Goal: Task Accomplishment & Management: Use online tool/utility

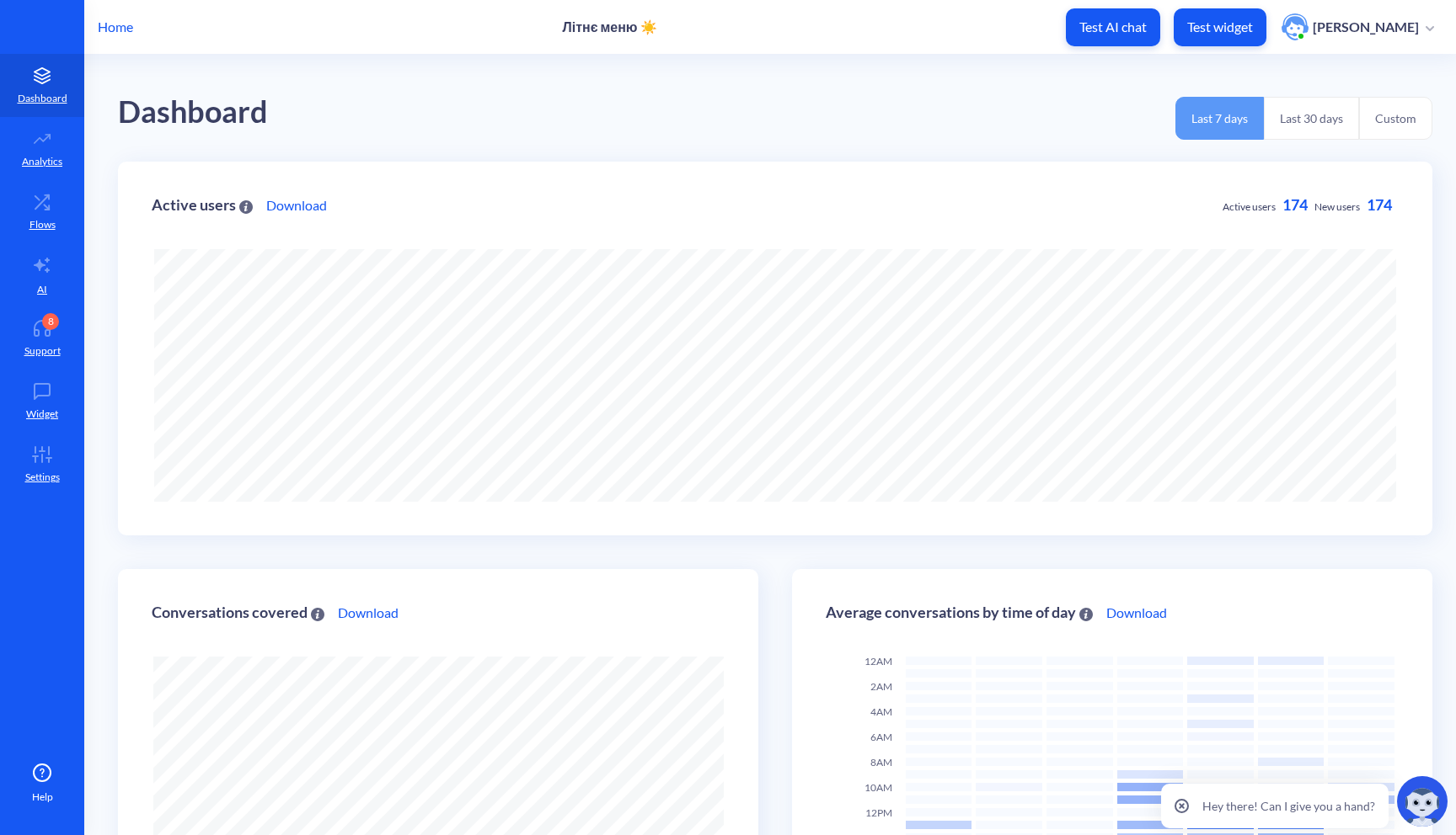
scroll to position [835, 1456]
click at [1245, 20] on p "Test widget" at bounding box center [1219, 28] width 66 height 17
click at [41, 458] on icon at bounding box center [42, 455] width 33 height 17
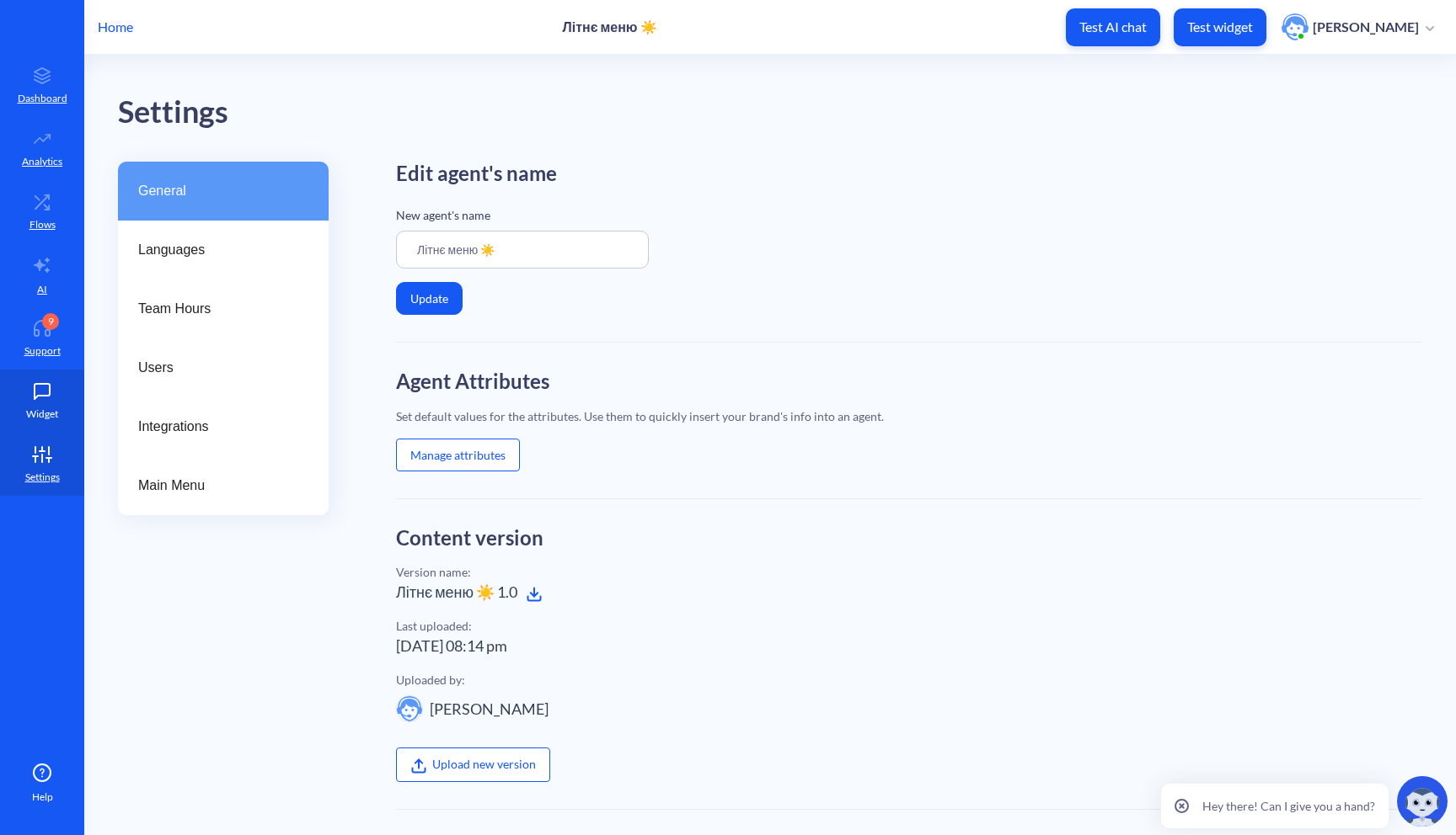
click at [29, 387] on icon at bounding box center [42, 391] width 33 height 17
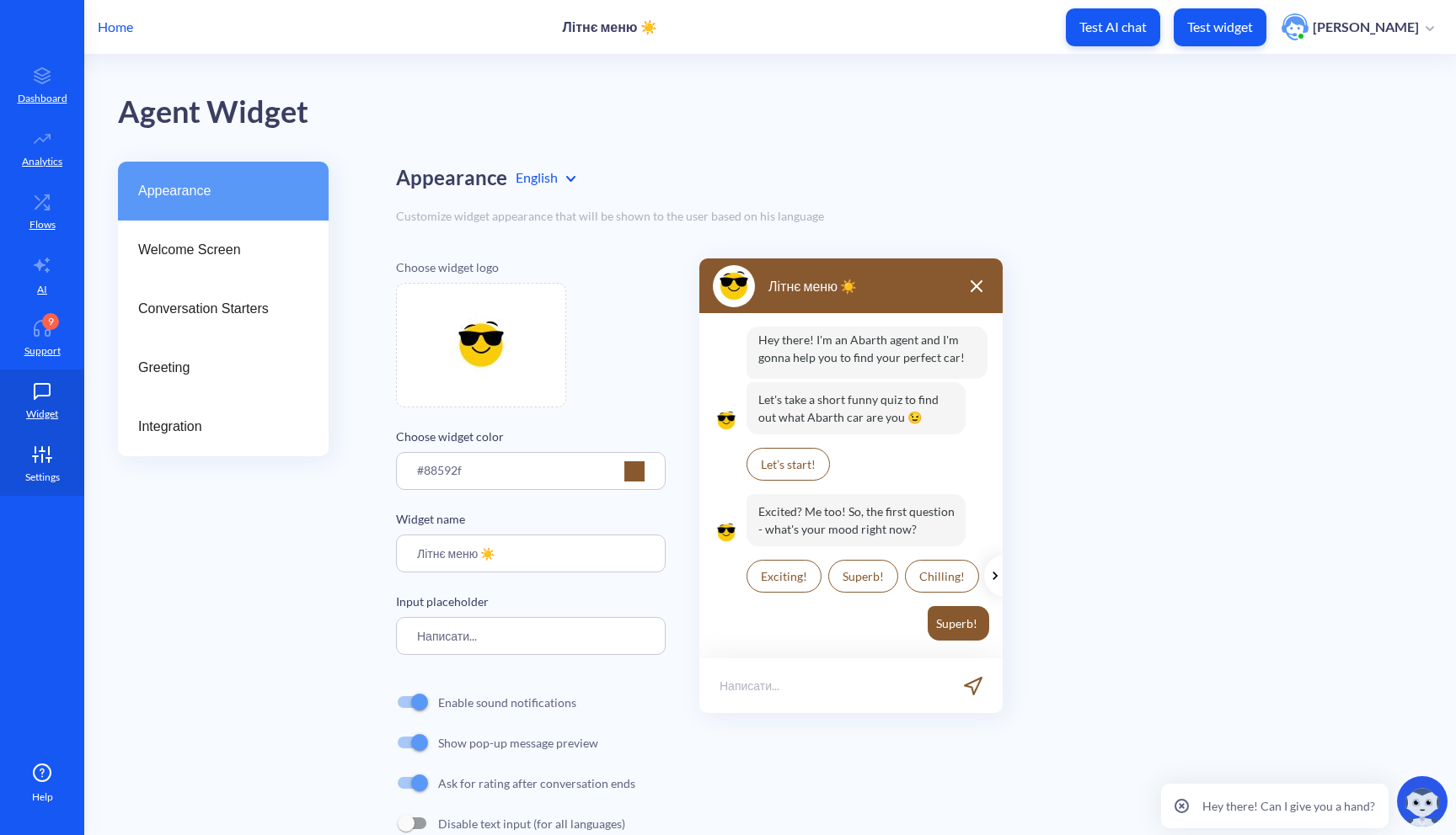
click at [48, 468] on link "Settings" at bounding box center [42, 465] width 85 height 63
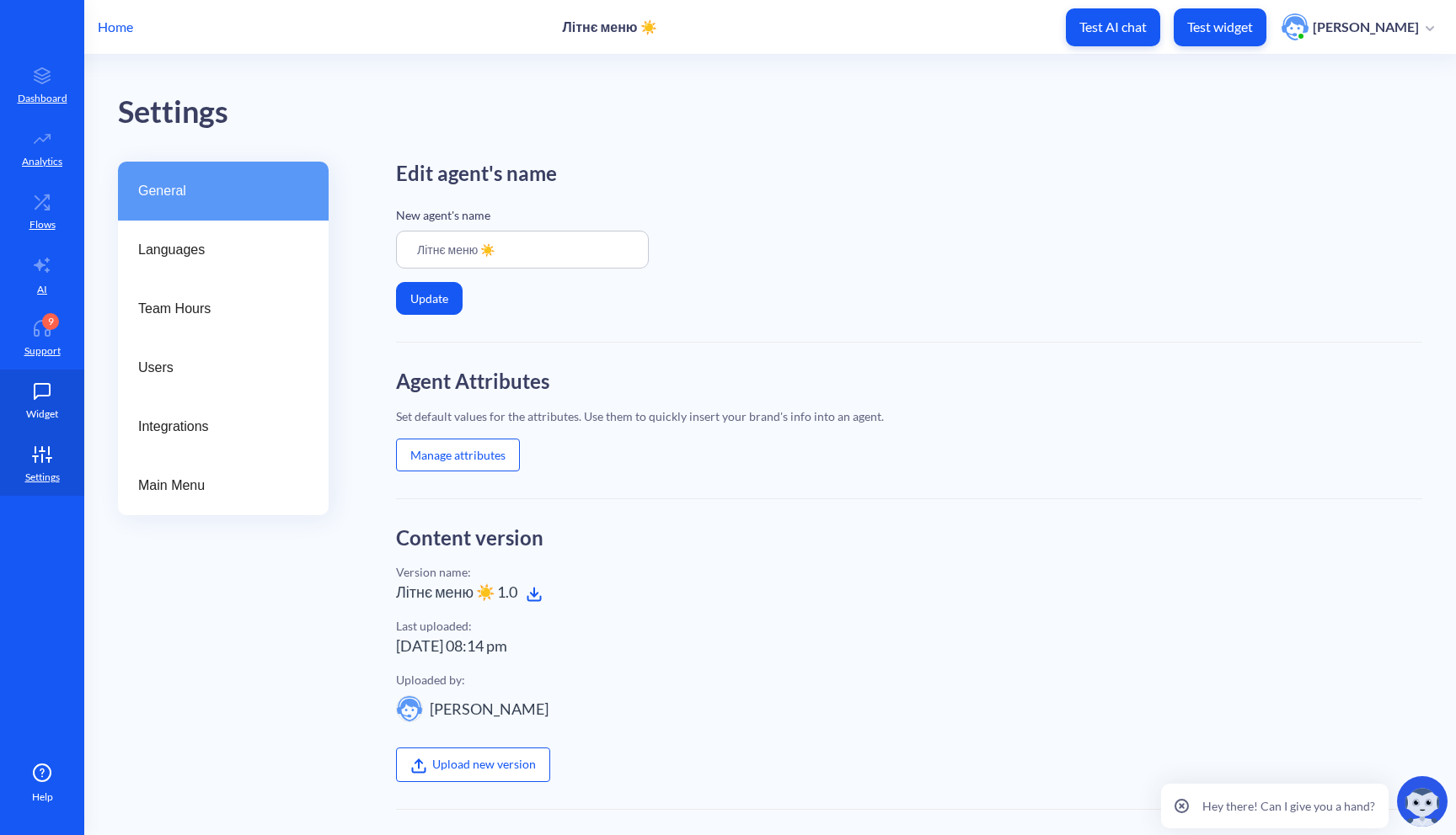
click at [44, 412] on p "Widget" at bounding box center [42, 414] width 32 height 15
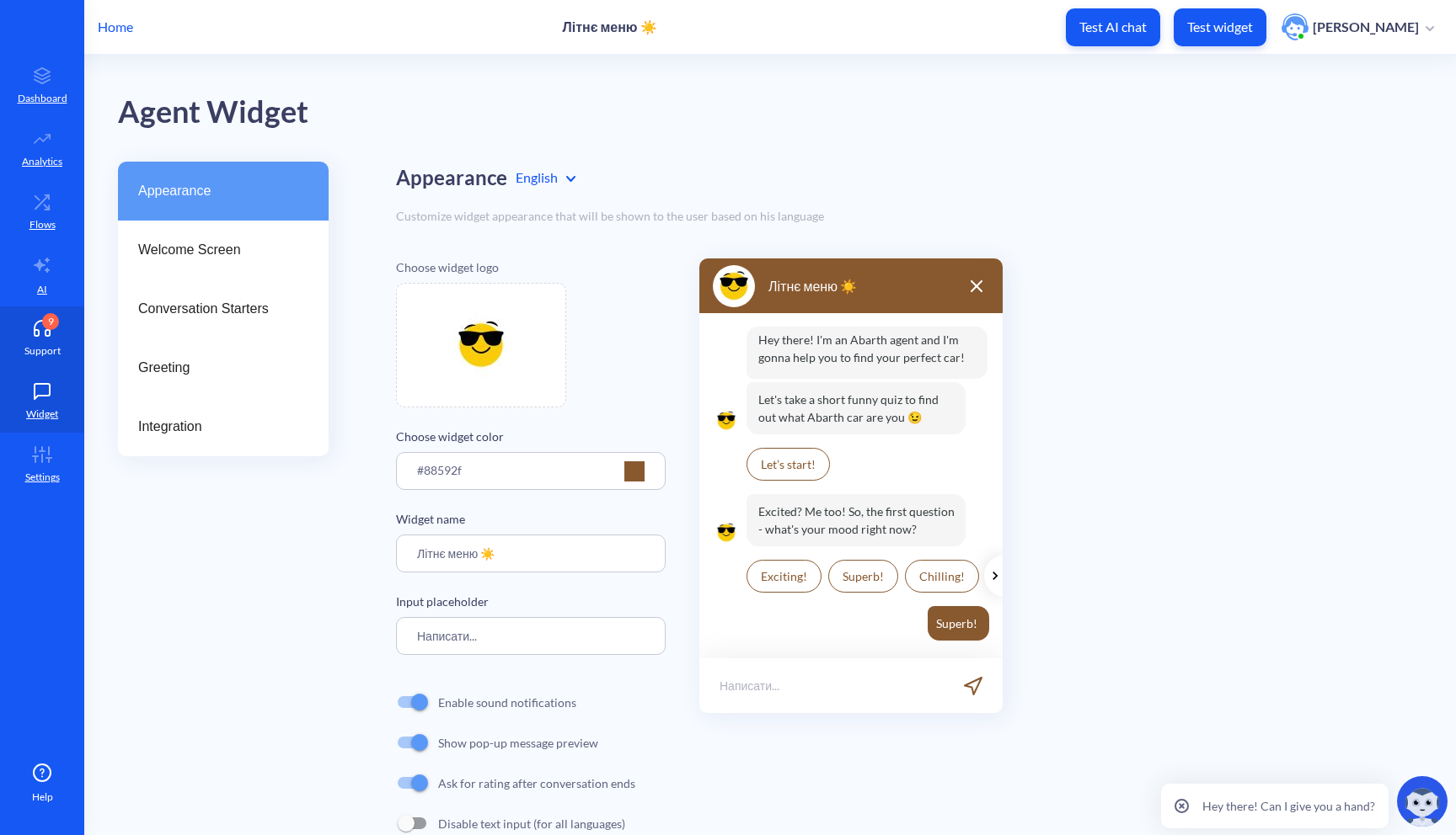
click at [53, 340] on link "9 Support" at bounding box center [42, 338] width 85 height 63
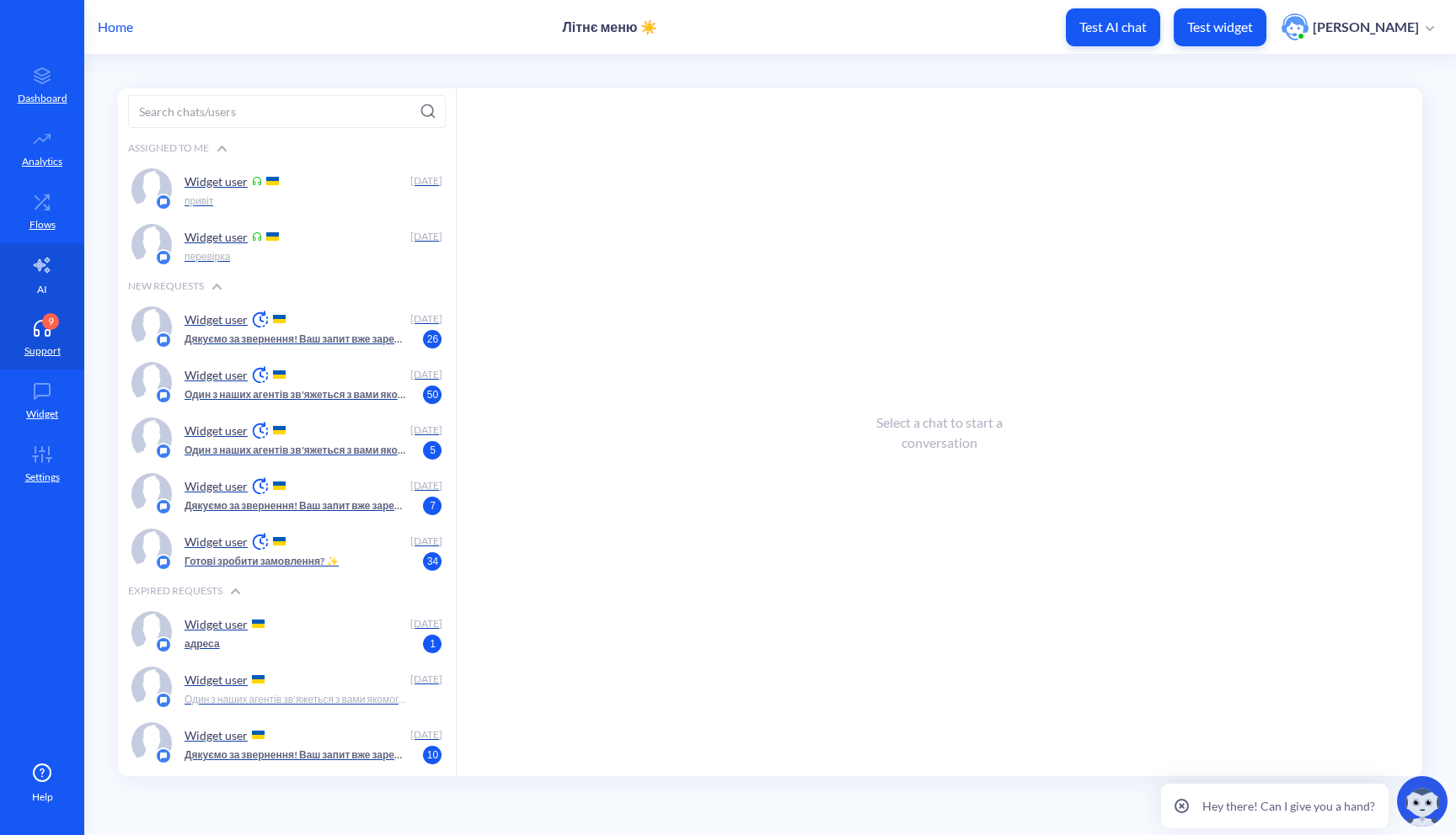
click at [38, 262] on icon at bounding box center [41, 265] width 16 height 15
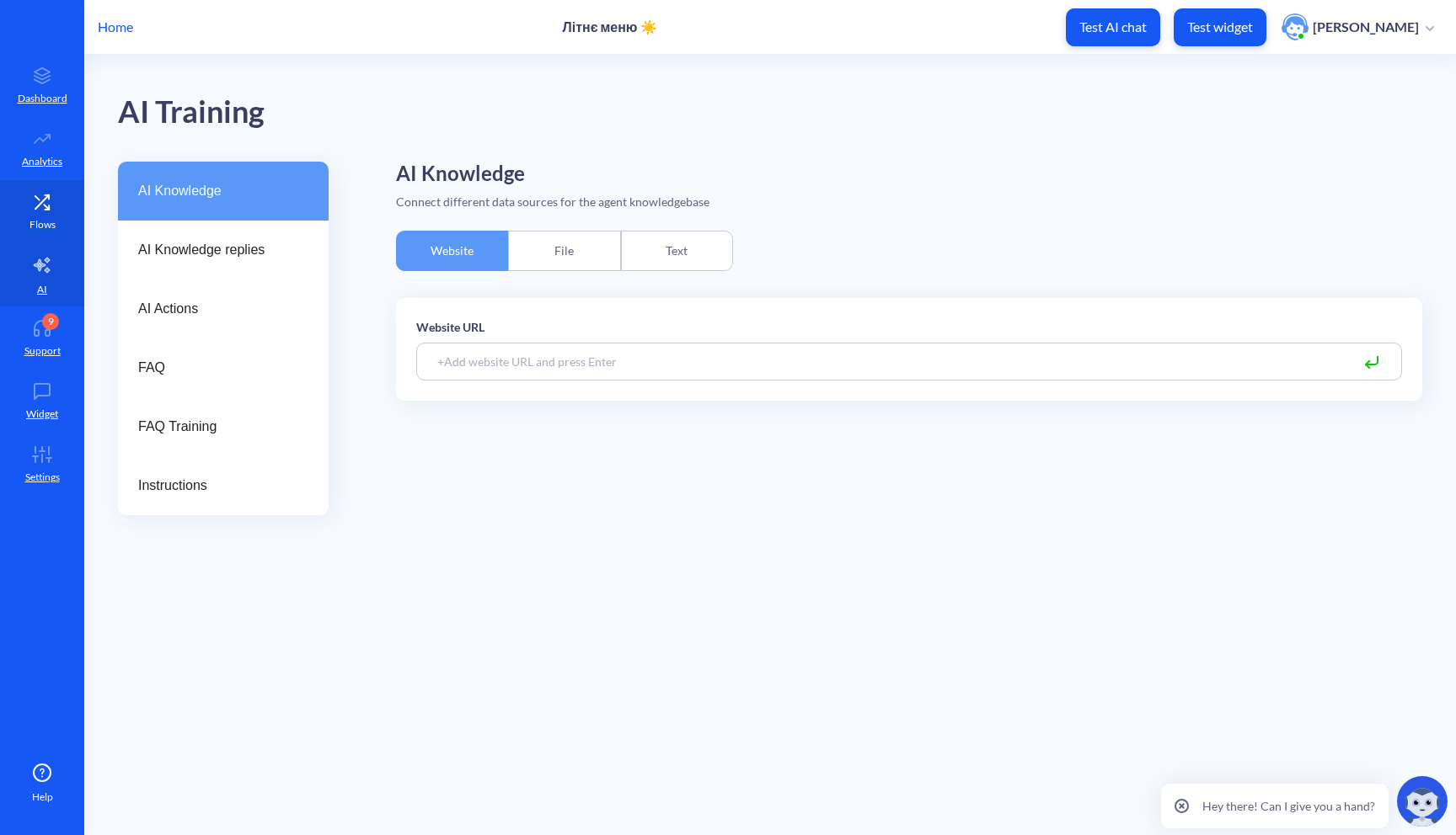
click at [39, 215] on link "Flows" at bounding box center [42, 212] width 85 height 63
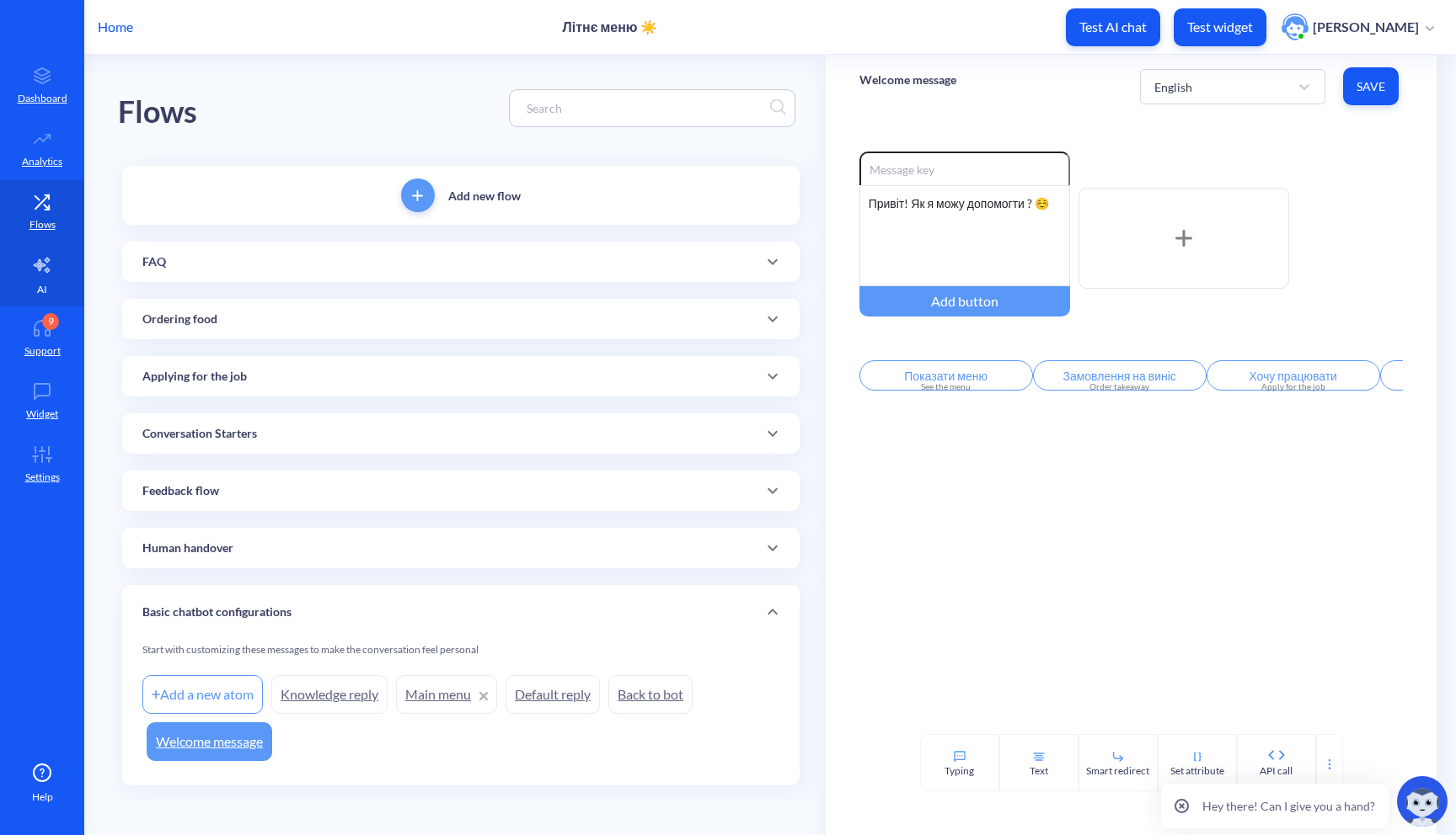
click at [38, 293] on p "AI" at bounding box center [42, 290] width 10 height 15
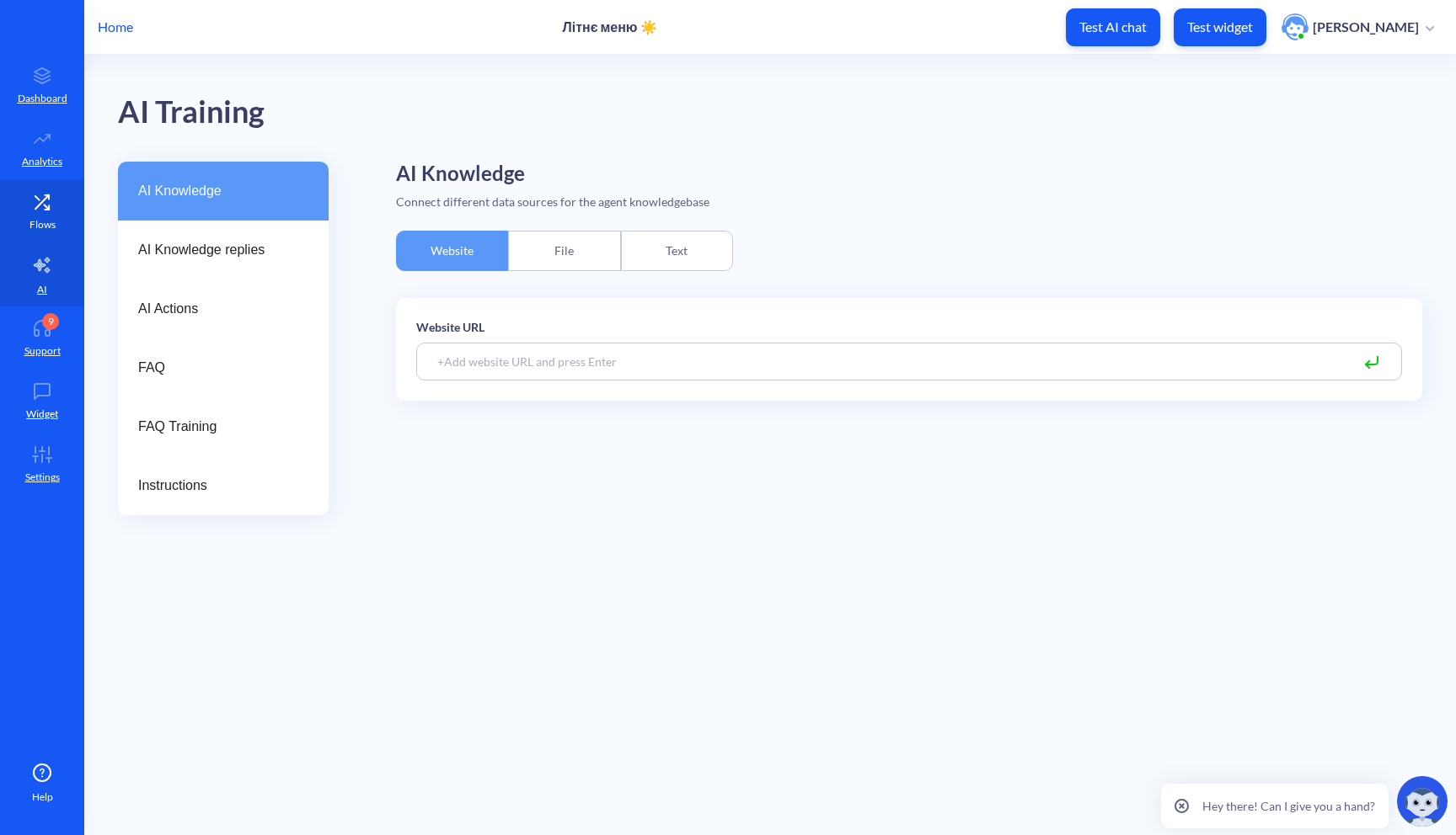
click at [42, 197] on icon at bounding box center [42, 202] width 33 height 17
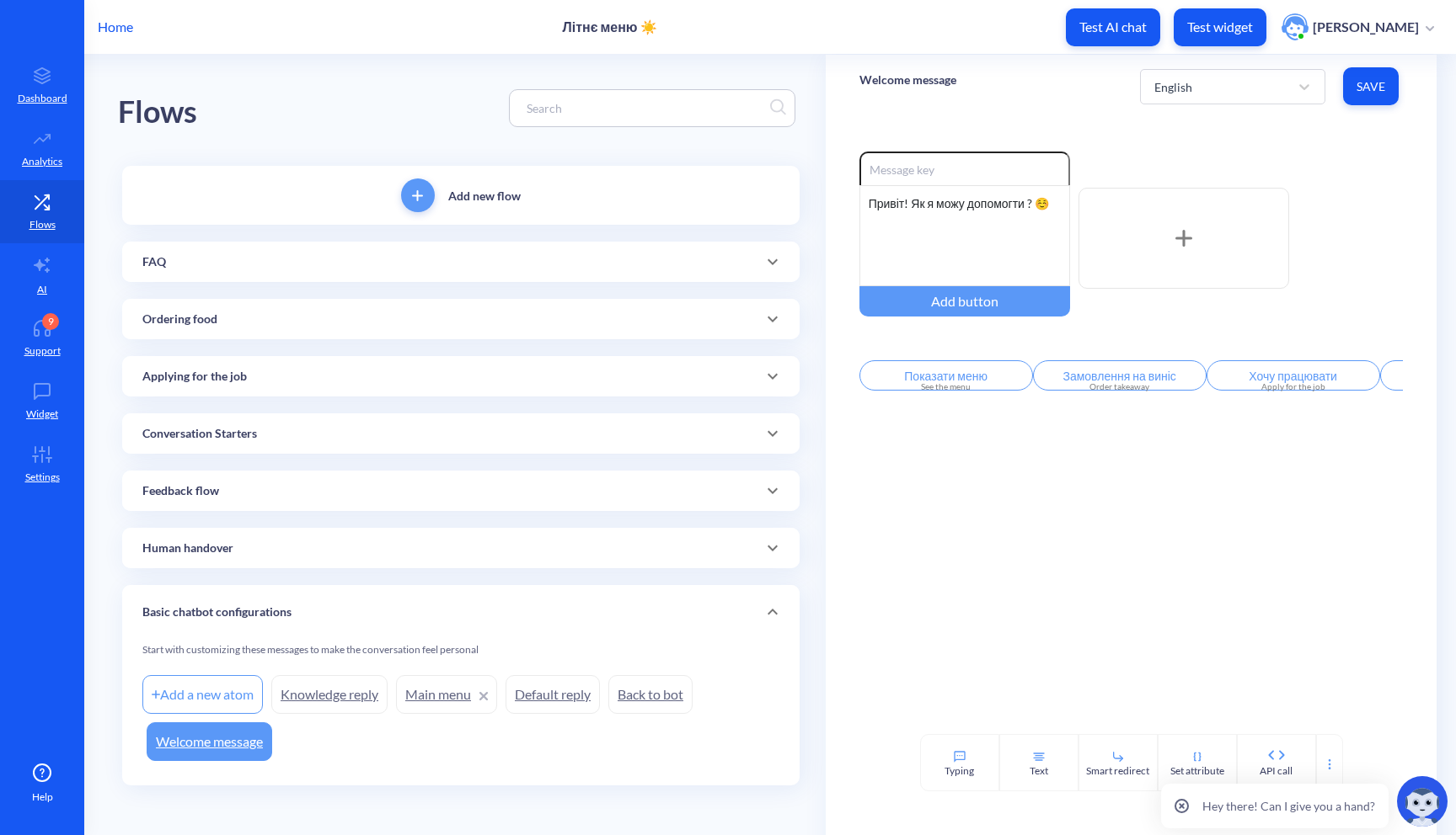
scroll to position [5, 0]
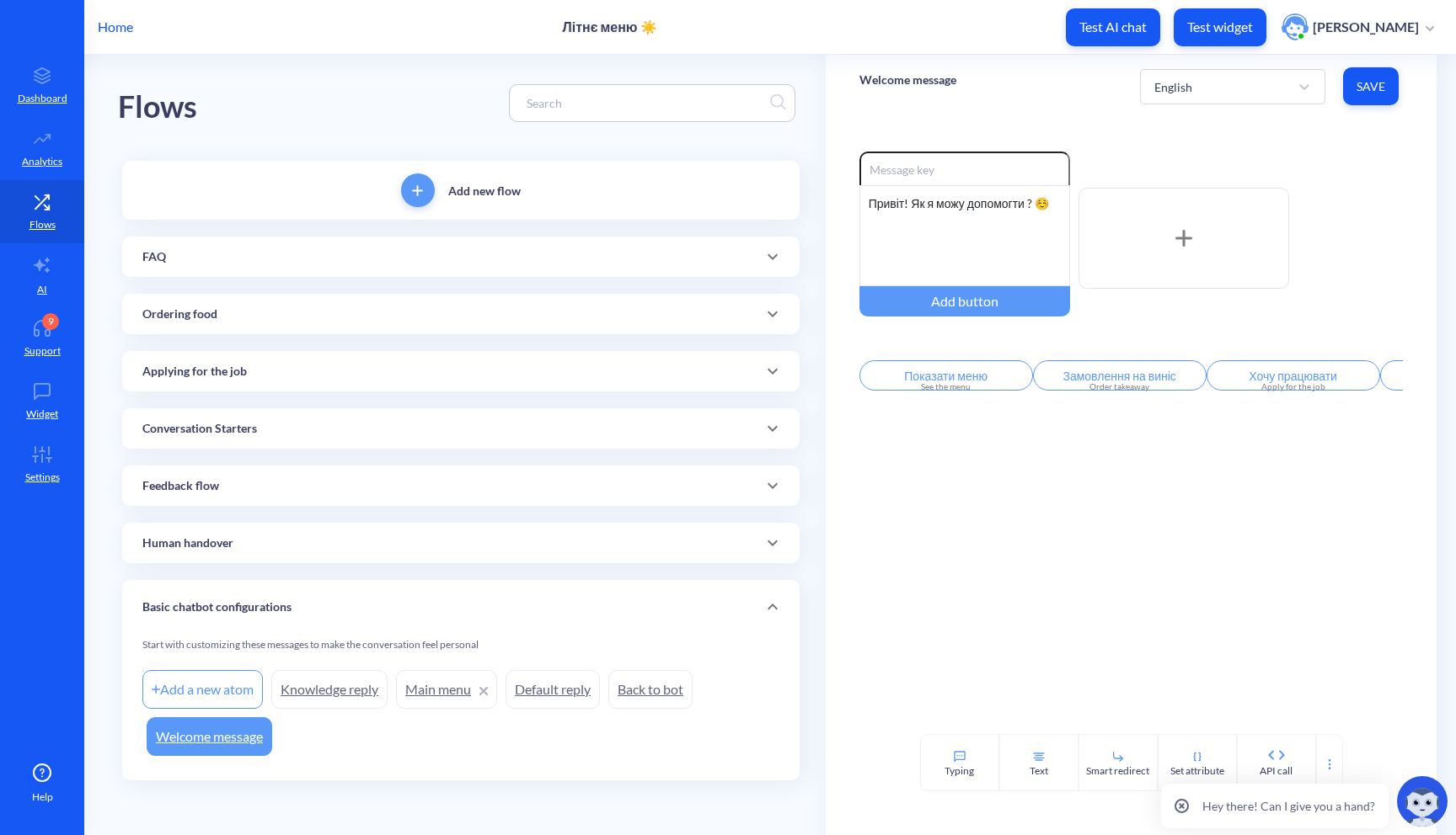
click at [325, 541] on div "Human handover" at bounding box center [461, 543] width 637 height 18
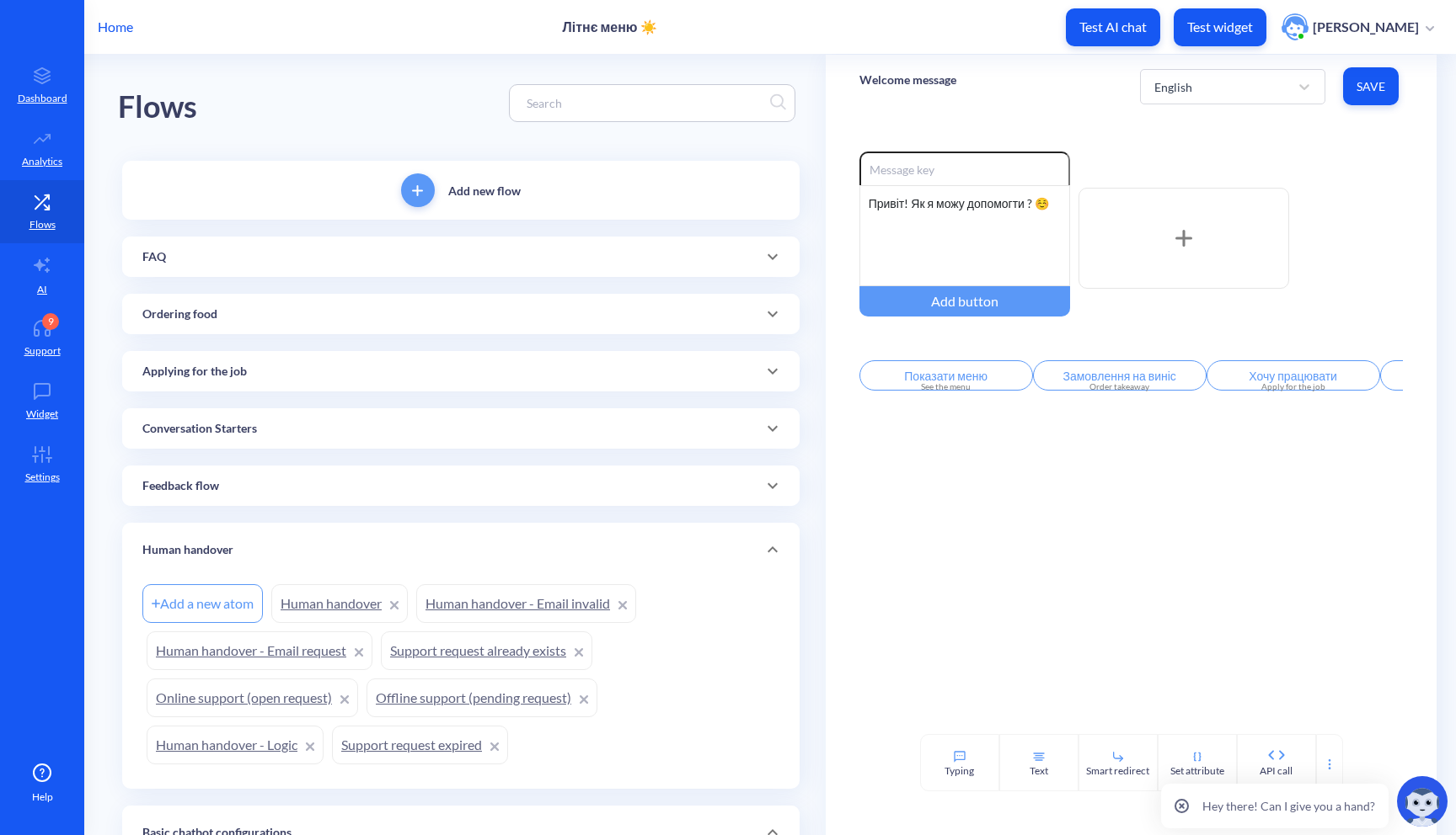
click at [309, 593] on link "Human handover" at bounding box center [339, 603] width 137 height 39
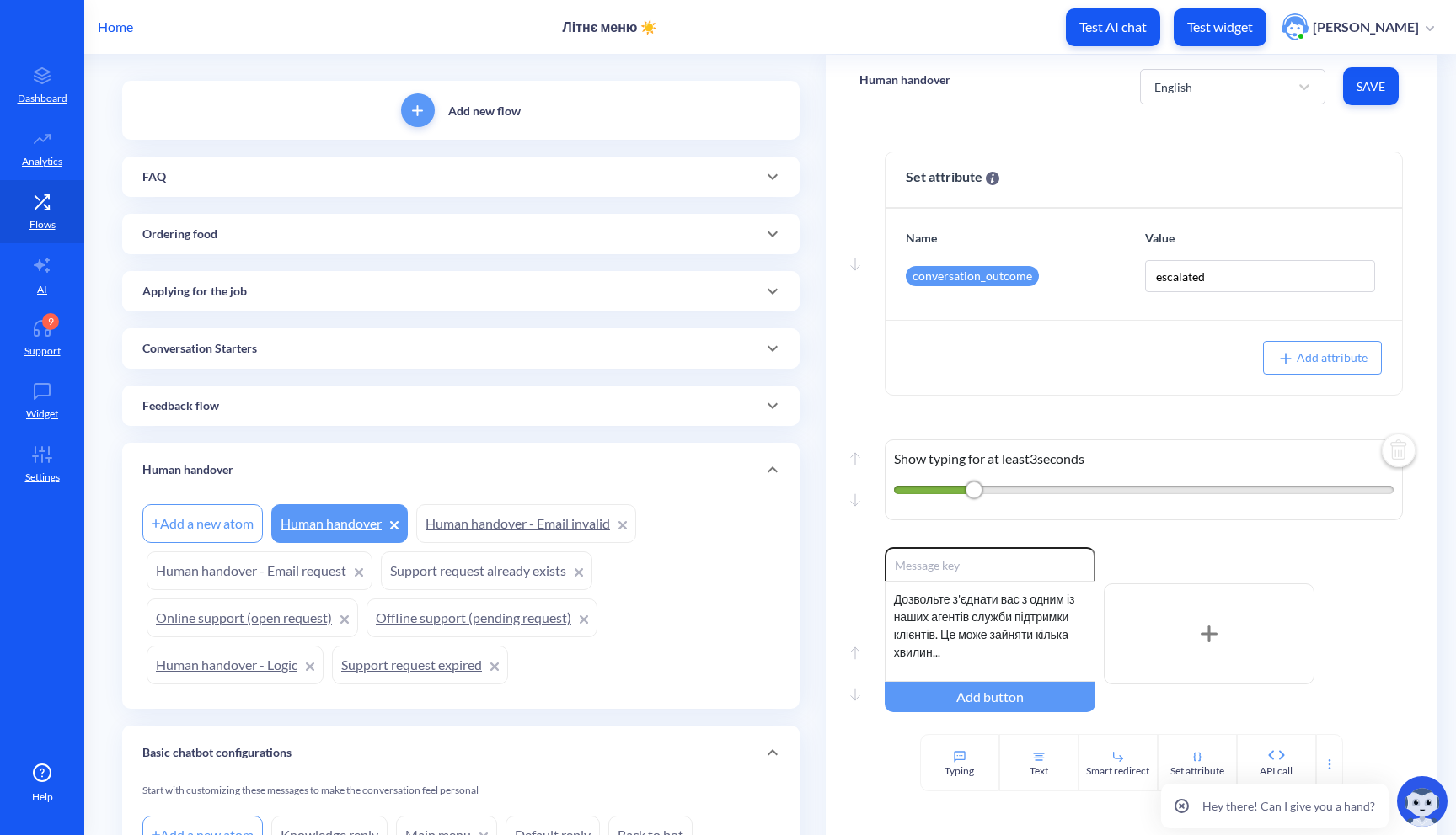
scroll to position [124, 0]
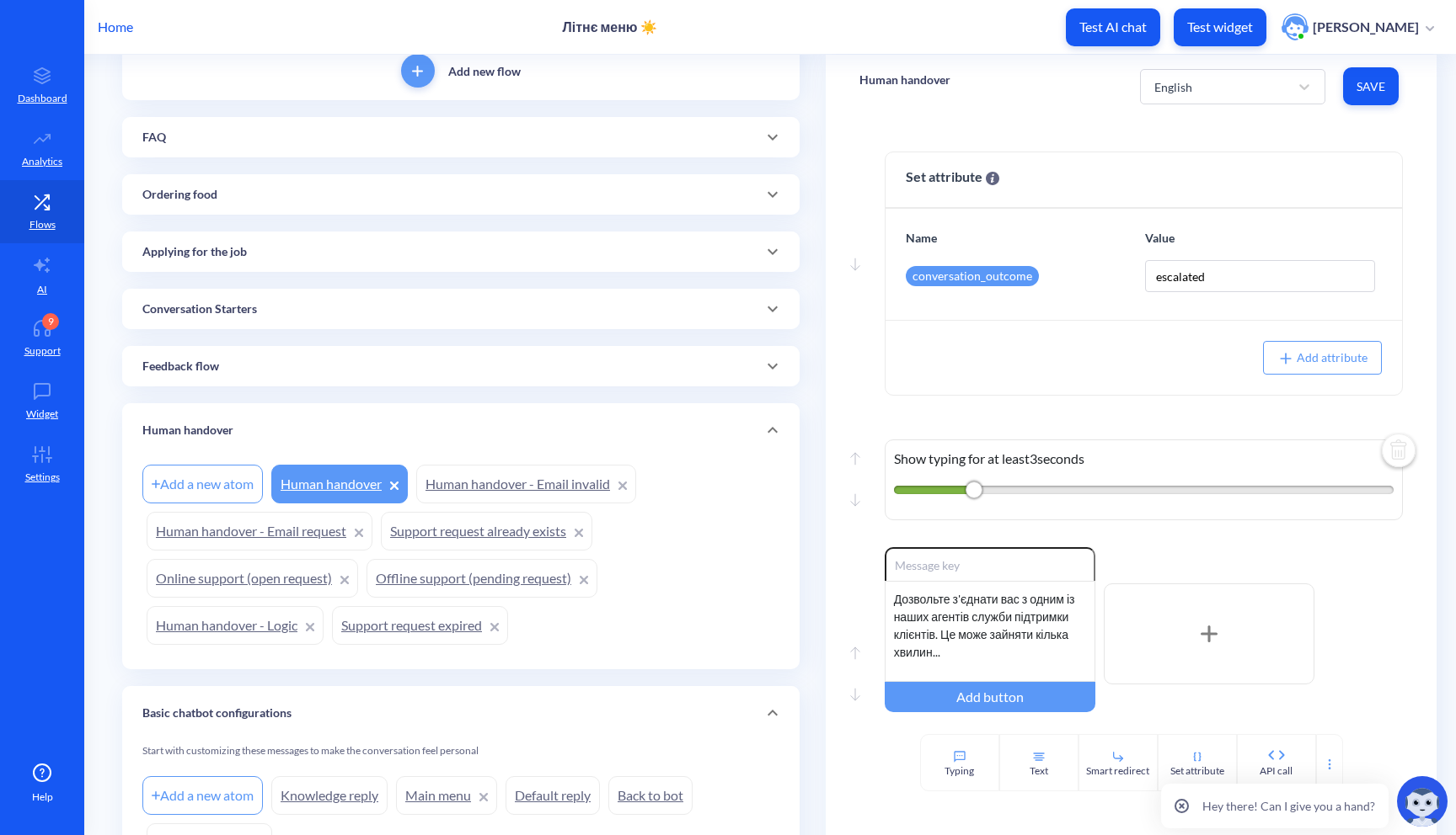
click at [533, 485] on link "Human handover - Email invalid" at bounding box center [526, 484] width 220 height 39
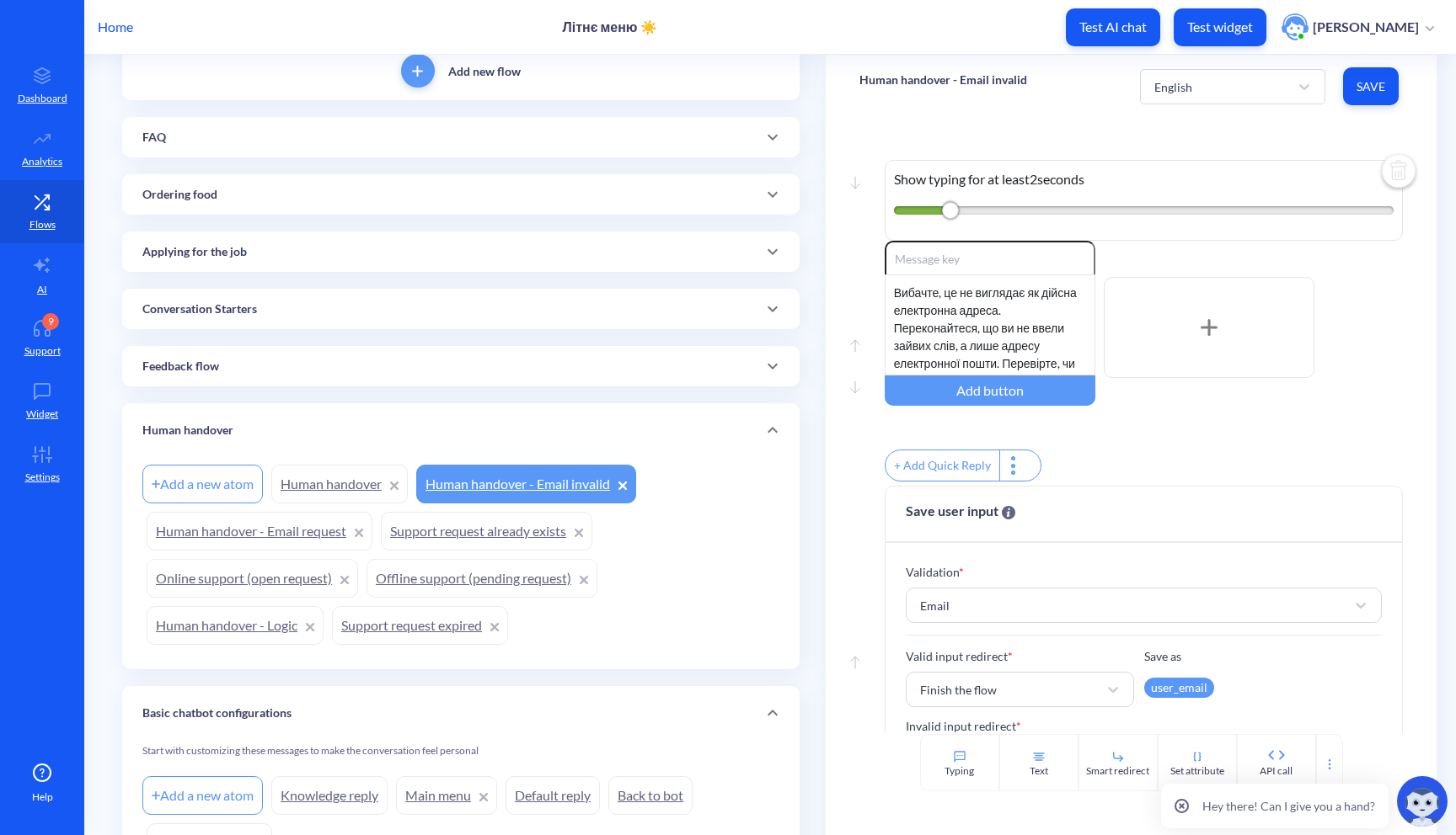
click at [266, 533] on link "Human handover - Email request" at bounding box center [259, 531] width 226 height 39
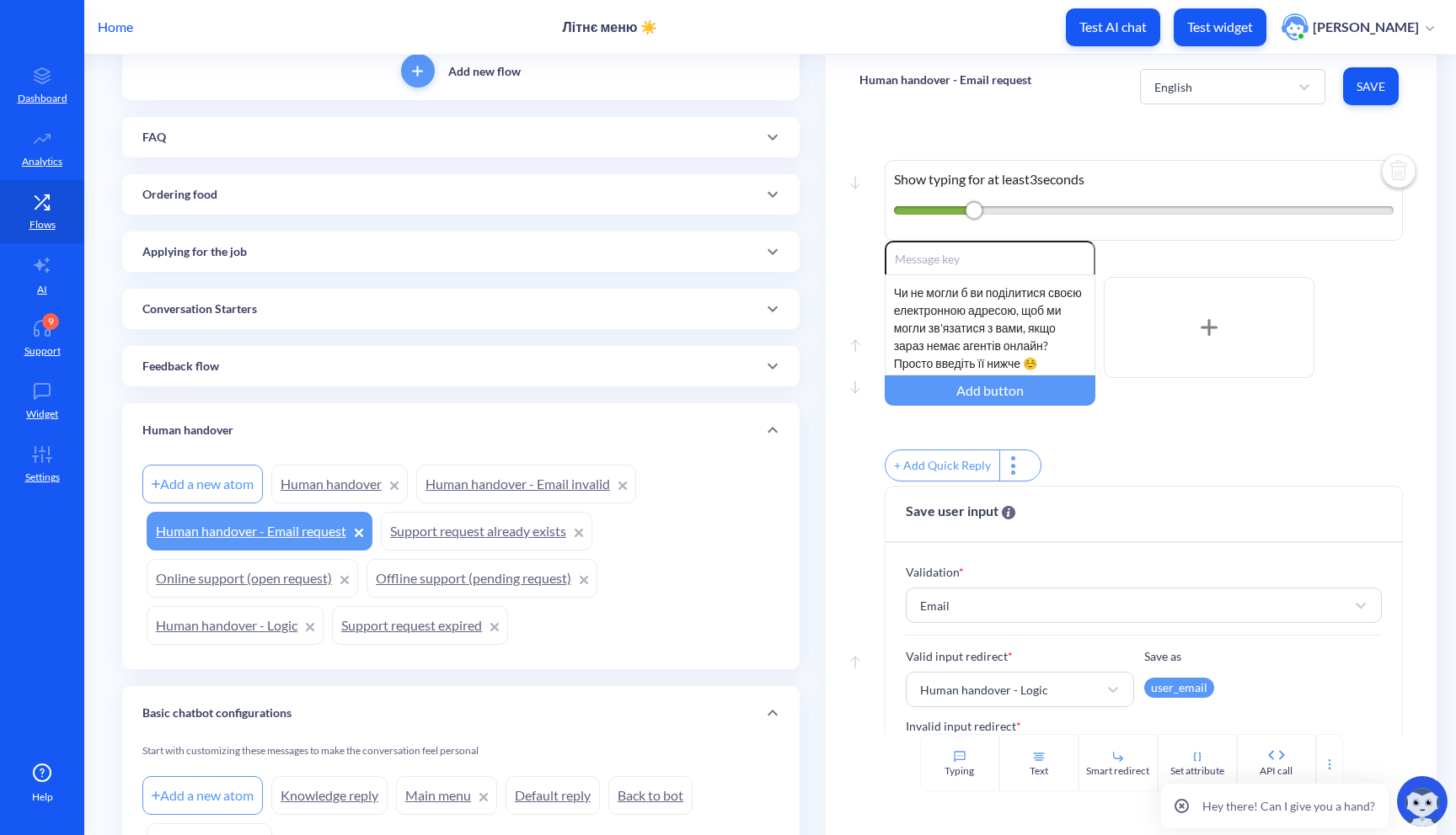
click at [483, 537] on link "Support request already exists" at bounding box center [487, 531] width 212 height 39
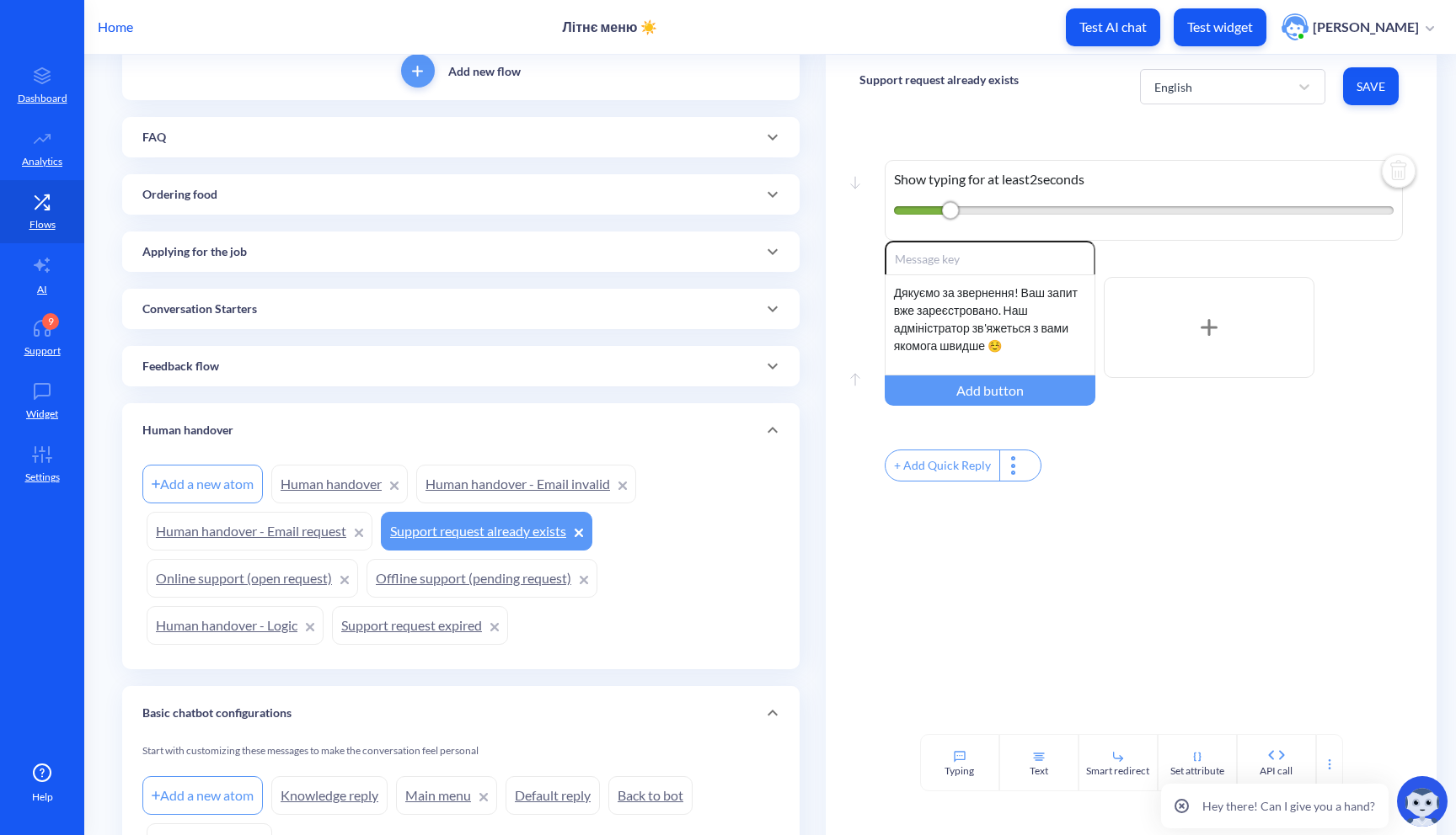
click at [254, 539] on link "Human handover - Email request" at bounding box center [259, 531] width 226 height 39
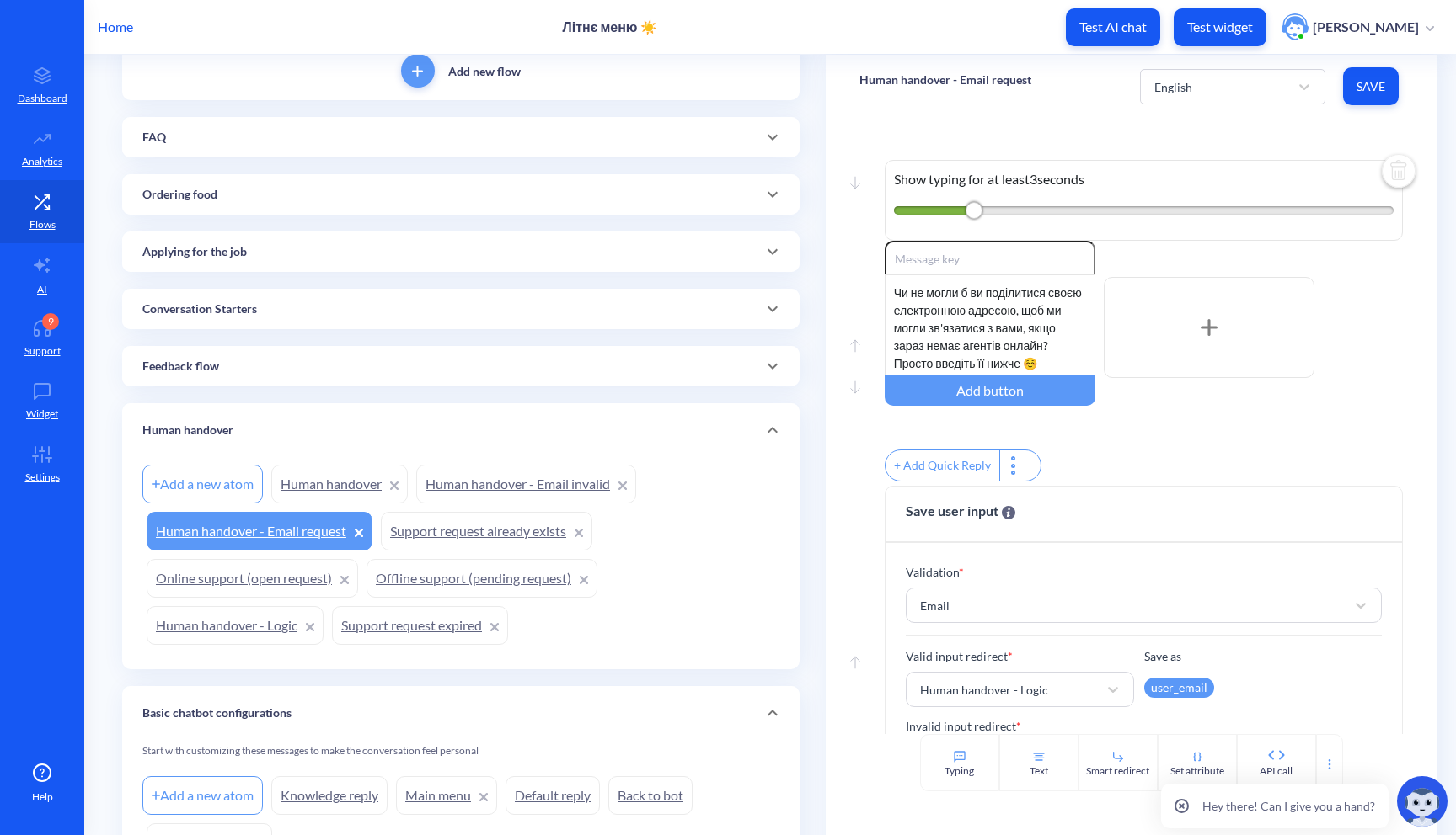
click at [246, 568] on link "Online support (open request)" at bounding box center [252, 579] width 212 height 39
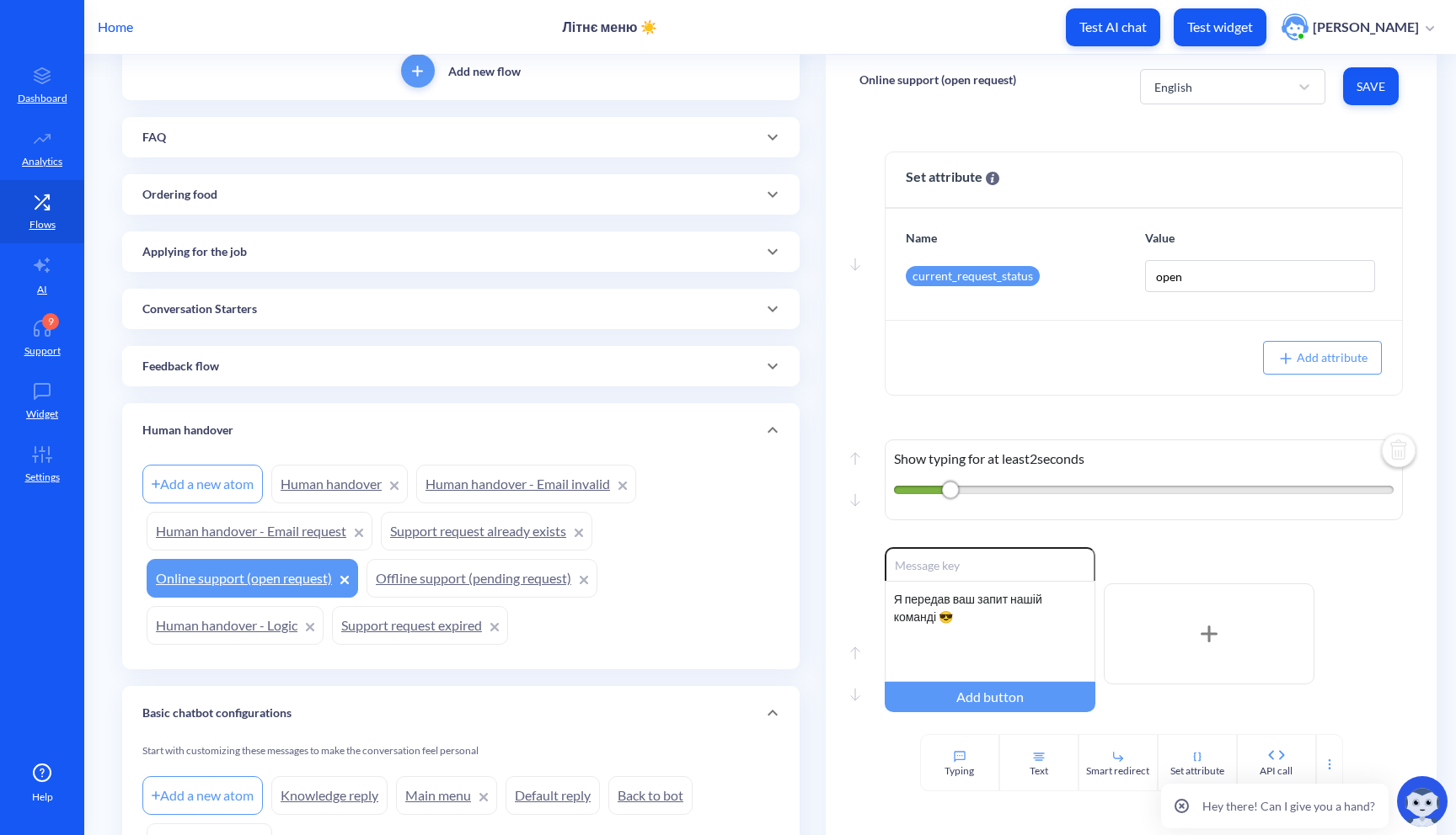
click at [405, 579] on link "Offline support (pending request)" at bounding box center [482, 579] width 231 height 39
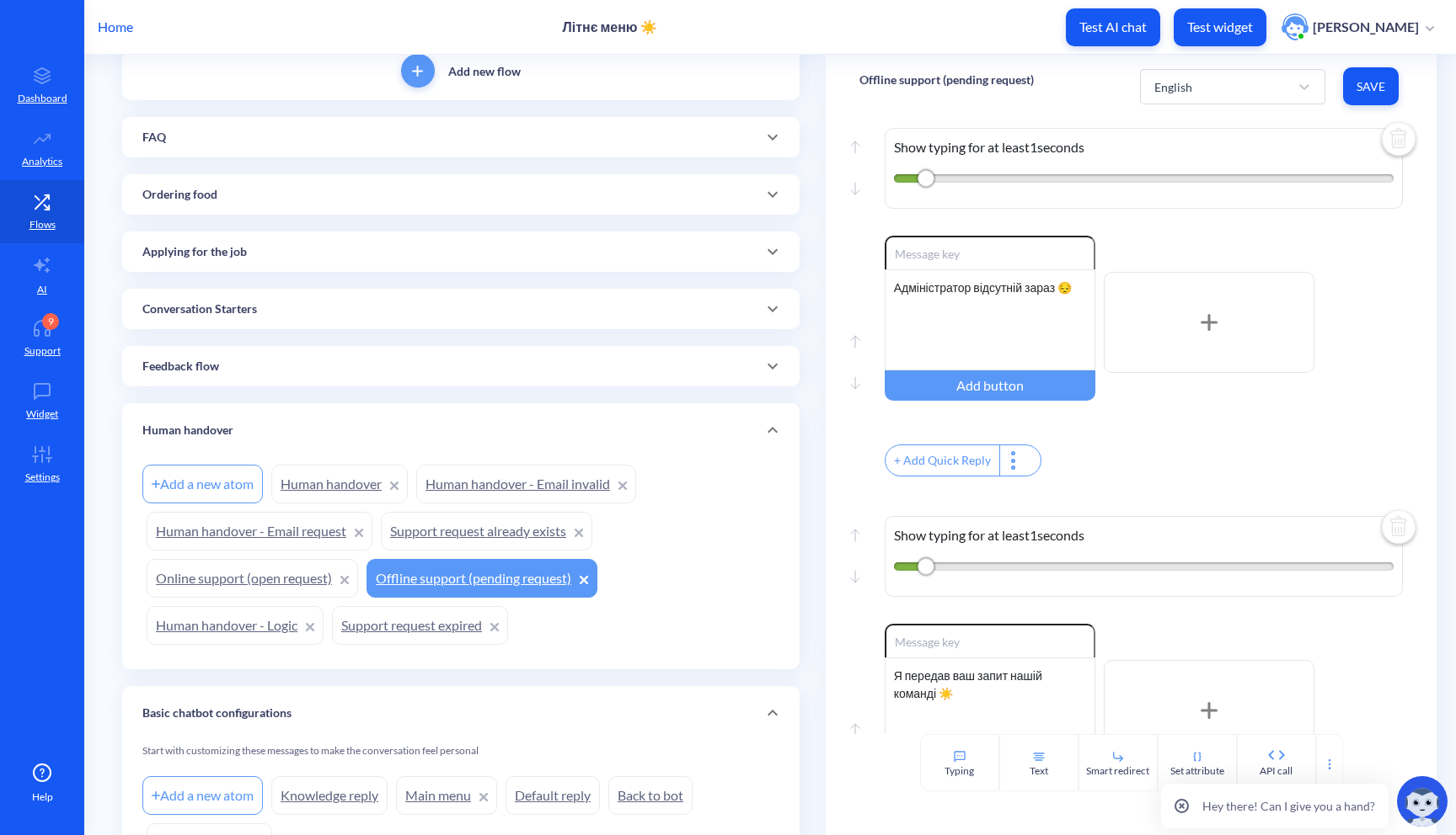
scroll to position [304, 0]
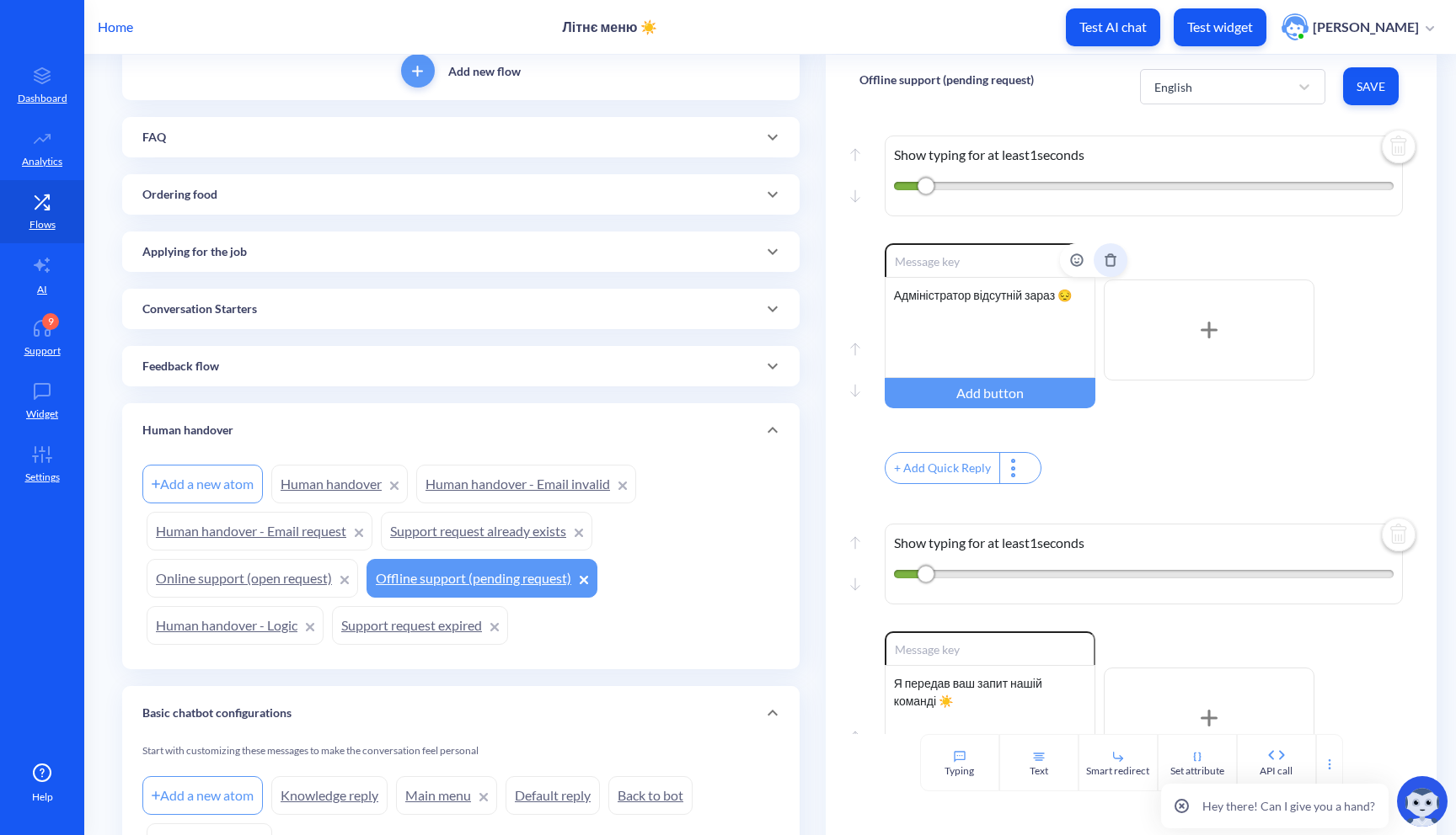
click at [1103, 256] on icon "Delete" at bounding box center [1110, 260] width 13 height 13
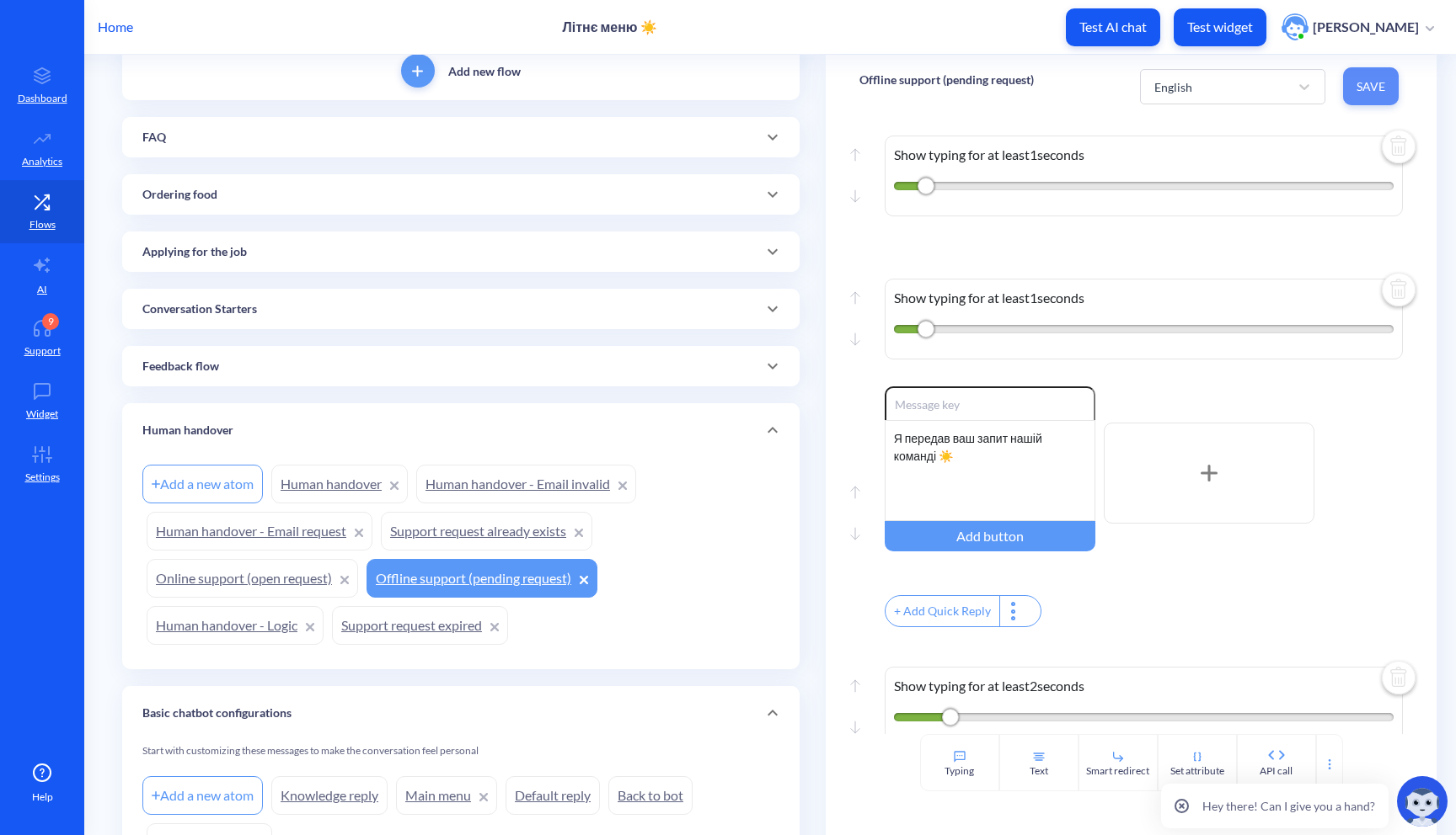
click at [1358, 84] on span "Save" at bounding box center [1370, 86] width 29 height 17
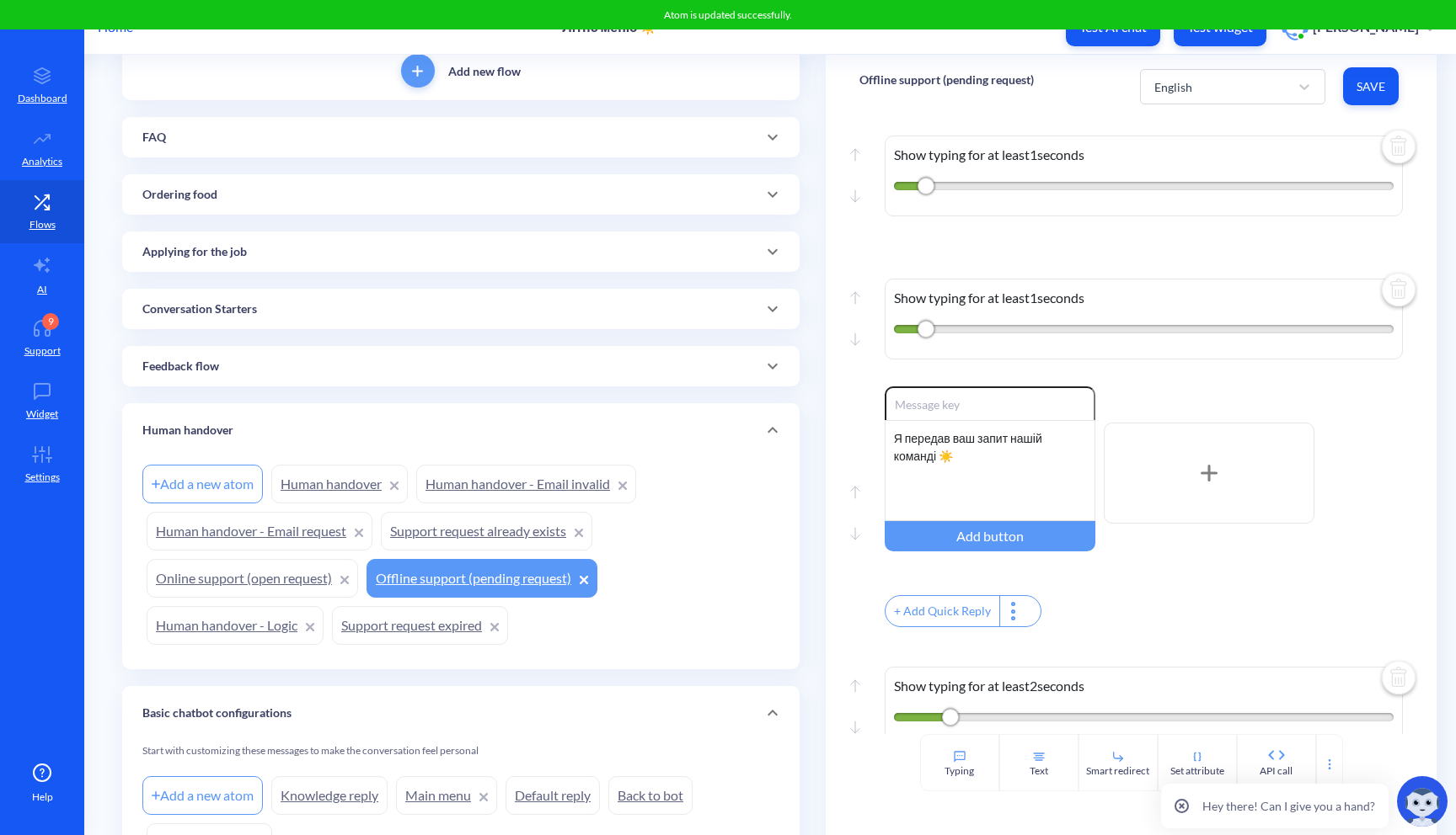
click at [1232, 28] on div "Atom is updated successfully." at bounding box center [728, 14] width 1456 height 29
click at [1210, 34] on p "Test widget" at bounding box center [1219, 28] width 66 height 17
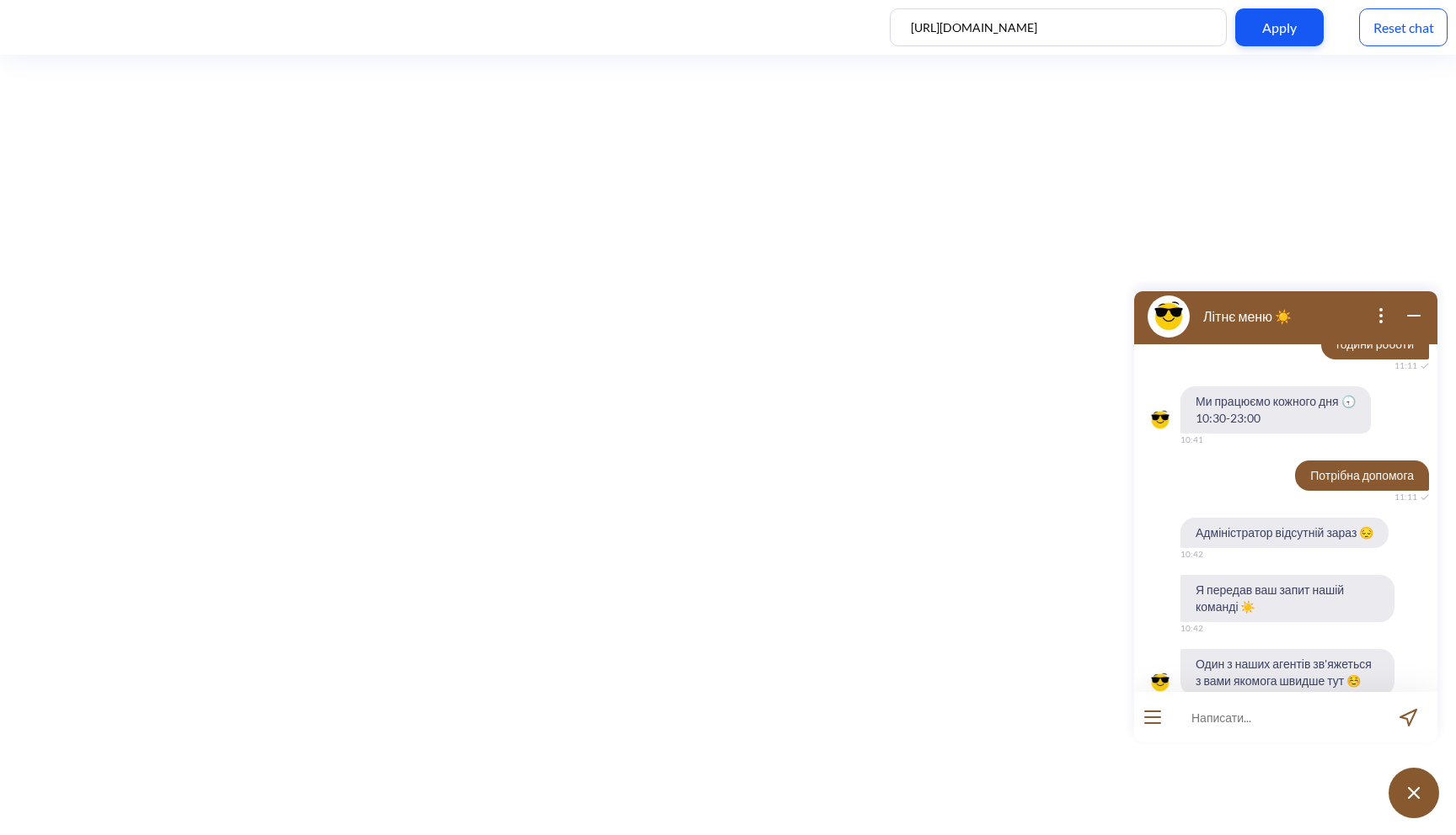
scroll to position [1224, 0]
click at [1398, 21] on div "Reset chat" at bounding box center [1403, 28] width 88 height 38
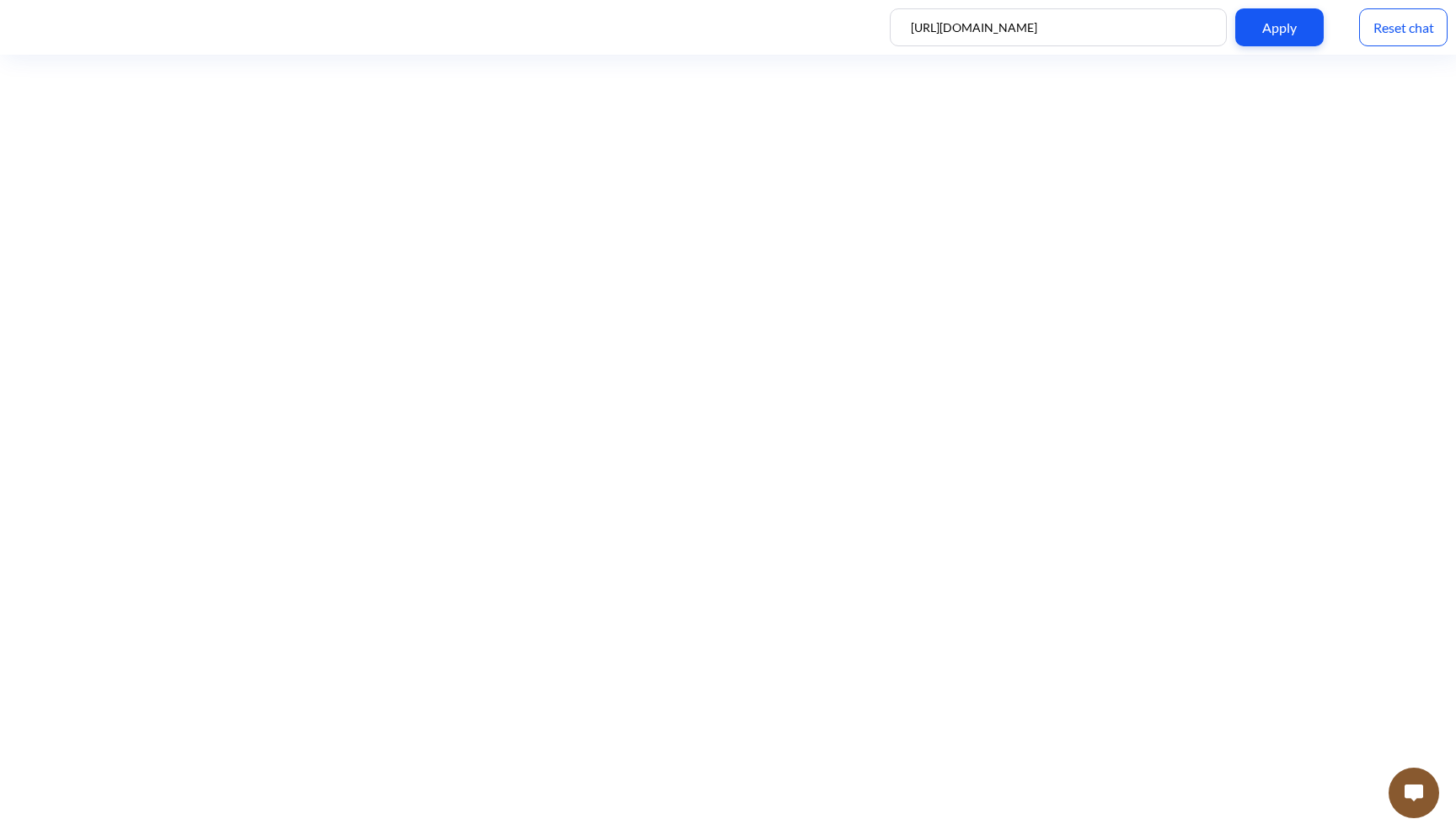
click at [1402, 798] on button at bounding box center [1413, 792] width 50 height 50
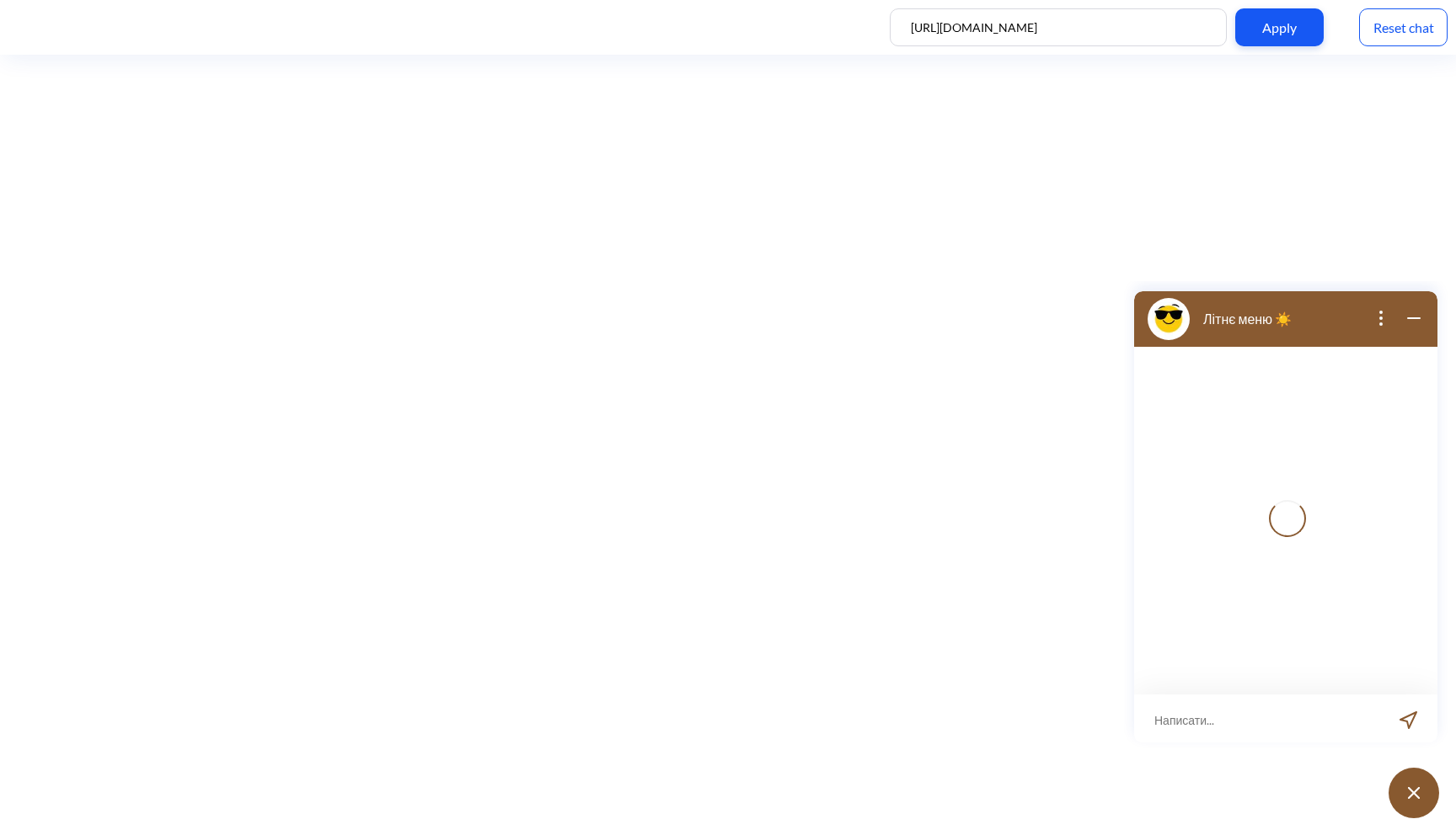
scroll to position [3, 0]
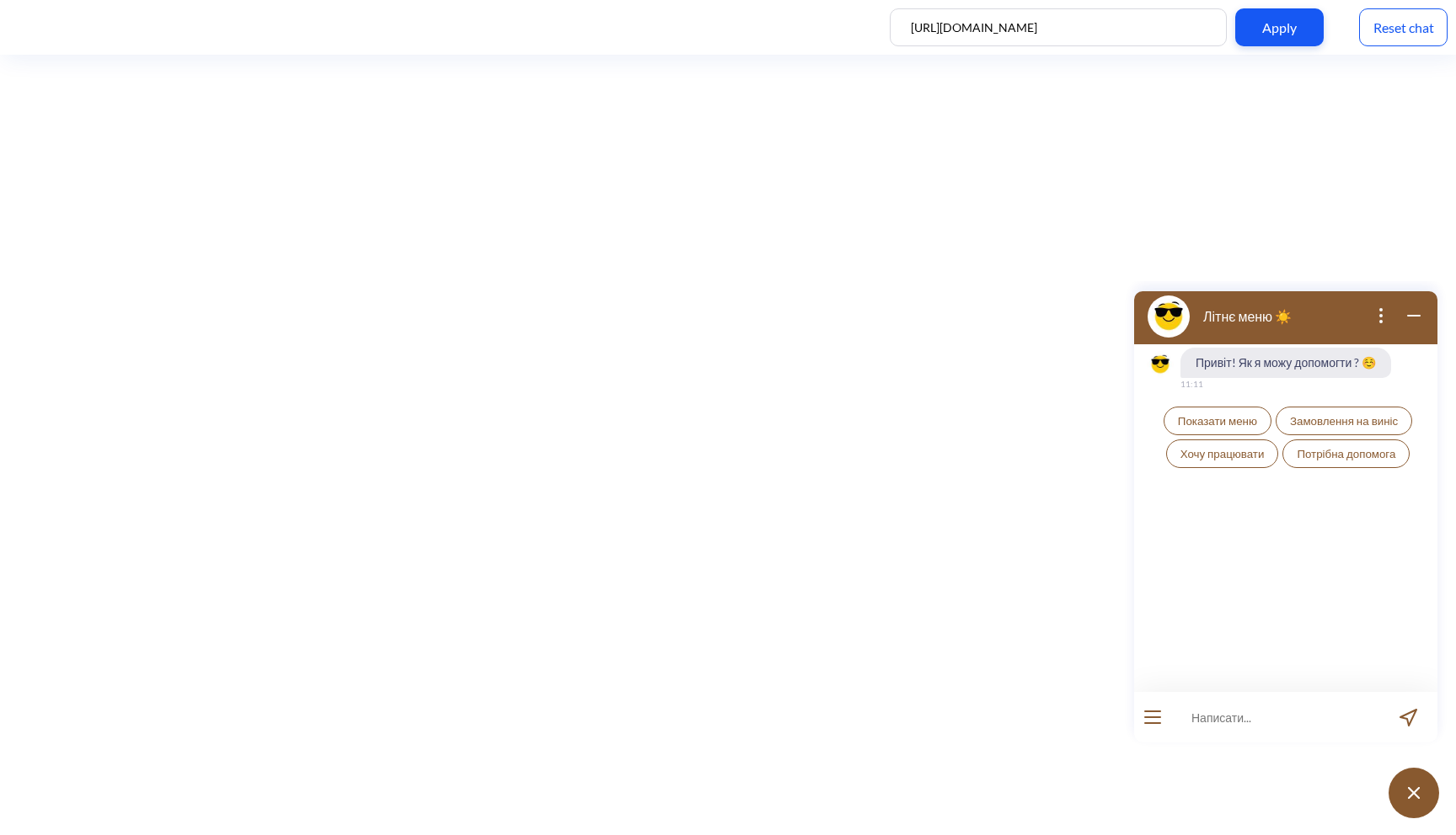
click at [1147, 713] on button "open menu" at bounding box center [1153, 717] width 17 height 13
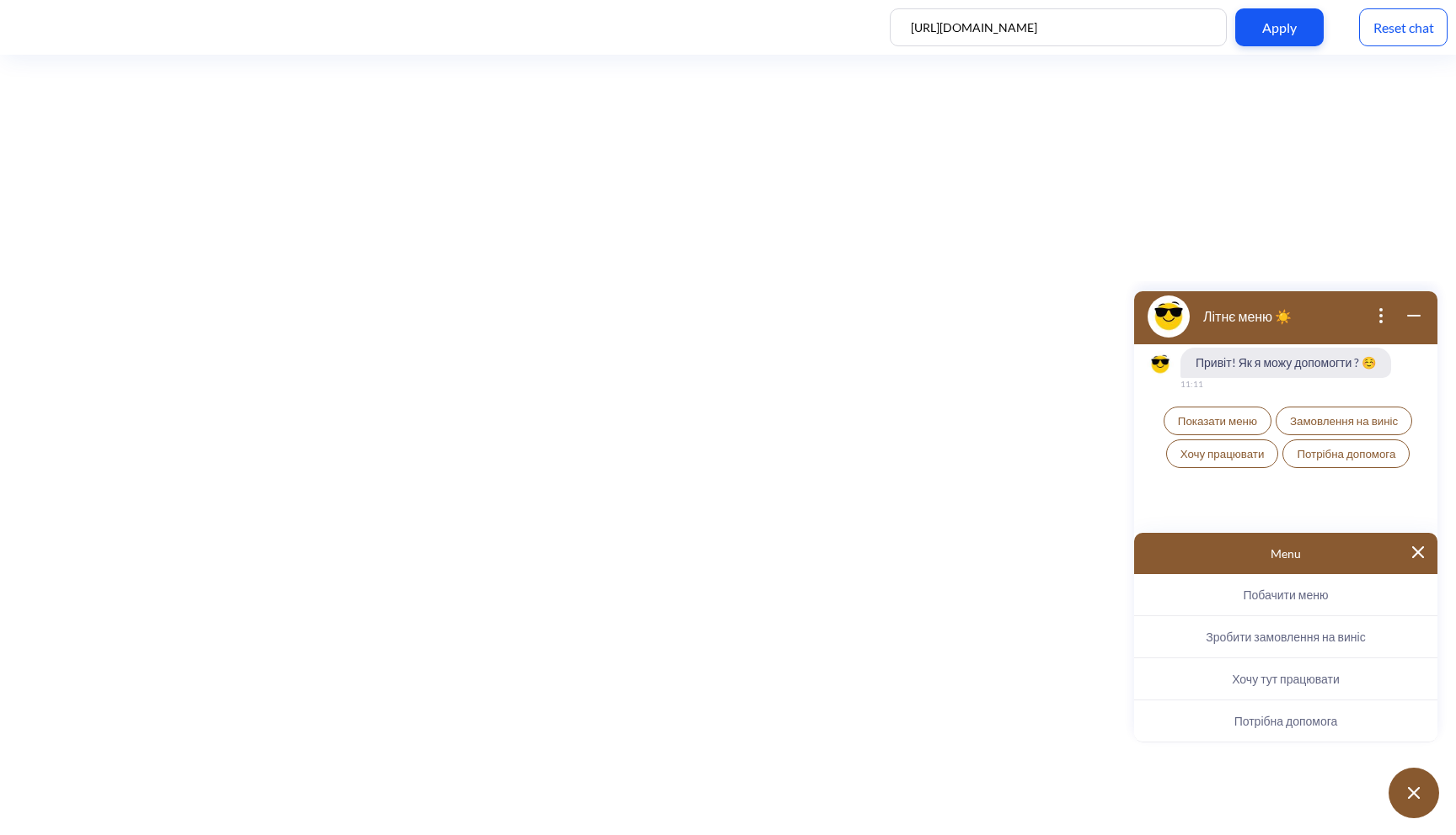
click at [1262, 674] on span "Хочу тут працювати" at bounding box center [1285, 678] width 107 height 14
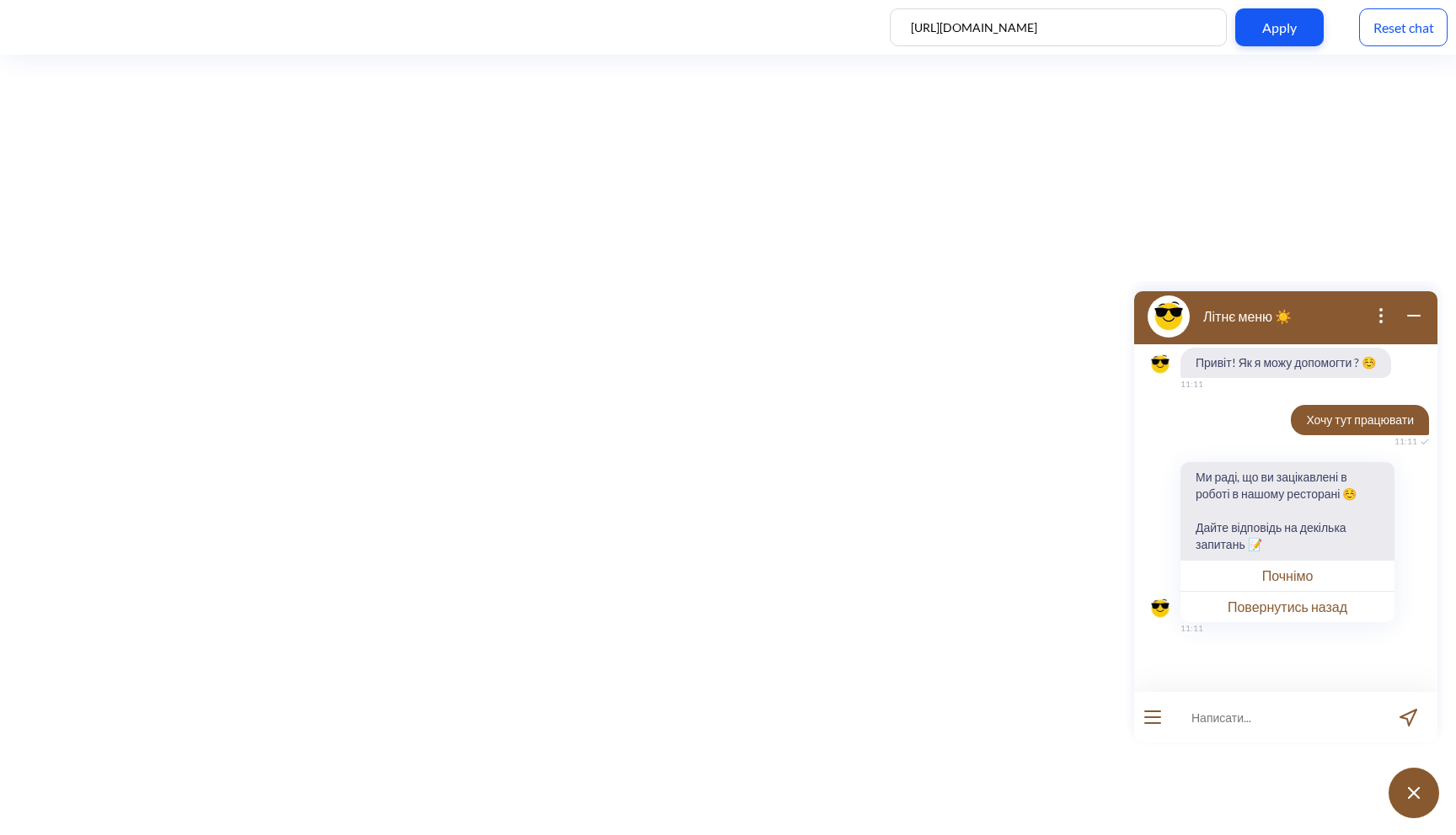
click at [1157, 724] on icon "open menu" at bounding box center [1153, 724] width 15 height 0
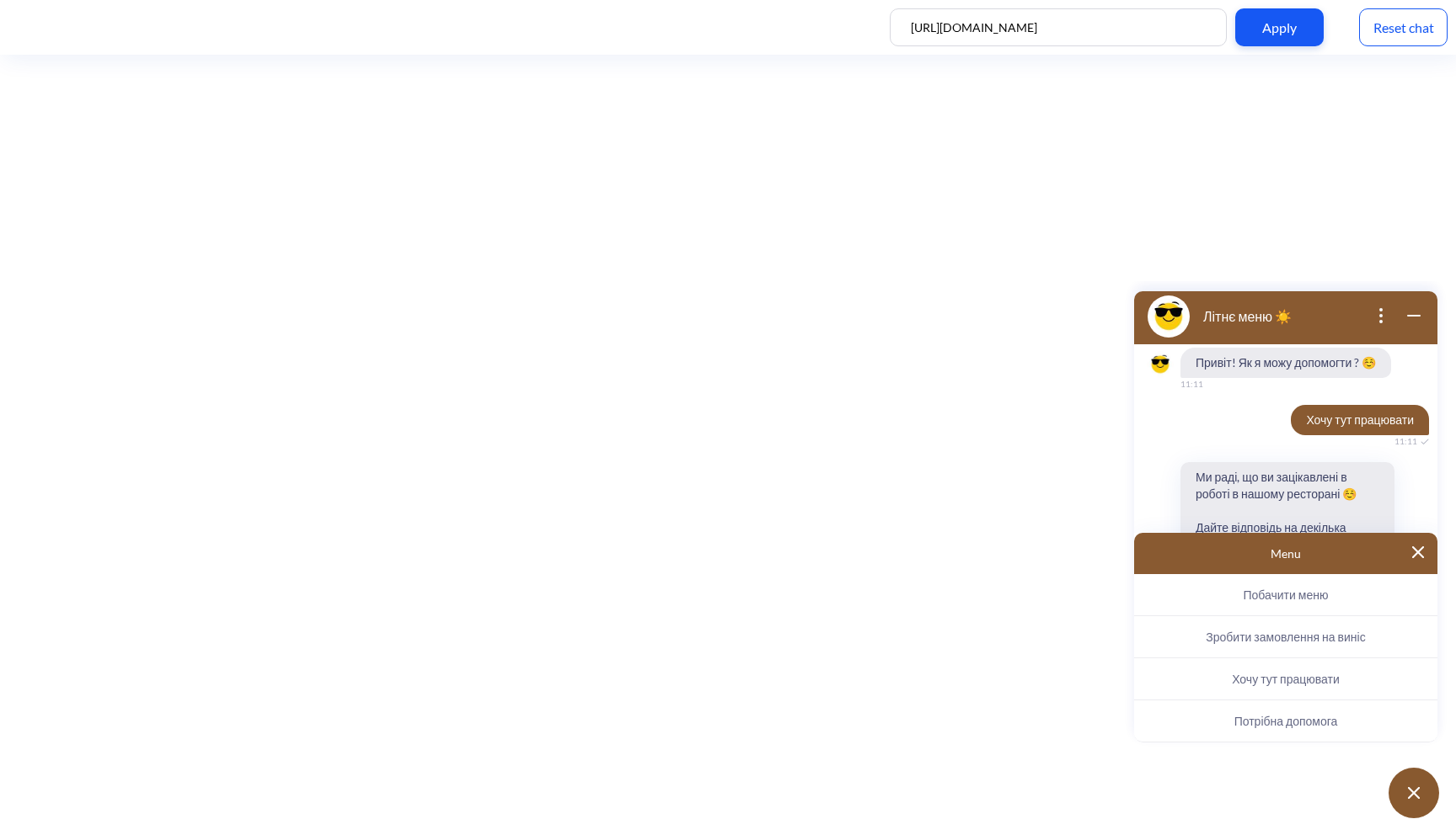
click at [1266, 712] on button "Потрібна допомога" at bounding box center [1285, 722] width 303 height 42
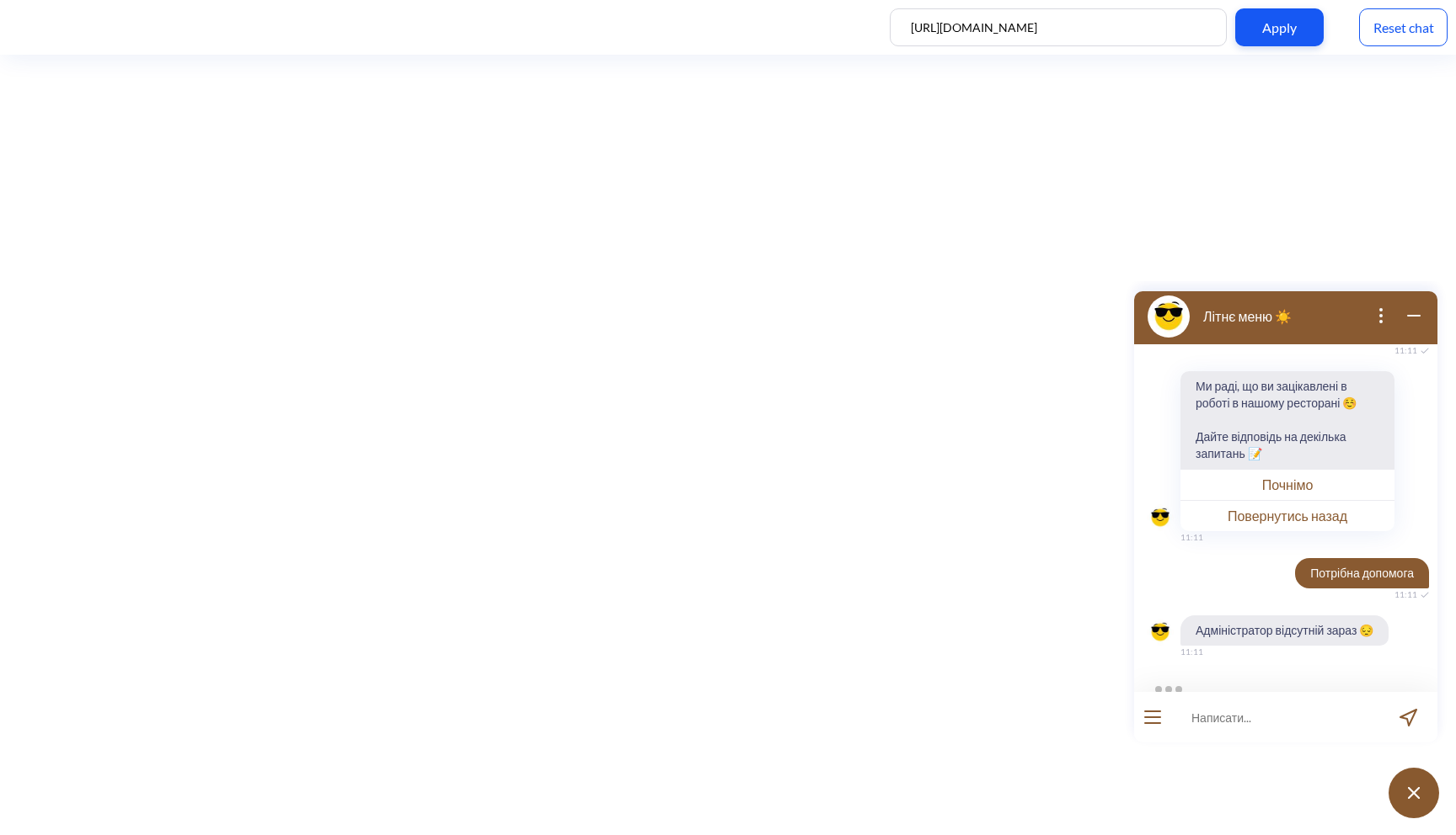
scroll to position [93, 0]
click at [1150, 721] on button "open menu" at bounding box center [1153, 717] width 17 height 13
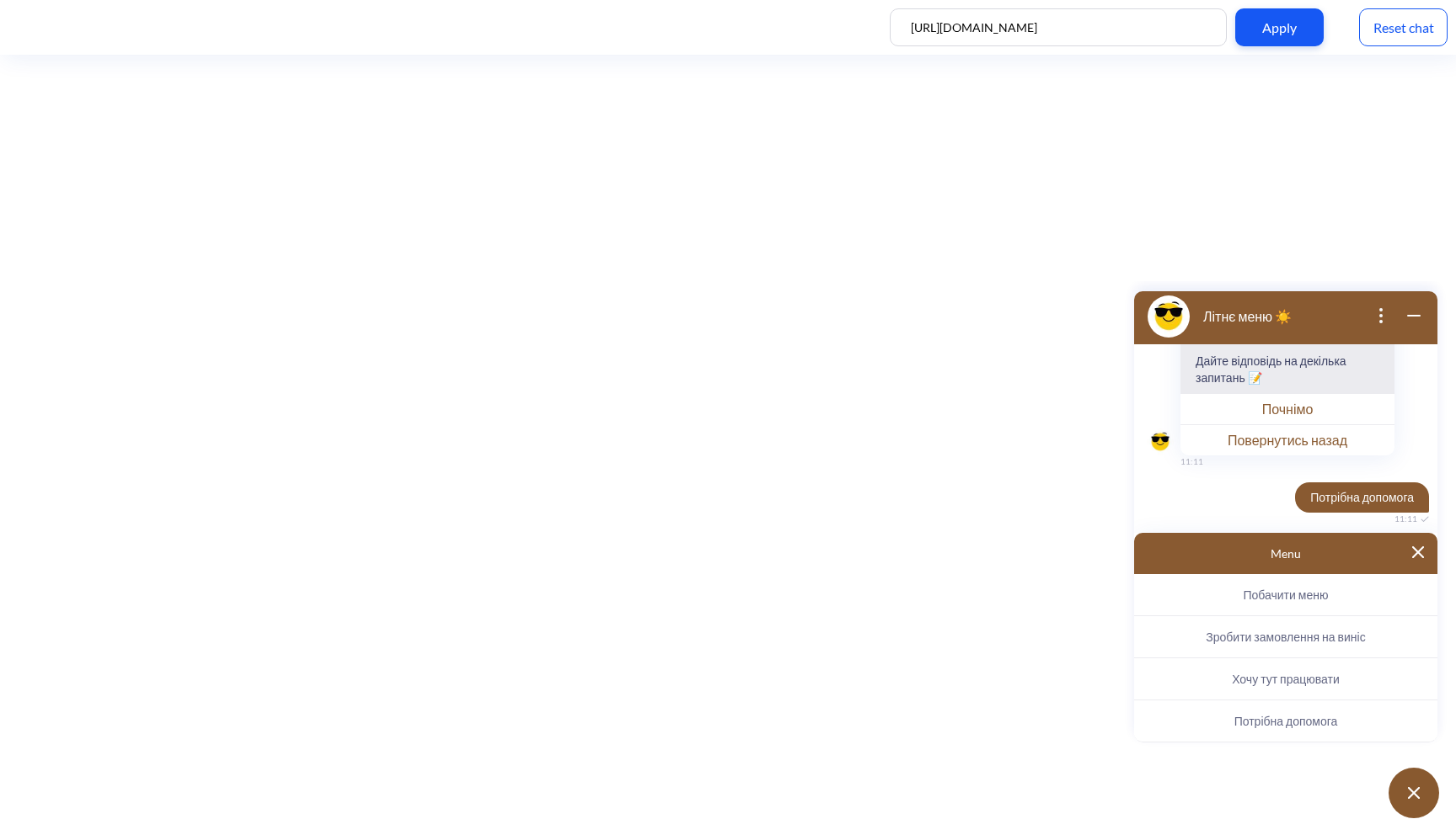
click at [1257, 638] on span "Зробити замовлення на виніс" at bounding box center [1286, 636] width 160 height 14
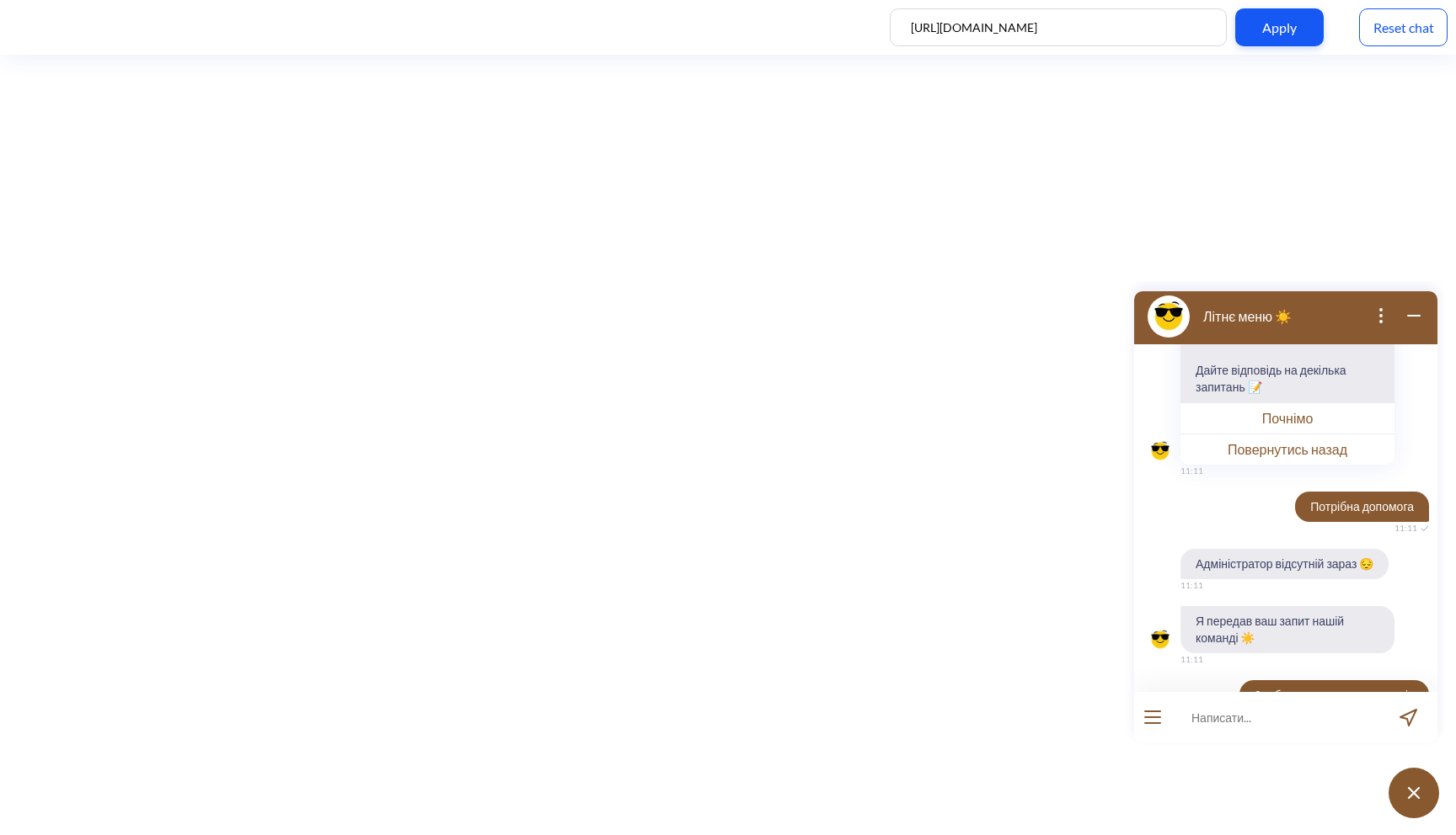
scroll to position [0, 0]
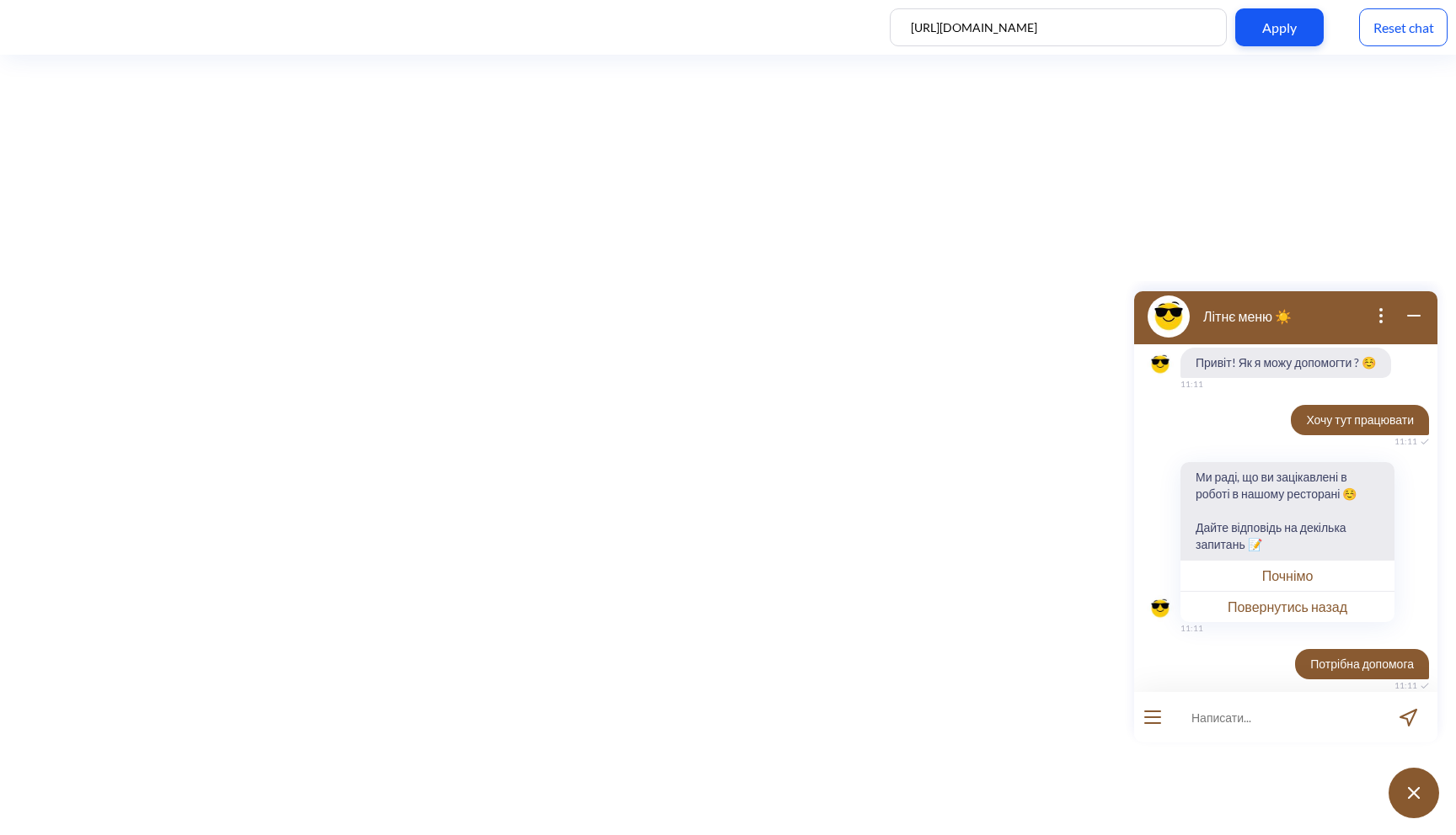
click at [1150, 715] on button "open menu" at bounding box center [1153, 717] width 17 height 13
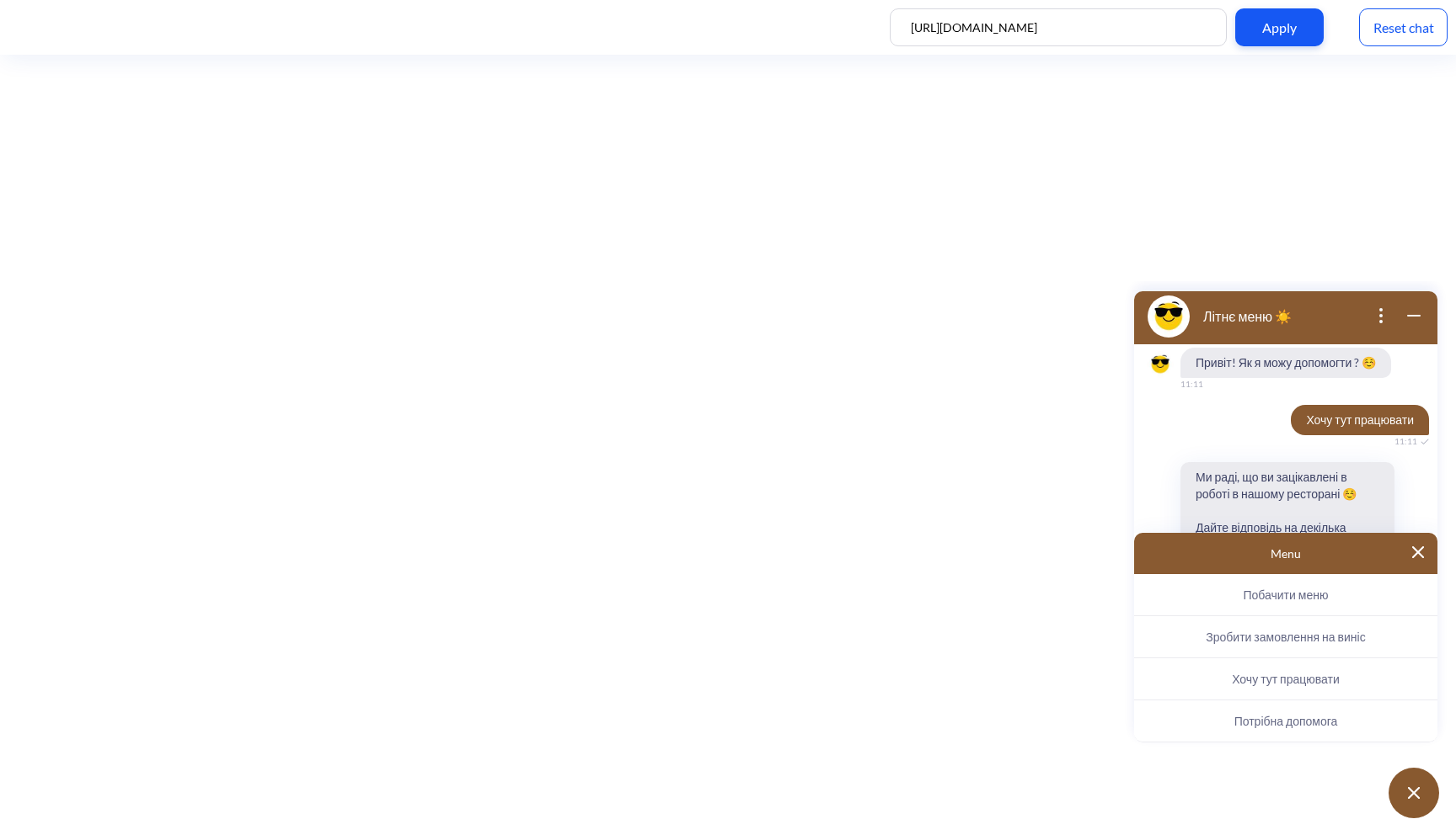
click at [1268, 602] on button "Побачити меню" at bounding box center [1285, 596] width 303 height 42
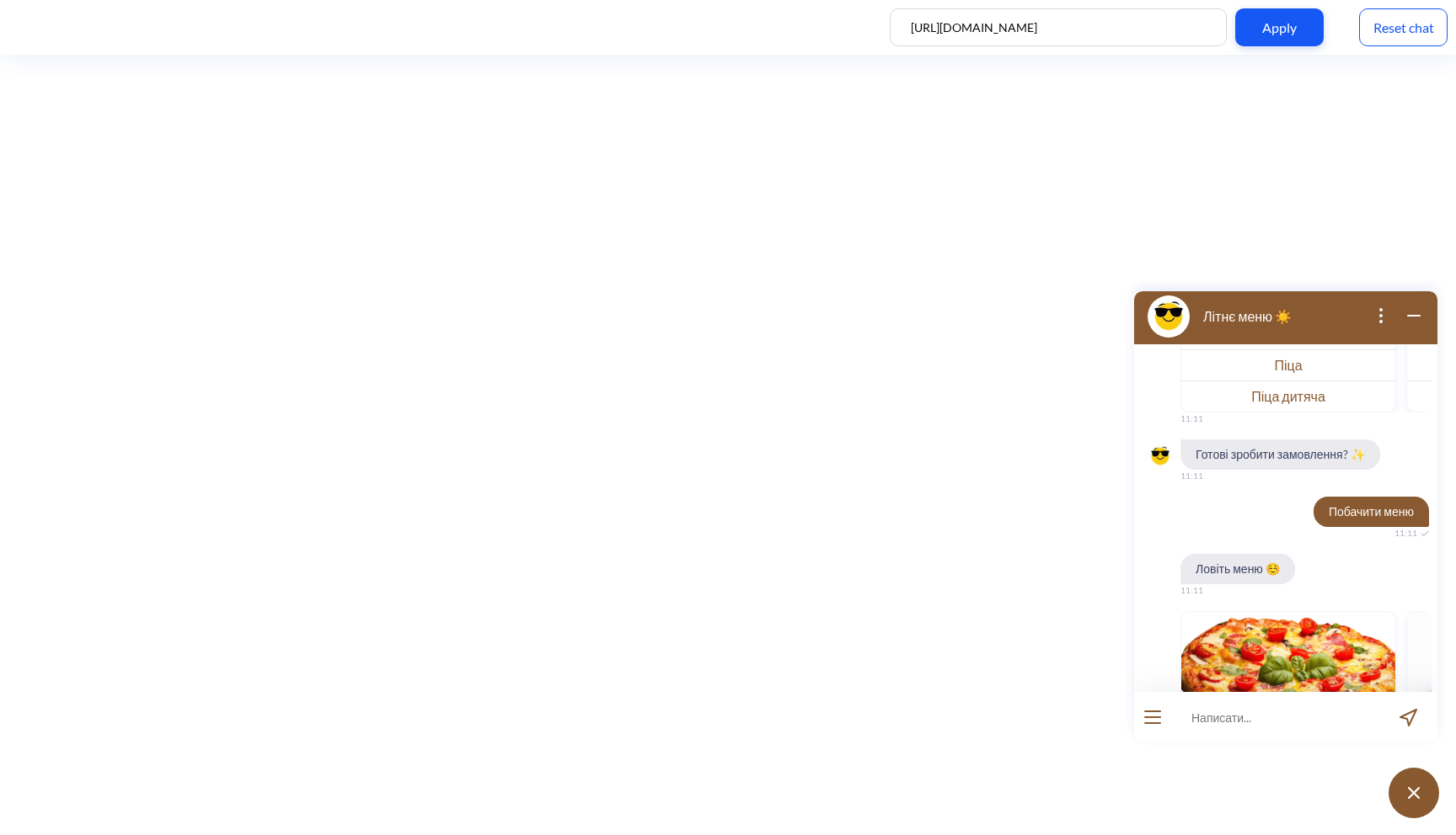
scroll to position [1240, 0]
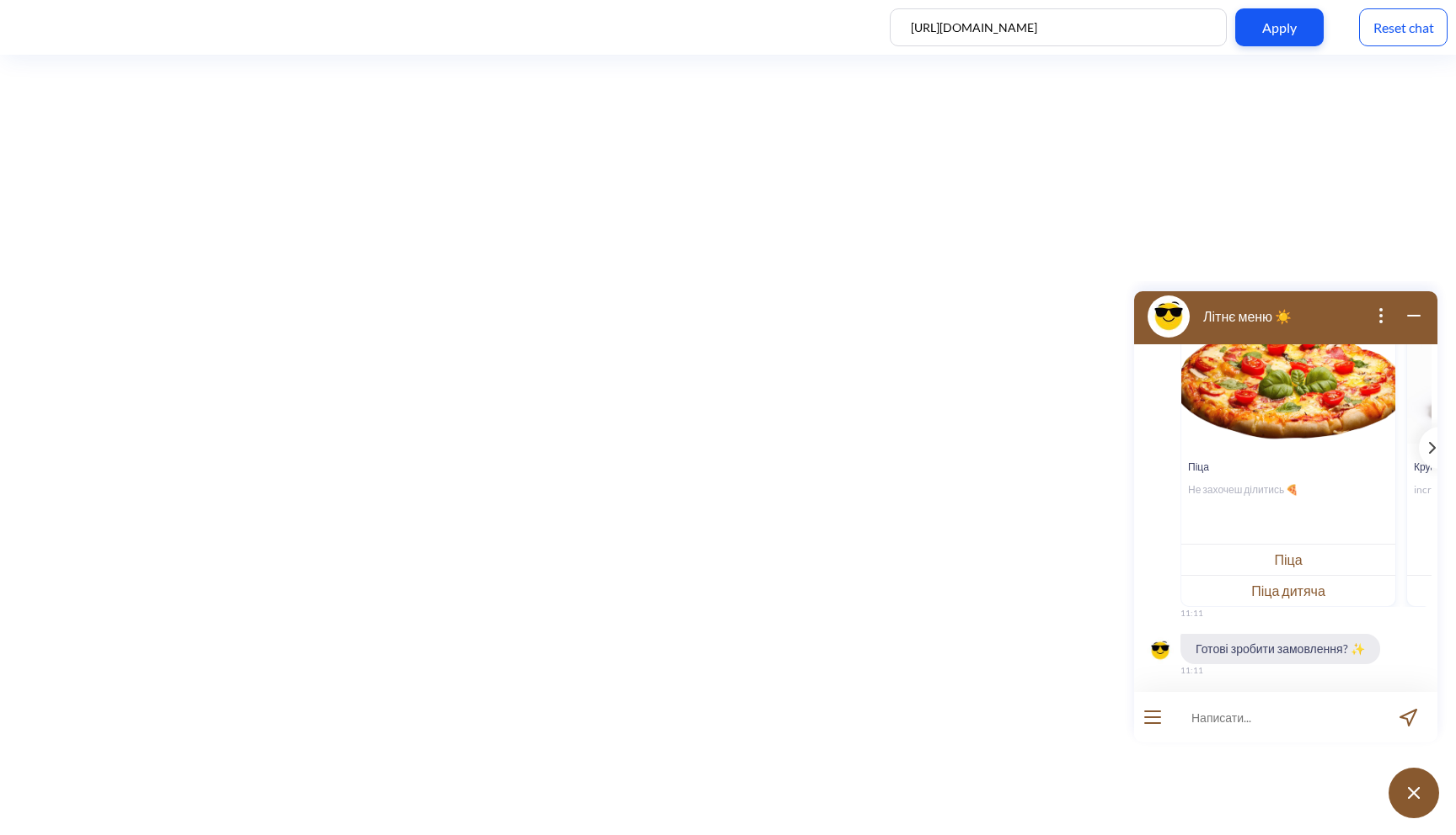
click at [1151, 728] on div at bounding box center [1152, 717] width 37 height 50
click at [1159, 712] on button "open menu" at bounding box center [1153, 717] width 17 height 13
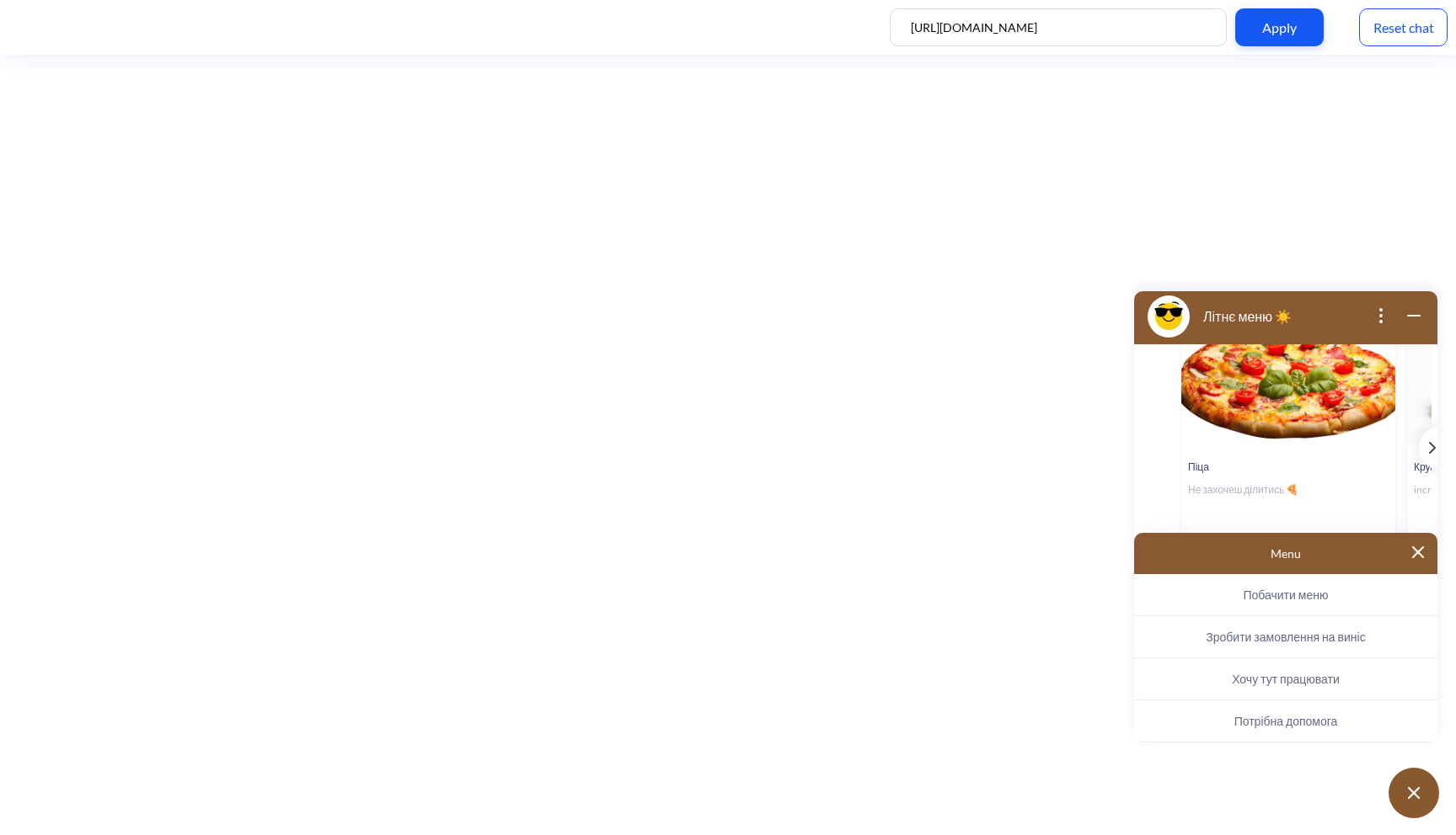
click at [1265, 591] on span "Побачити меню" at bounding box center [1286, 595] width 86 height 14
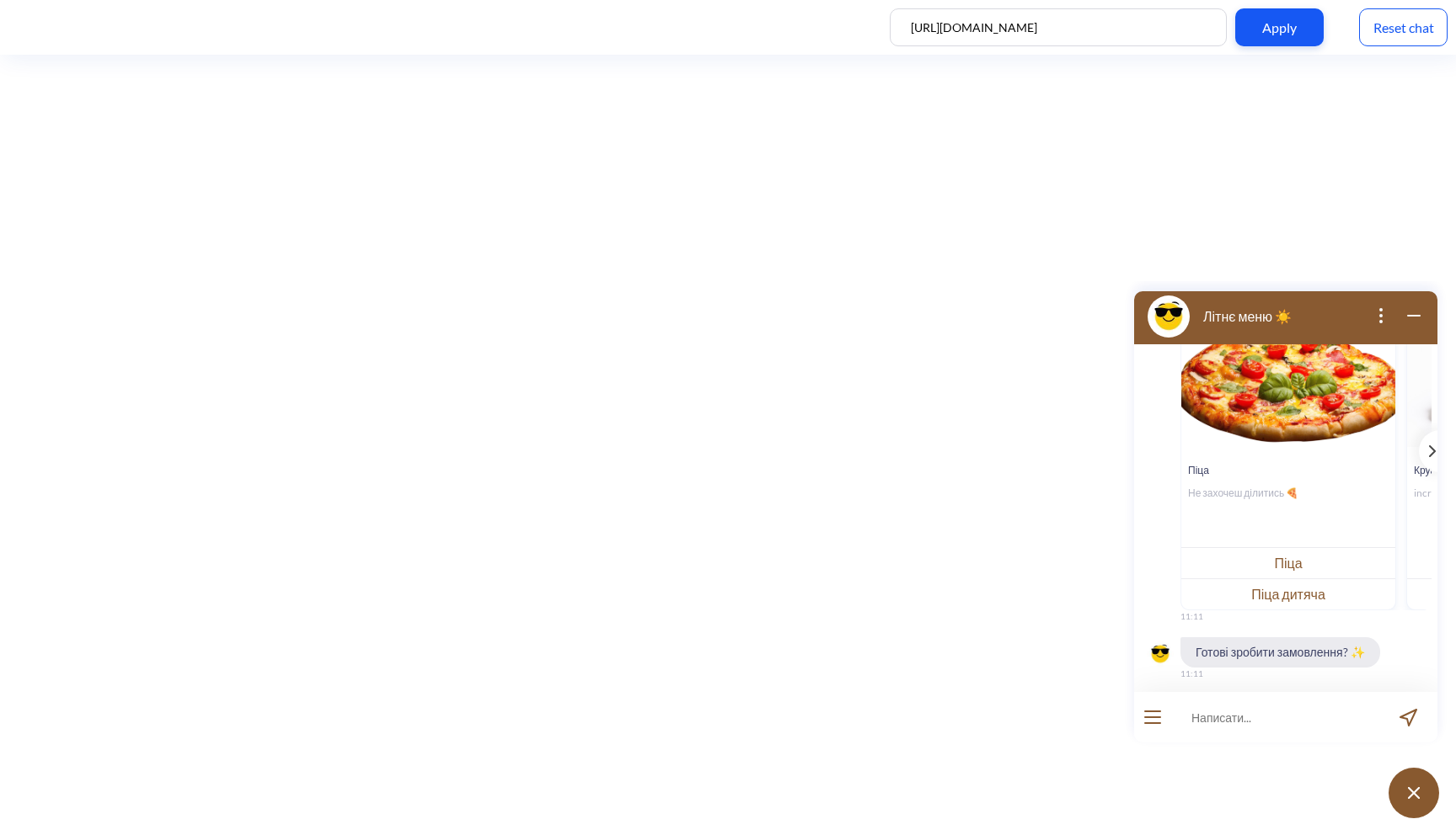
scroll to position [1722, 0]
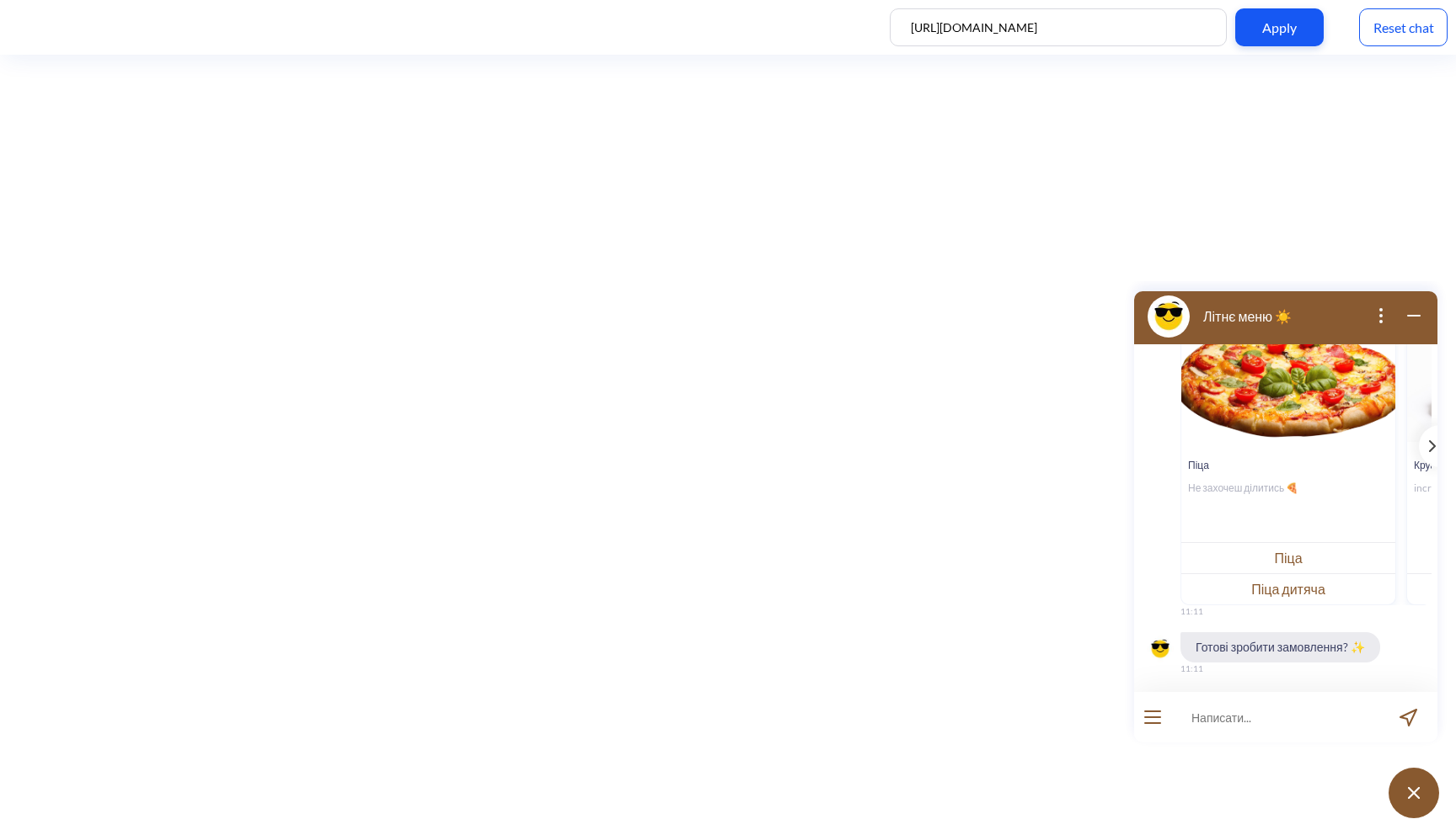
click at [1155, 722] on button "open menu" at bounding box center [1153, 717] width 17 height 13
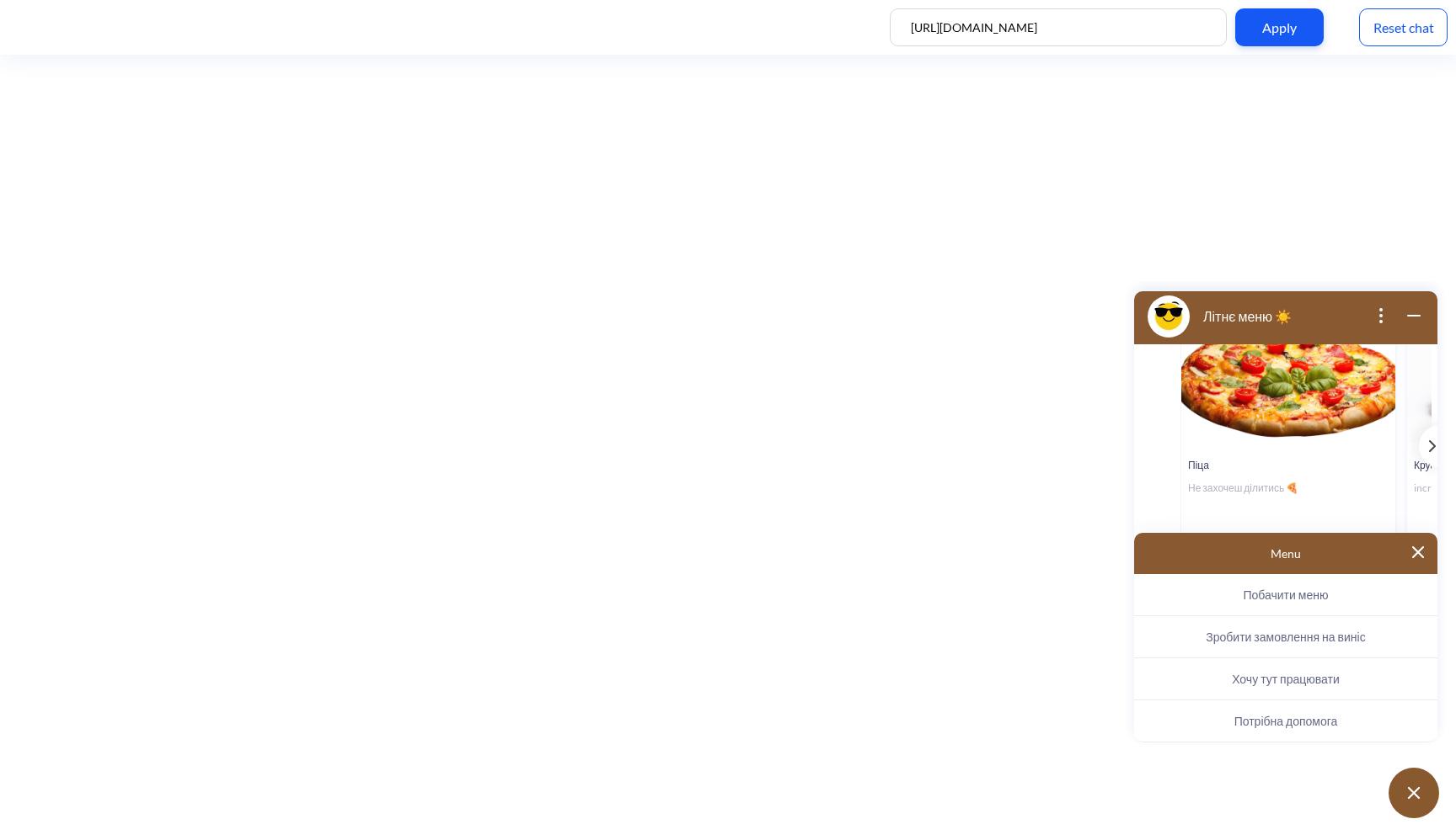
click at [1255, 679] on span "Хочу тут працювати" at bounding box center [1285, 678] width 107 height 14
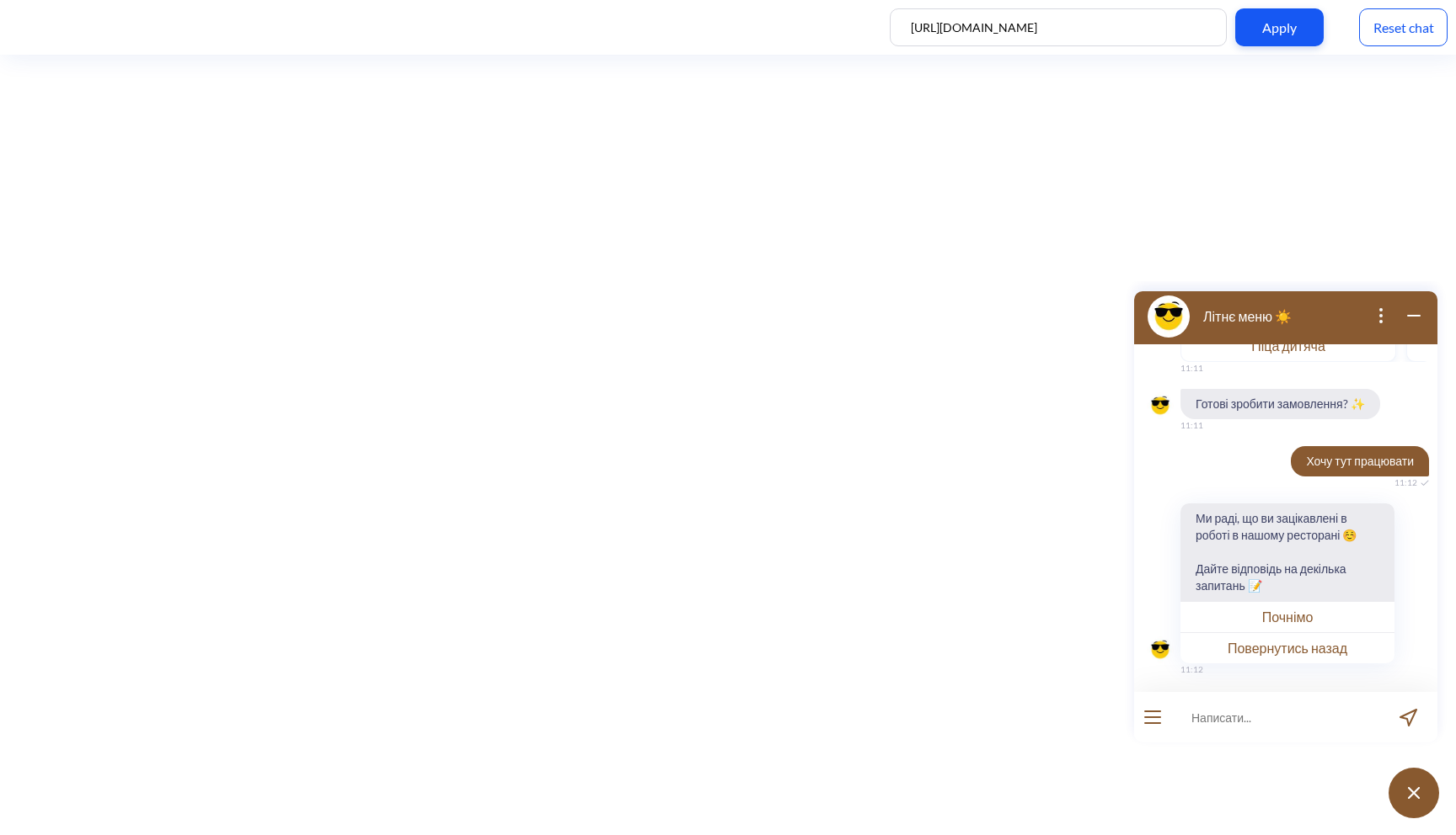
scroll to position [1965, 0]
click at [1141, 721] on div at bounding box center [1152, 717] width 37 height 50
click at [1160, 713] on button "open menu" at bounding box center [1153, 717] width 17 height 13
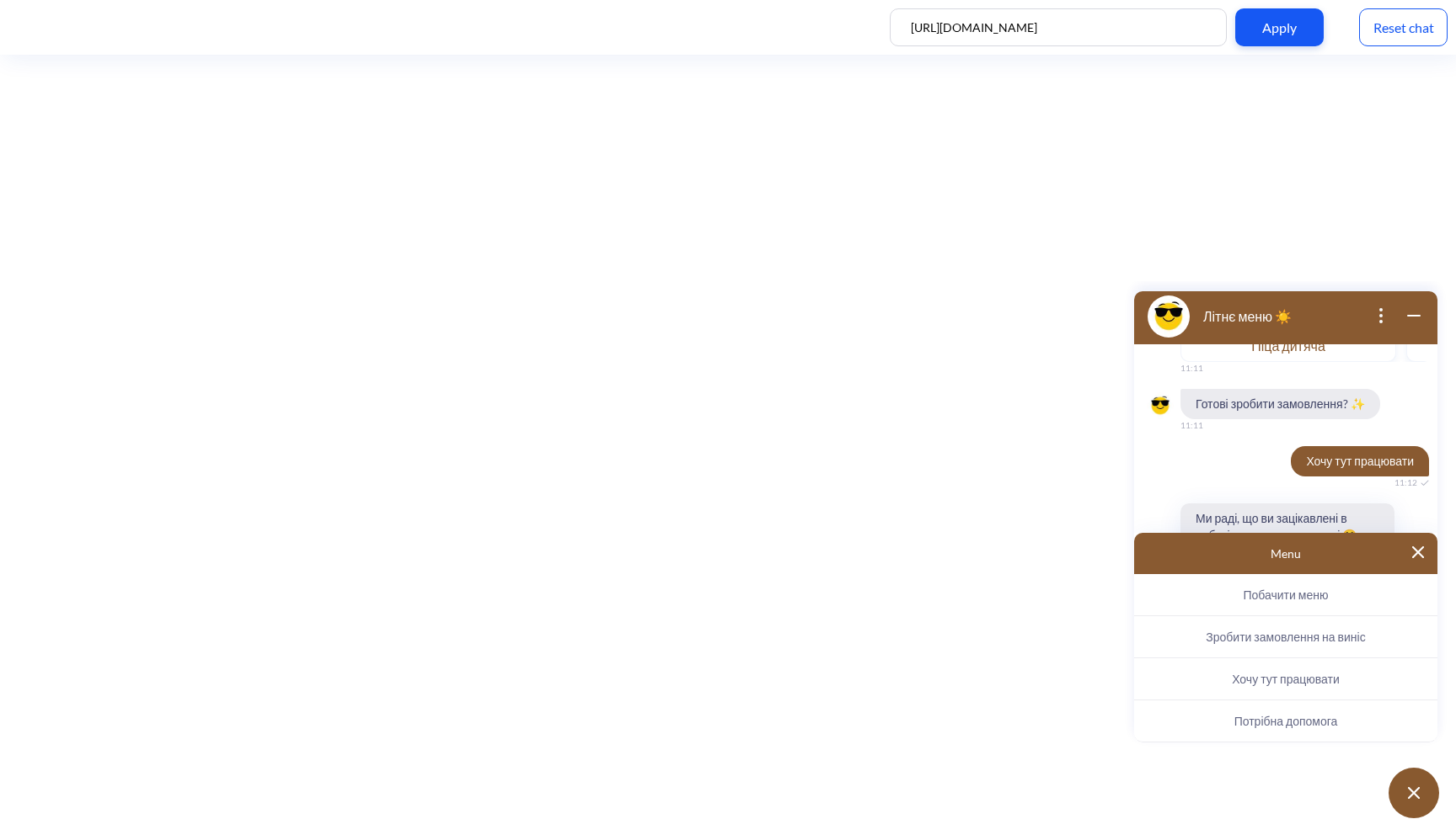
click at [1219, 731] on button "Потрібна допомога" at bounding box center [1285, 722] width 303 height 42
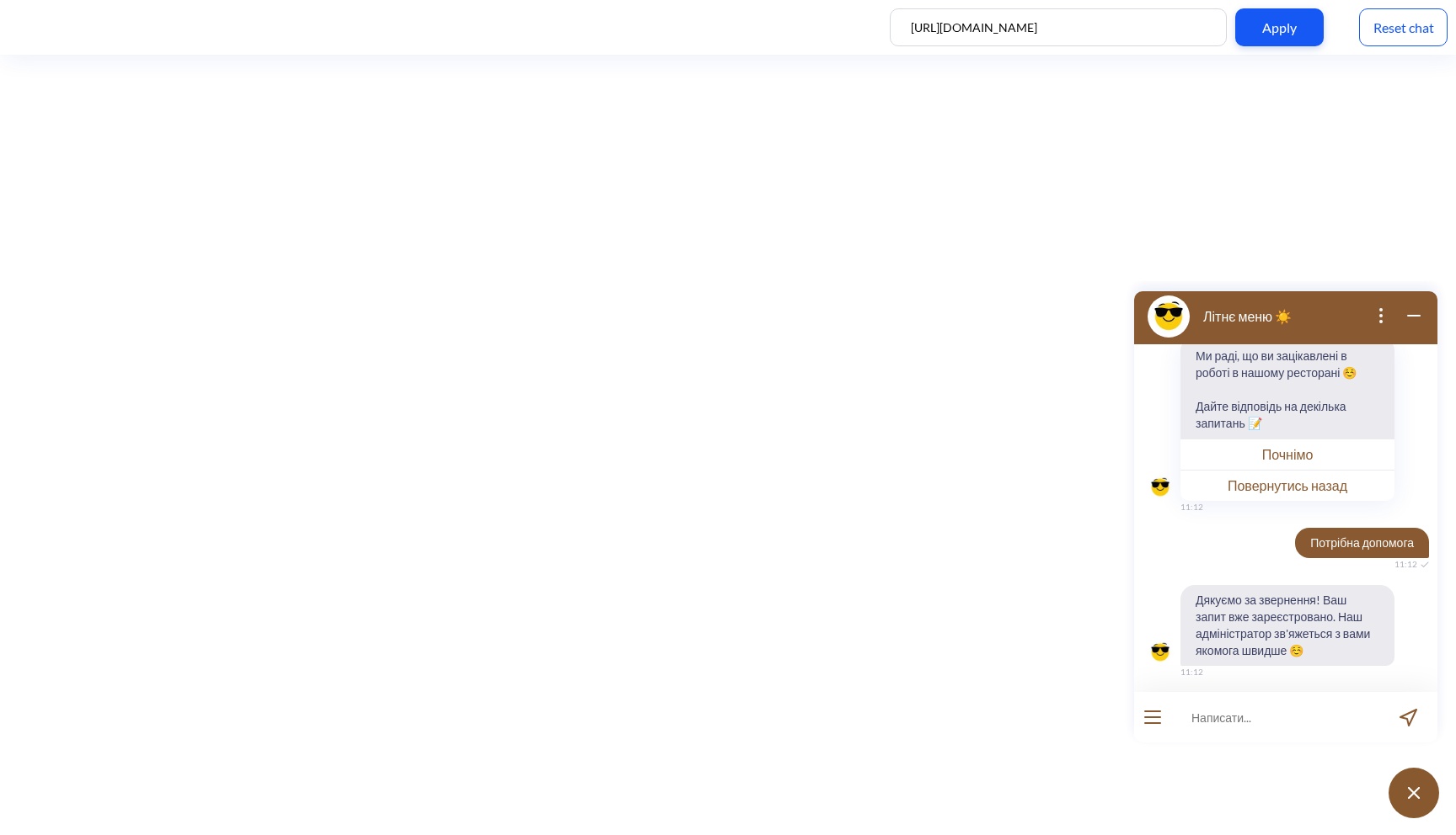
scroll to position [2131, 0]
click at [1161, 716] on div at bounding box center [1152, 717] width 37 height 50
click at [1159, 723] on icon "open menu" at bounding box center [1153, 724] width 17 height 2
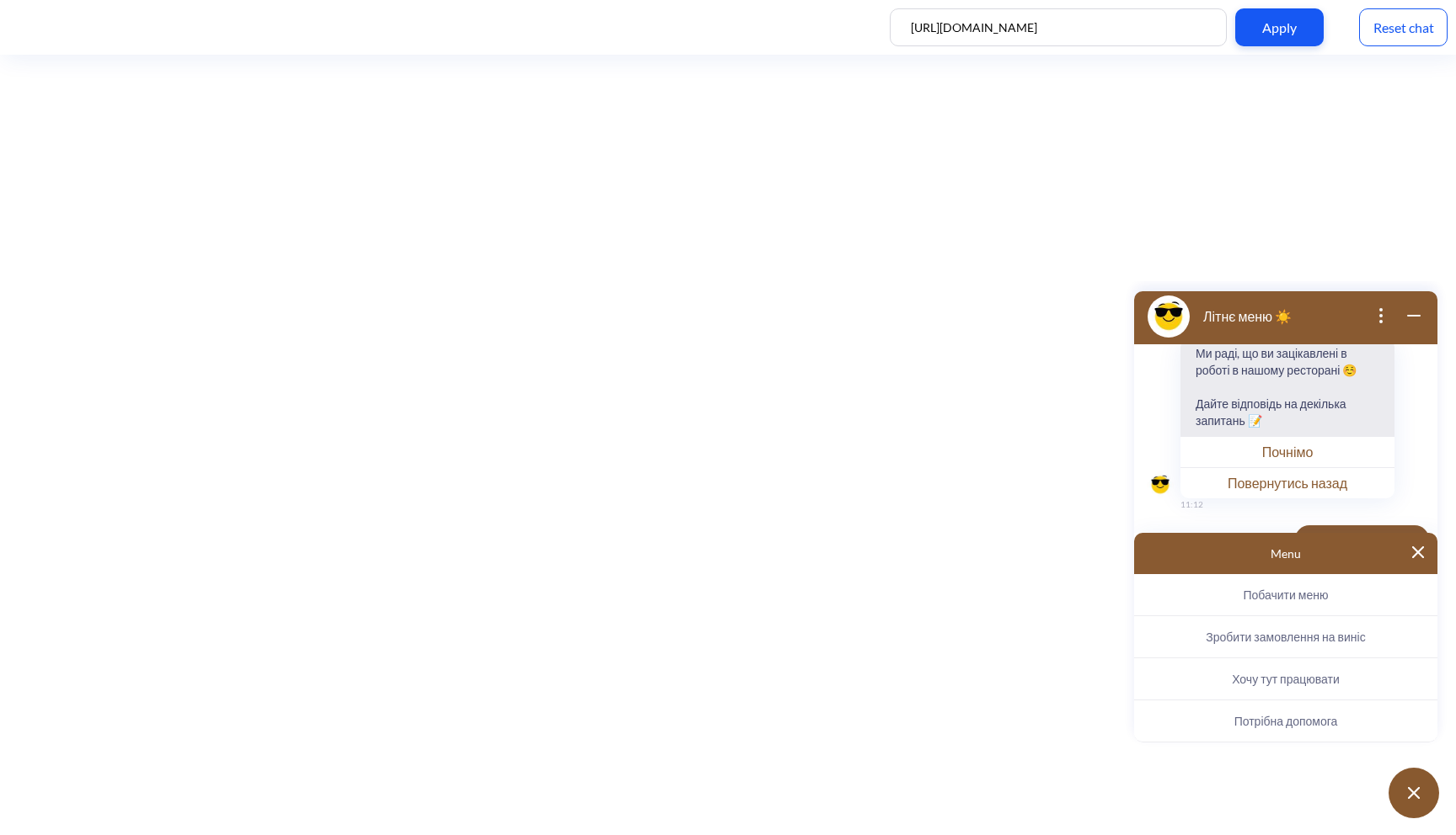
click at [1236, 709] on button "Потрібна допомога" at bounding box center [1285, 722] width 303 height 42
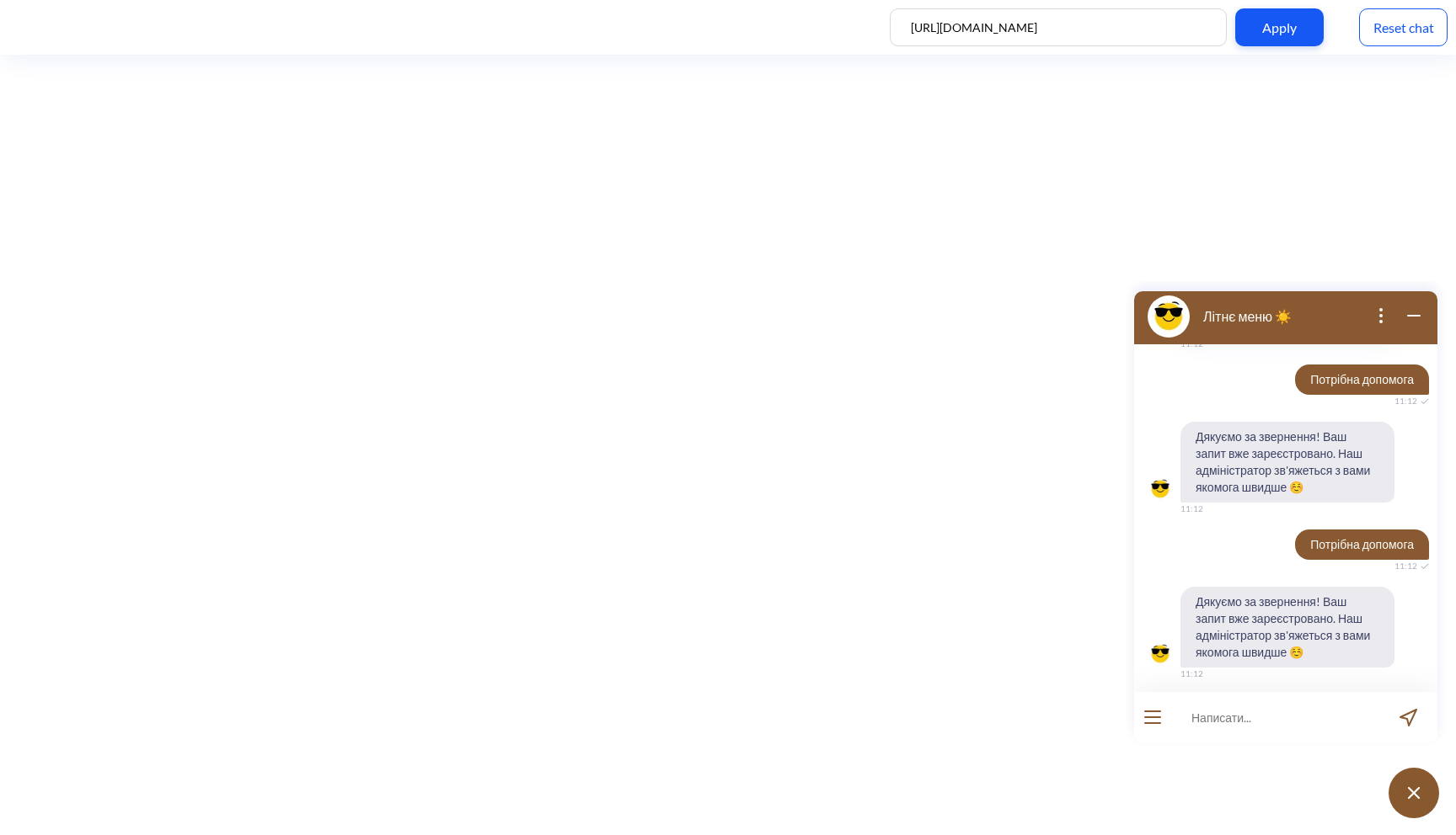
scroll to position [2296, 0]
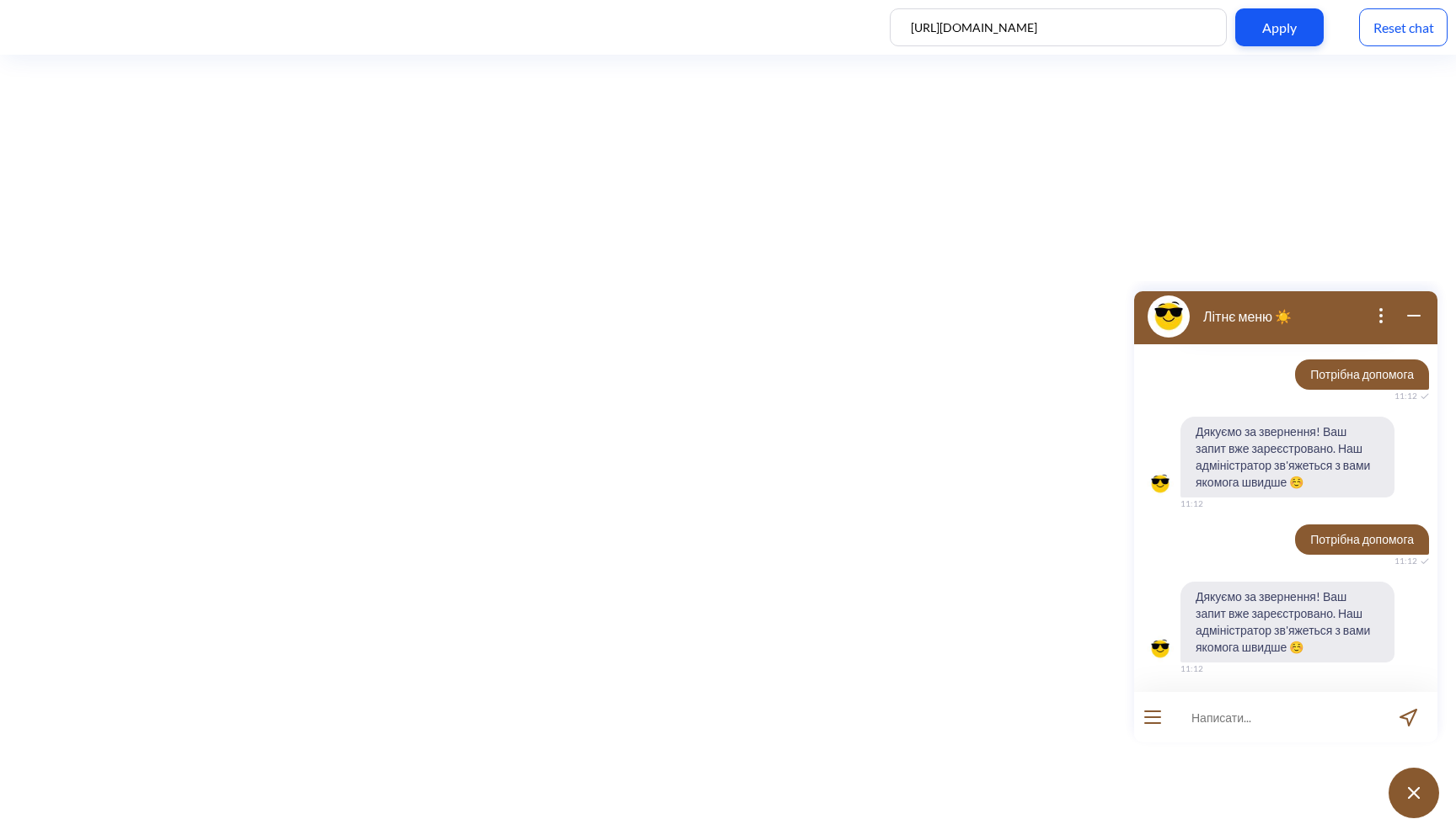
click at [1423, 41] on div "Reset chat" at bounding box center [1403, 28] width 88 height 38
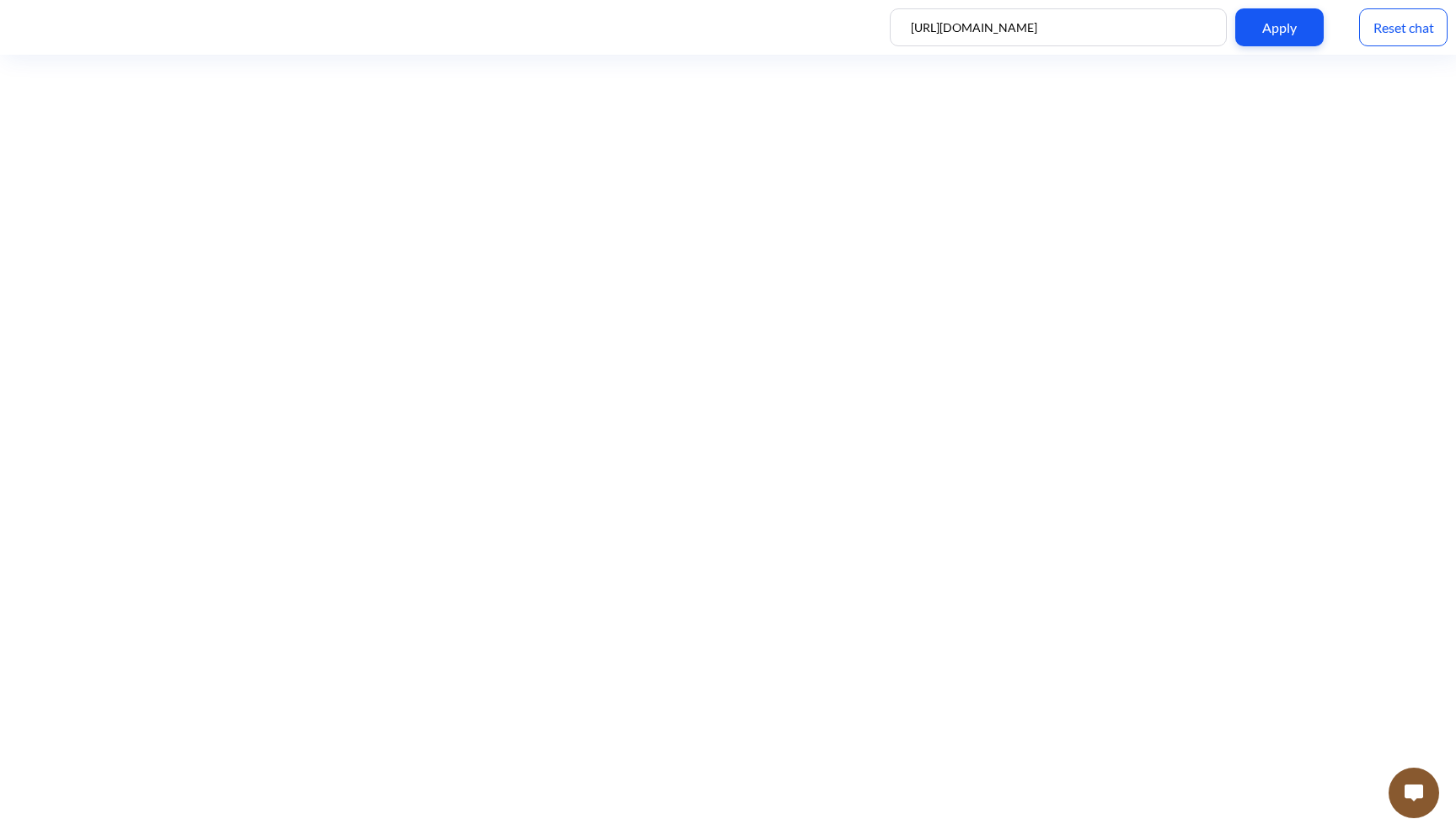
click at [1414, 805] on button at bounding box center [1413, 792] width 50 height 50
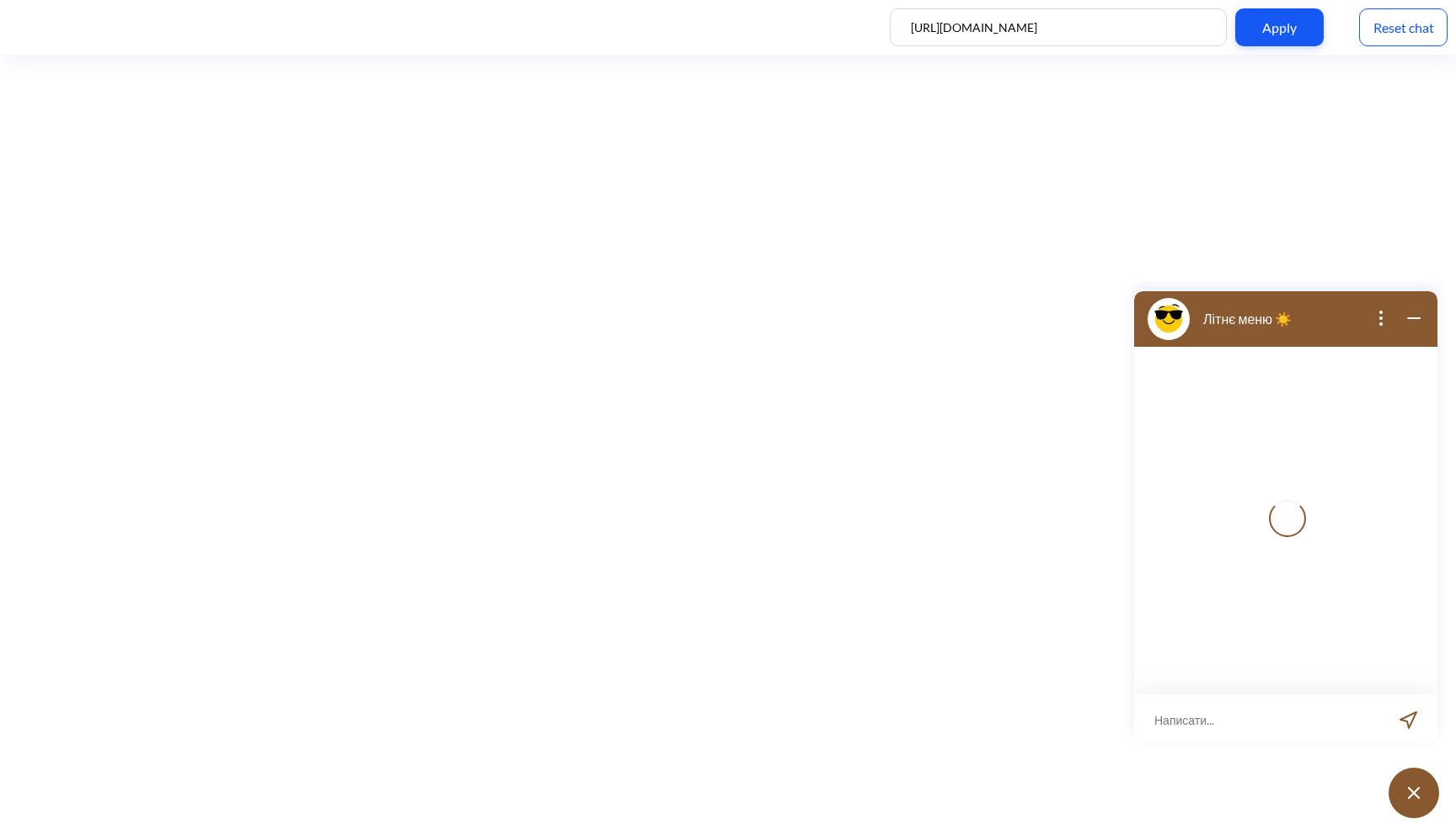
scroll to position [3, 0]
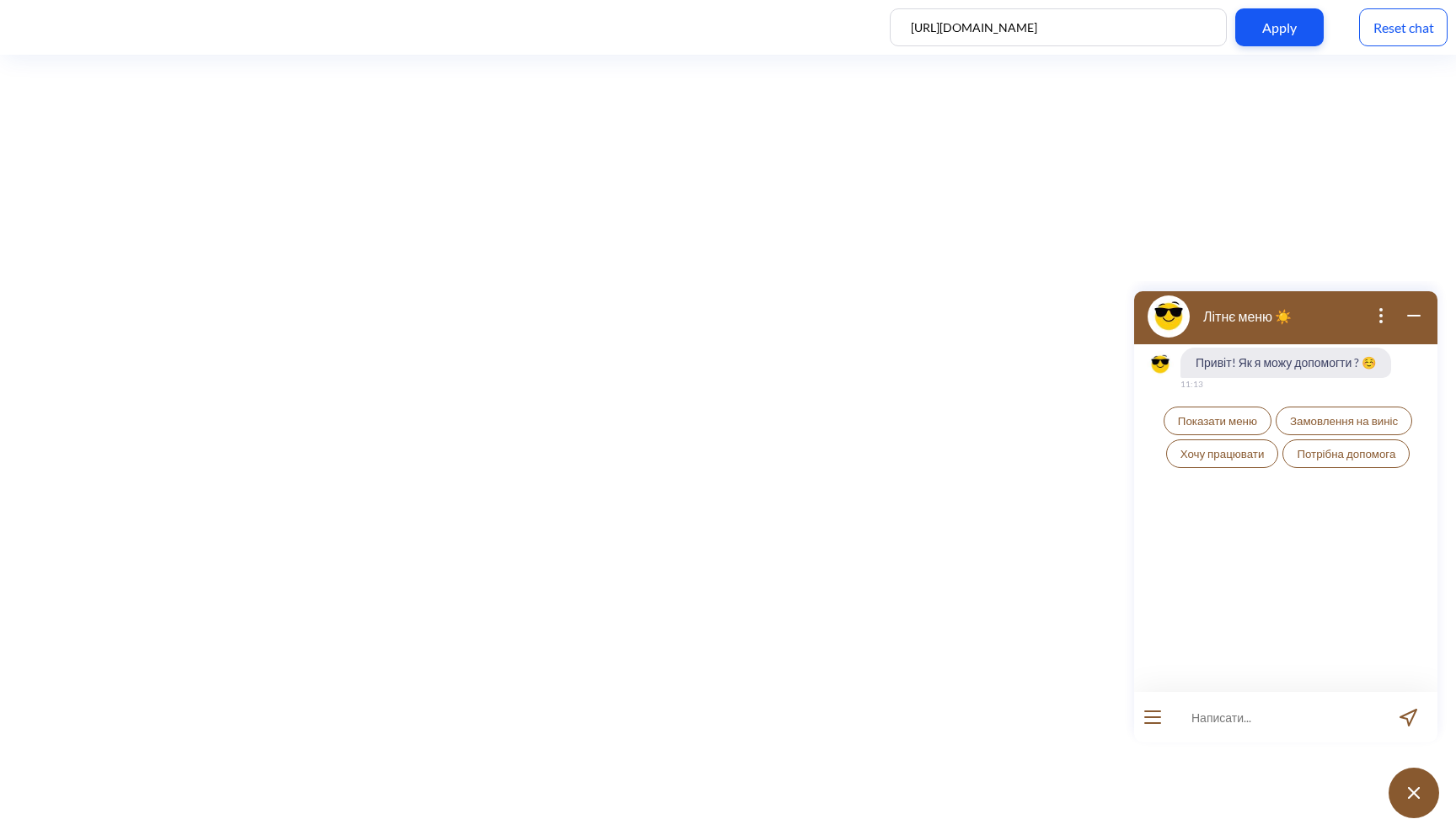
click at [1236, 428] on button "Показати меню" at bounding box center [1217, 421] width 107 height 28
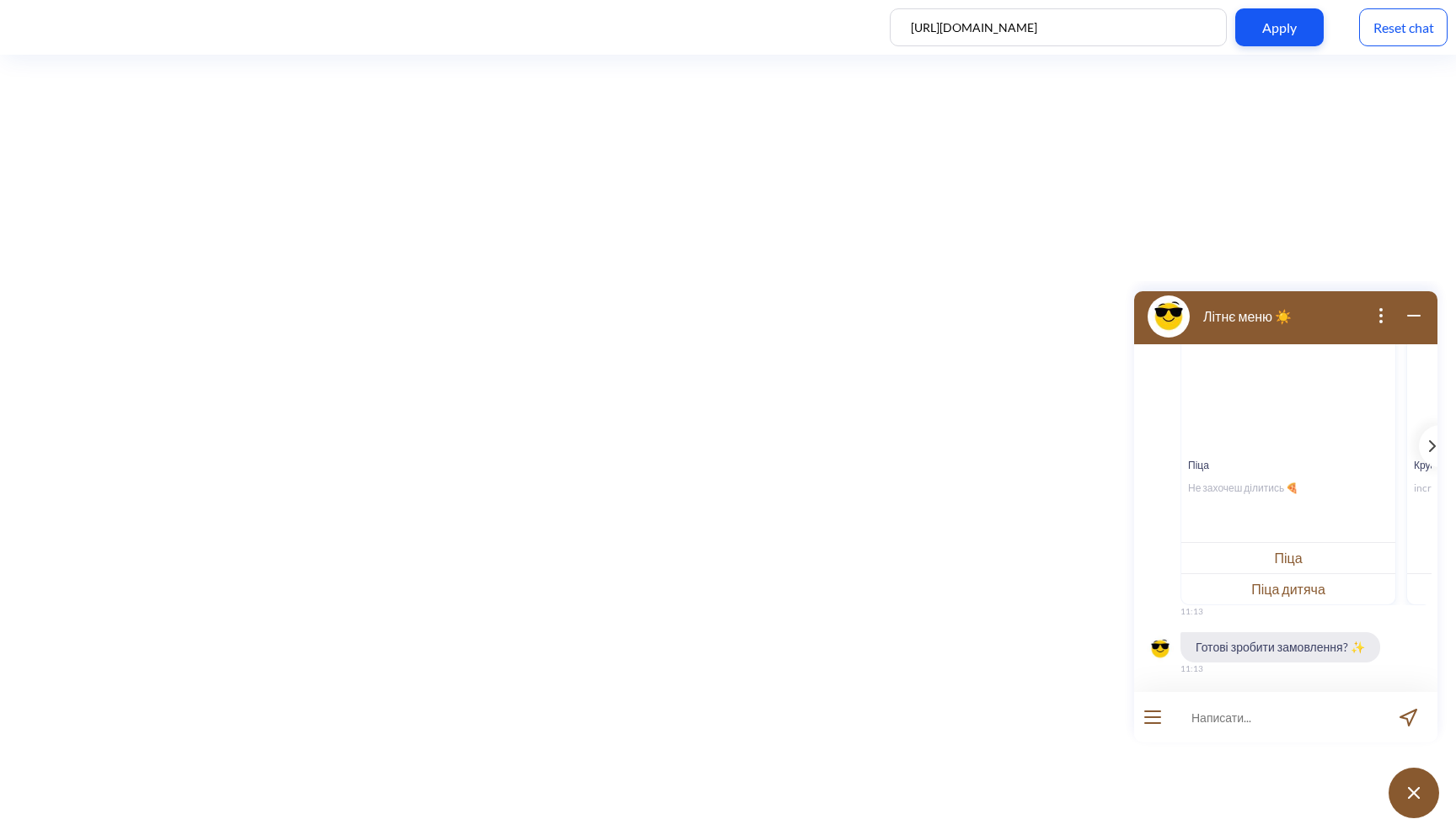
scroll to position [198, 0]
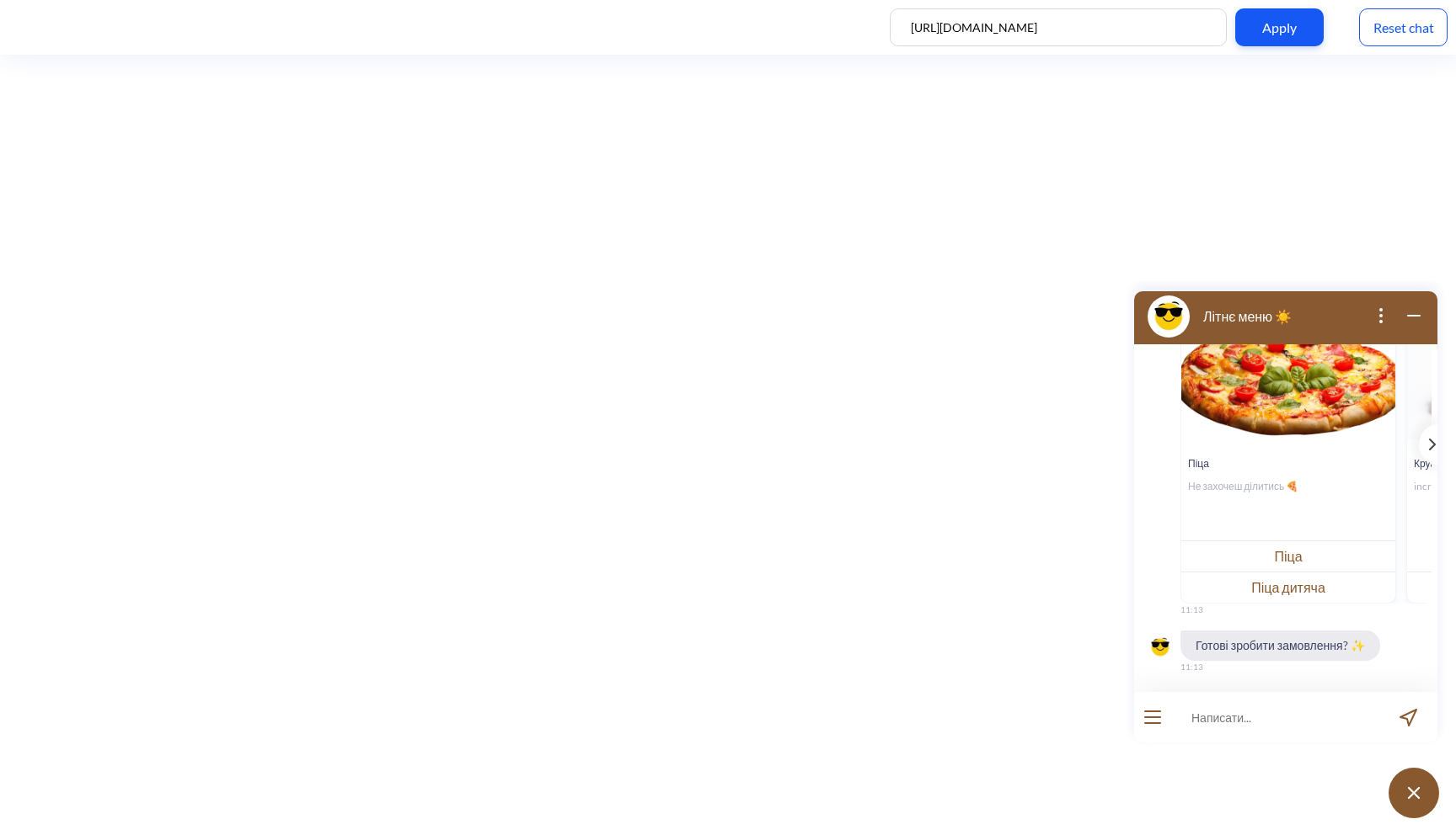
click at [1152, 718] on button "open menu" at bounding box center [1153, 717] width 17 height 13
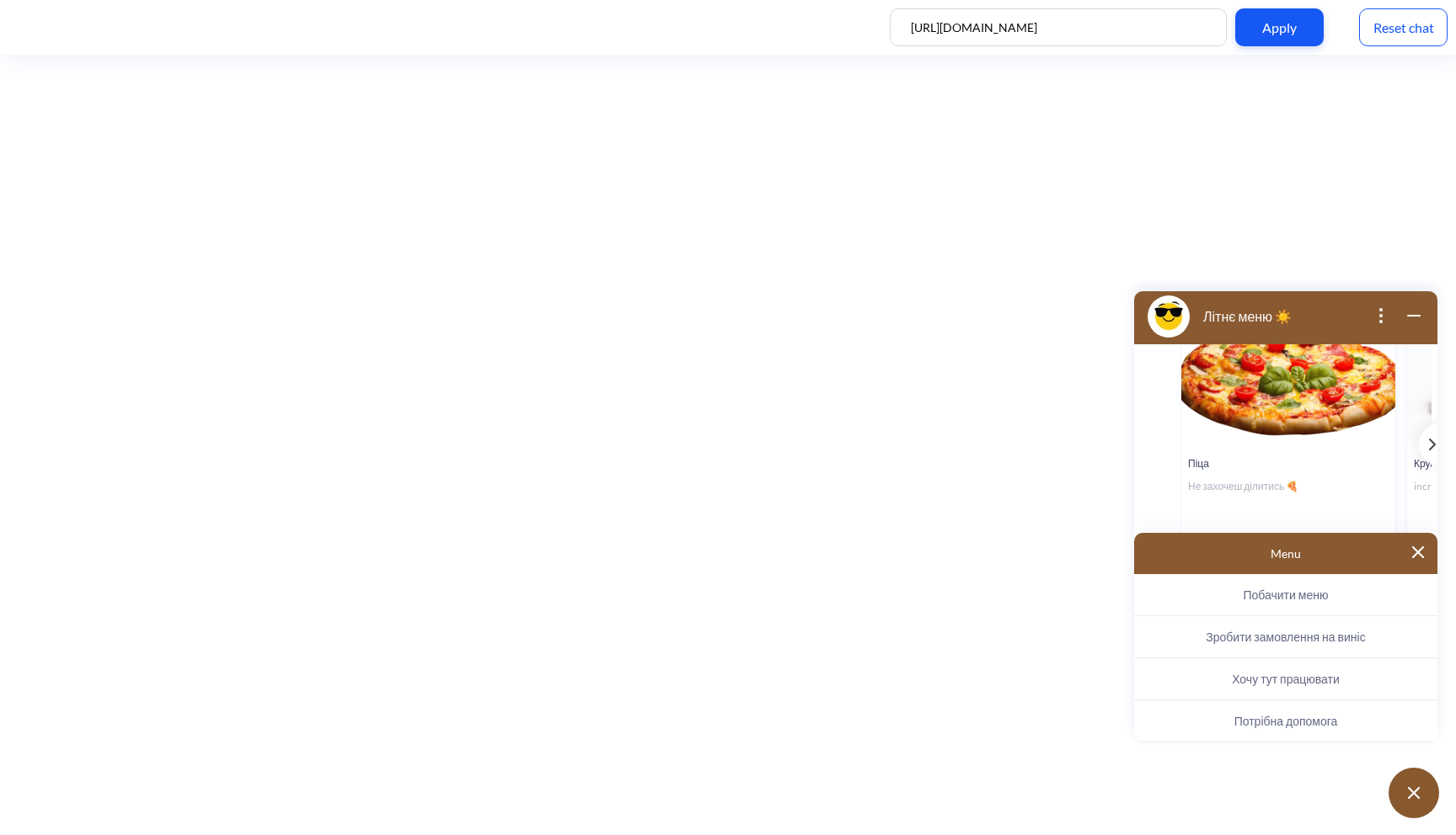
click at [1428, 558] on div "Menu" at bounding box center [1285, 553] width 303 height 41
click at [1418, 558] on img at bounding box center [1418, 552] width 11 height 11
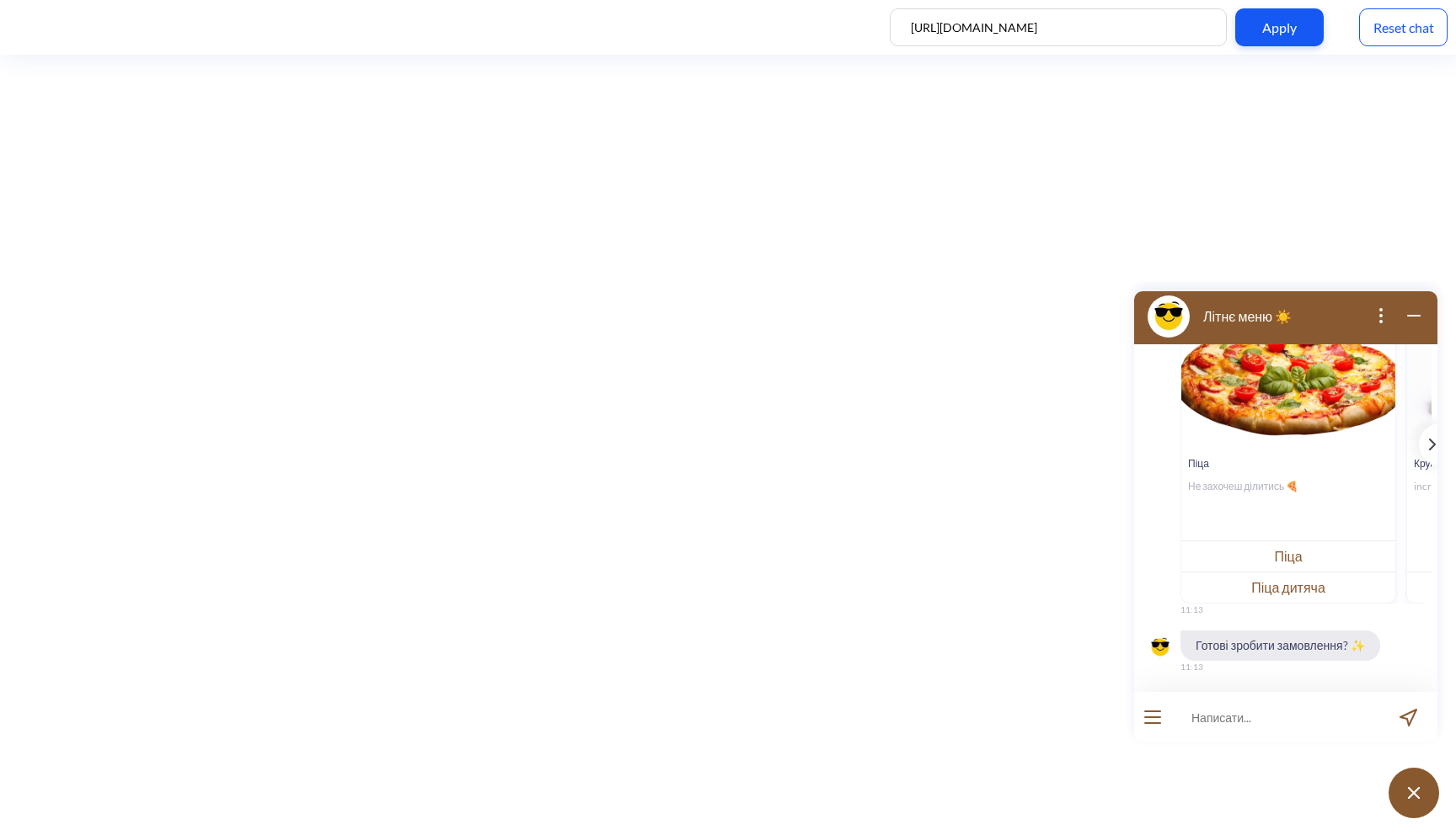
click at [1147, 719] on button "open menu" at bounding box center [1153, 717] width 17 height 13
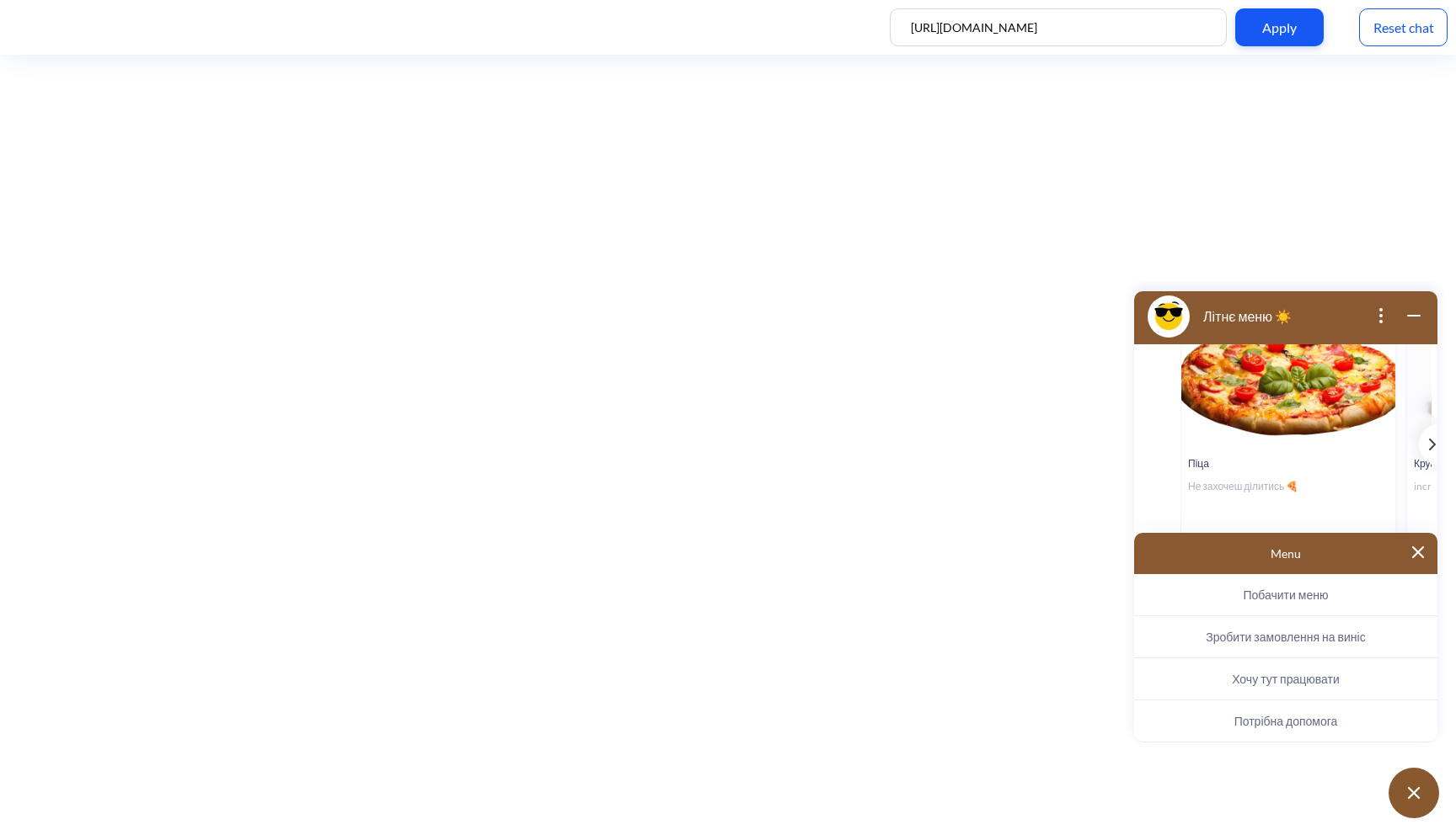
click at [1282, 642] on span "Зробити замовлення на виніс" at bounding box center [1286, 636] width 160 height 14
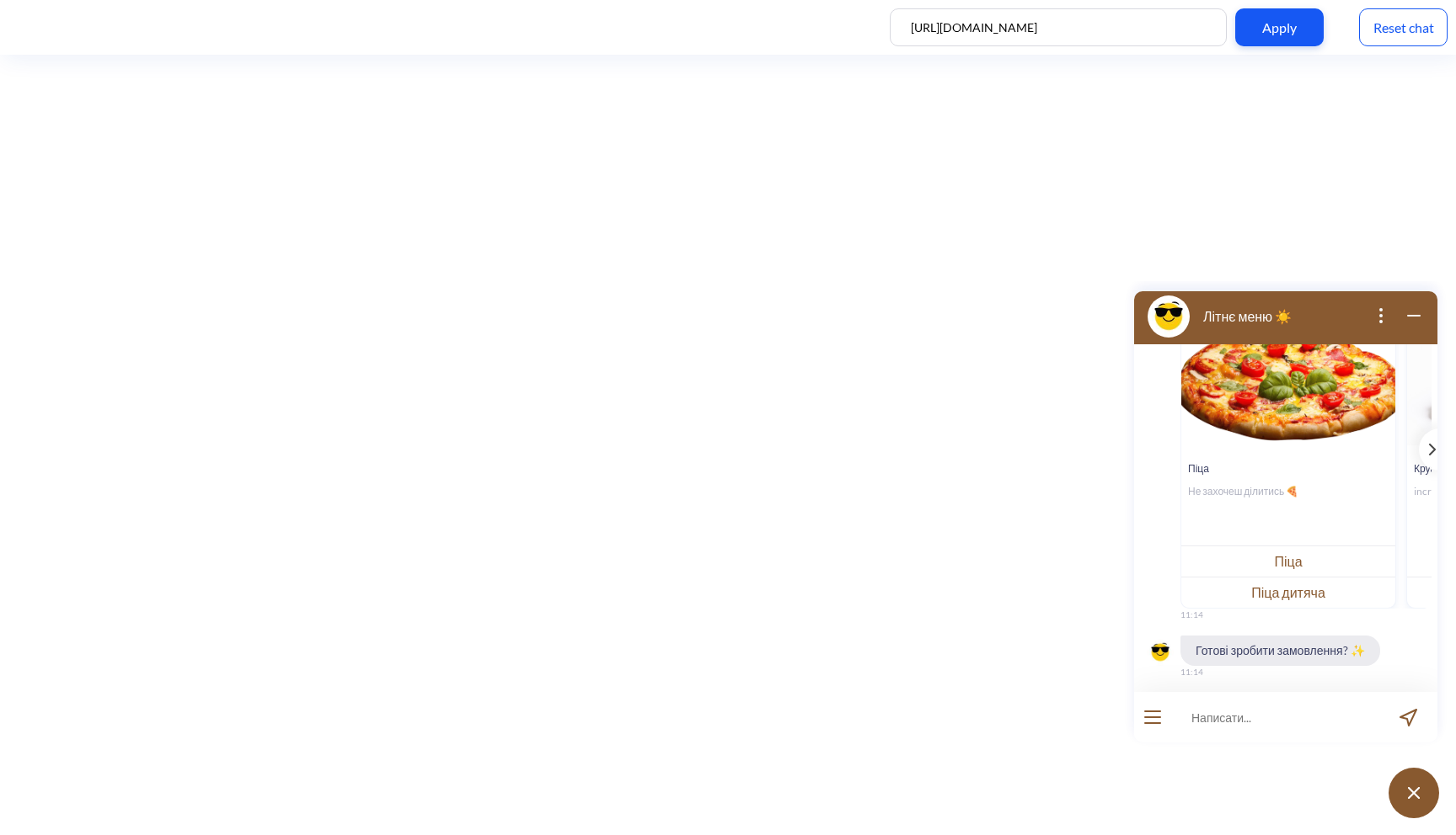
scroll to position [1331, 0]
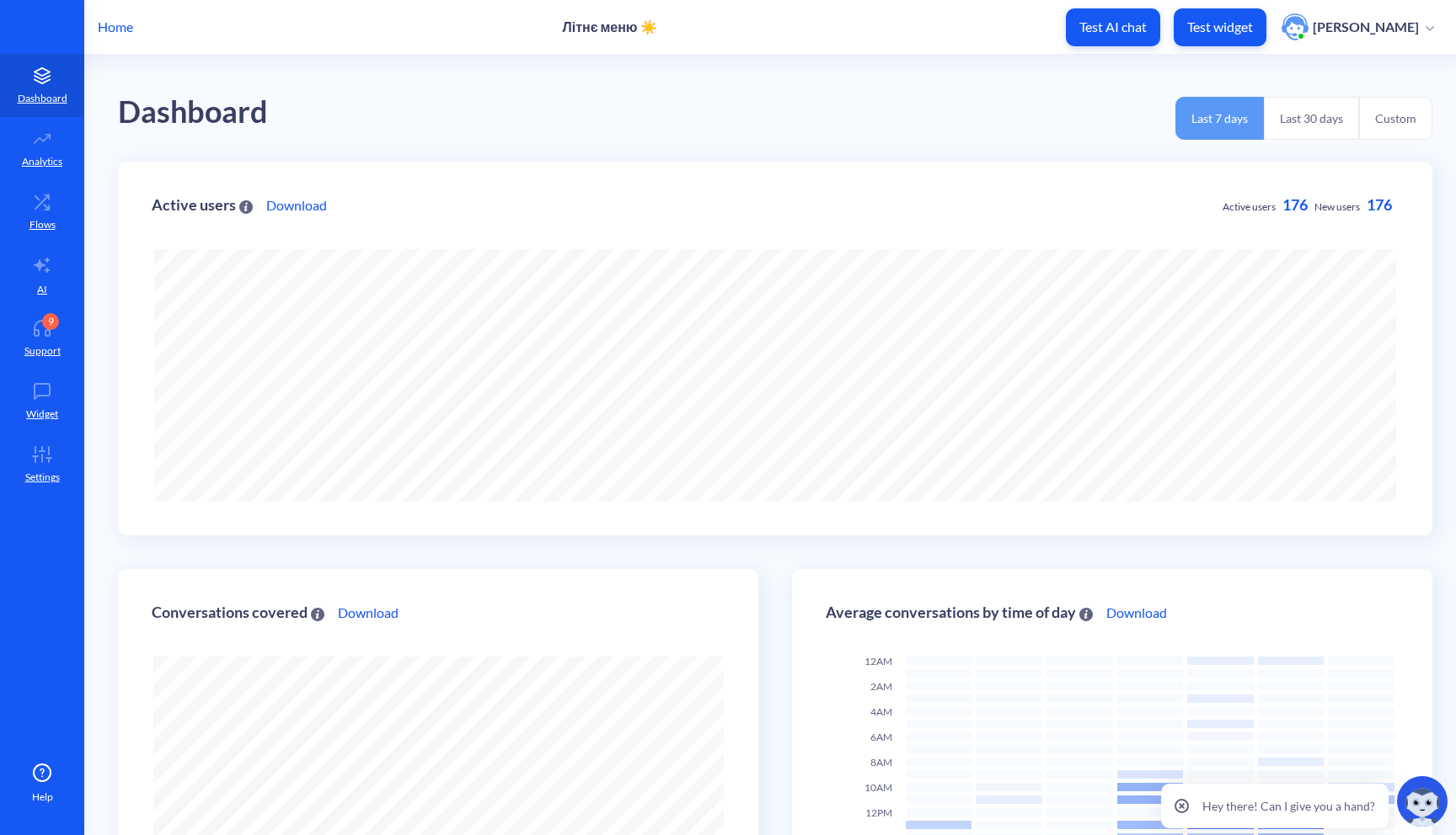
scroll to position [835, 1456]
click at [60, 216] on link "Flows" at bounding box center [42, 212] width 85 height 63
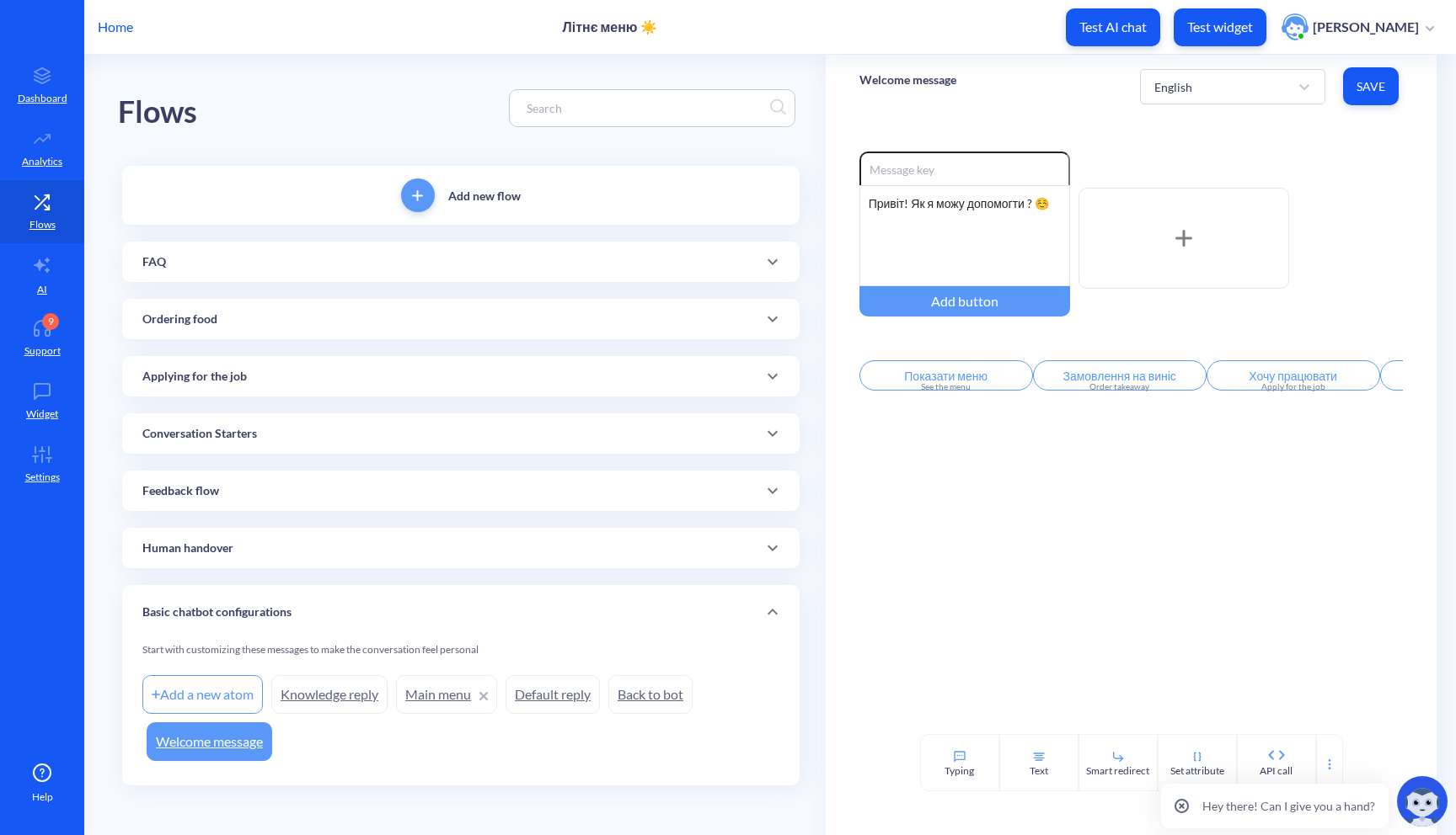
click at [220, 553] on p "Human handover" at bounding box center [188, 548] width 91 height 18
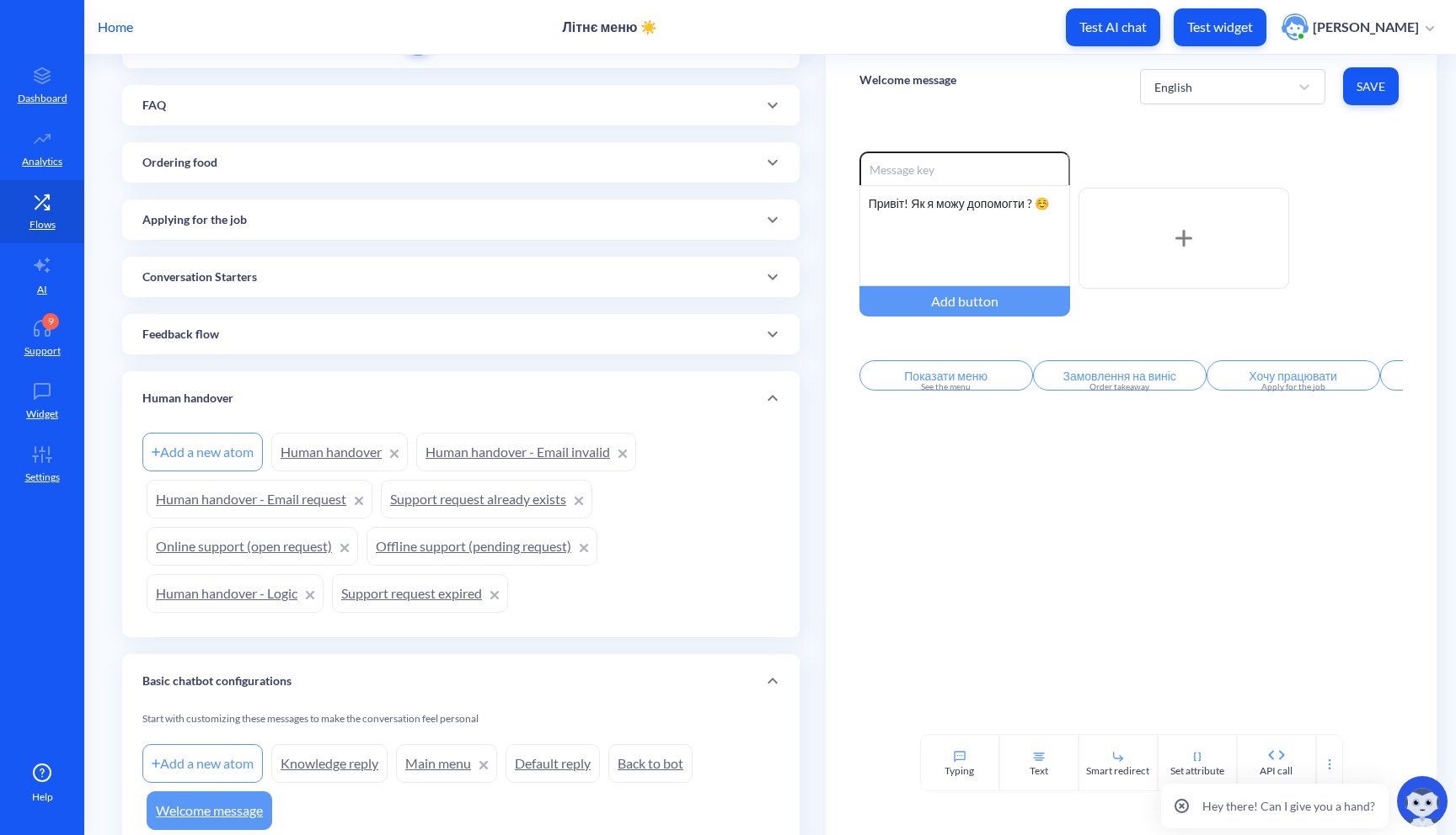
scroll to position [231, 0]
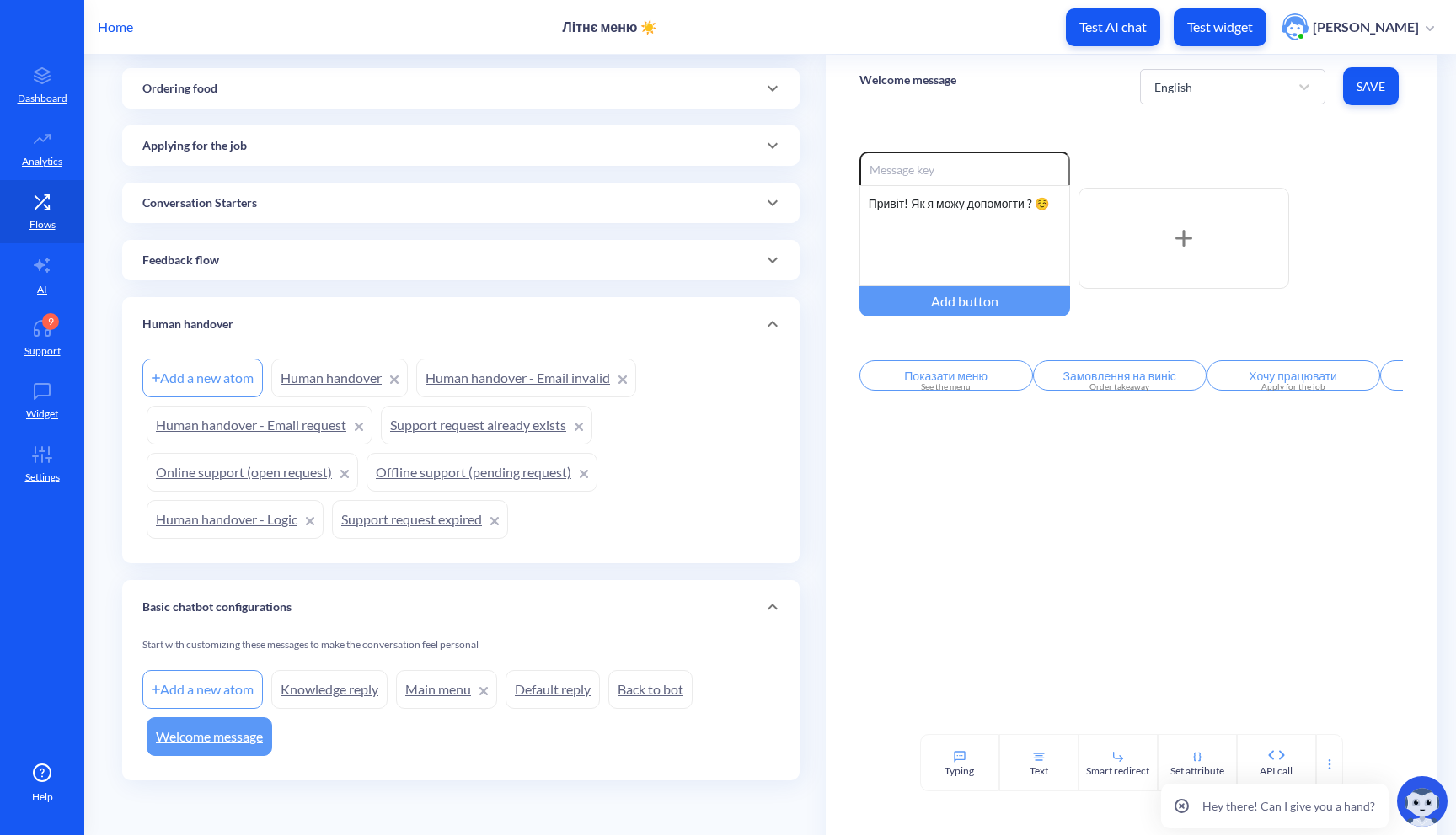
click at [250, 278] on div "Feedback flow" at bounding box center [461, 260] width 678 height 41
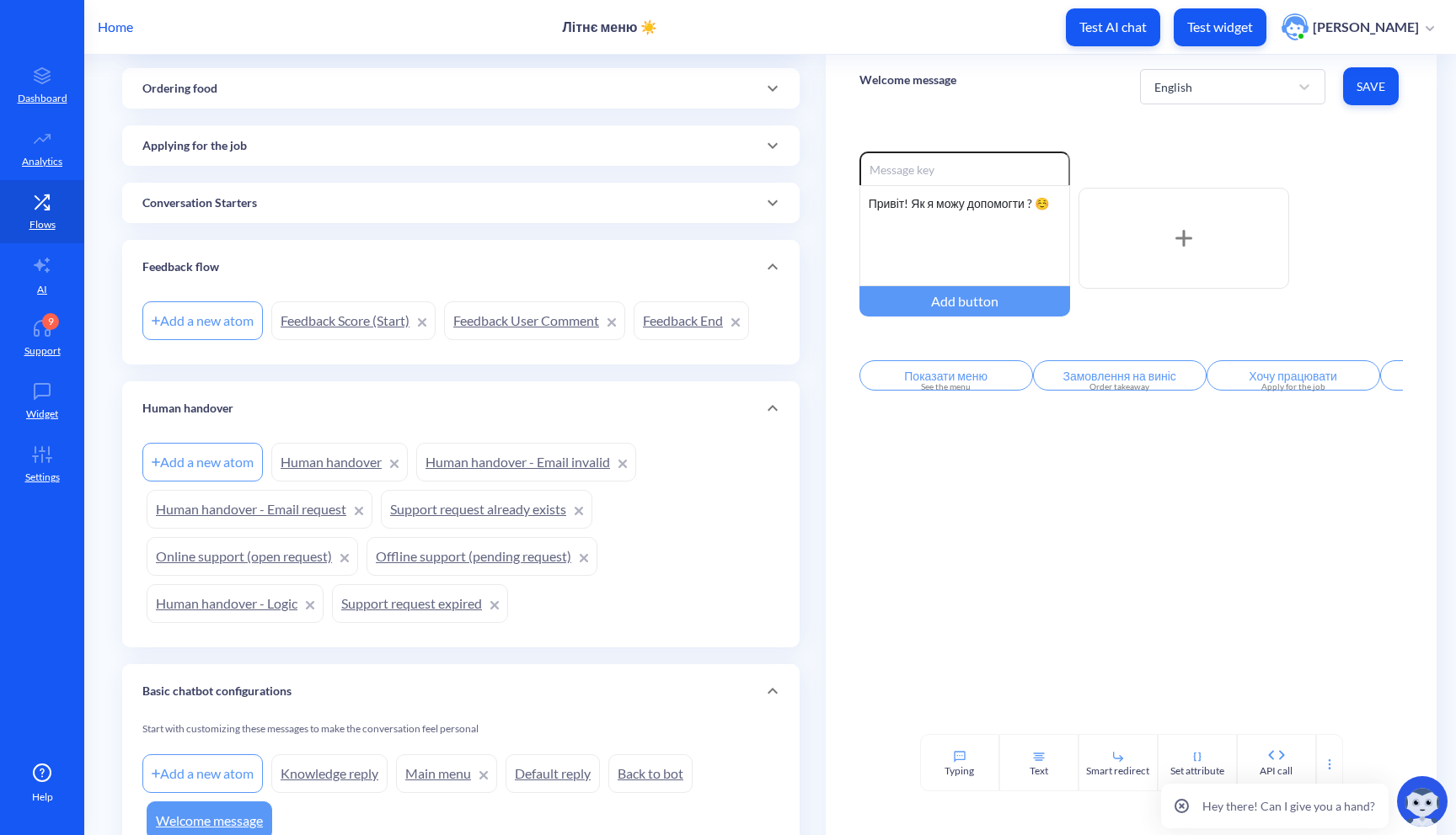
click at [291, 207] on div "Conversation Starters" at bounding box center [461, 203] width 637 height 18
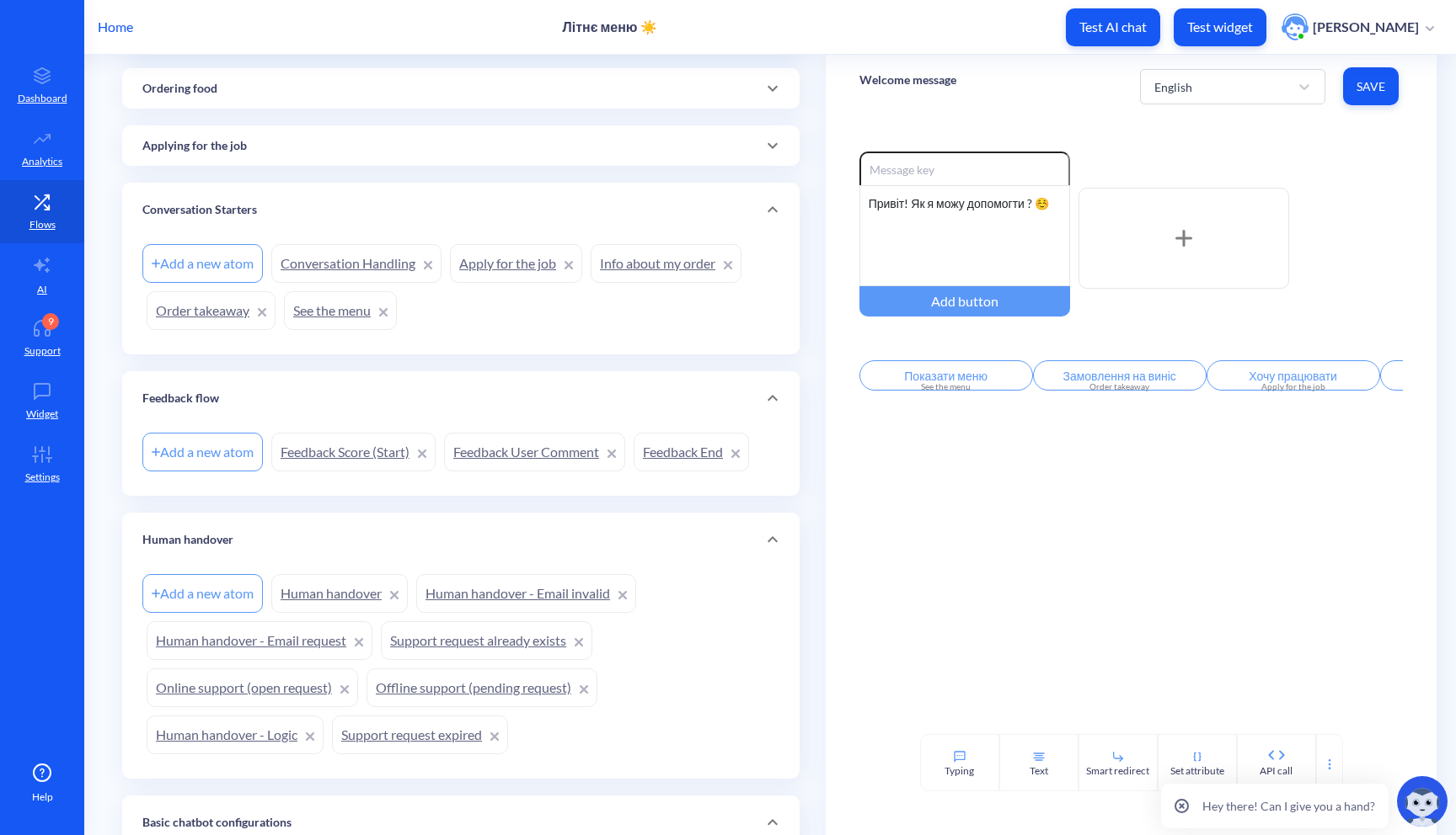
click at [318, 313] on link "See the menu" at bounding box center [340, 311] width 113 height 39
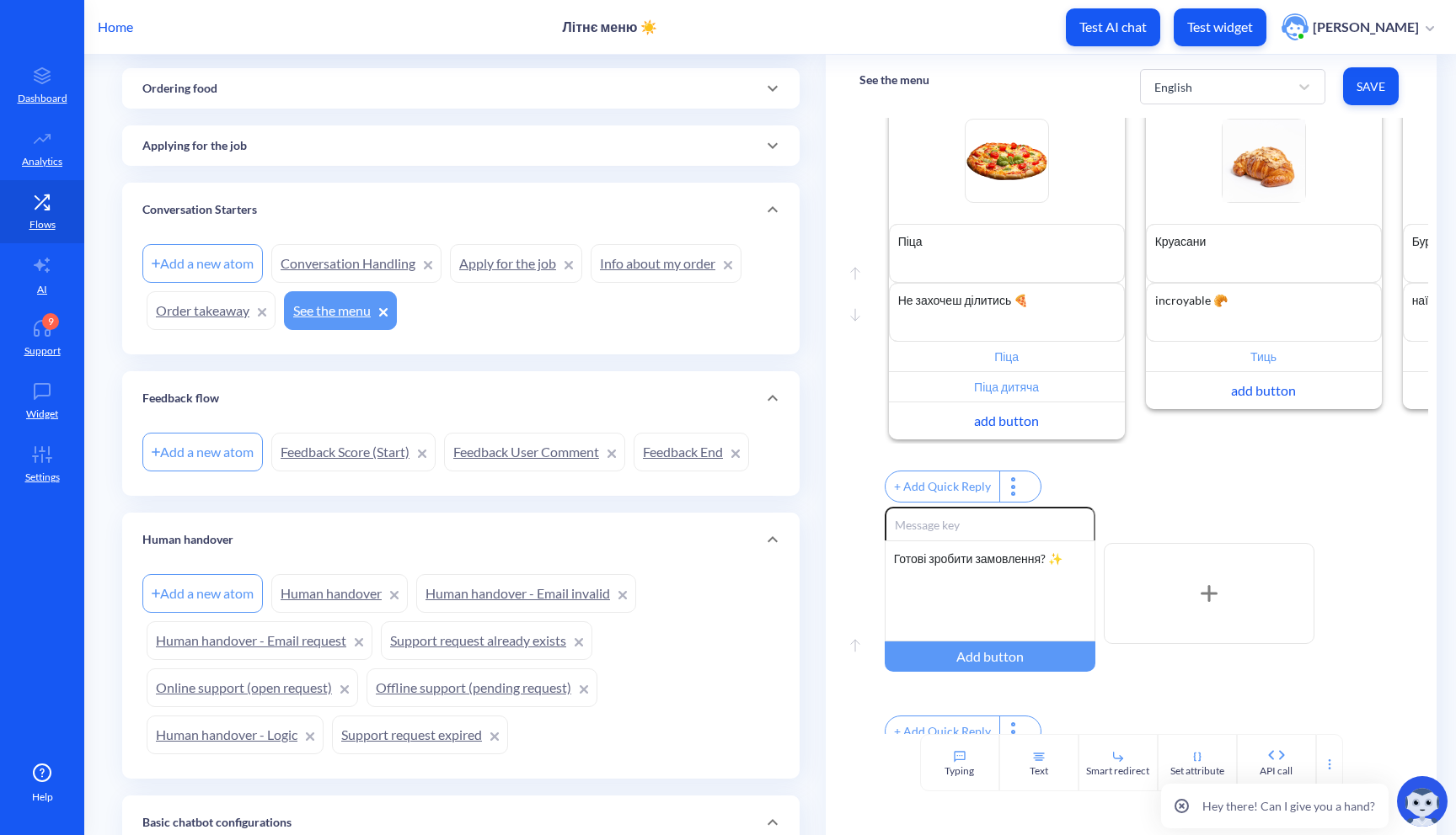
scroll to position [347, 0]
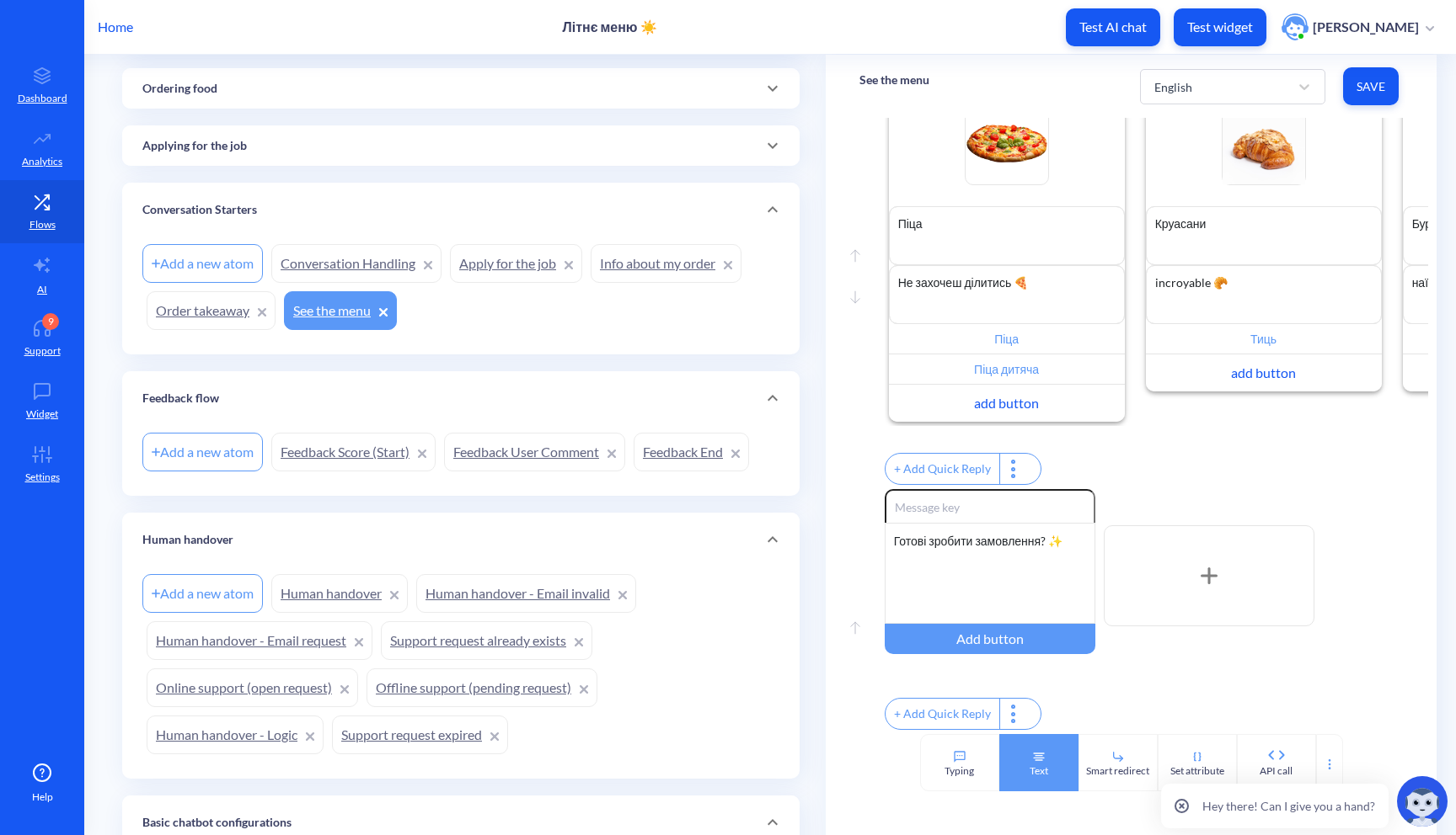
click at [1027, 753] on div "Text" at bounding box center [1038, 763] width 79 height 57
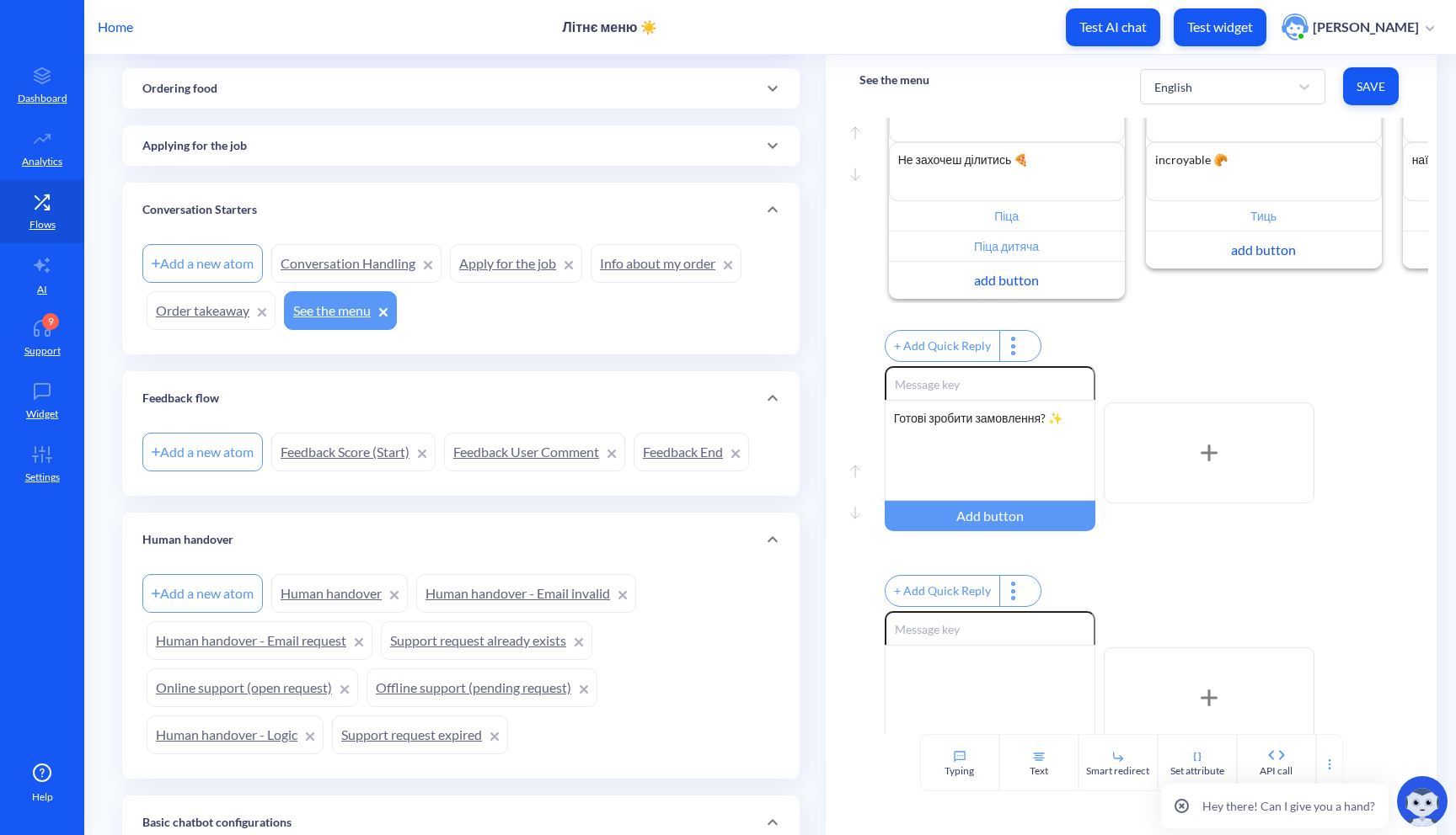
scroll to position [628, 0]
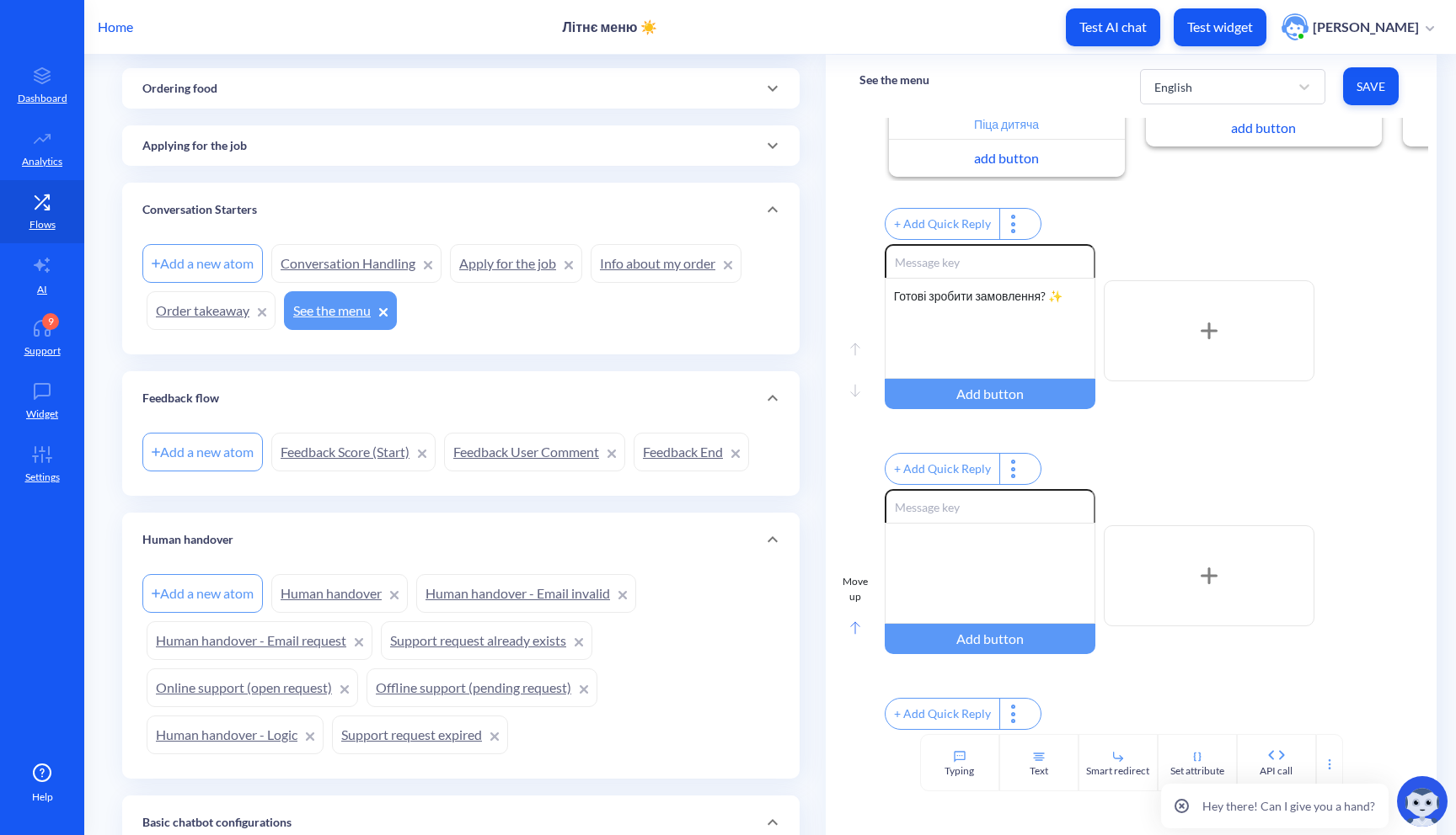
click at [845, 617] on div "Move up" at bounding box center [855, 613] width 26 height 76
click at [855, 345] on icon at bounding box center [855, 351] width 0 height 11
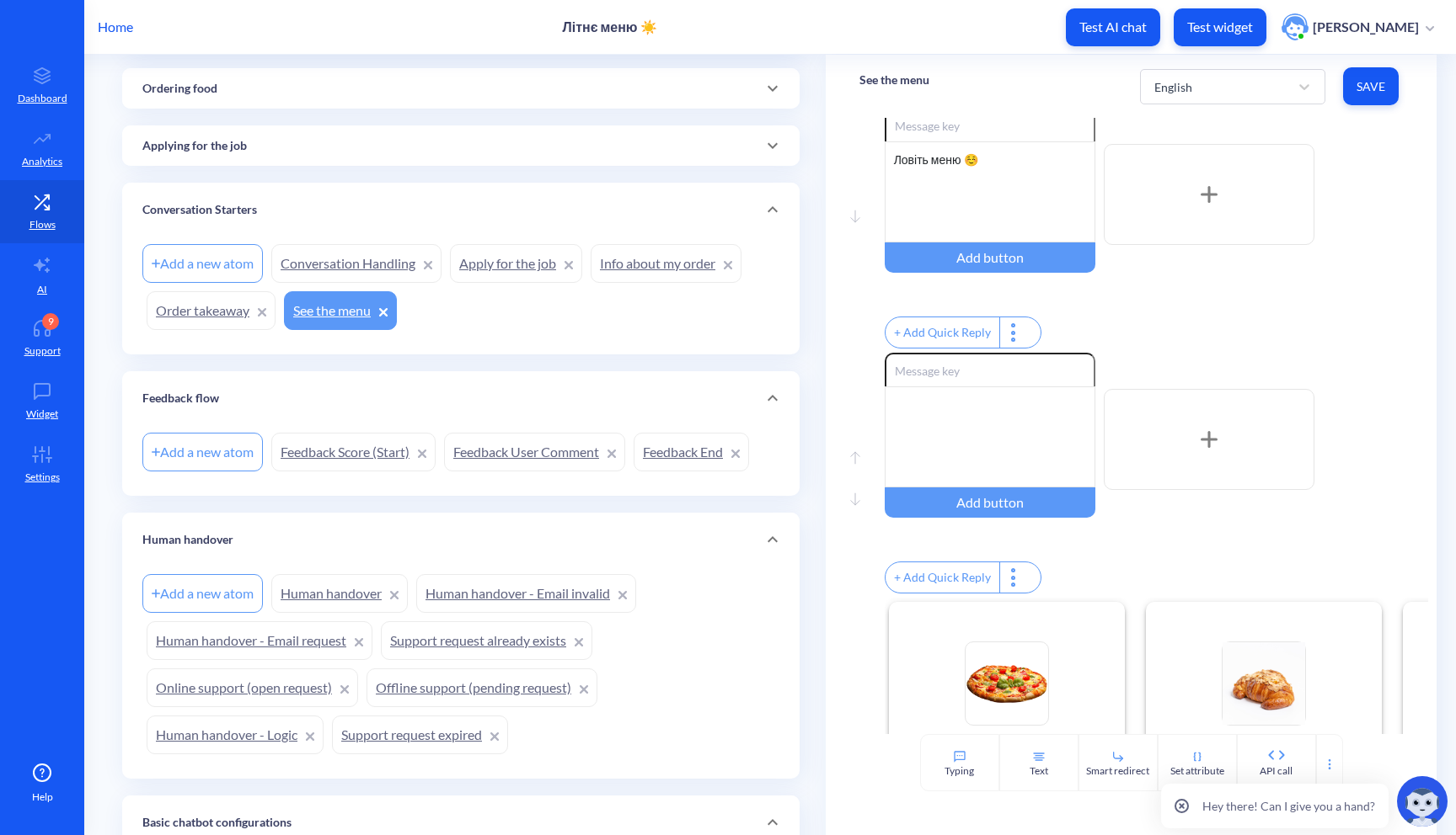
scroll to position [0, 0]
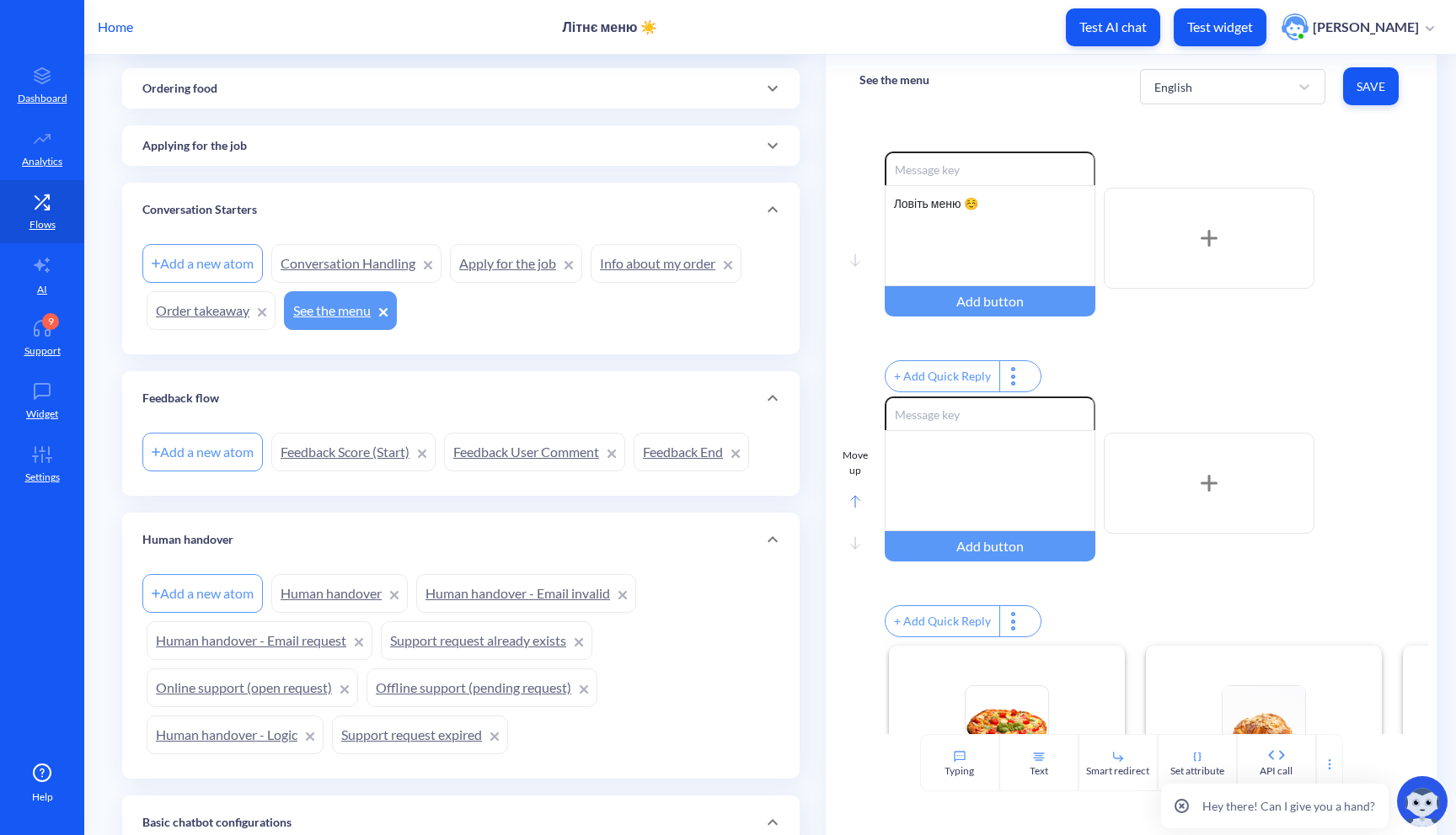
click at [846, 475] on div "Move up" at bounding box center [855, 464] width 26 height 30
click at [924, 211] on div at bounding box center [990, 236] width 211 height 101
drag, startPoint x: 1037, startPoint y: 204, endPoint x: 875, endPoint y: 207, distance: 162.0
click at [875, 207] on div "Move down Enable reactions Ми працюємо на самовивіз 🚶‍♂️ Add button + Add Quick…" at bounding box center [1131, 275] width 545 height 245
click at [1028, 220] on div "Ми працюємо на самовивіз 🚶‍♂️" at bounding box center [990, 236] width 211 height 101
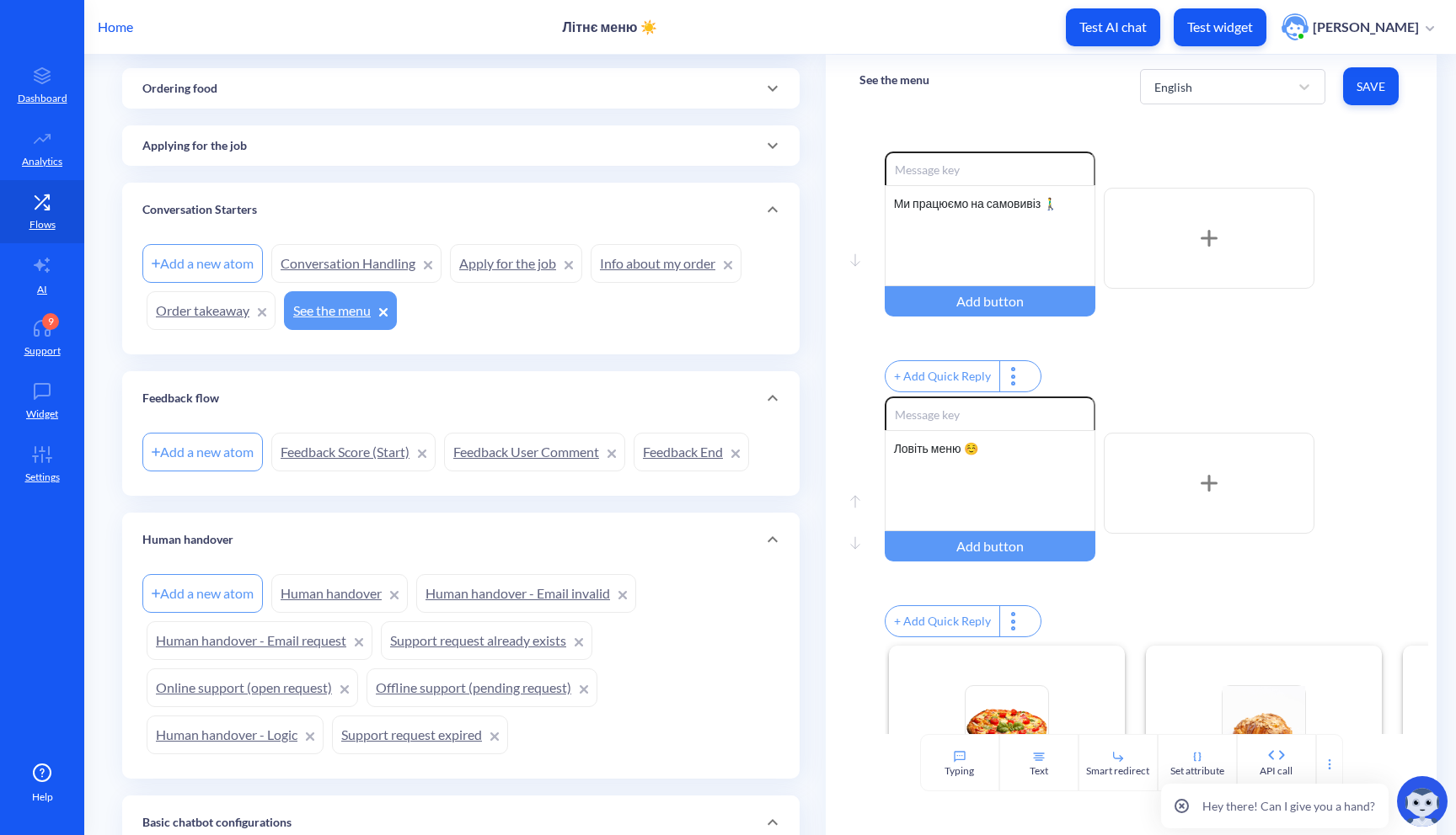
click at [1365, 93] on span "Save" at bounding box center [1370, 86] width 29 height 17
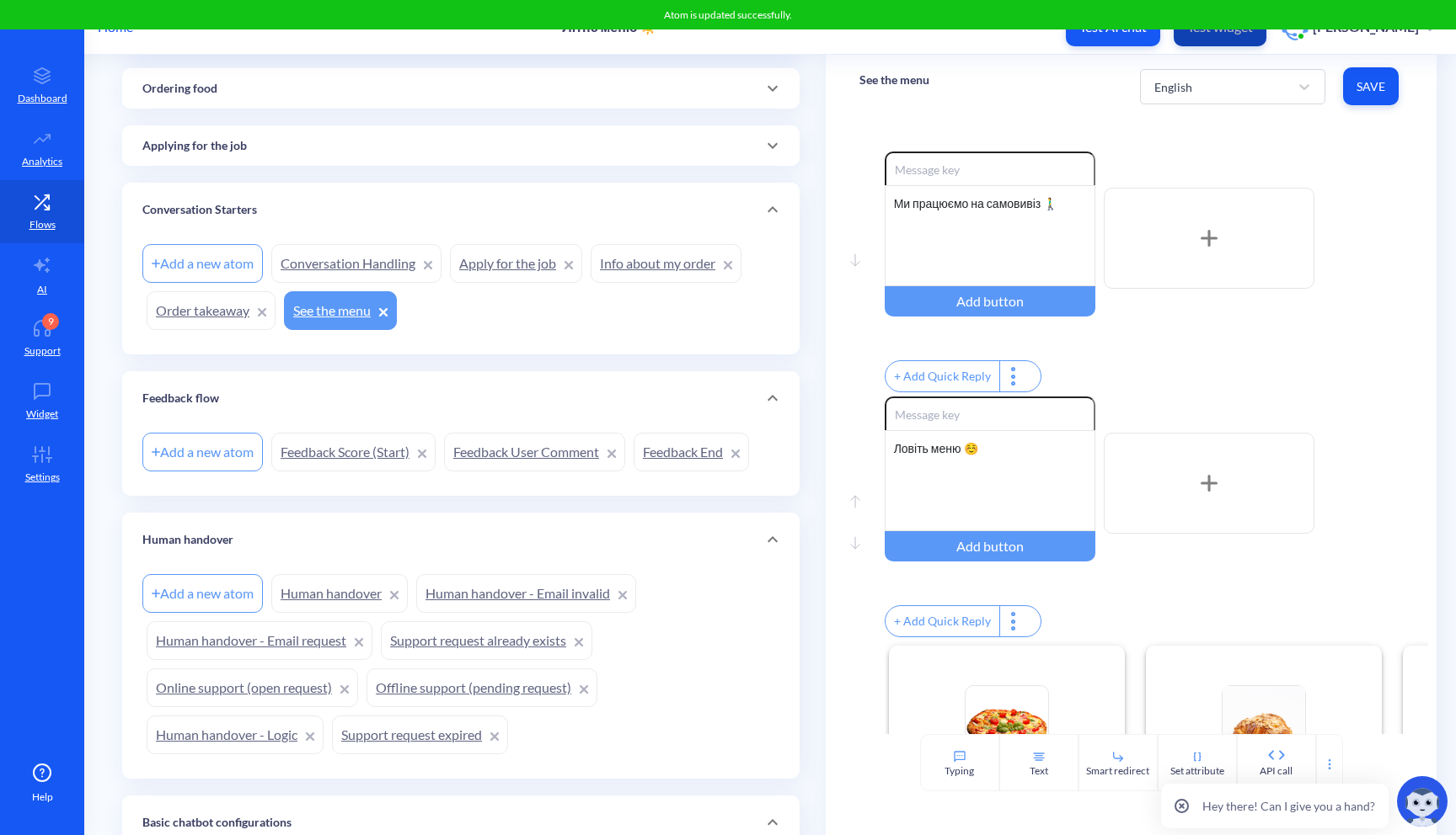
click at [1220, 32] on p "Test widget" at bounding box center [1219, 28] width 66 height 17
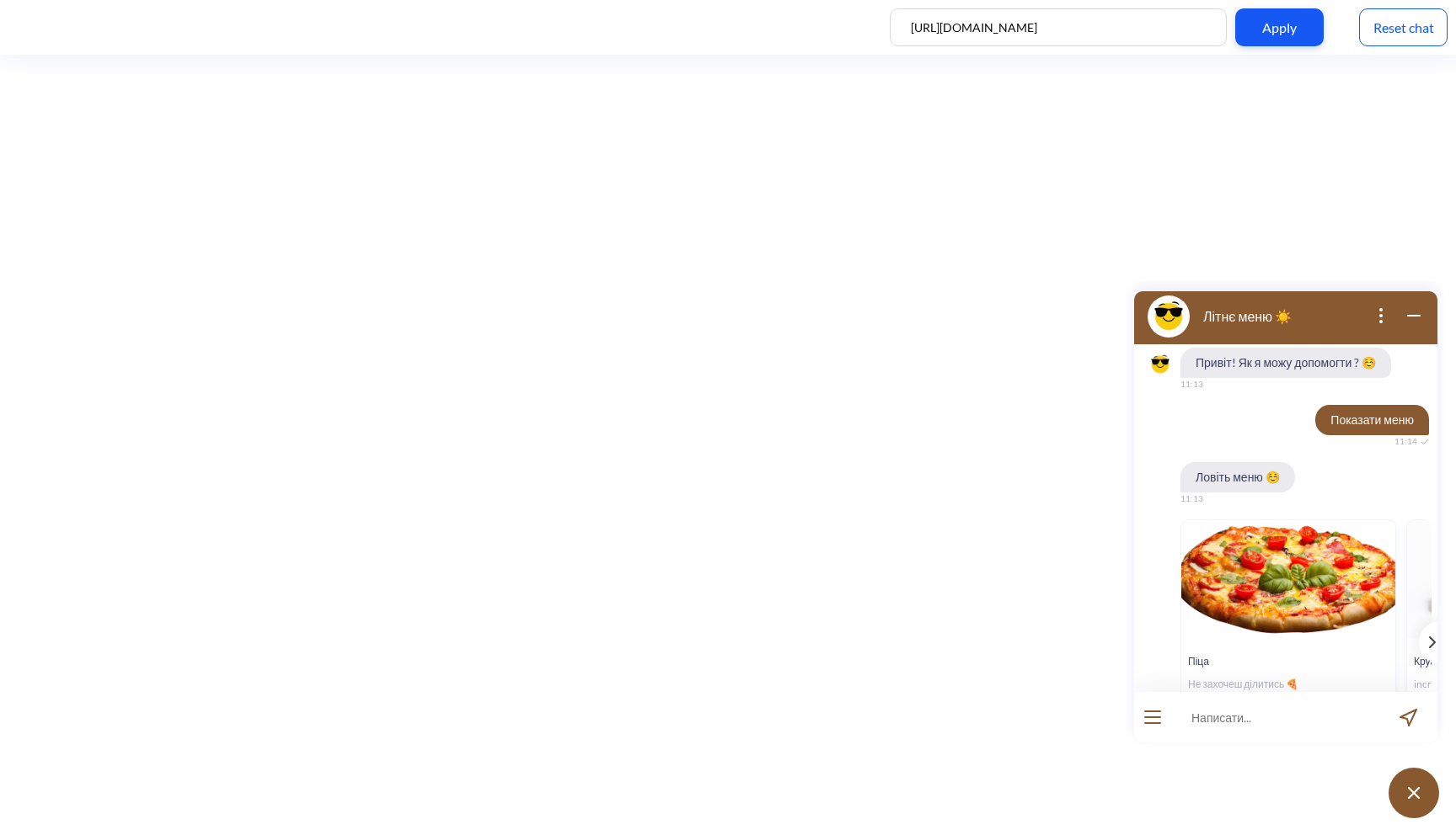
click at [1148, 708] on div at bounding box center [1152, 717] width 37 height 50
click at [1149, 712] on button "open menu" at bounding box center [1153, 717] width 17 height 13
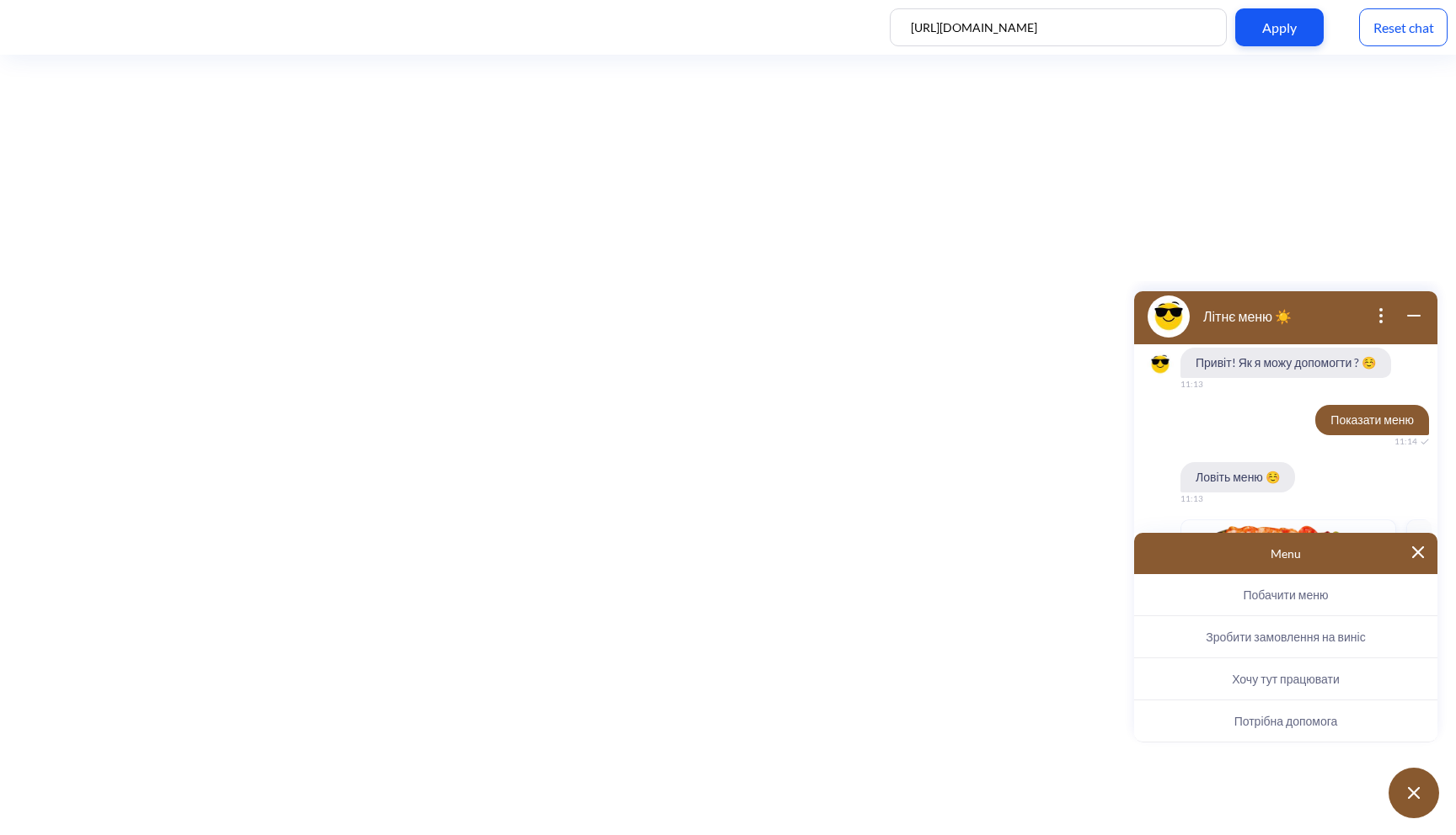
click at [1230, 635] on span "Зробити замовлення на виніс" at bounding box center [1286, 636] width 160 height 14
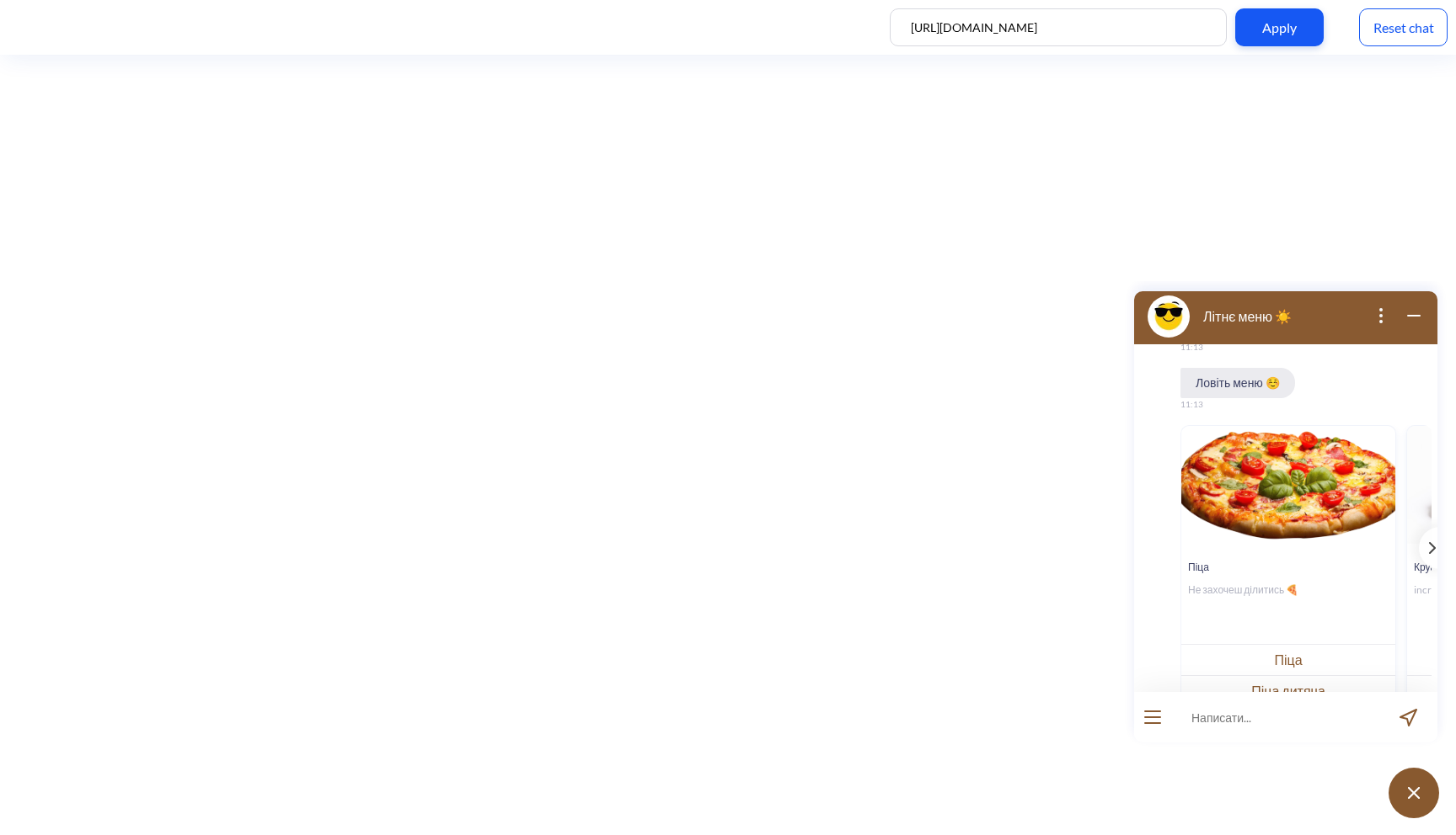
scroll to position [736, 0]
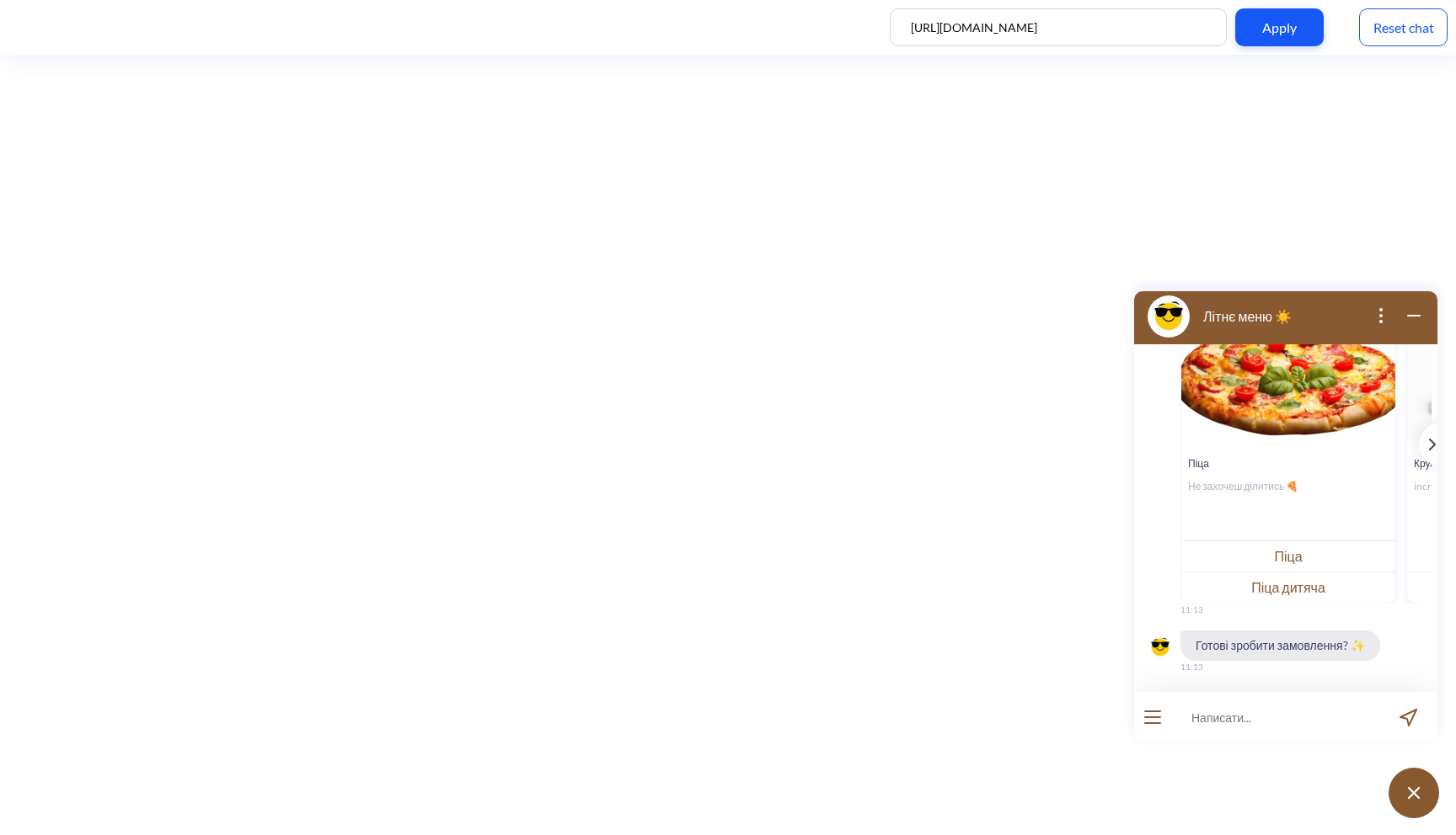
click at [1415, 28] on div "Reset chat" at bounding box center [1403, 28] width 88 height 38
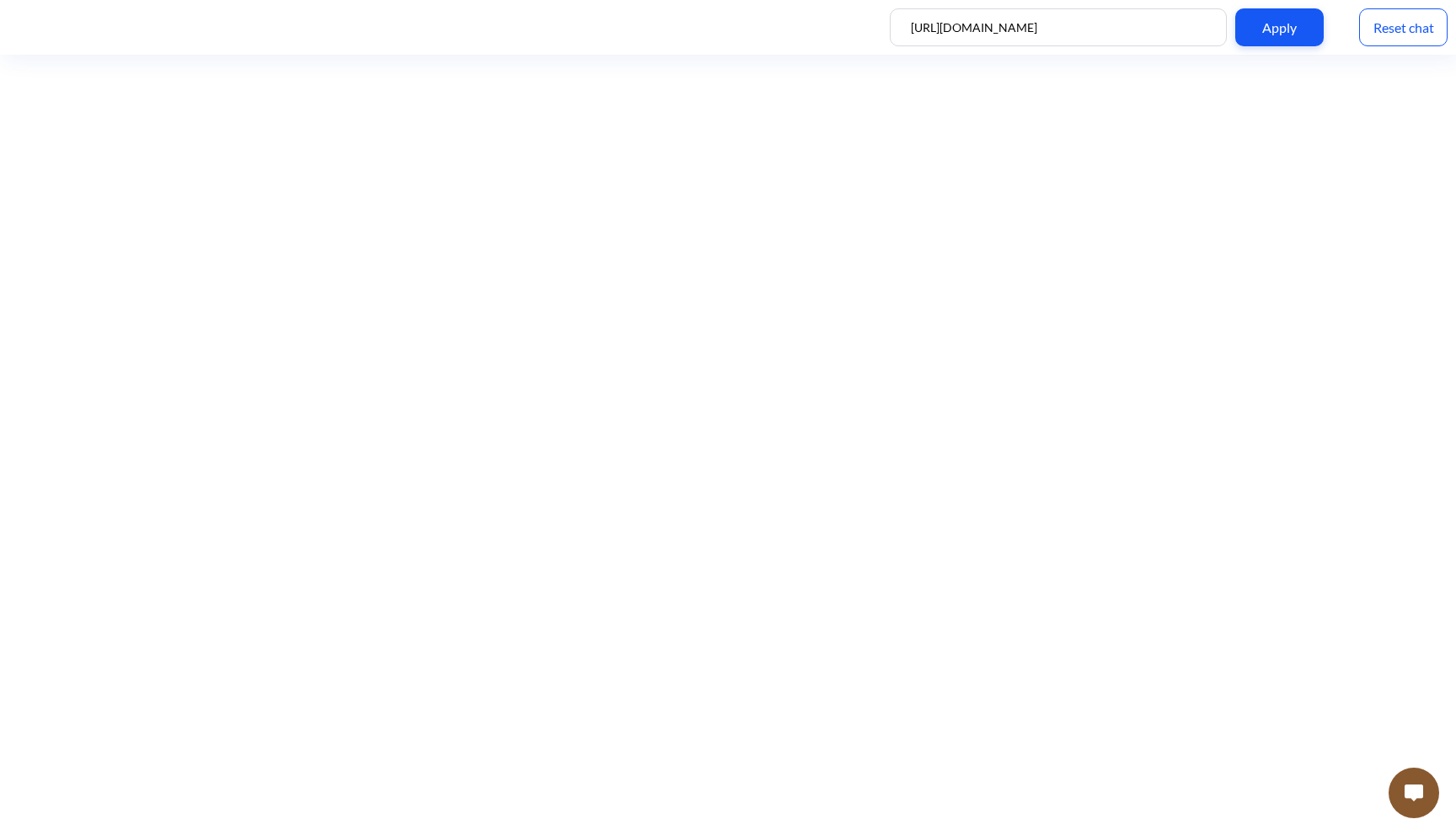
click at [1411, 785] on img at bounding box center [1414, 793] width 19 height 17
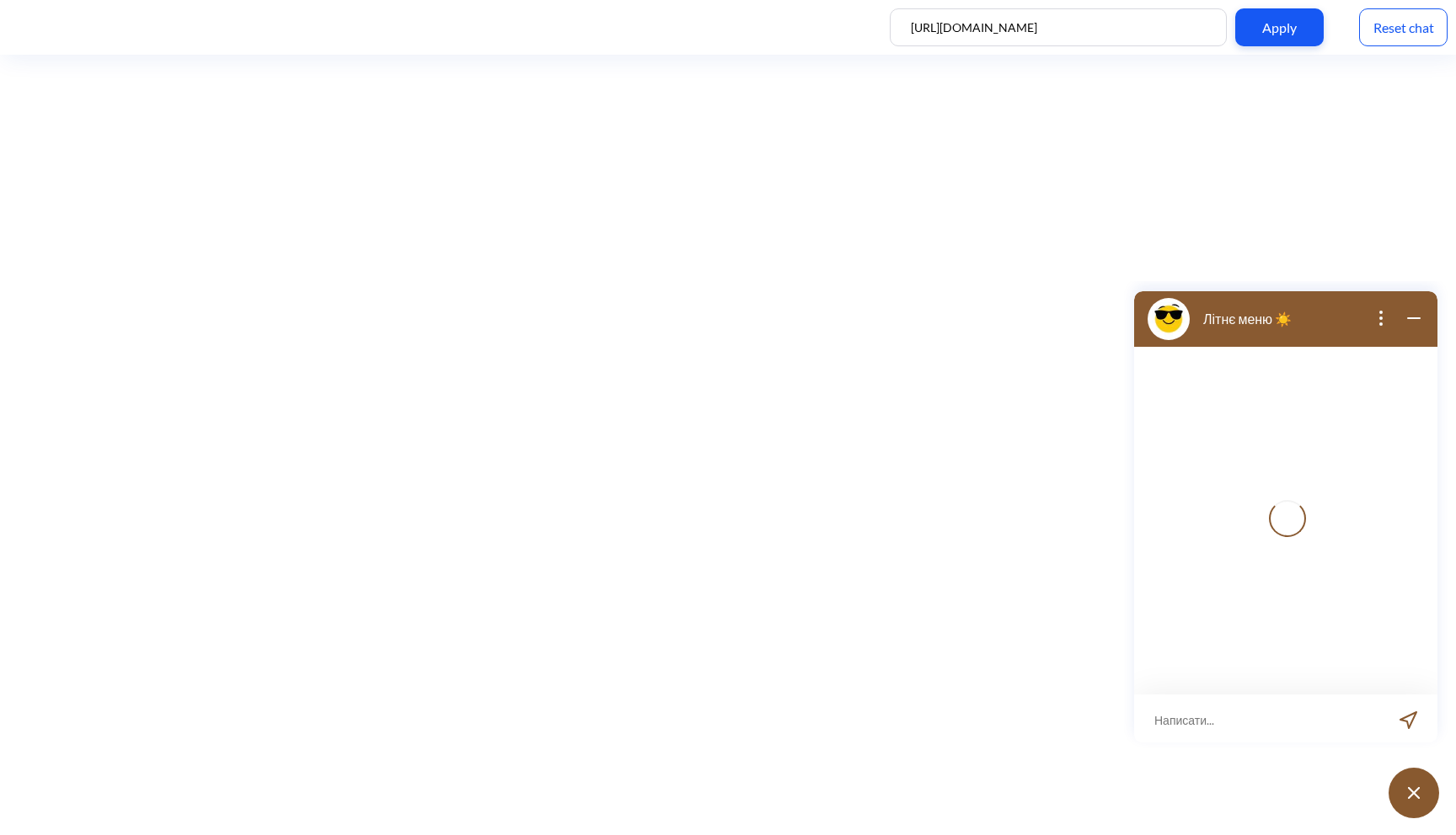
scroll to position [3, 0]
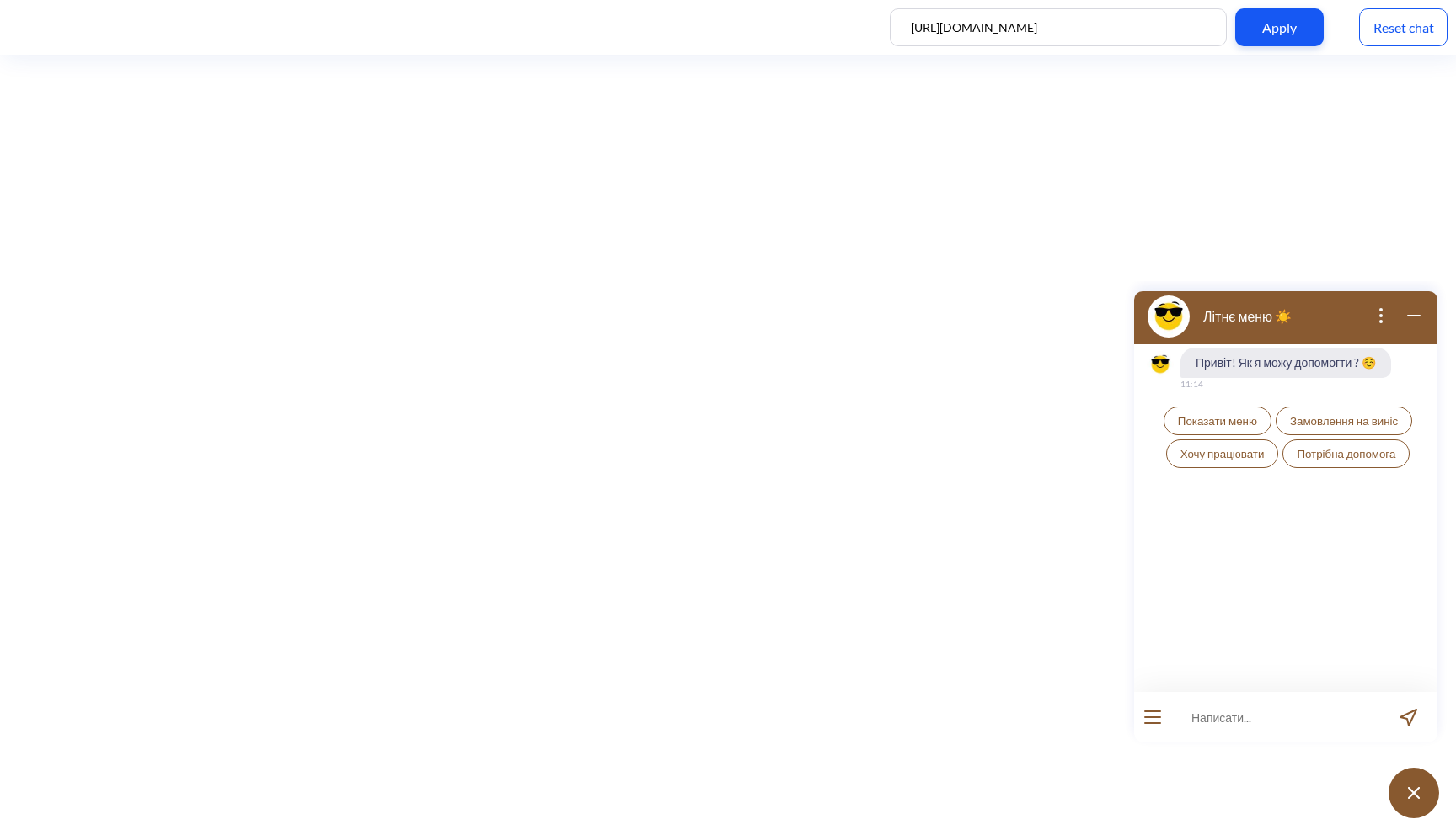
click at [1228, 414] on span "Показати меню" at bounding box center [1217, 421] width 79 height 13
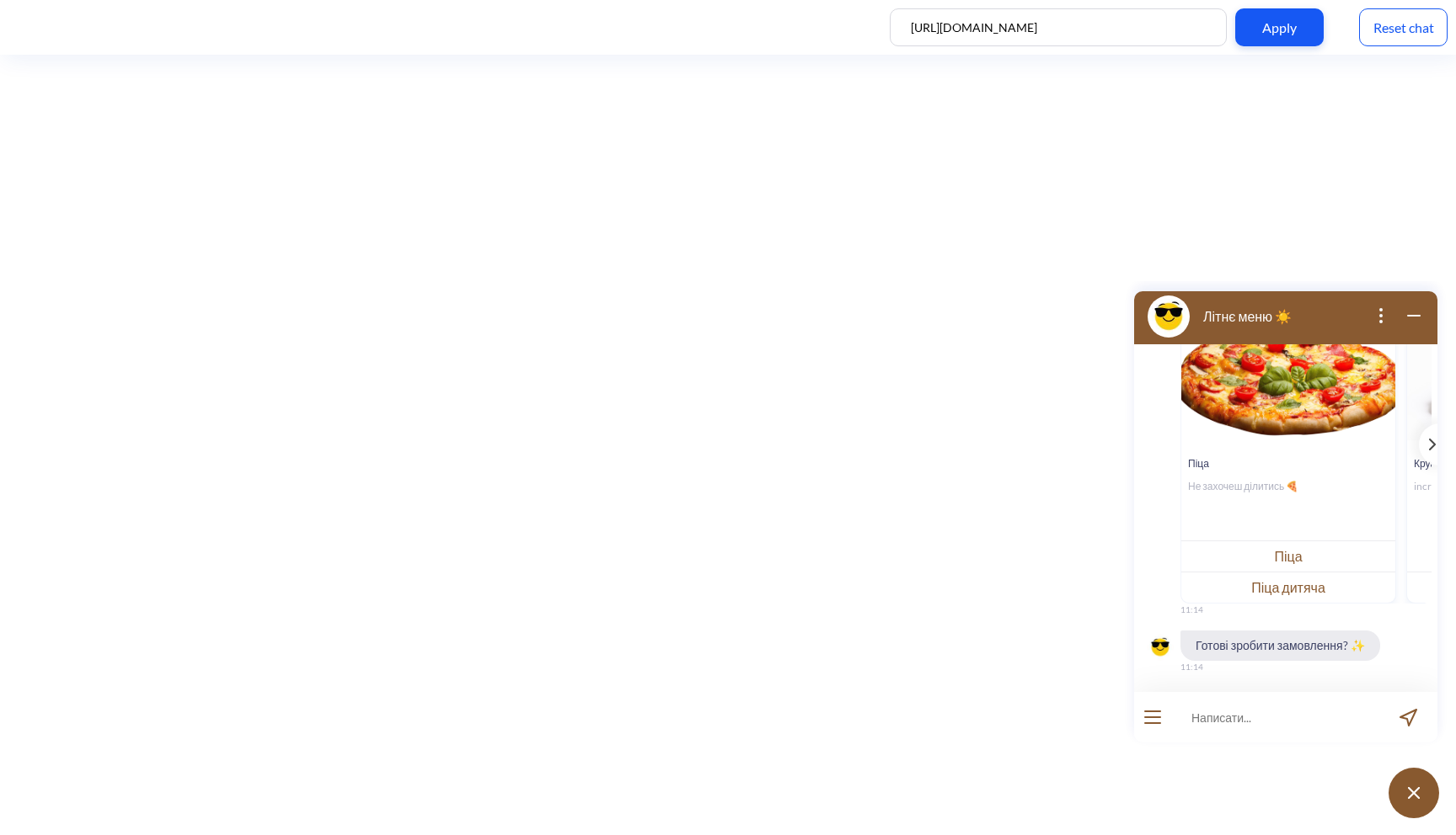
scroll to position [256, 0]
click at [1266, 713] on input at bounding box center [1274, 717] width 208 height 50
type input "["
type input "хочу піцу [PERSON_NAME]"
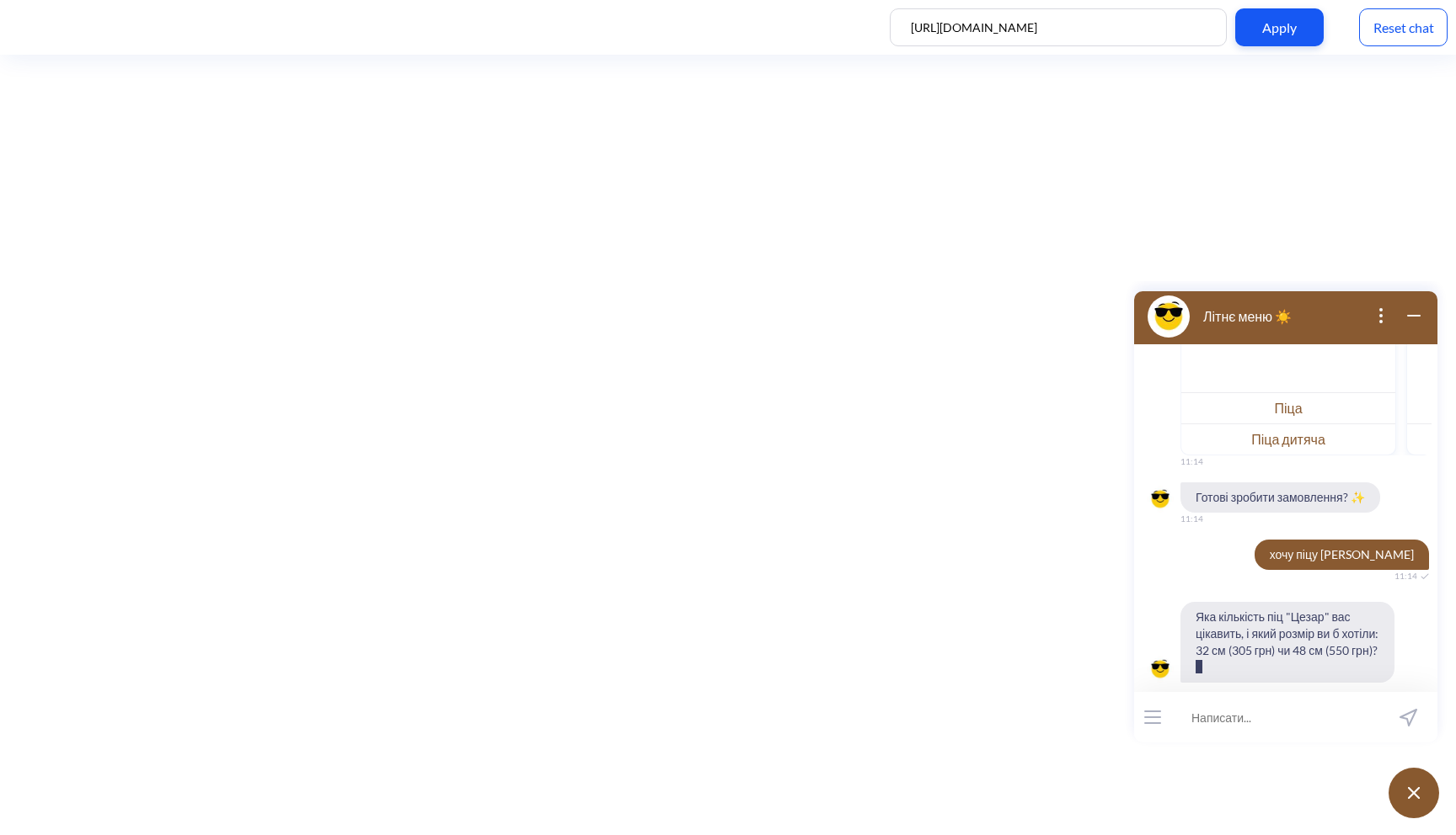
scroll to position [420, 0]
type input "48 см"
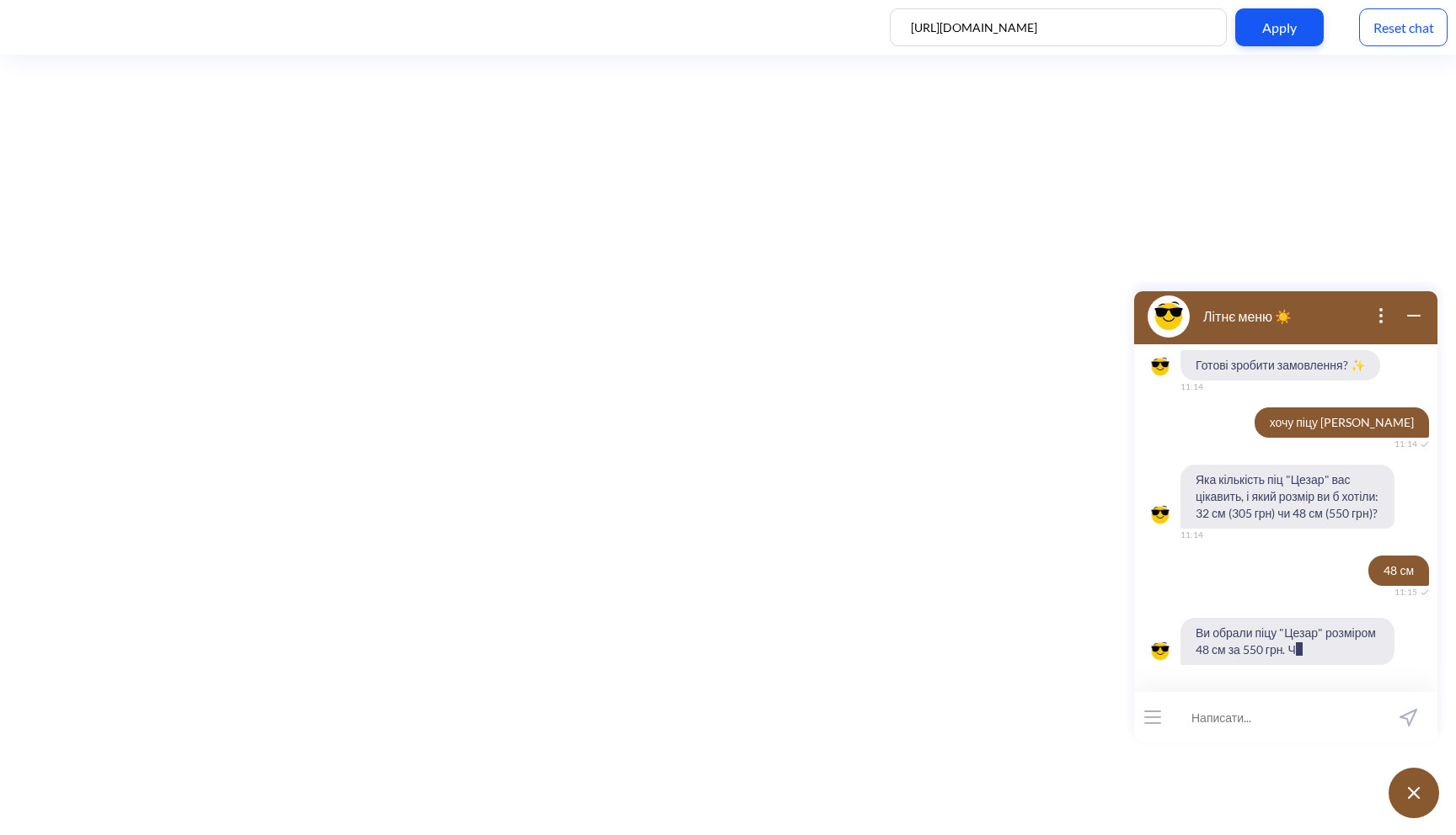
scroll to position [568, 0]
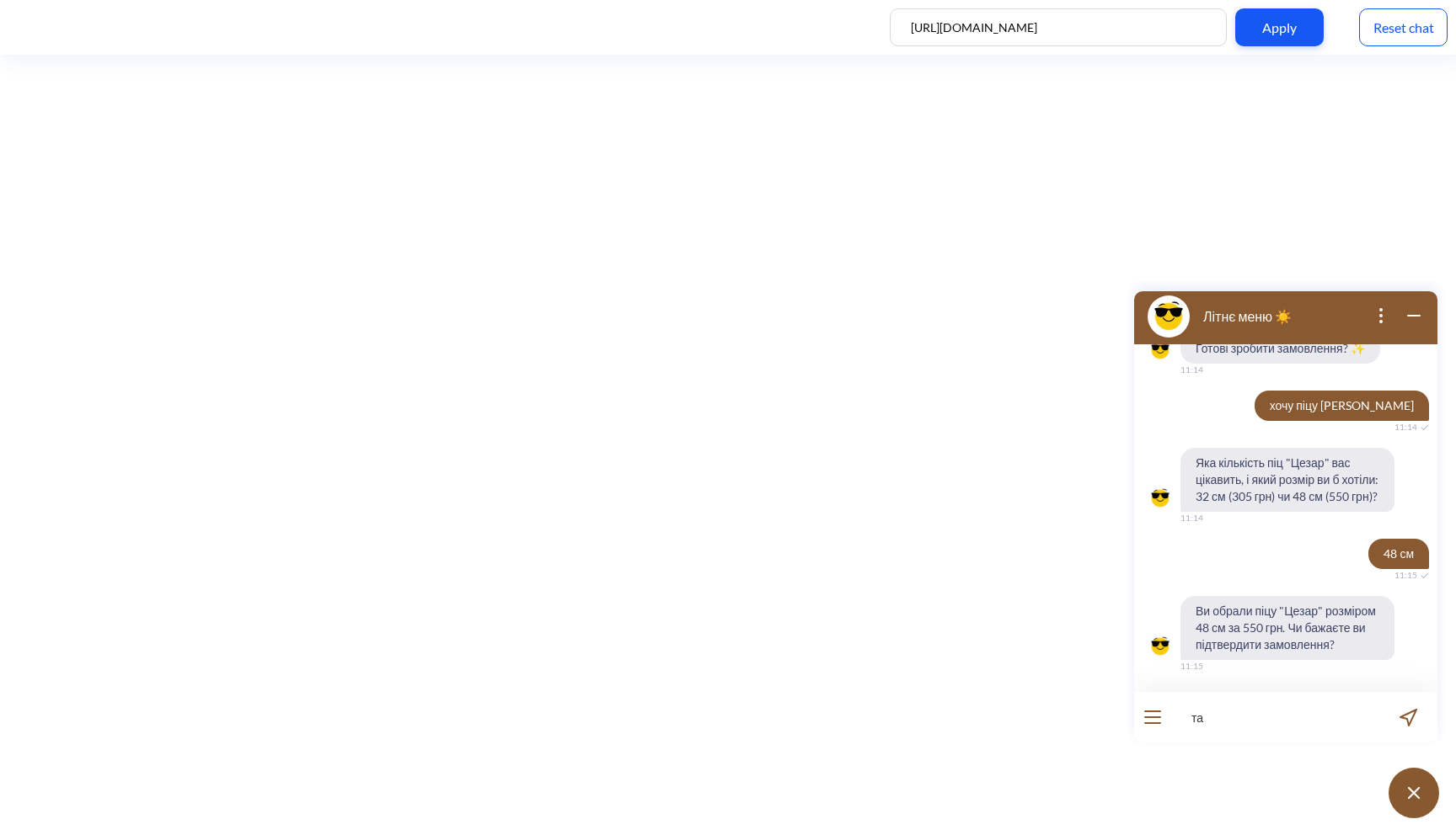
type input "так"
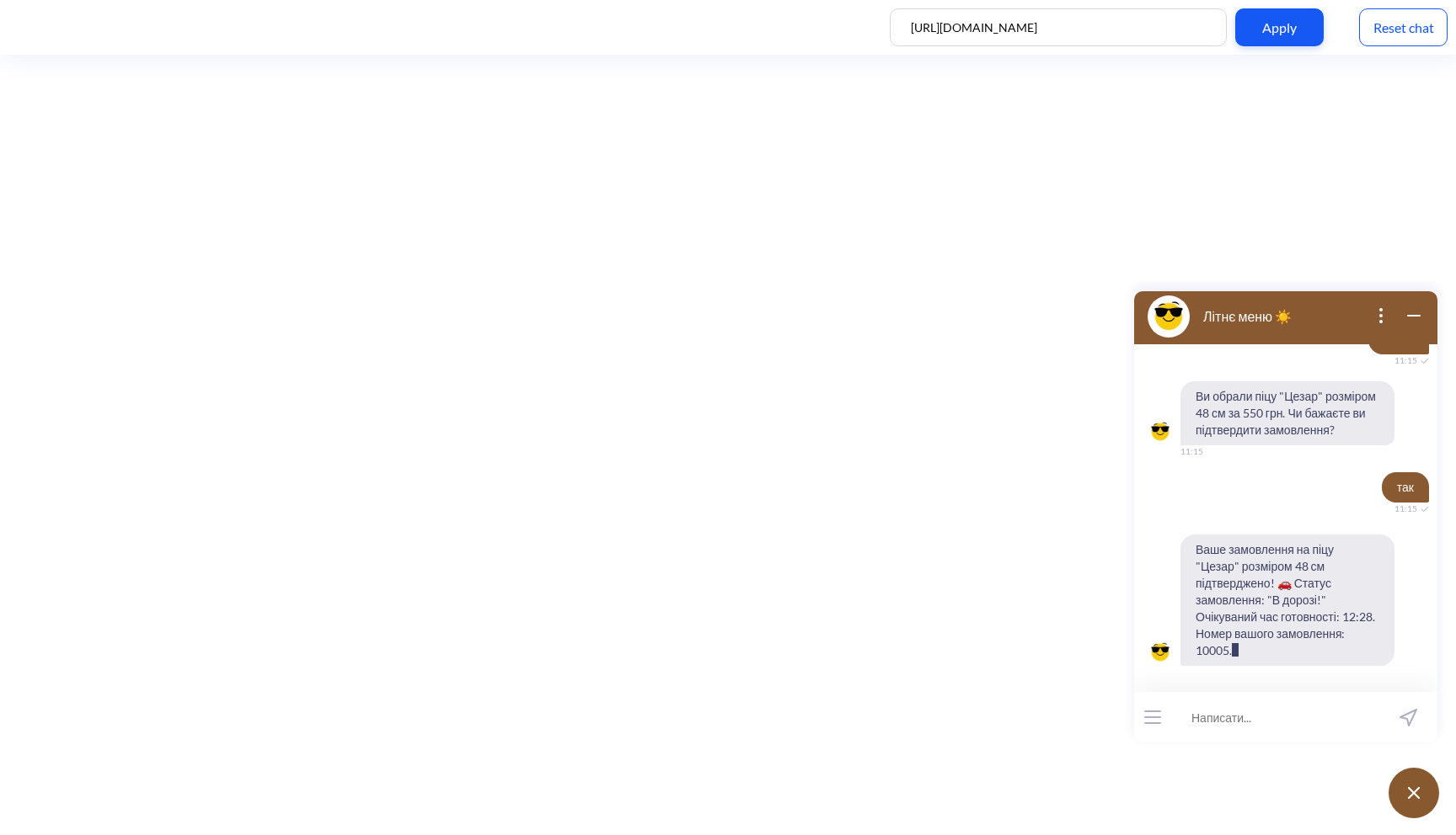
scroll to position [784, 0]
click at [1373, 313] on icon "open popup" at bounding box center [1380, 315] width 20 height 20
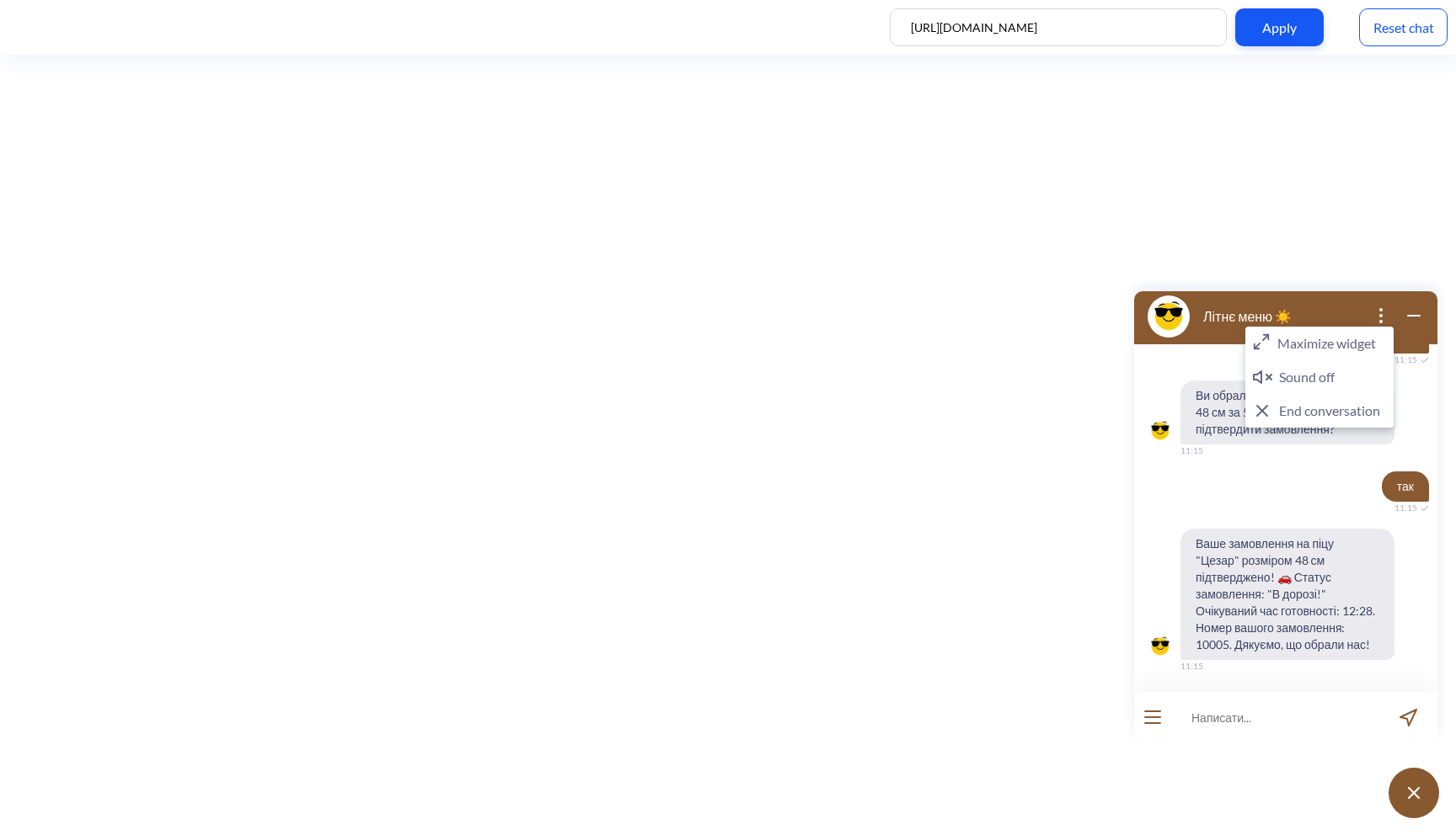
click at [1378, 312] on icon "close popup" at bounding box center [1380, 315] width 20 height 20
click at [1408, 33] on div "Reset chat" at bounding box center [1403, 28] width 88 height 38
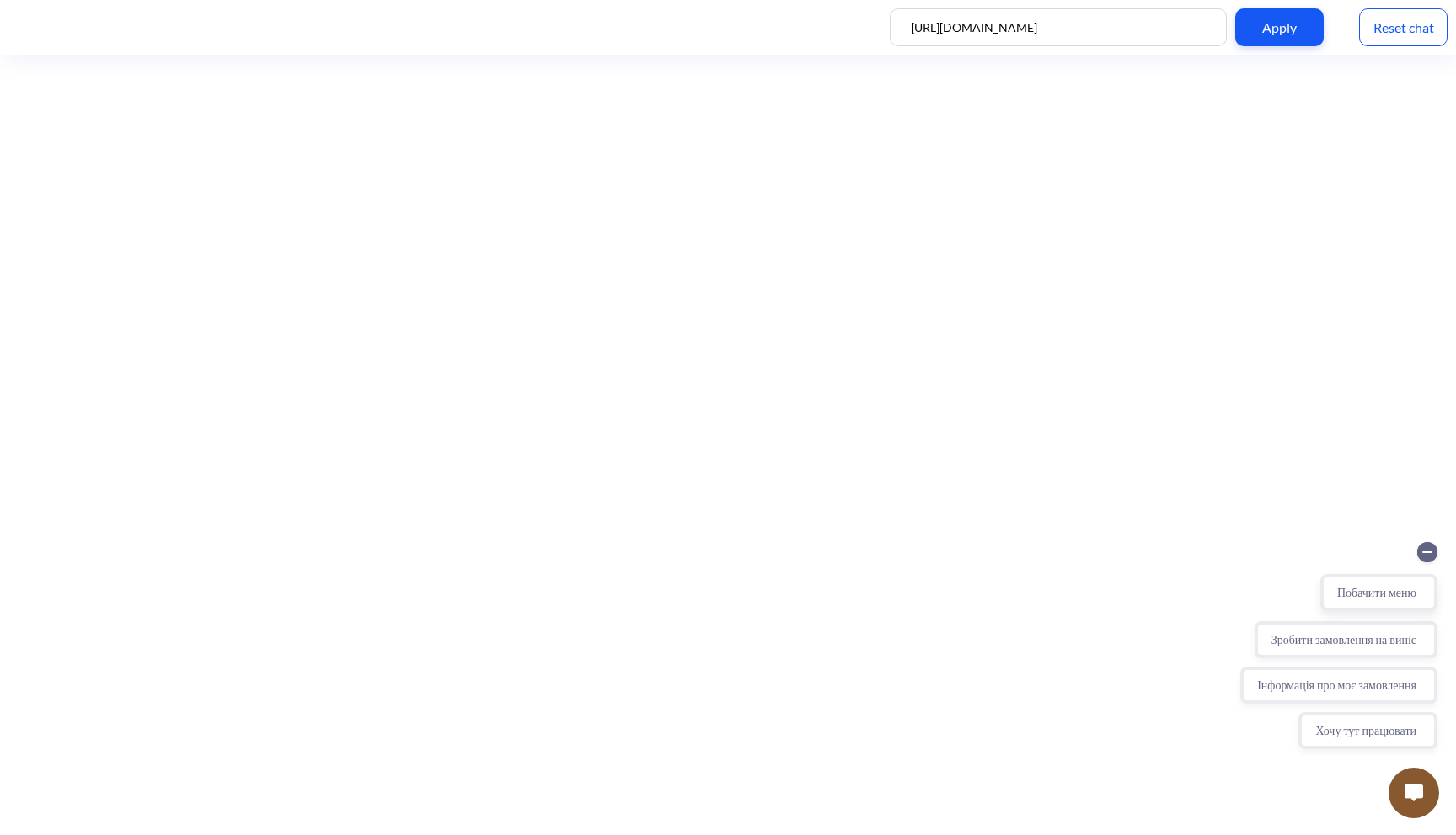
click at [1381, 595] on button "Побачити меню" at bounding box center [1378, 593] width 117 height 37
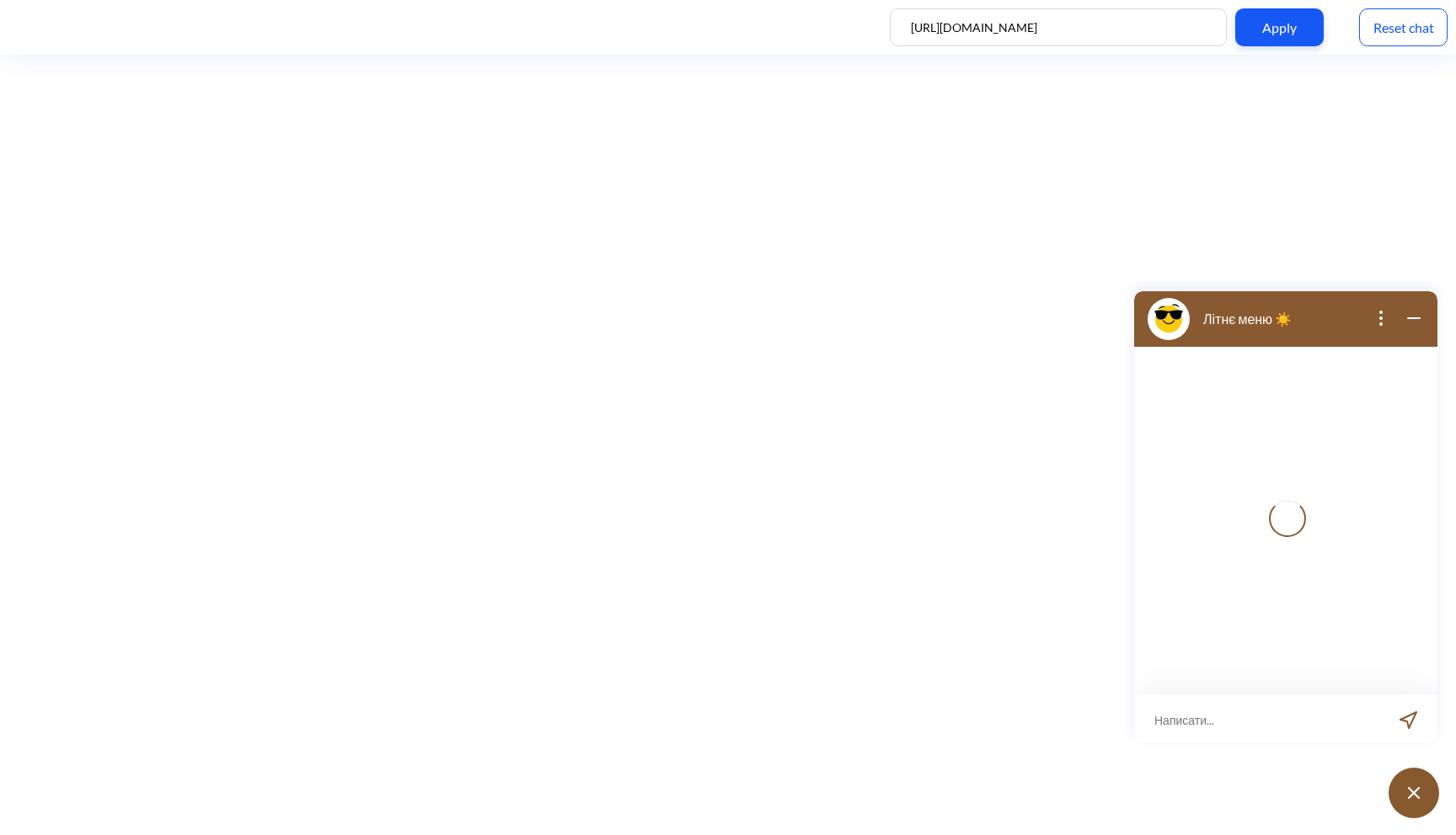
scroll to position [3, 0]
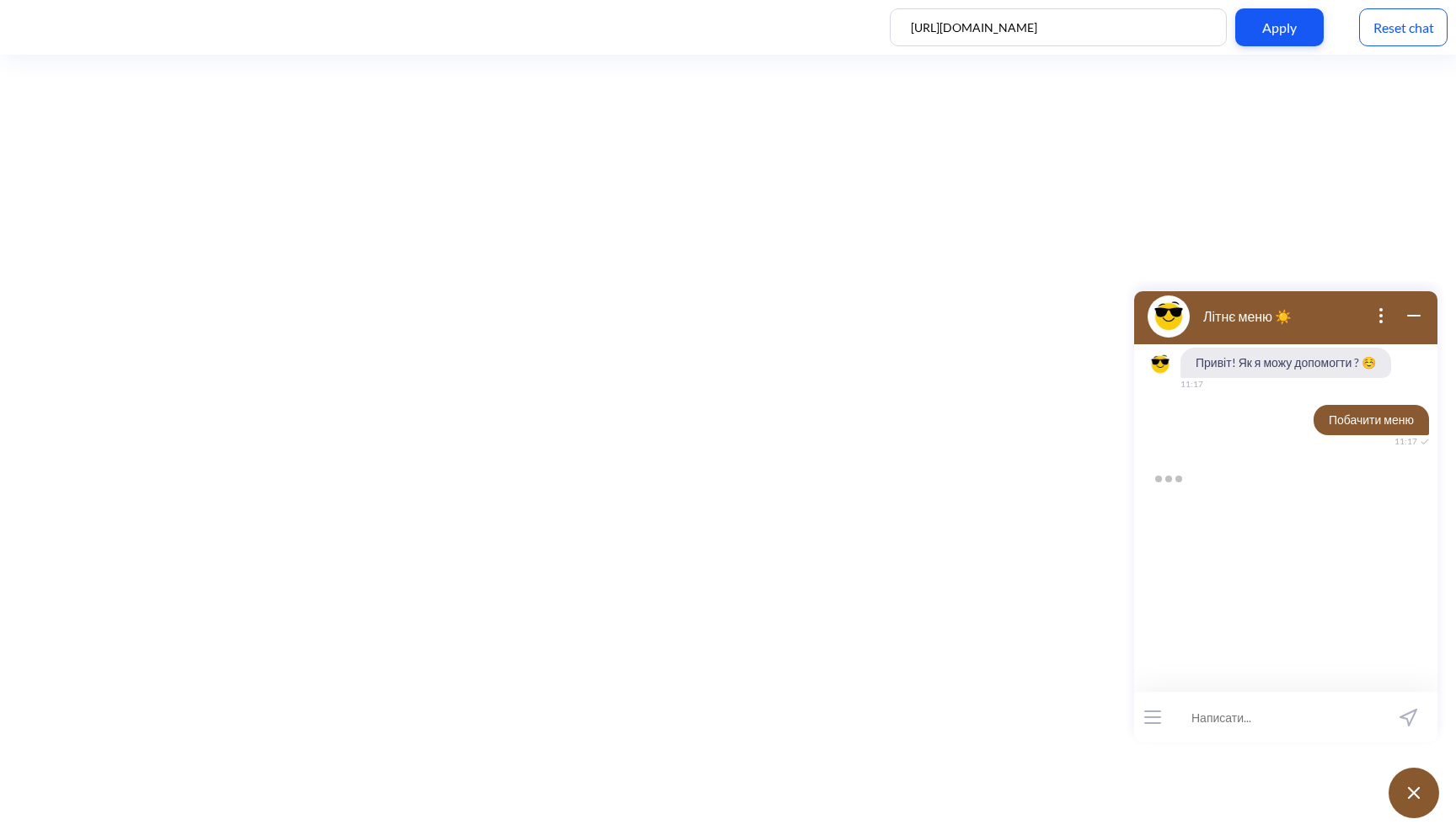
click at [1407, 316] on icon "wrap widget" at bounding box center [1413, 315] width 20 height 20
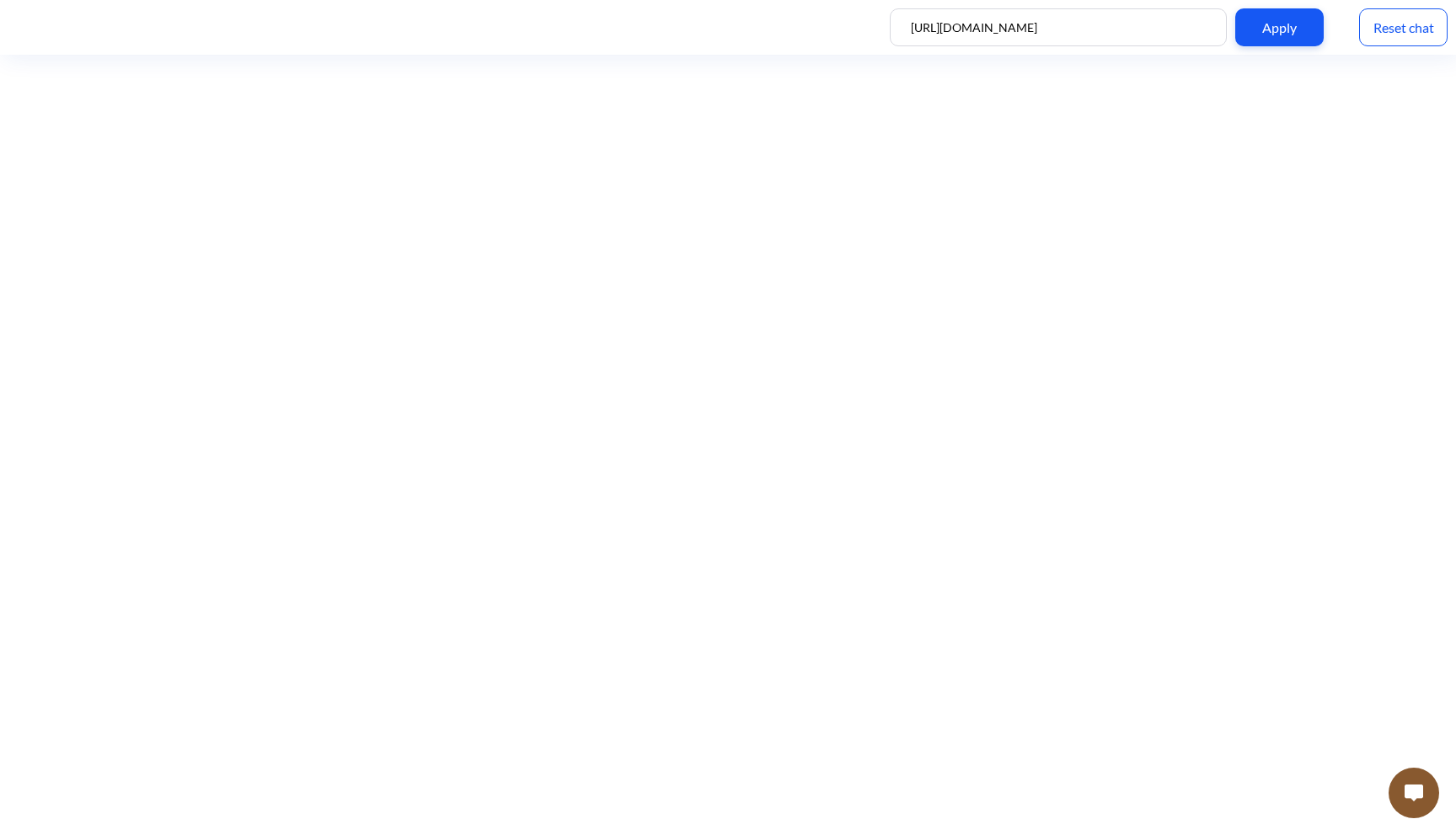
click at [1408, 800] on img at bounding box center [1414, 793] width 19 height 17
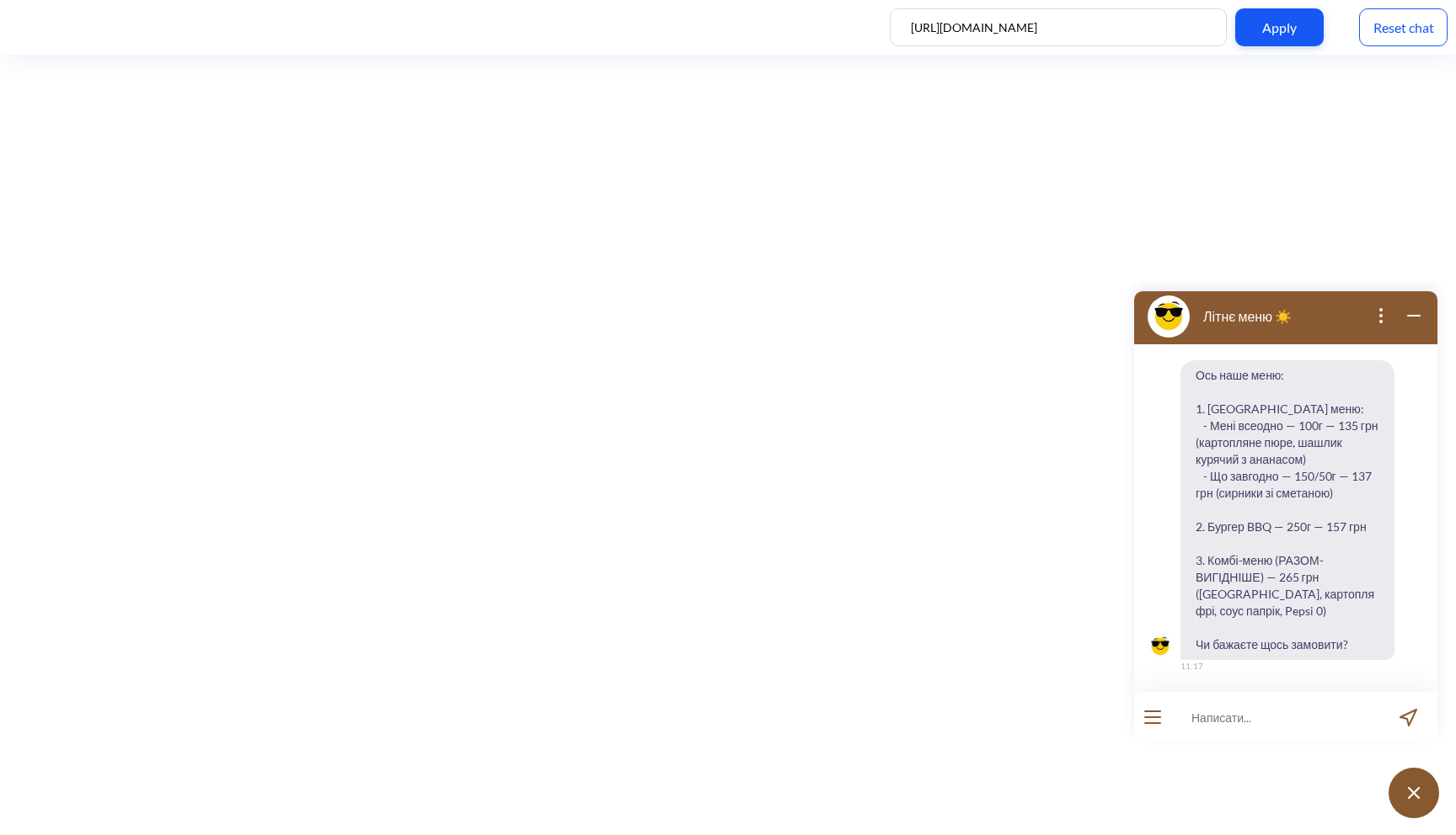
scroll to position [0, 0]
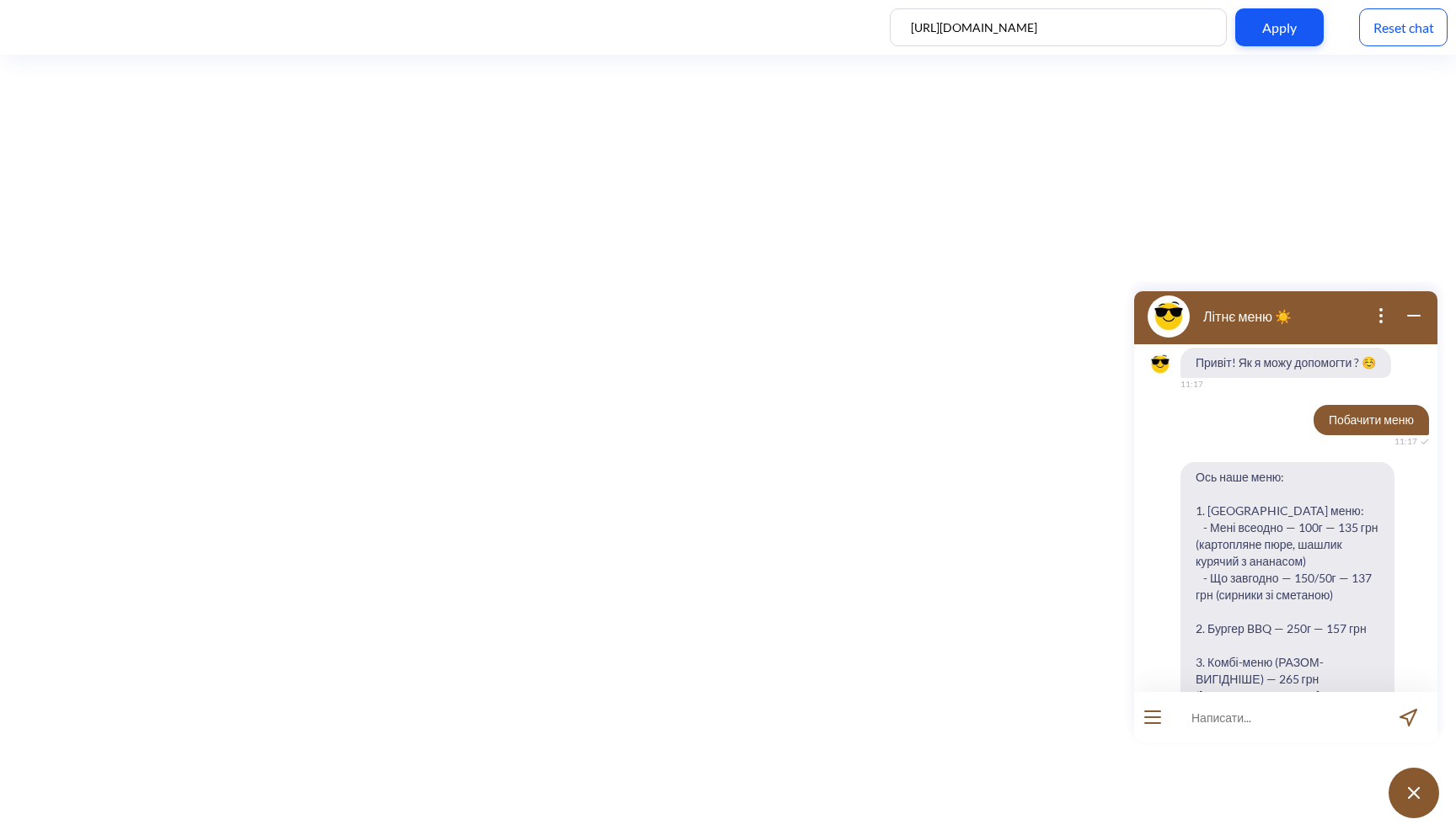
drag, startPoint x: 1413, startPoint y: 320, endPoint x: 2537, endPoint y: 602, distance: 1158.8
click at [1413, 320] on icon "wrap widget" at bounding box center [1413, 315] width 20 height 20
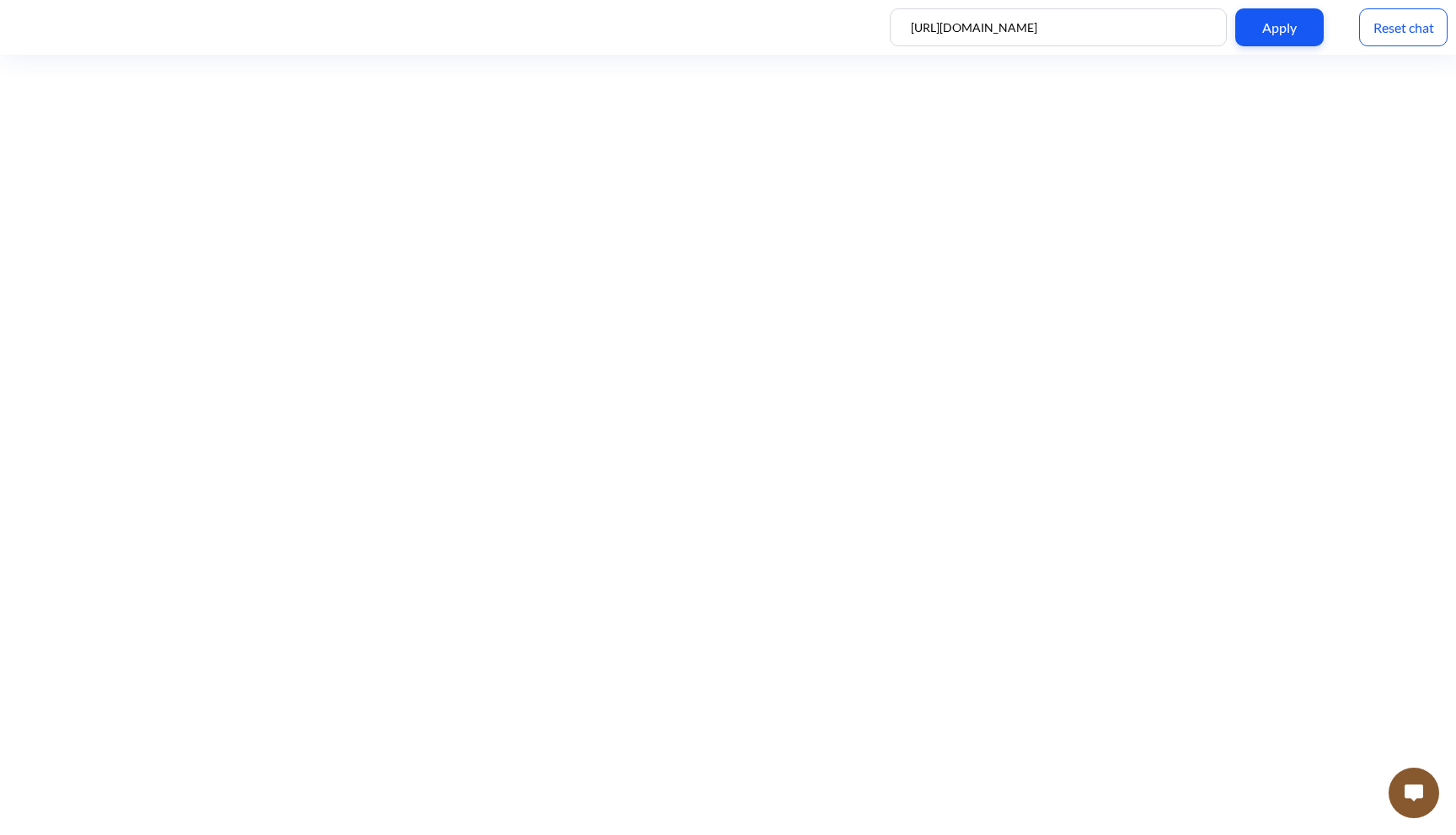
click at [1404, 795] on button at bounding box center [1413, 792] width 50 height 50
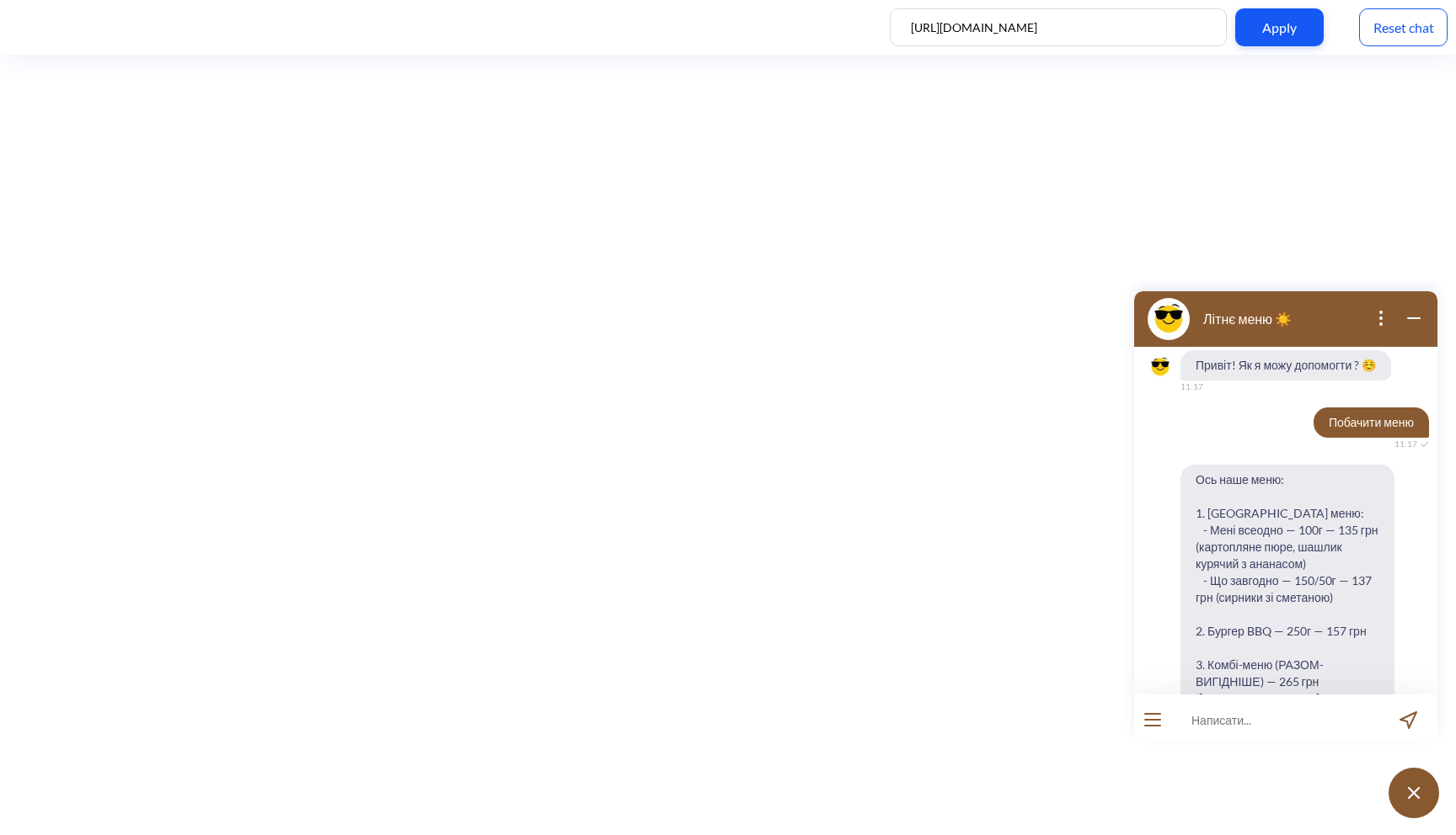
scroll to position [3, 0]
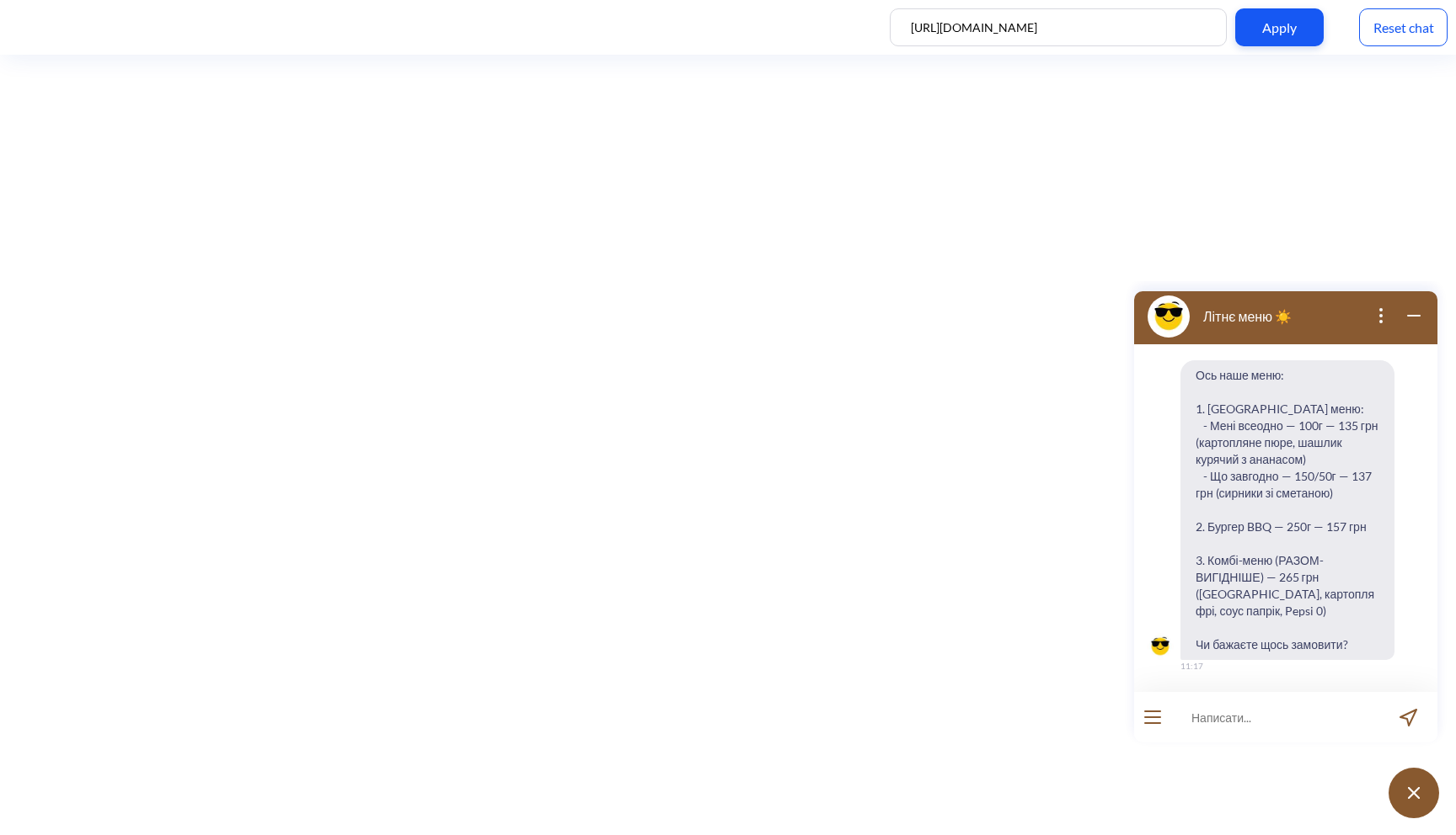
click at [1413, 321] on icon "wrap widget" at bounding box center [1413, 315] width 20 height 20
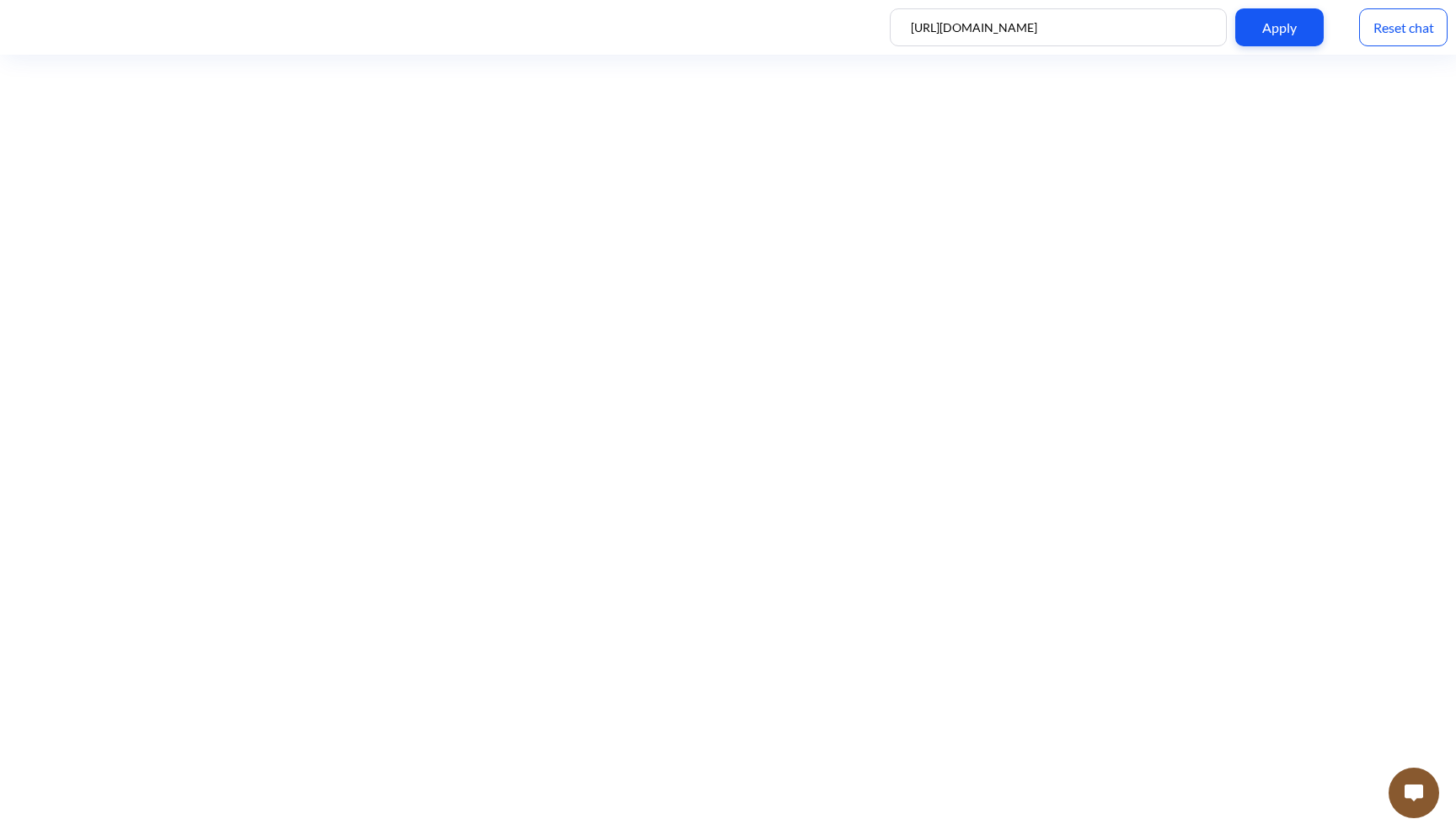
click at [1417, 801] on img at bounding box center [1414, 793] width 19 height 17
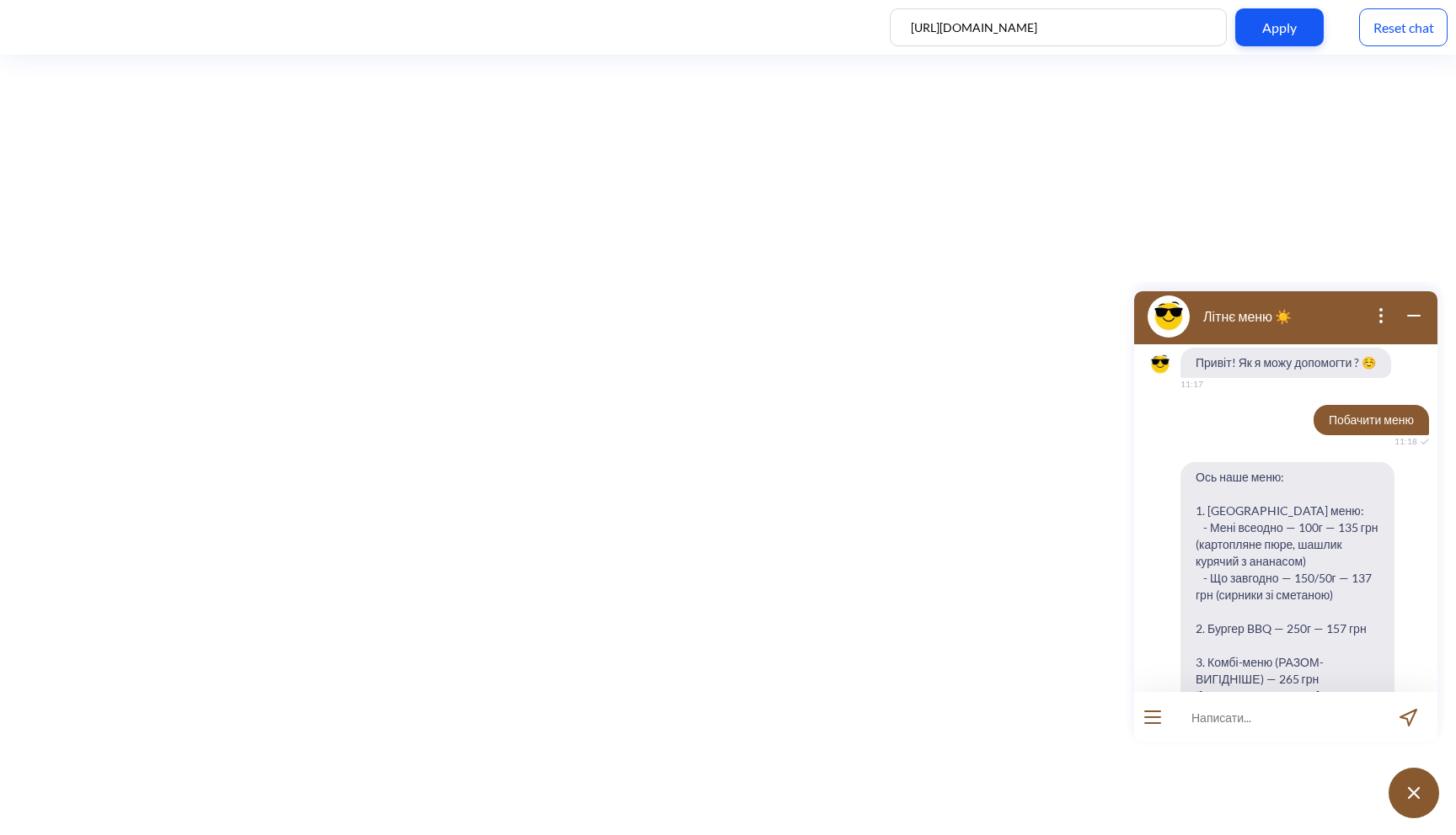
scroll to position [102, 0]
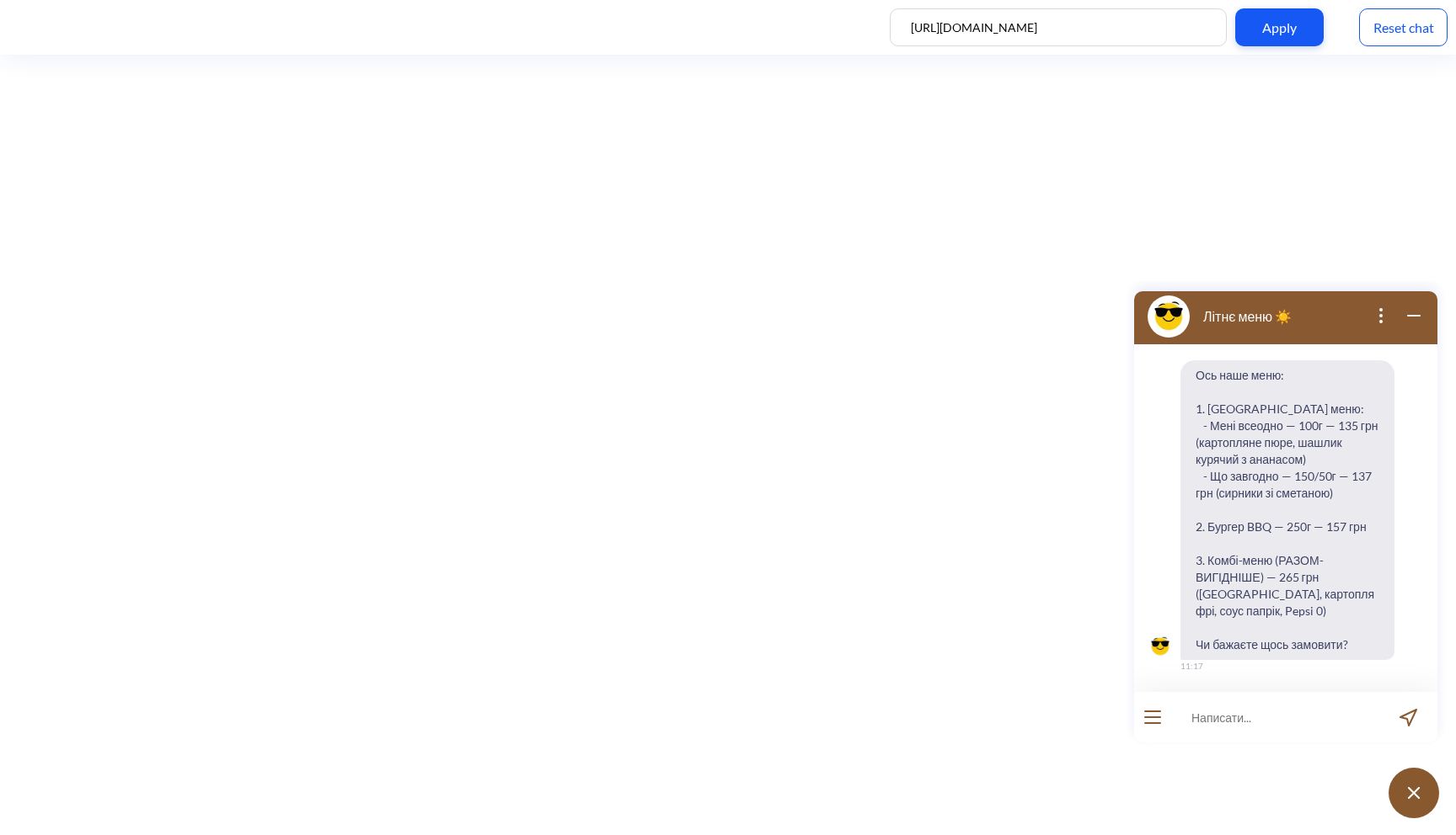
click at [1155, 716] on icon "open menu" at bounding box center [1153, 717] width 17 height 2
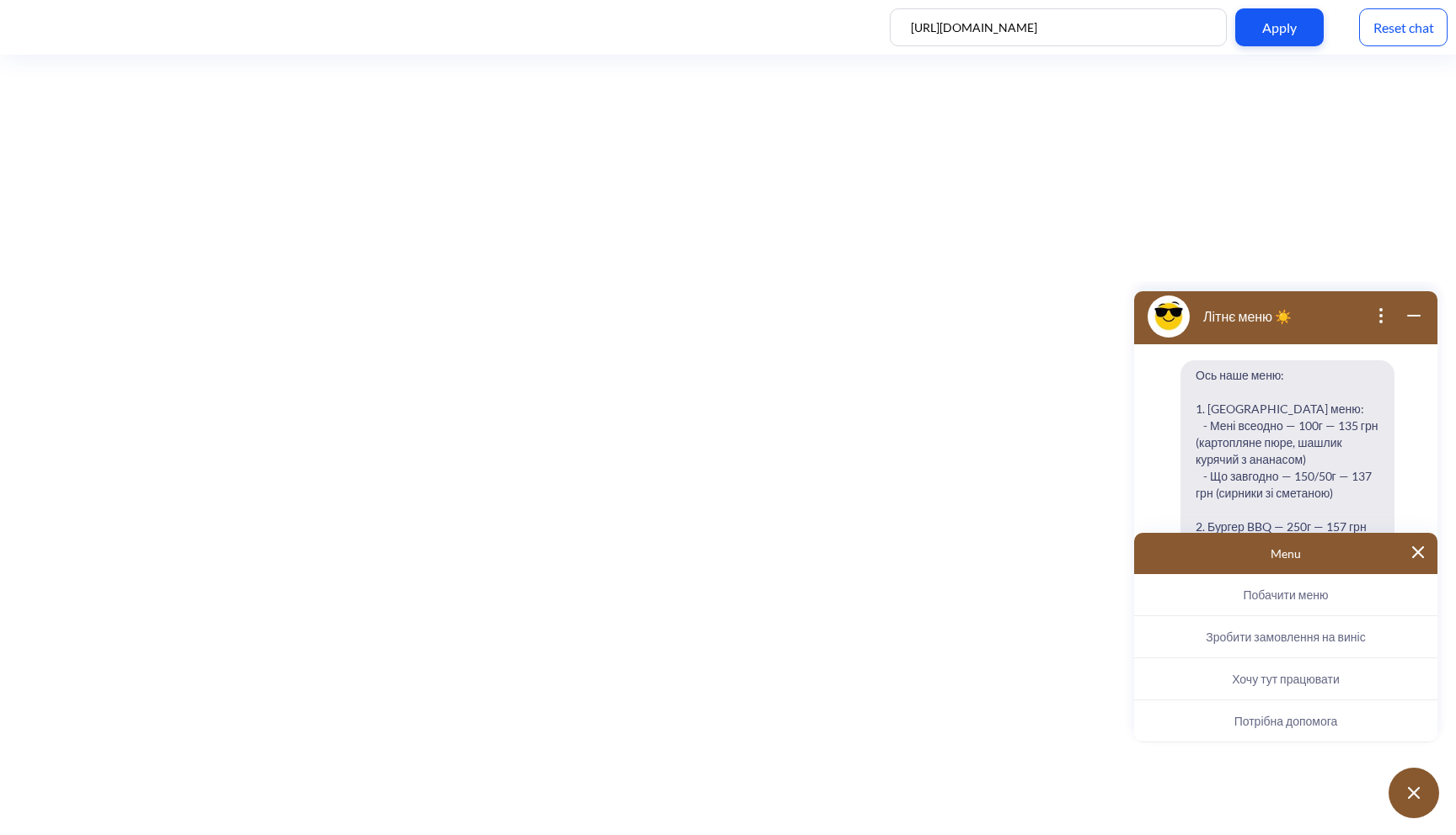
click at [1254, 588] on span "Побачити меню" at bounding box center [1286, 595] width 86 height 14
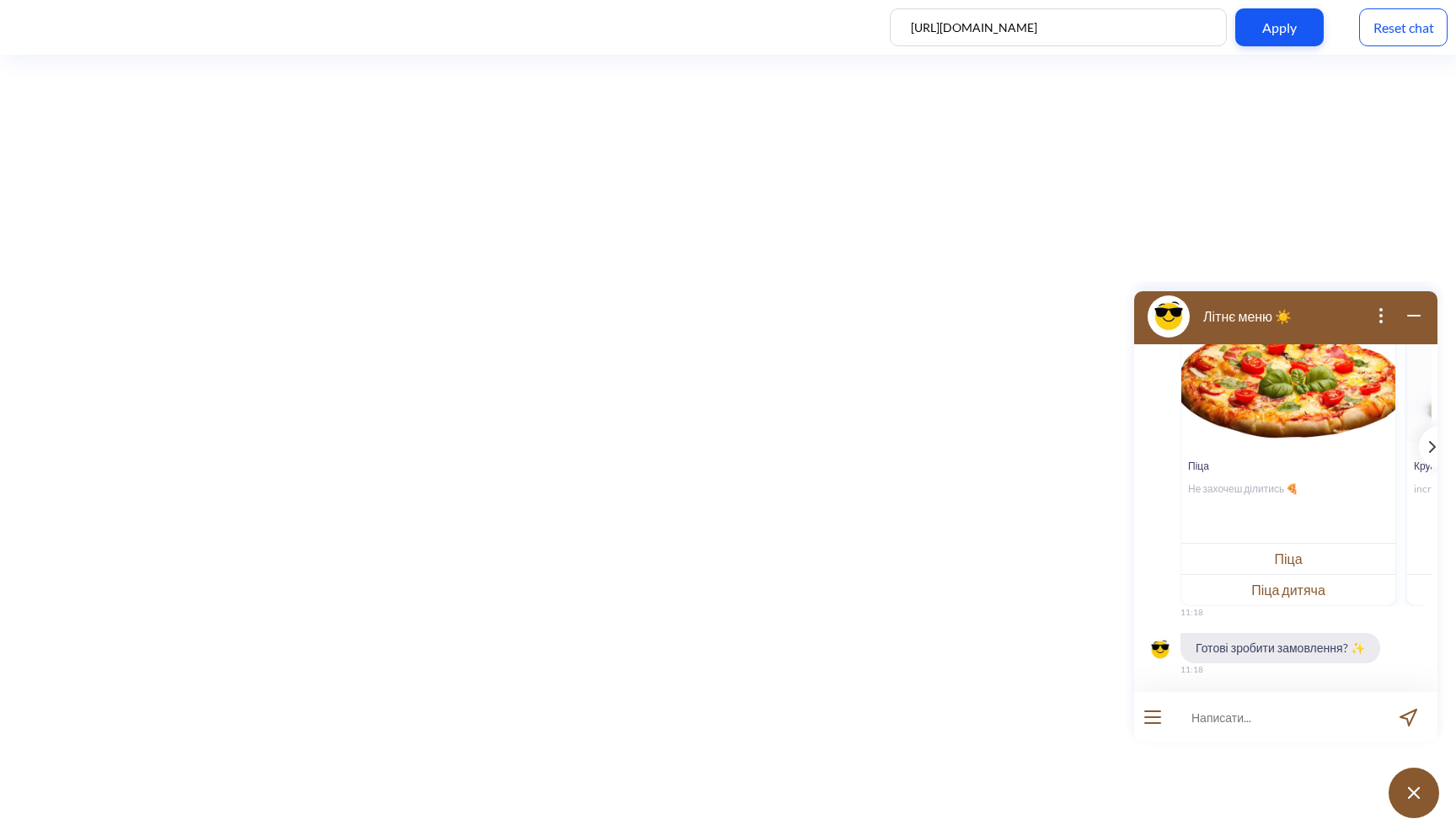
scroll to position [639, 0]
click at [1422, 316] on icon "wrap widget" at bounding box center [1413, 315] width 20 height 20
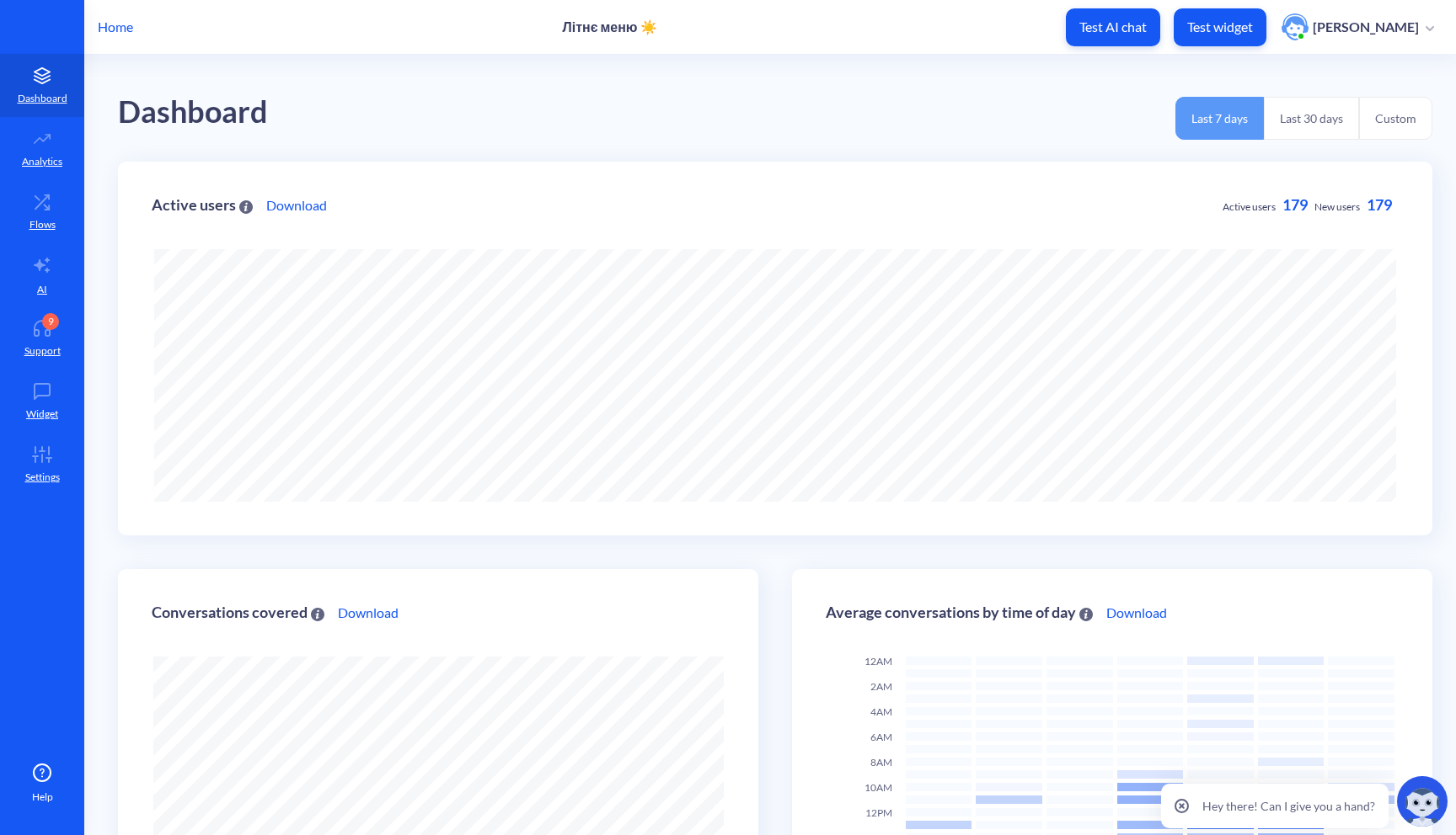
scroll to position [835, 1456]
click at [46, 492] on link "Settings" at bounding box center [42, 465] width 85 height 63
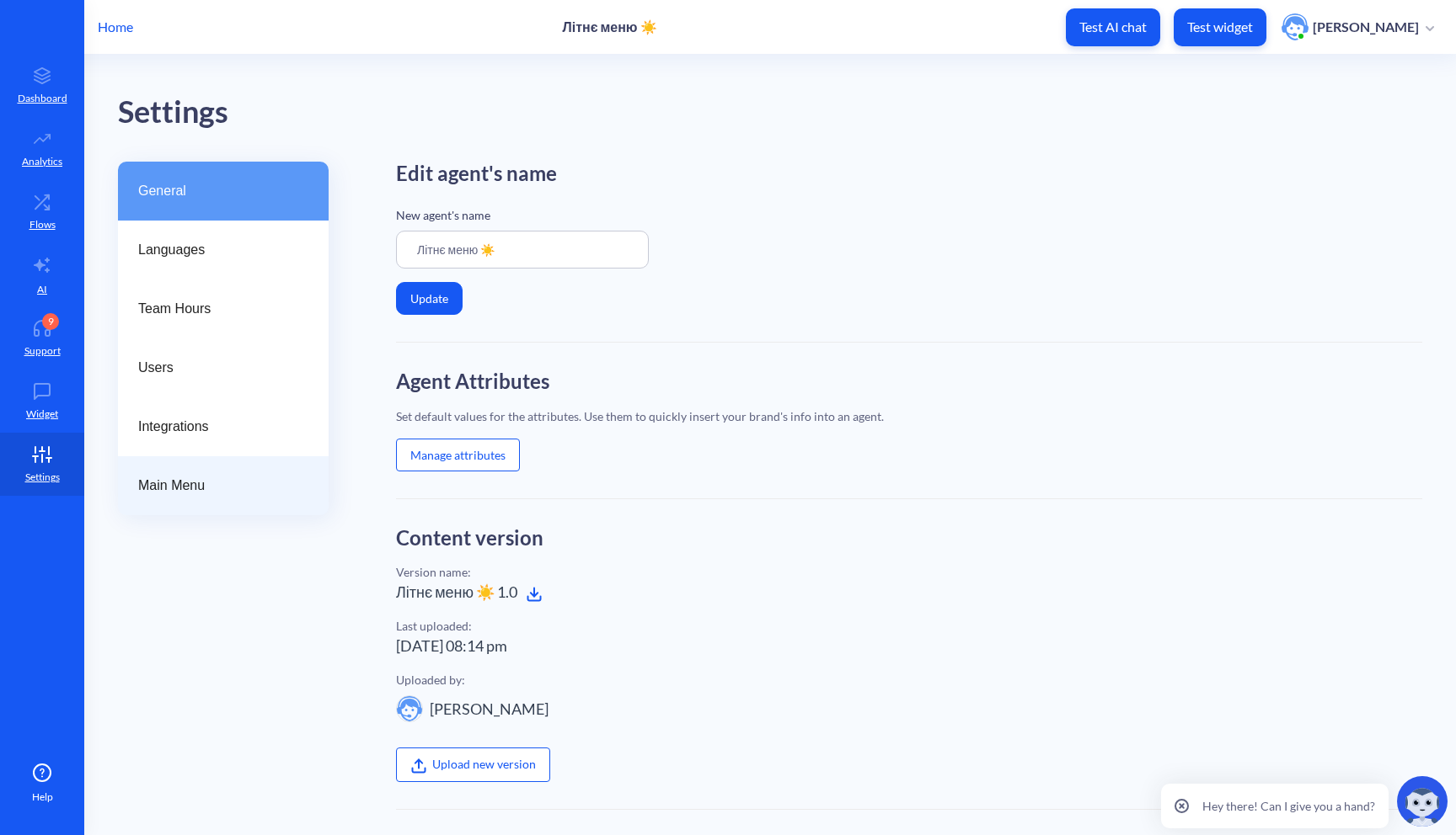
click at [231, 494] on span "Main Menu" at bounding box center [216, 485] width 157 height 20
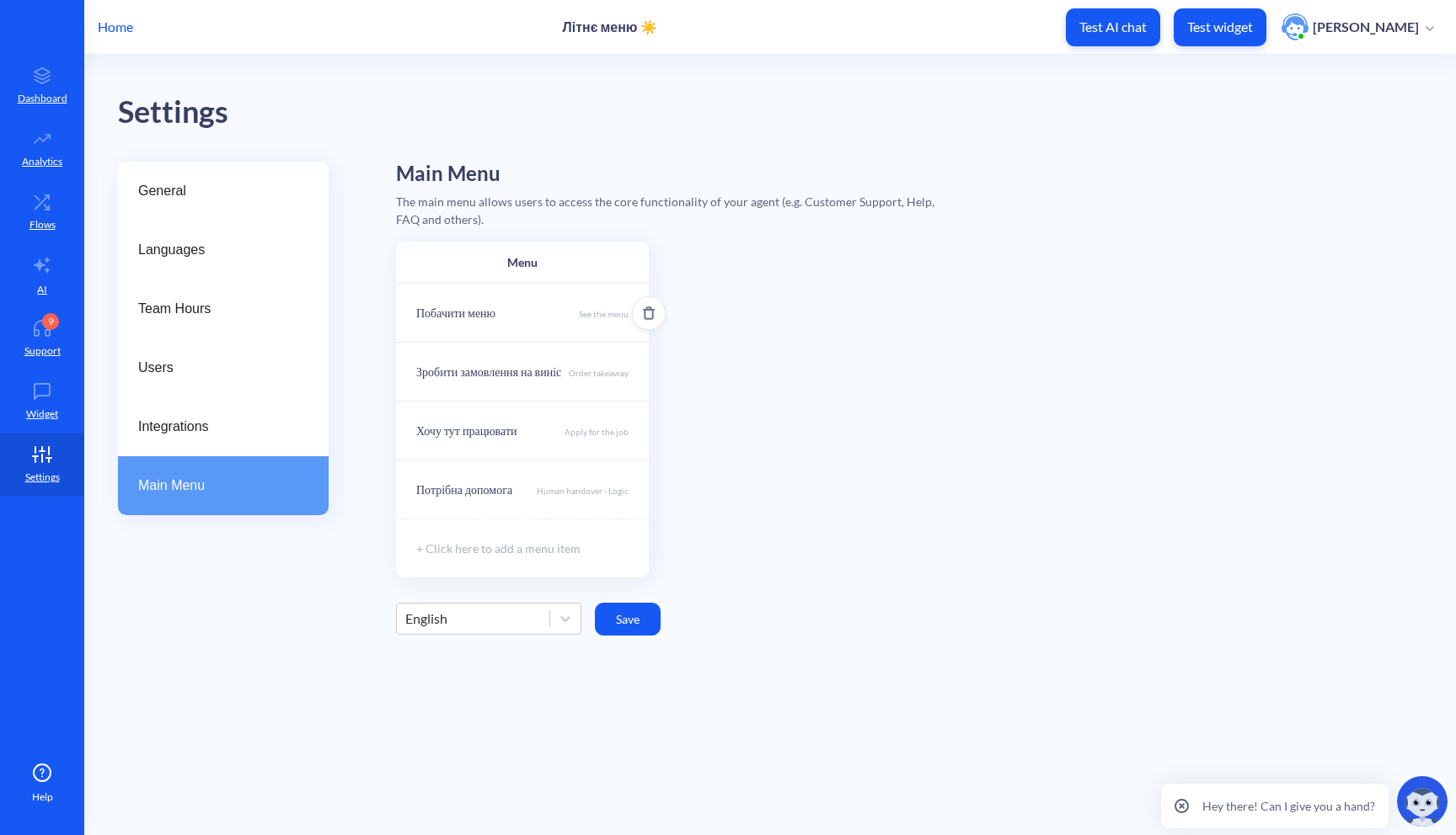
click at [596, 317] on p "See the menu" at bounding box center [603, 314] width 49 height 13
click at [761, 344] on div at bounding box center [728, 417] width 1456 height 835
click at [48, 464] on link "Settings" at bounding box center [42, 465] width 85 height 63
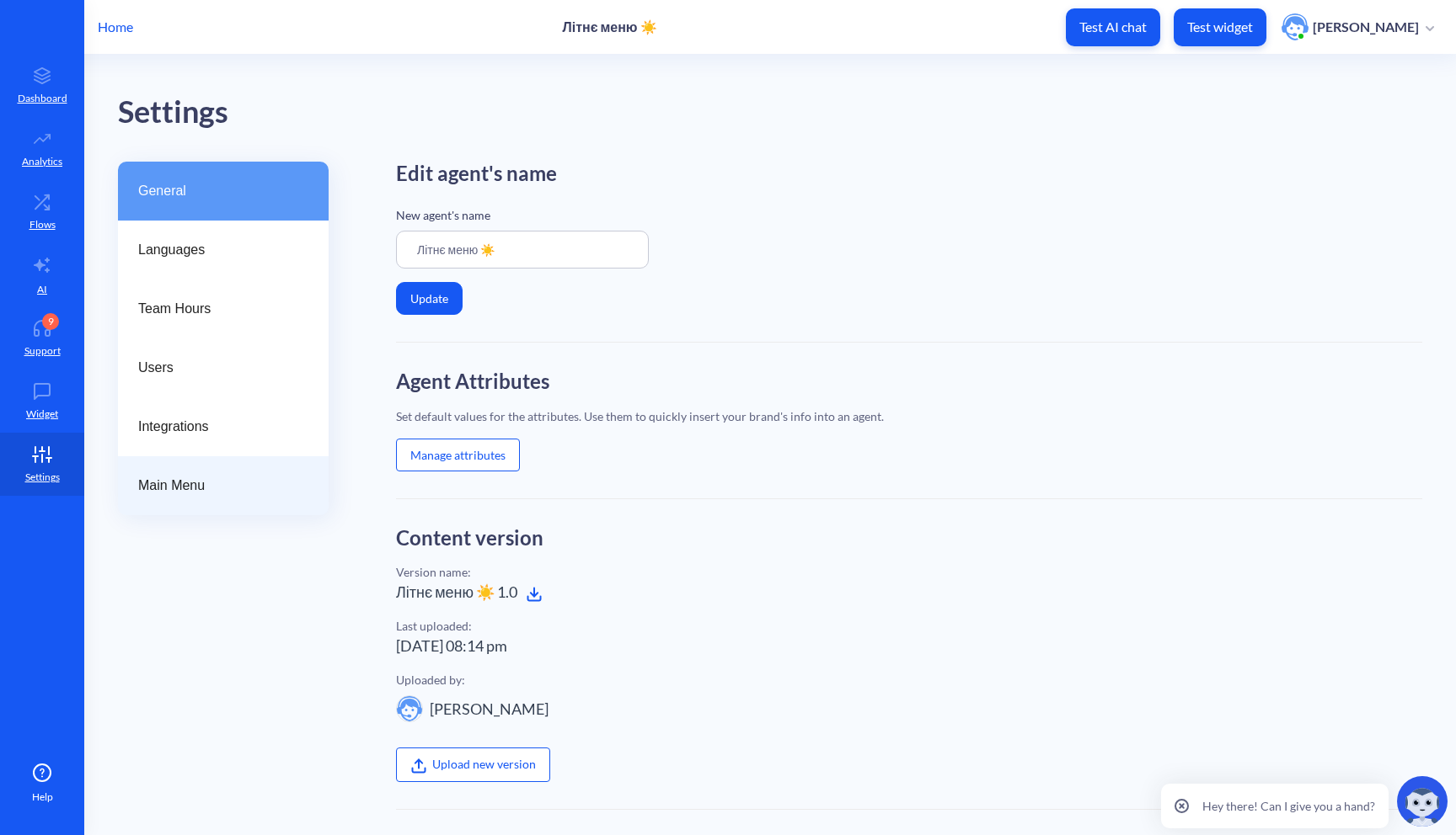
click at [190, 484] on span "Main Menu" at bounding box center [216, 485] width 157 height 20
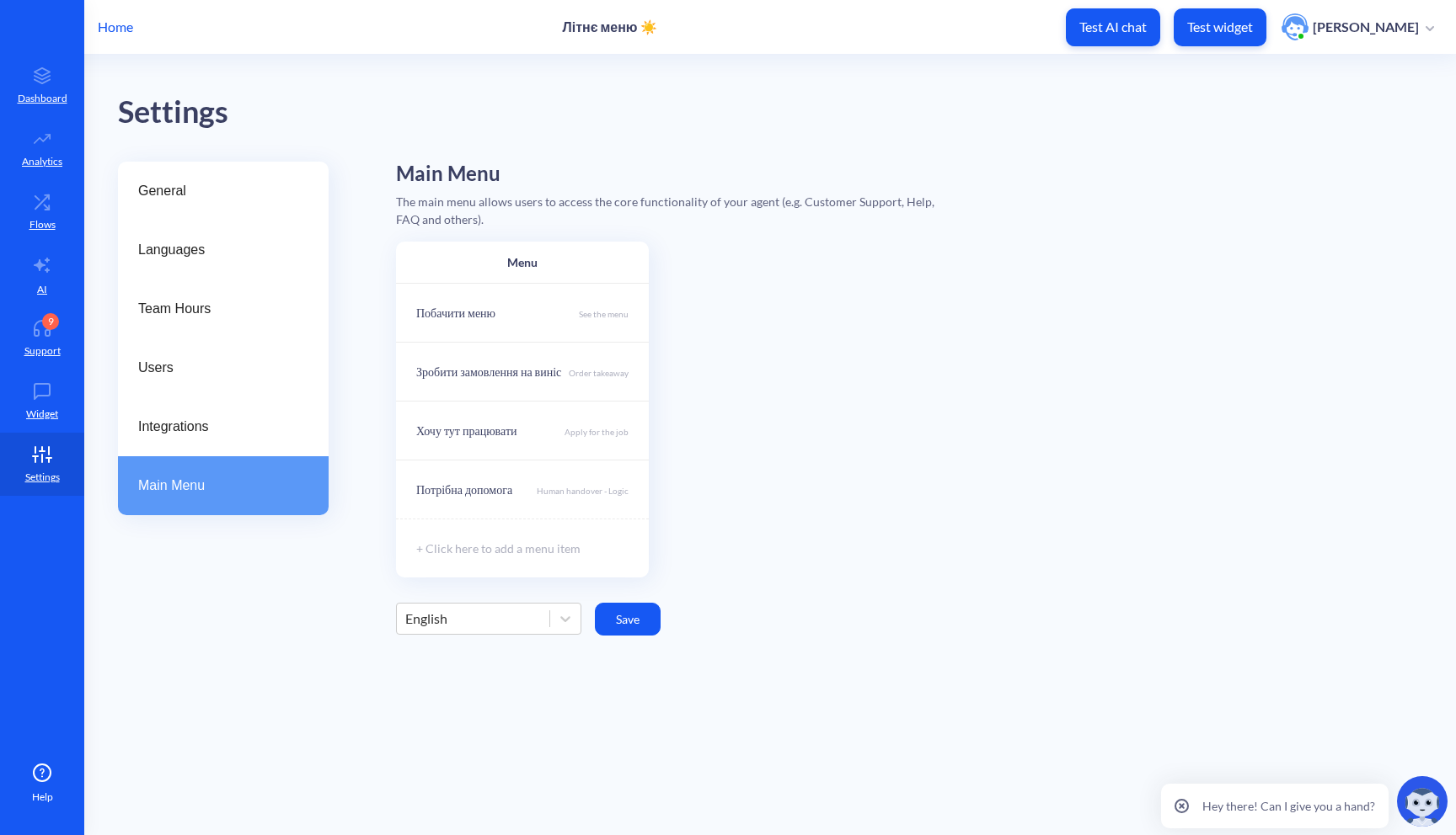
click at [1239, 33] on p "Test widget" at bounding box center [1219, 28] width 66 height 17
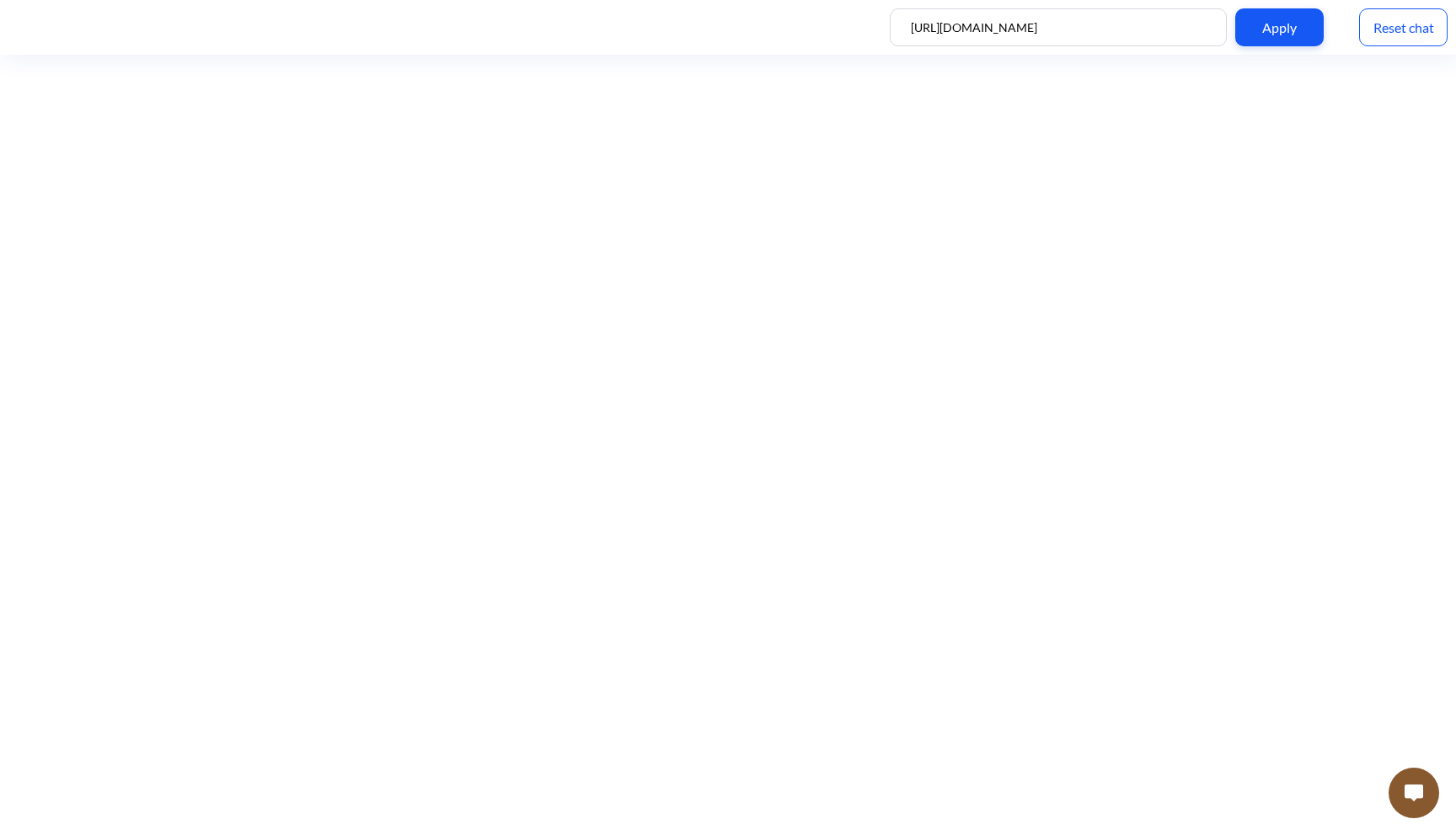
click at [1408, 798] on img at bounding box center [1414, 793] width 19 height 17
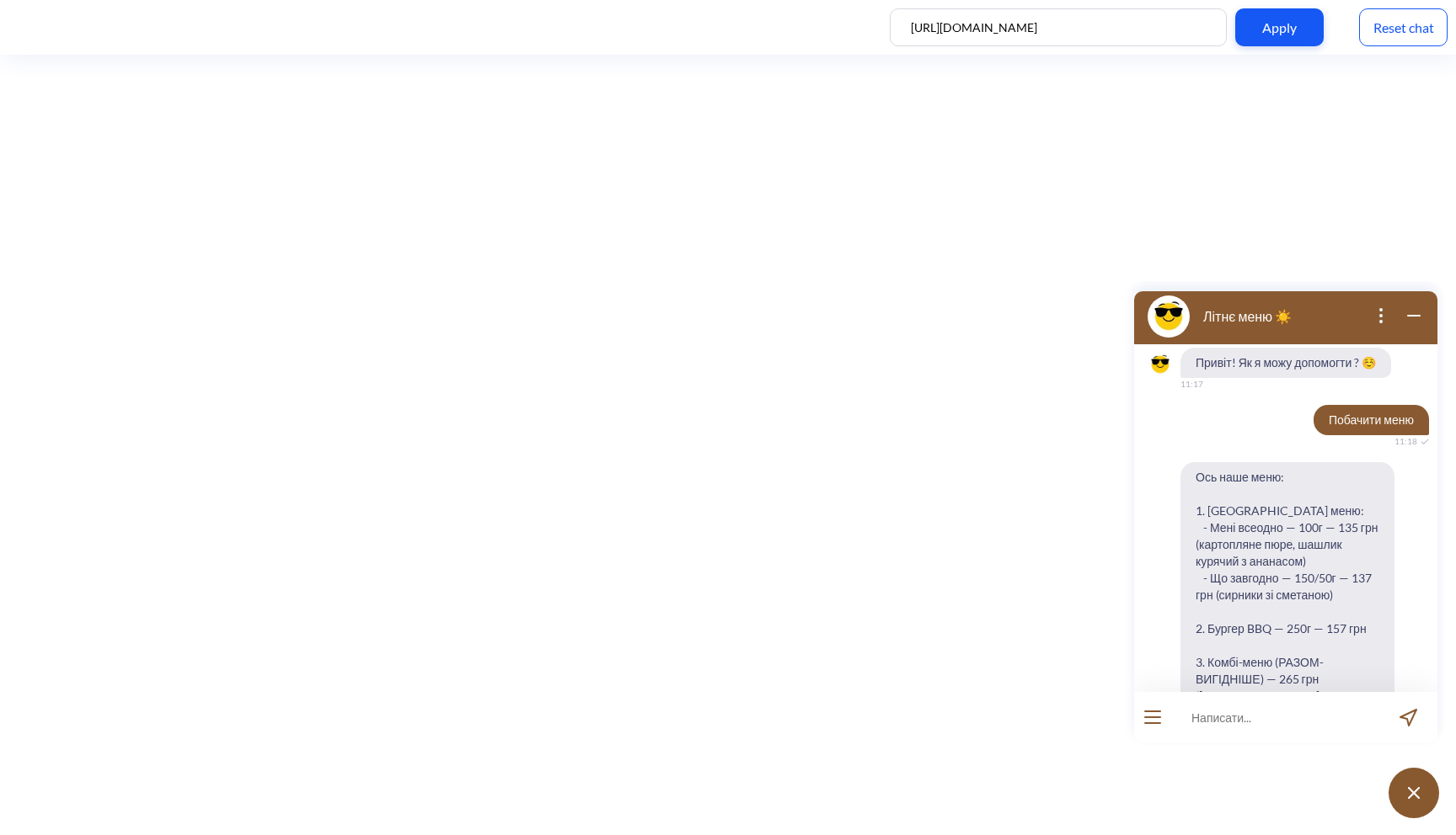
click at [1414, 36] on div "Reset chat" at bounding box center [1403, 28] width 88 height 38
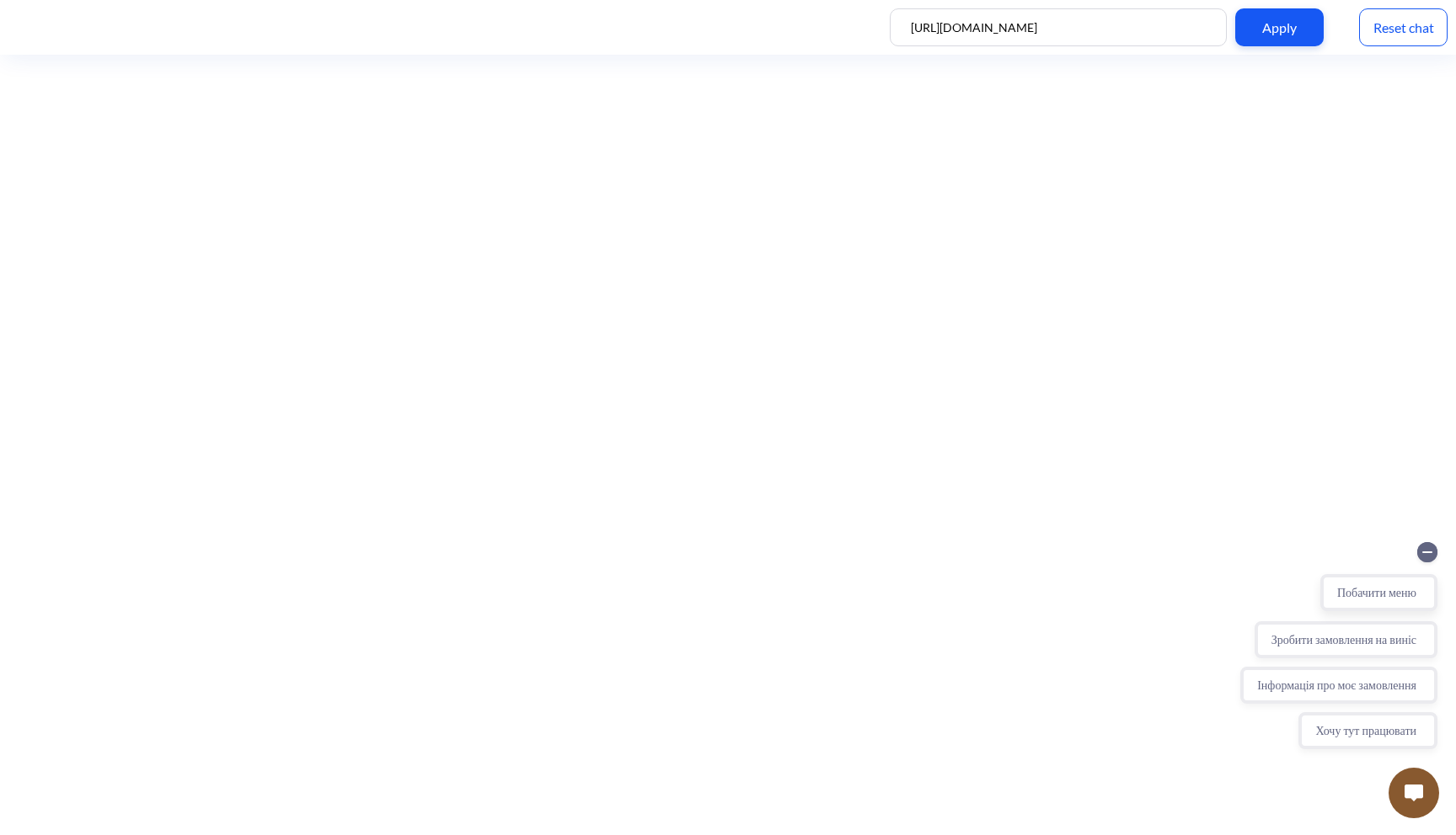
click at [1389, 599] on button "Побачити меню" at bounding box center [1378, 593] width 117 height 37
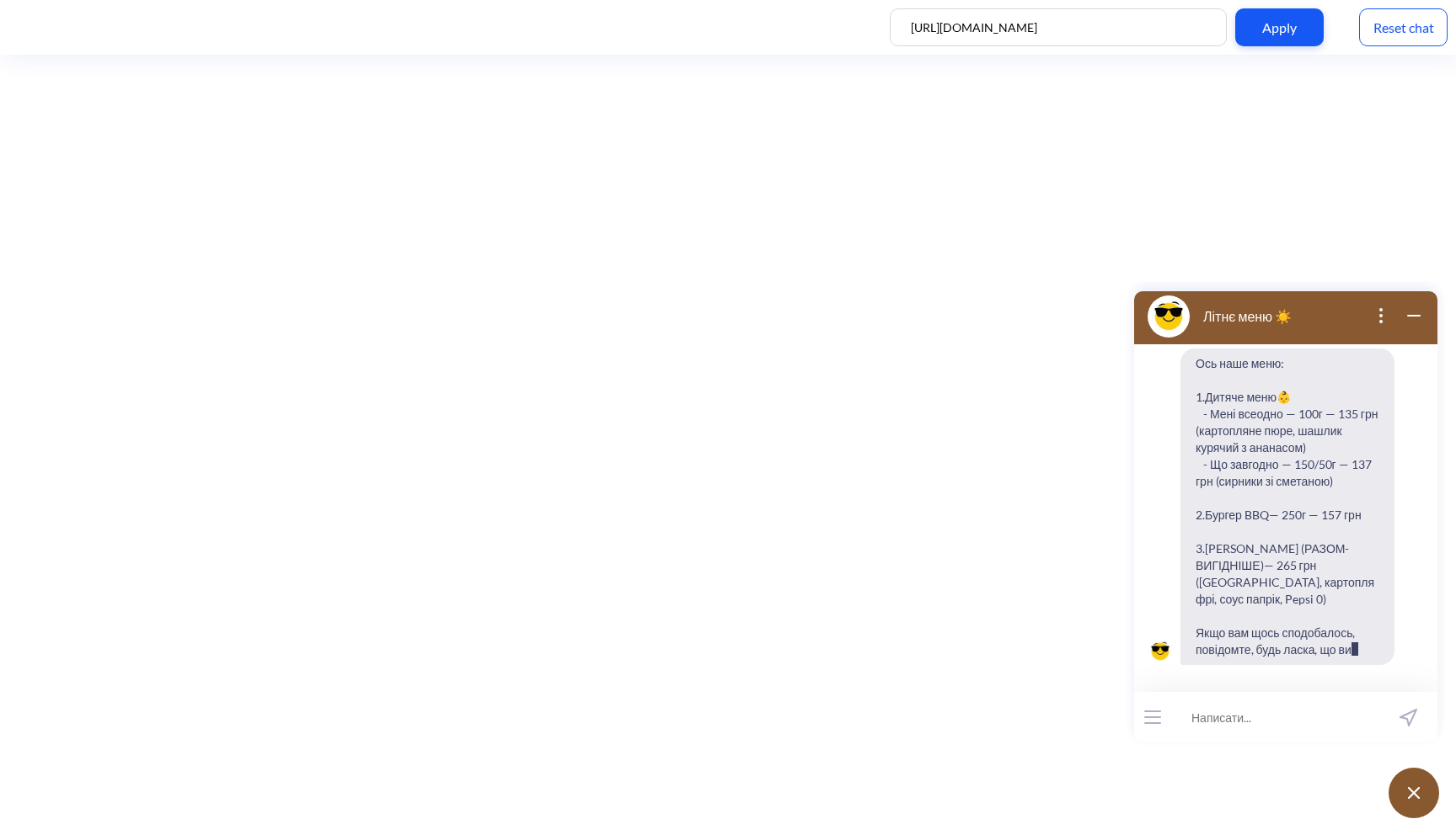
scroll to position [136, 0]
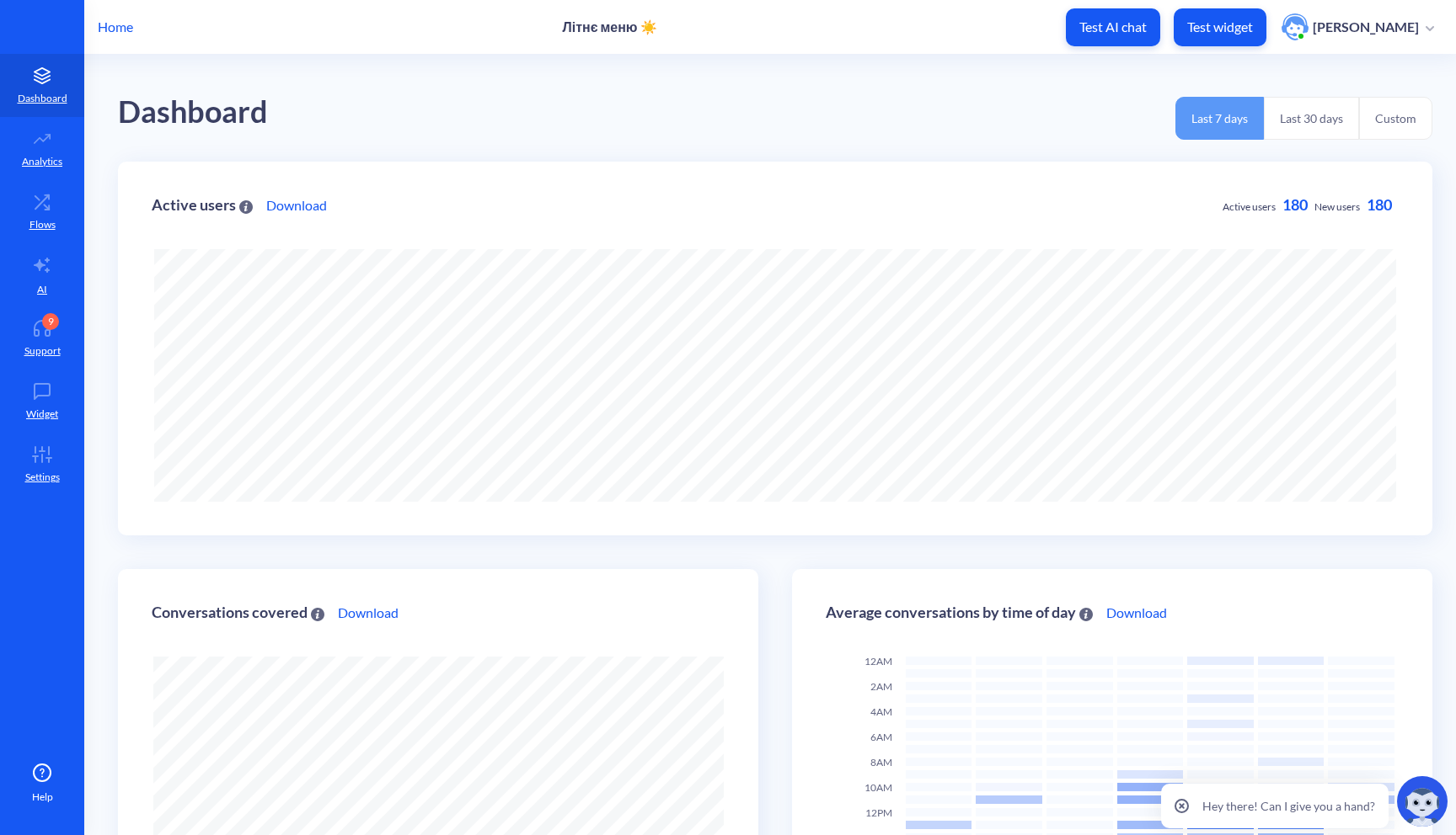
scroll to position [835, 1456]
click at [42, 459] on icon at bounding box center [42, 459] width 0 height 8
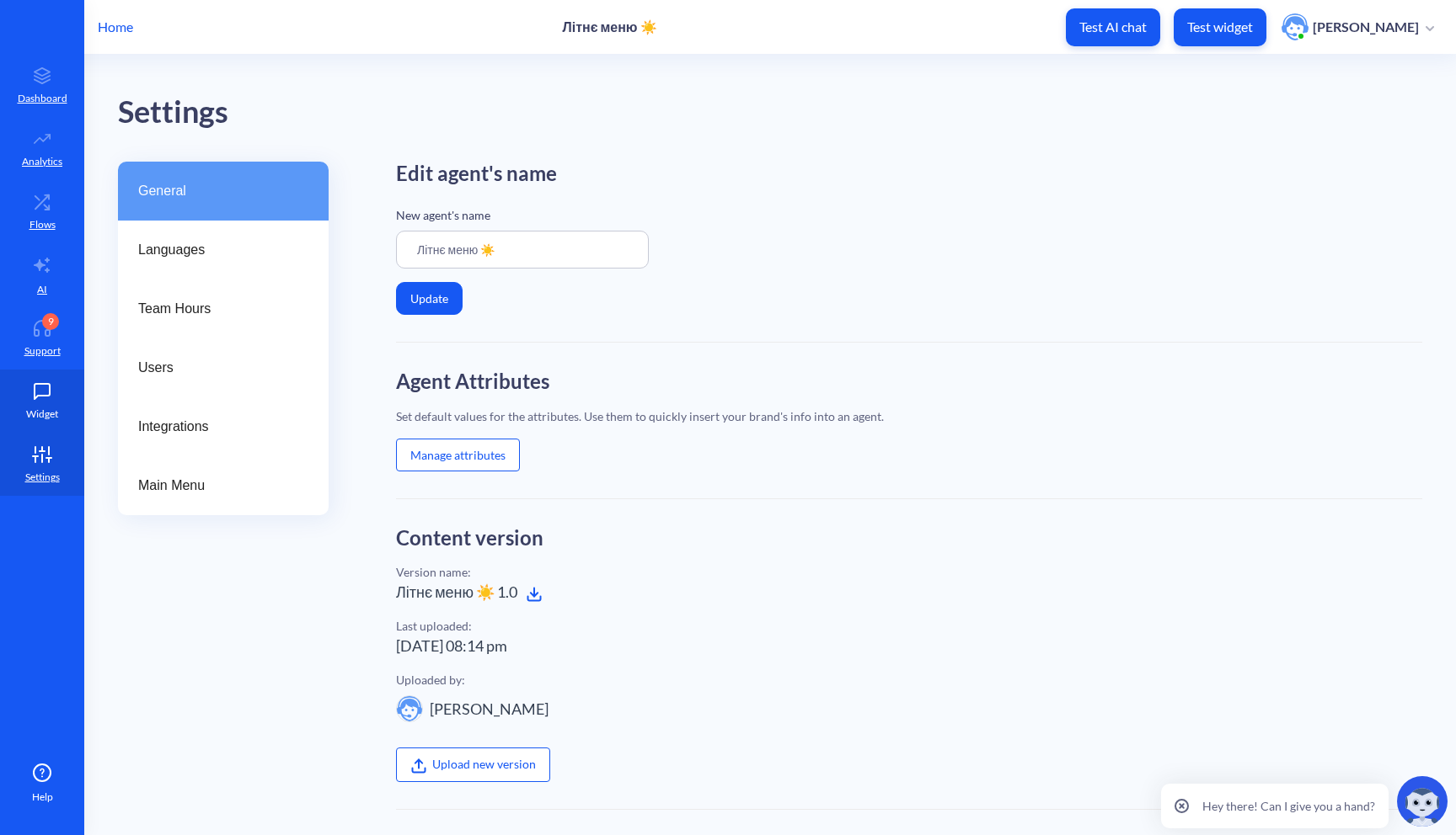
click at [47, 417] on p "Widget" at bounding box center [42, 414] width 32 height 15
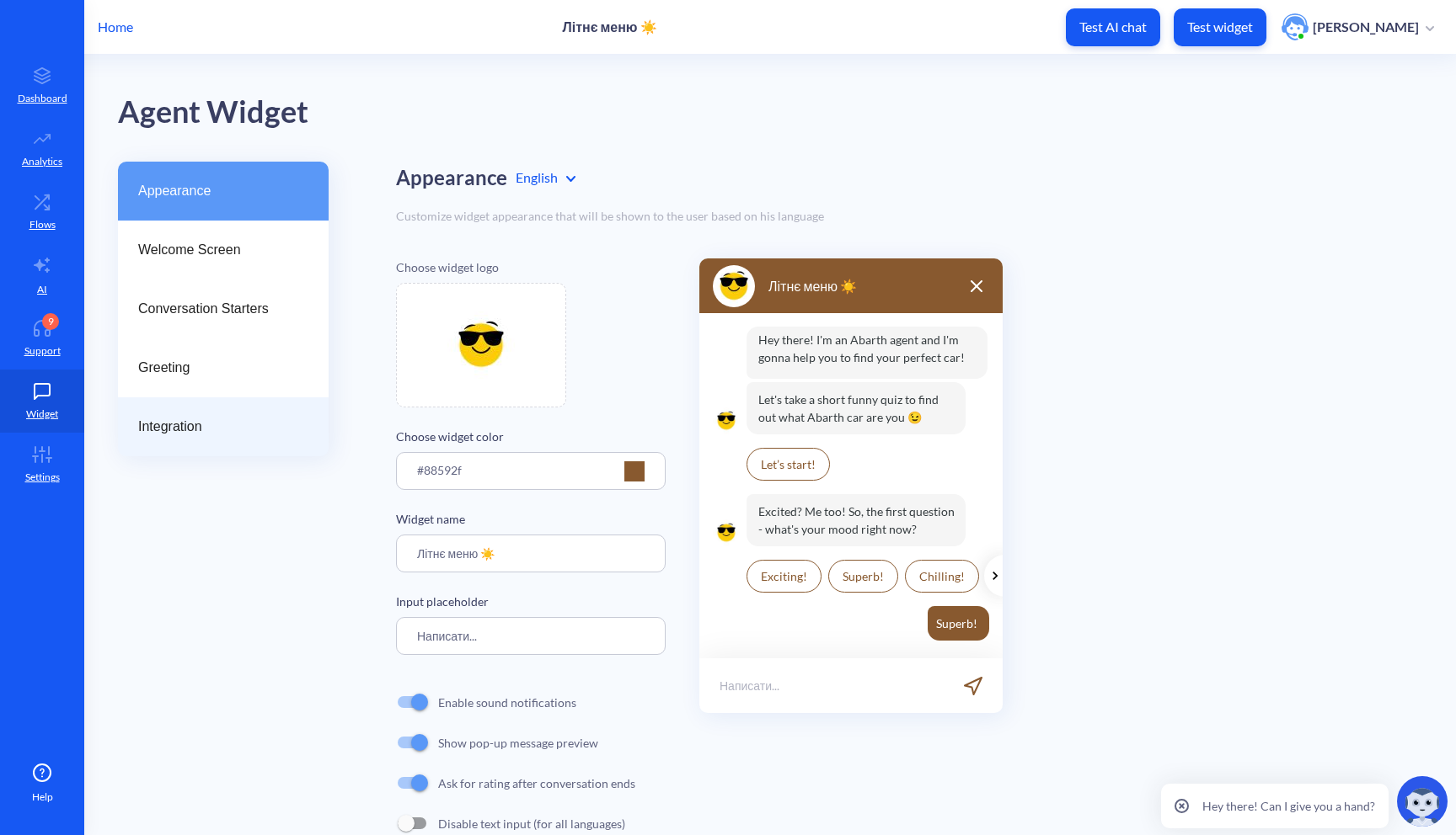
scroll to position [42, 0]
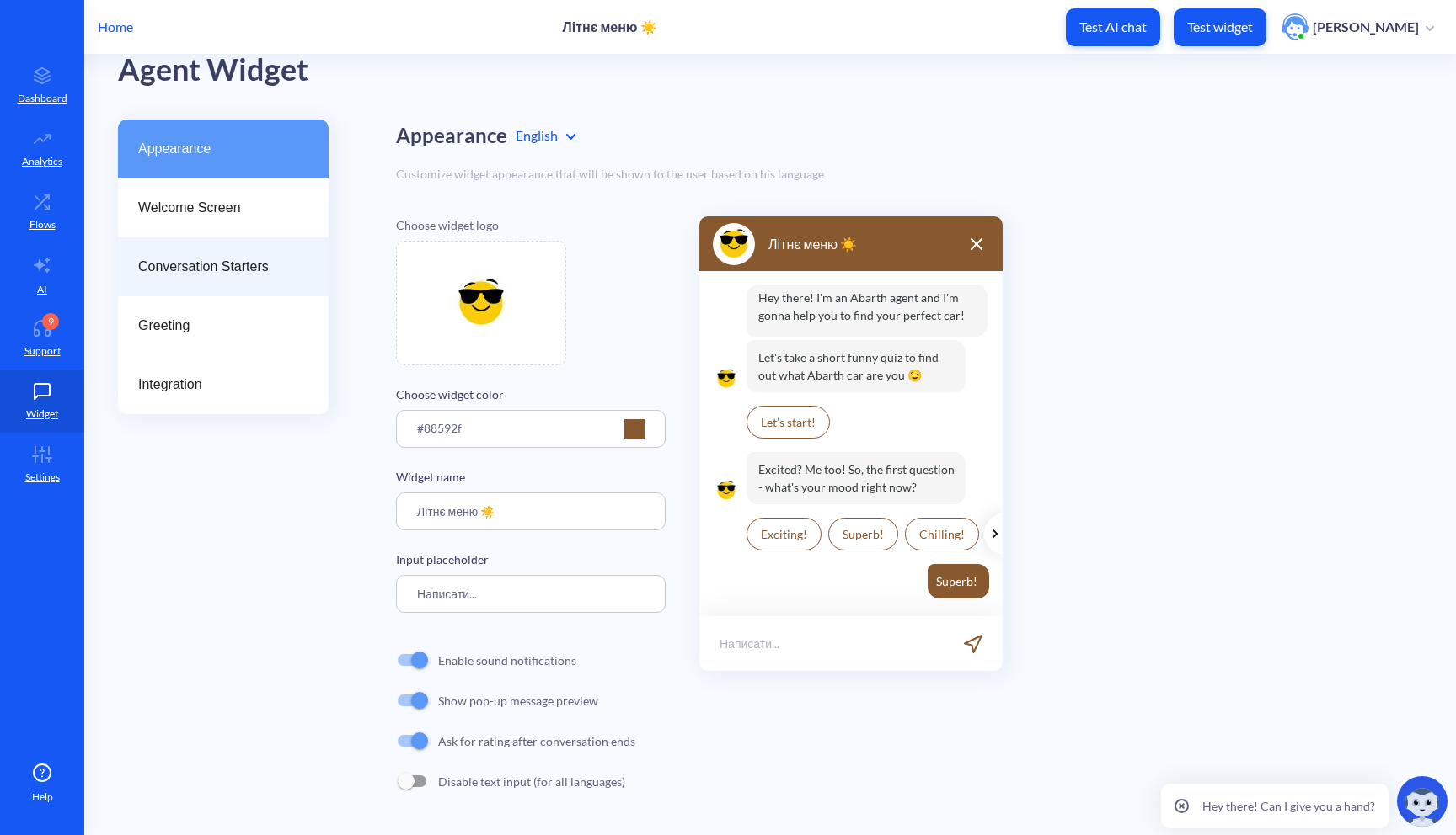
click at [247, 239] on div "Conversation Starters" at bounding box center [223, 267] width 211 height 59
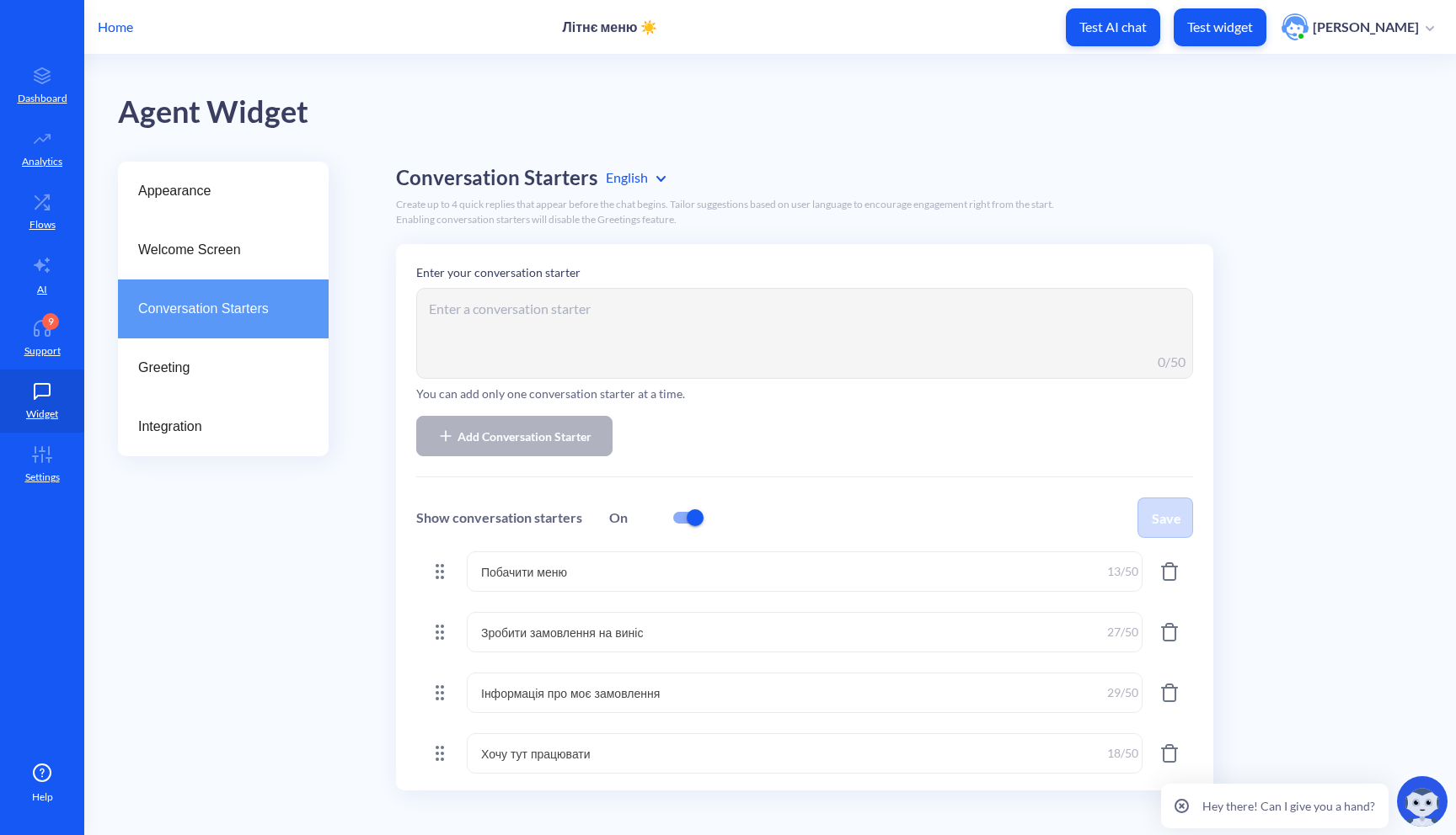
click at [688, 522] on input "checkbox" at bounding box center [695, 518] width 41 height 41
checkbox input "false"
click at [1157, 507] on button "Save" at bounding box center [1165, 518] width 56 height 41
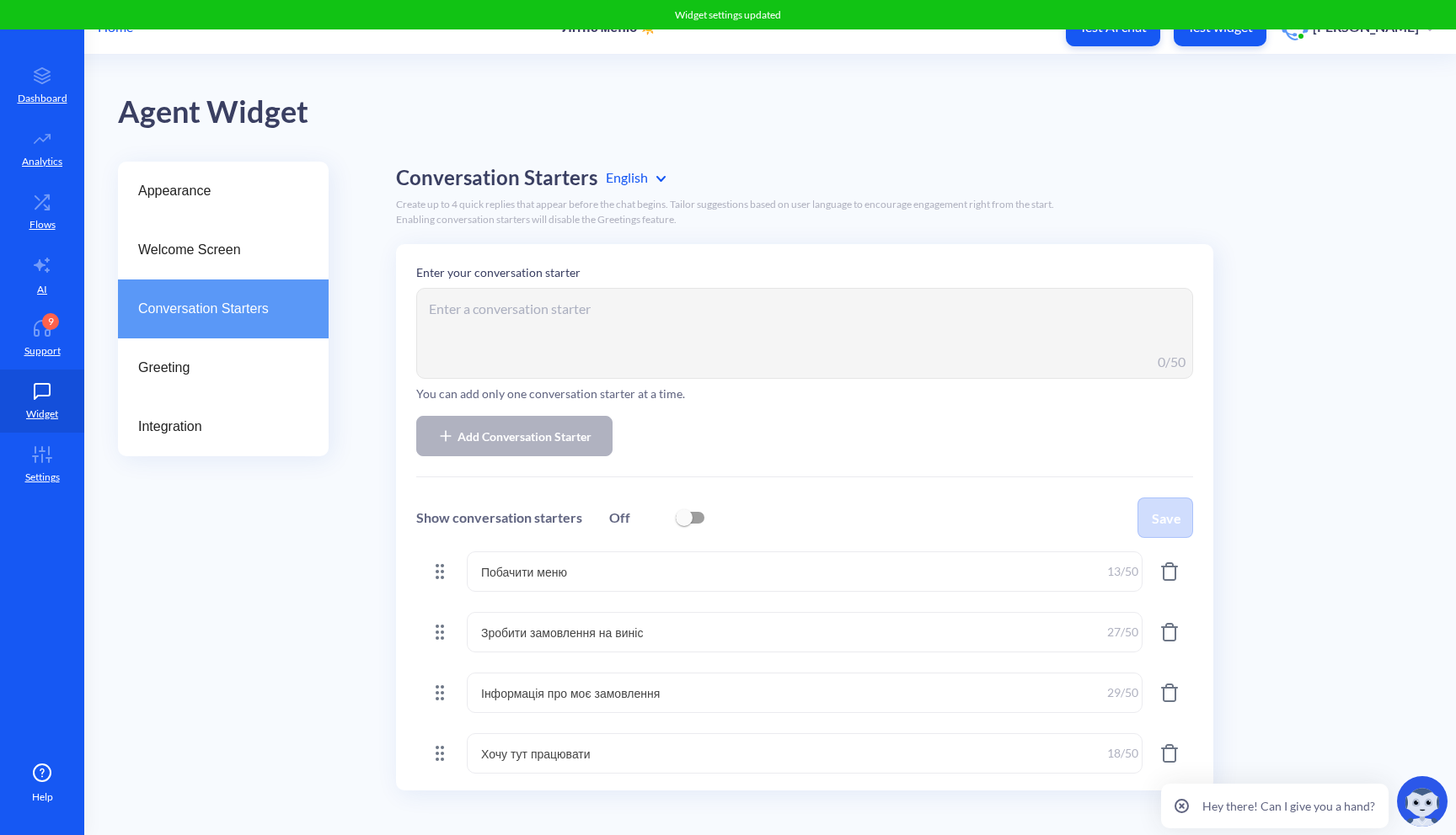
click at [1232, 28] on div "Widget settings updated" at bounding box center [728, 14] width 1456 height 29
click at [1229, 33] on p "Test widget" at bounding box center [1219, 28] width 66 height 17
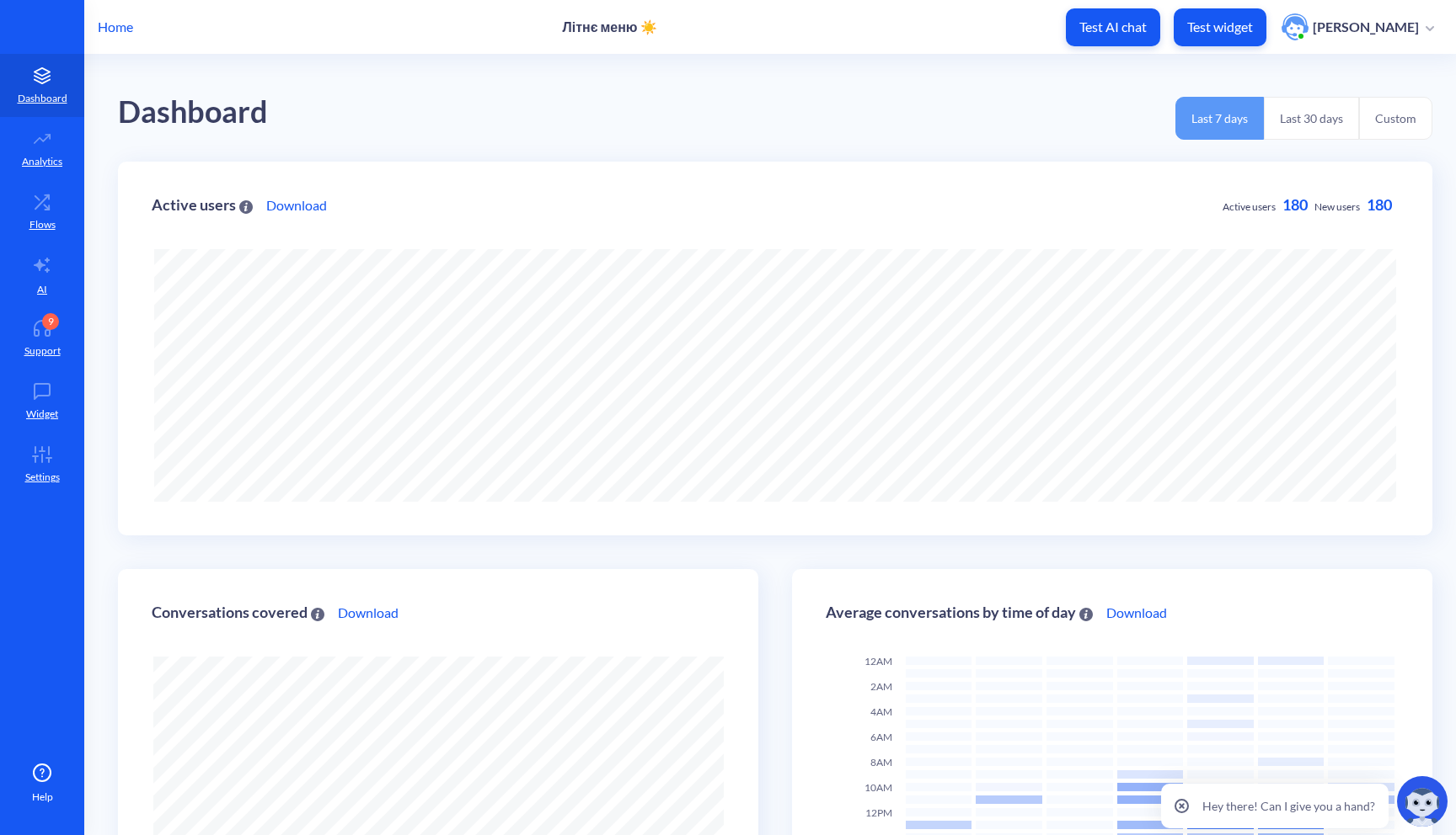
scroll to position [835, 1456]
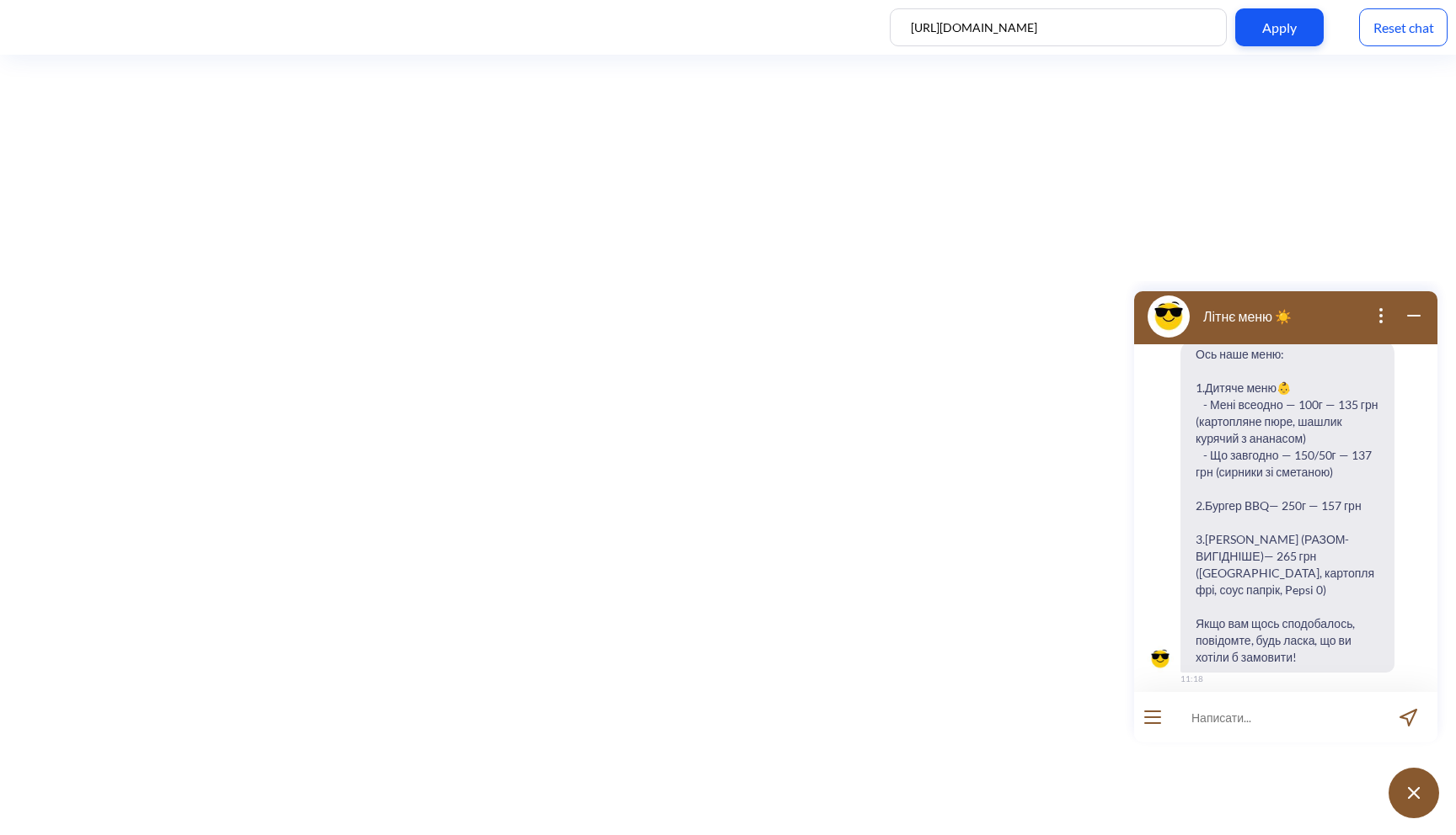
scroll to position [136, 0]
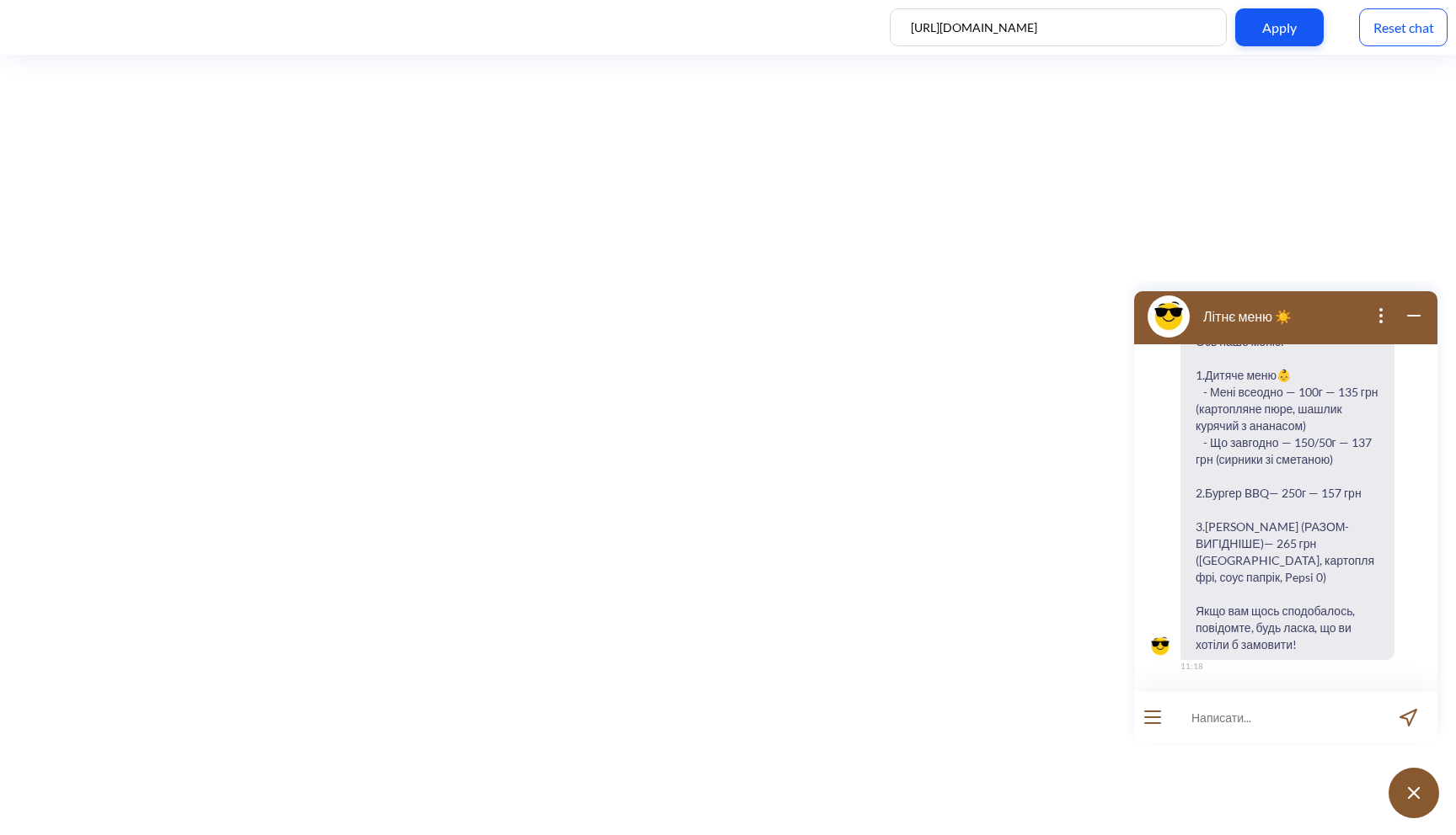
click at [1418, 33] on div "Reset chat" at bounding box center [1403, 28] width 88 height 38
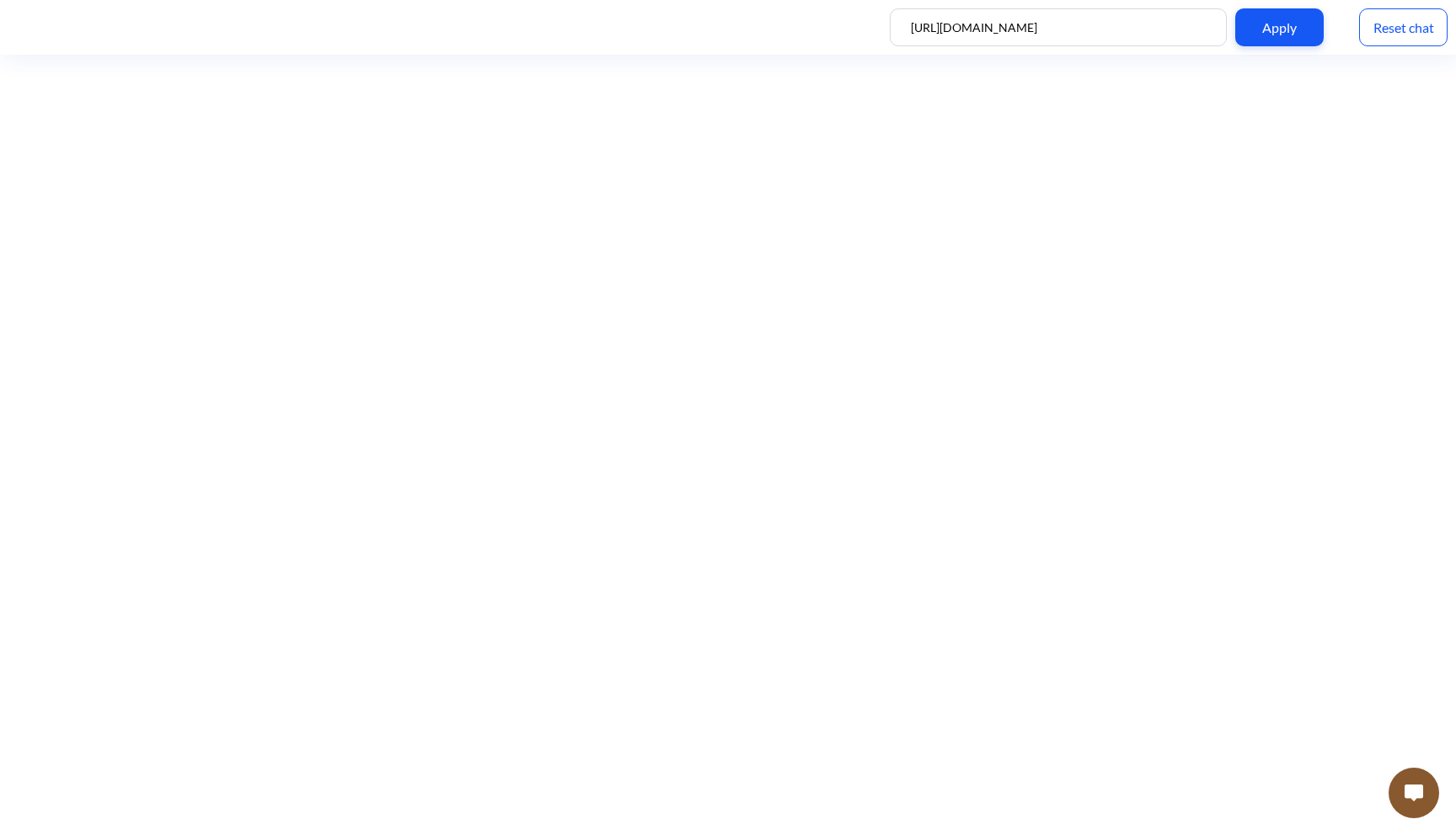
click at [1405, 797] on img at bounding box center [1414, 793] width 19 height 17
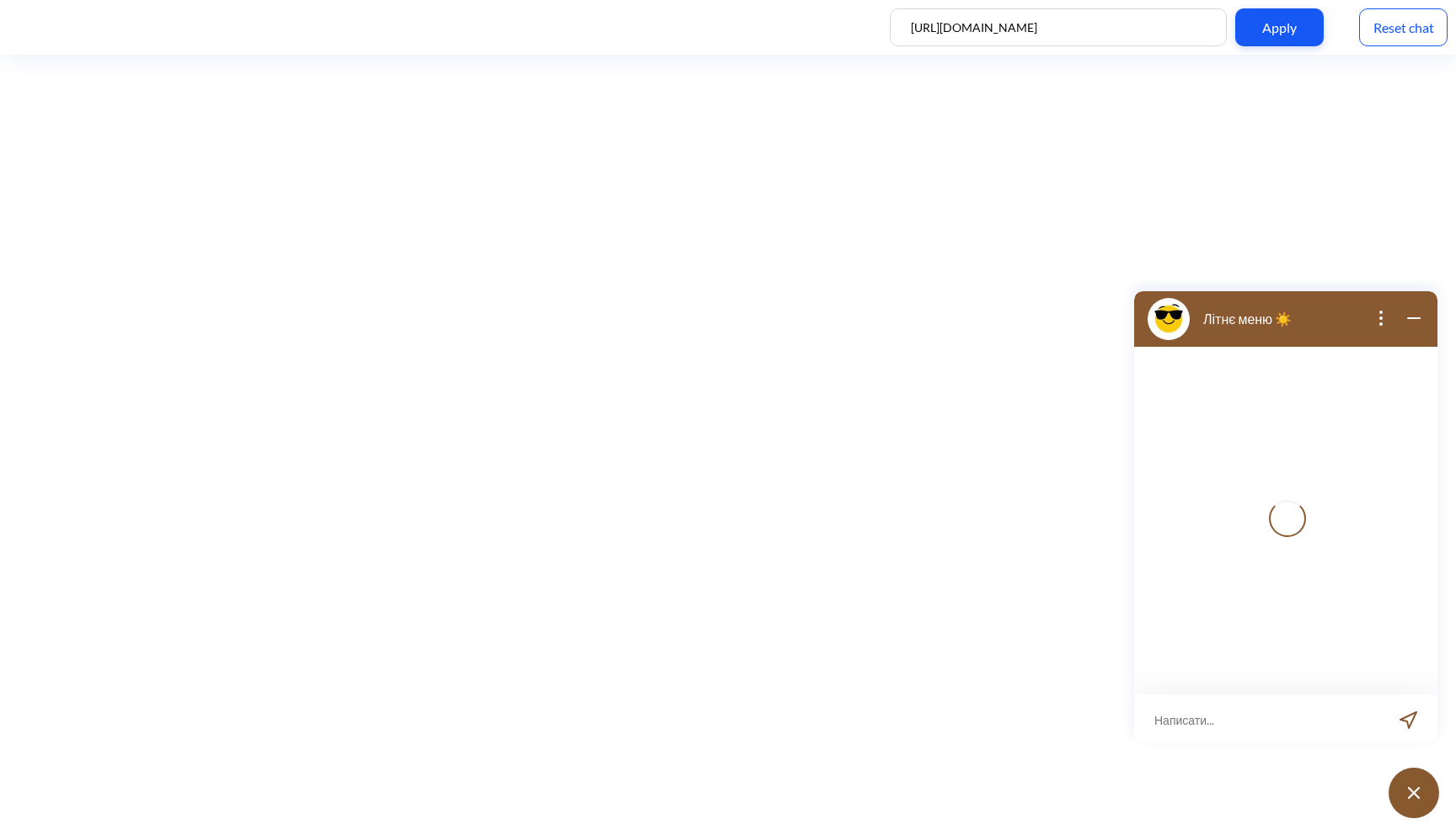
scroll to position [3, 0]
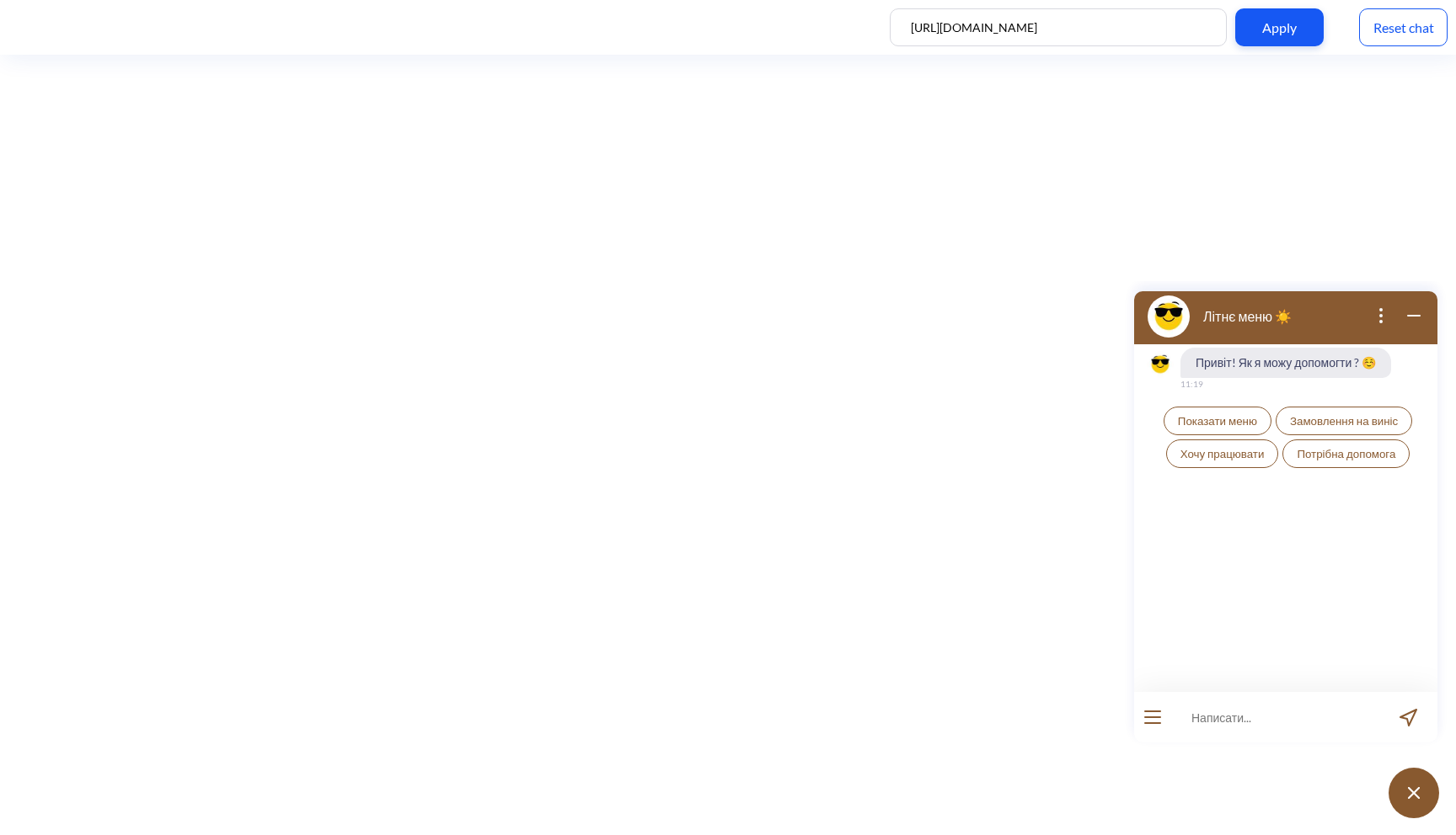
click at [1414, 800] on button at bounding box center [1413, 792] width 50 height 50
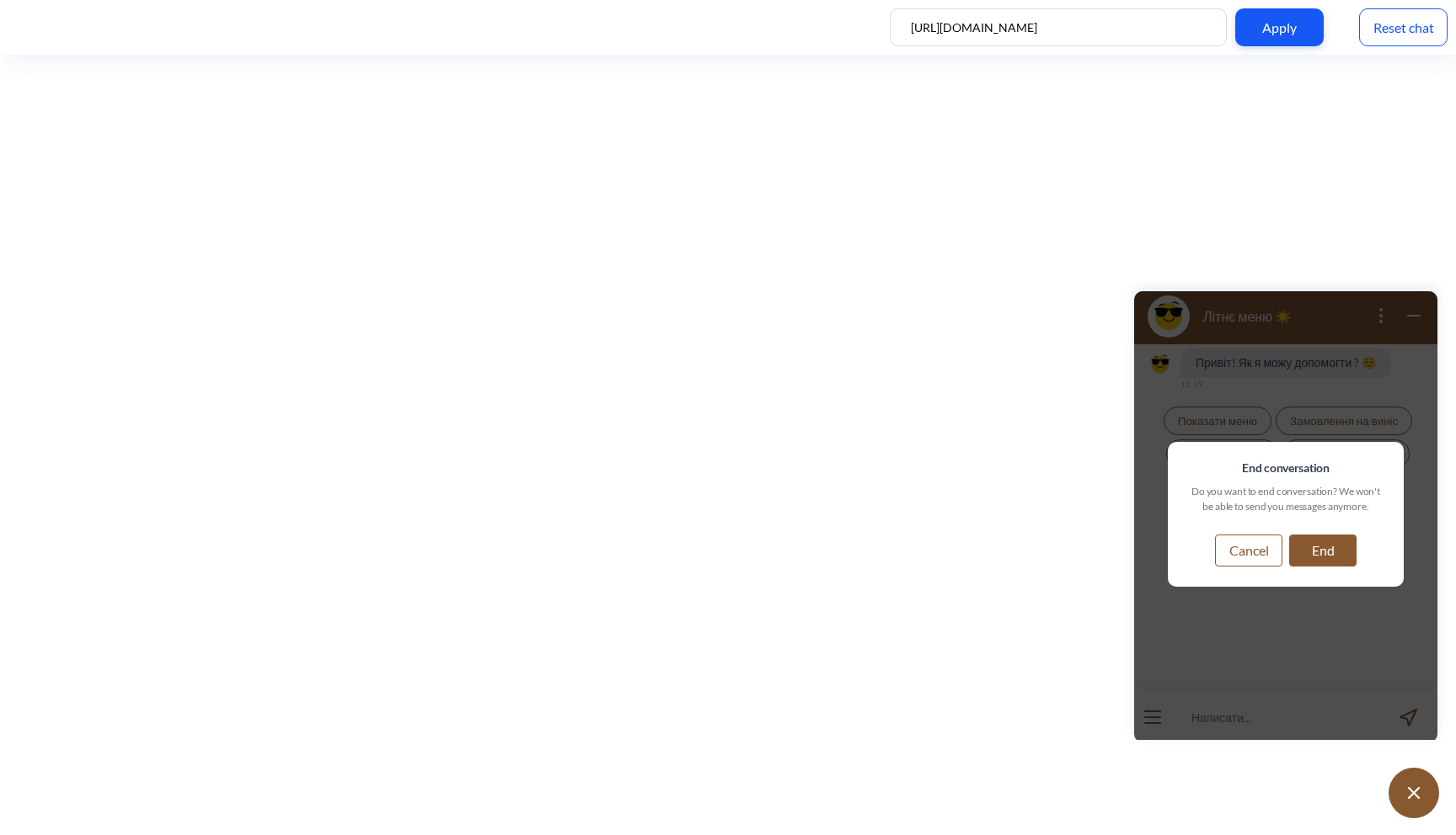
click at [1414, 800] on button at bounding box center [1413, 792] width 50 height 50
click at [1257, 564] on button "Cancel" at bounding box center [1248, 551] width 67 height 32
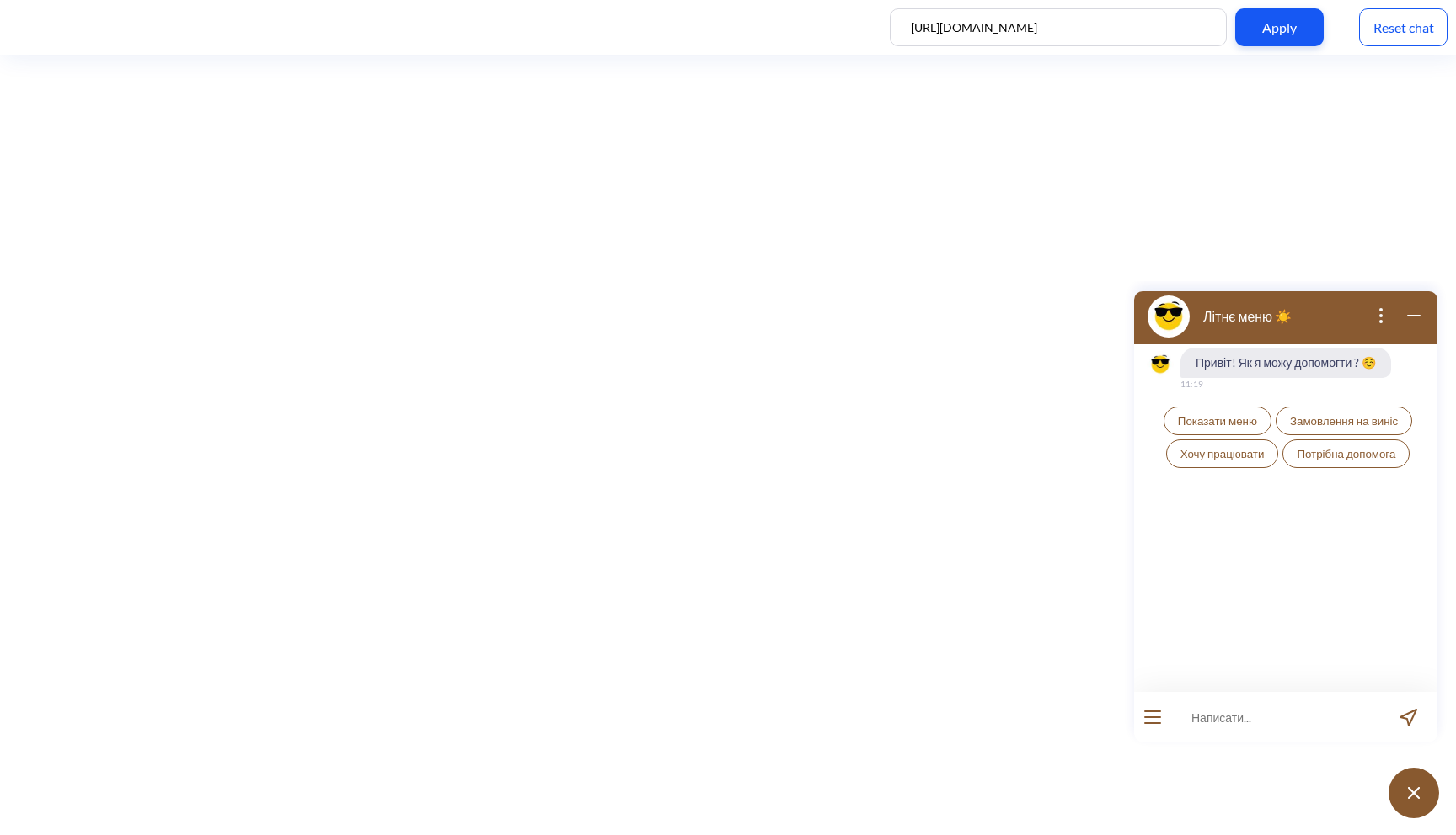
click at [1416, 324] on icon "wrap widget" at bounding box center [1413, 315] width 20 height 20
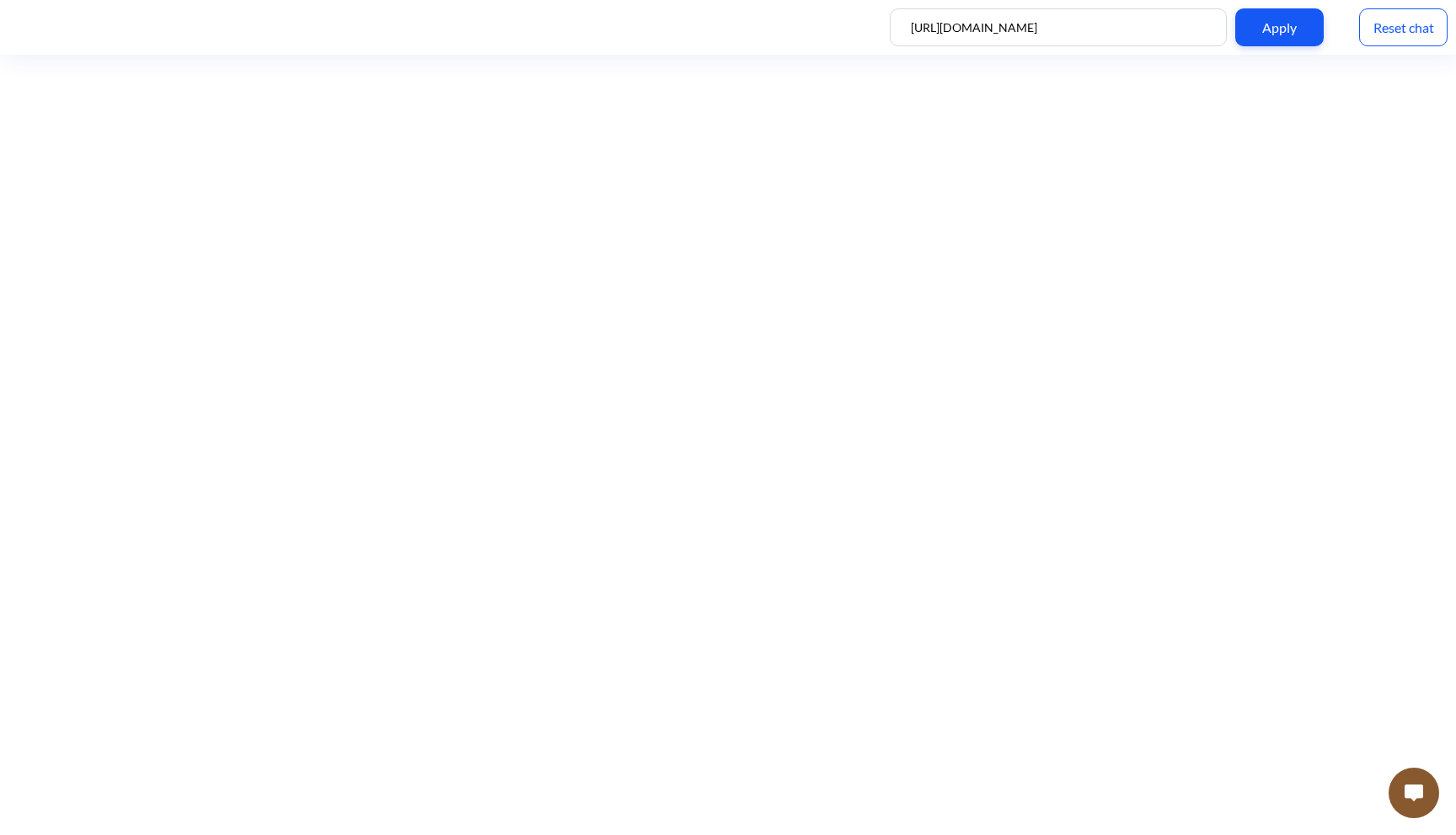
click at [1416, 805] on button at bounding box center [1413, 792] width 50 height 50
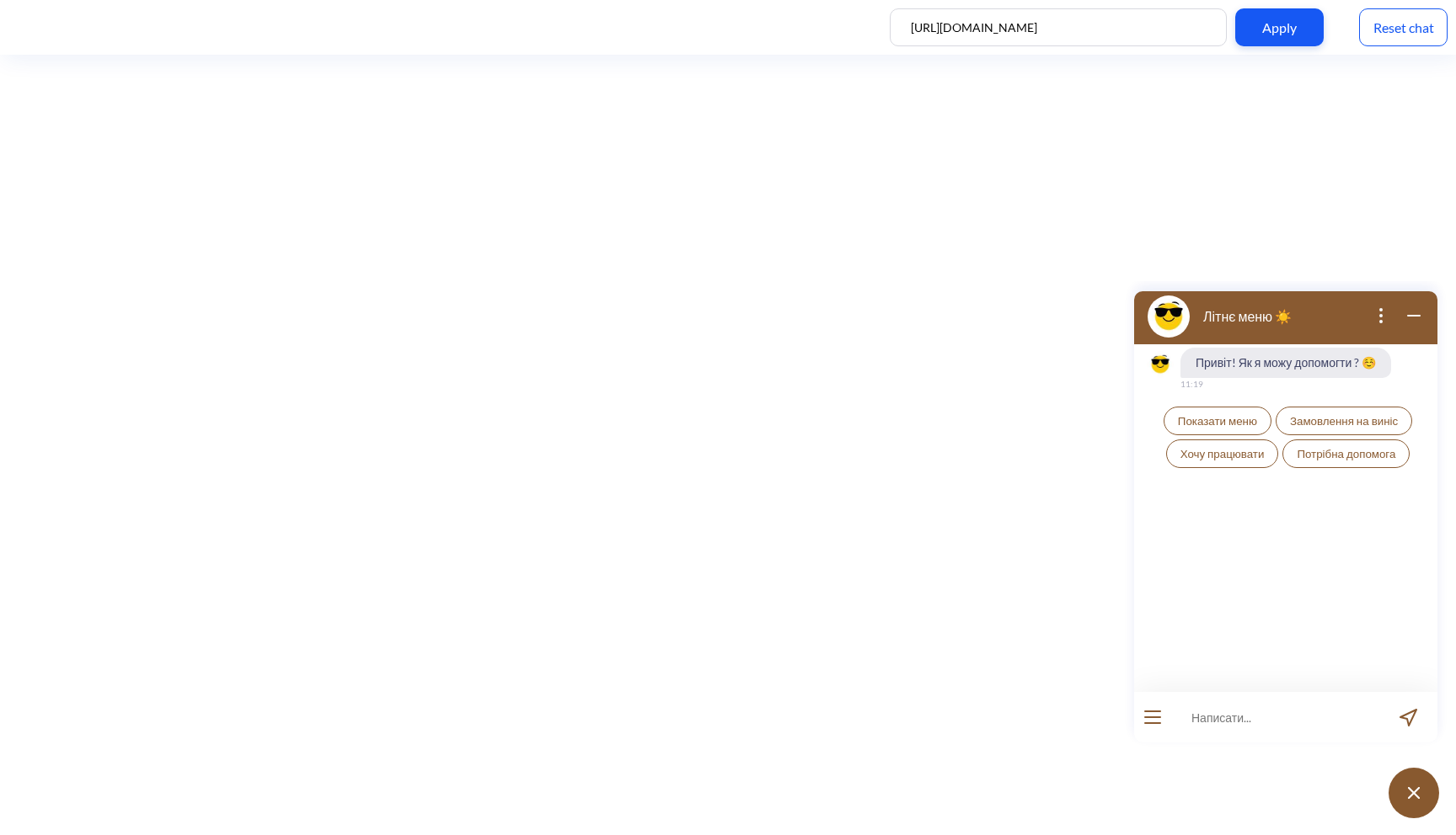
click at [1209, 409] on button "Показати меню" at bounding box center [1217, 421] width 107 height 28
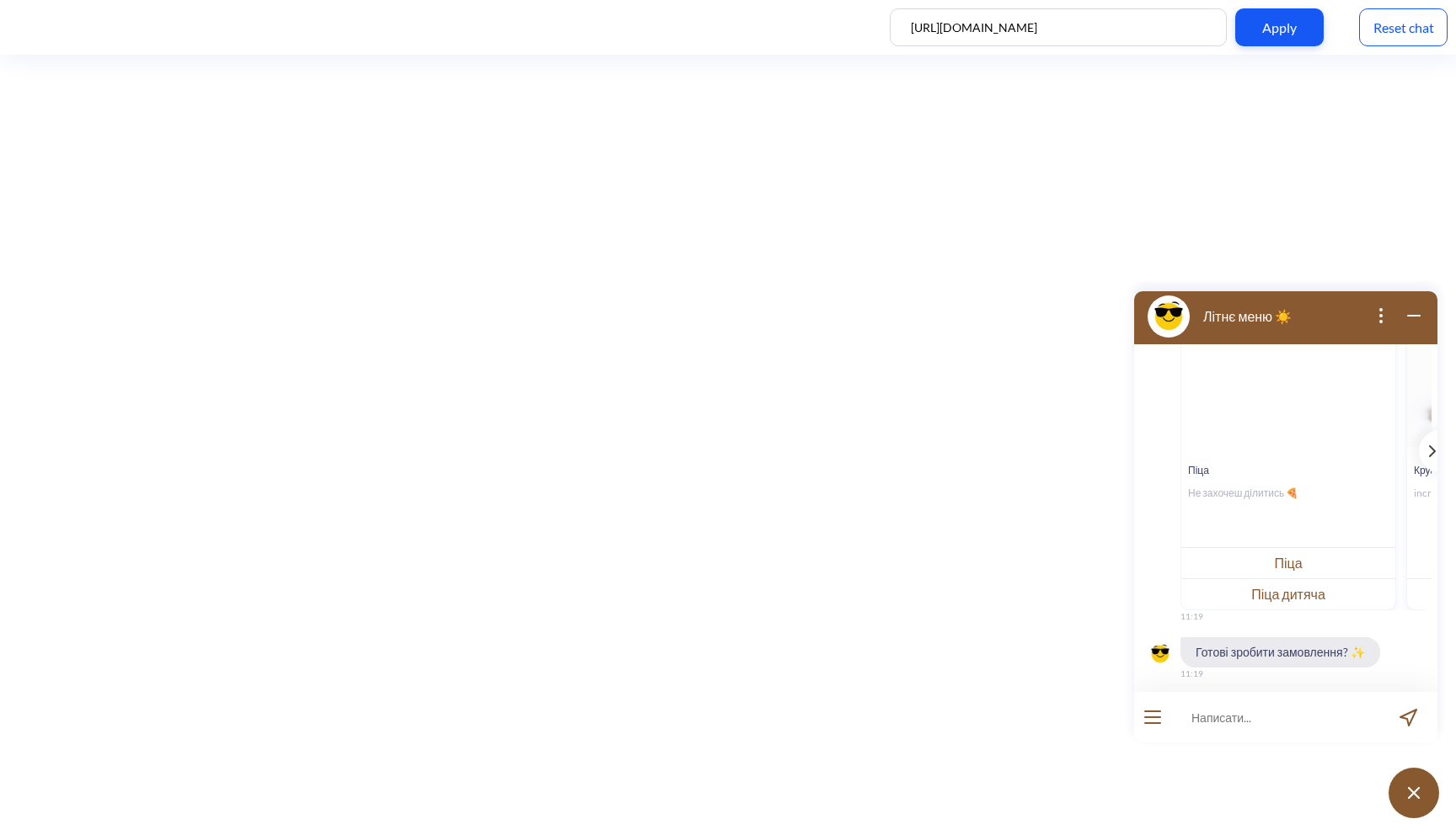
scroll to position [256, 0]
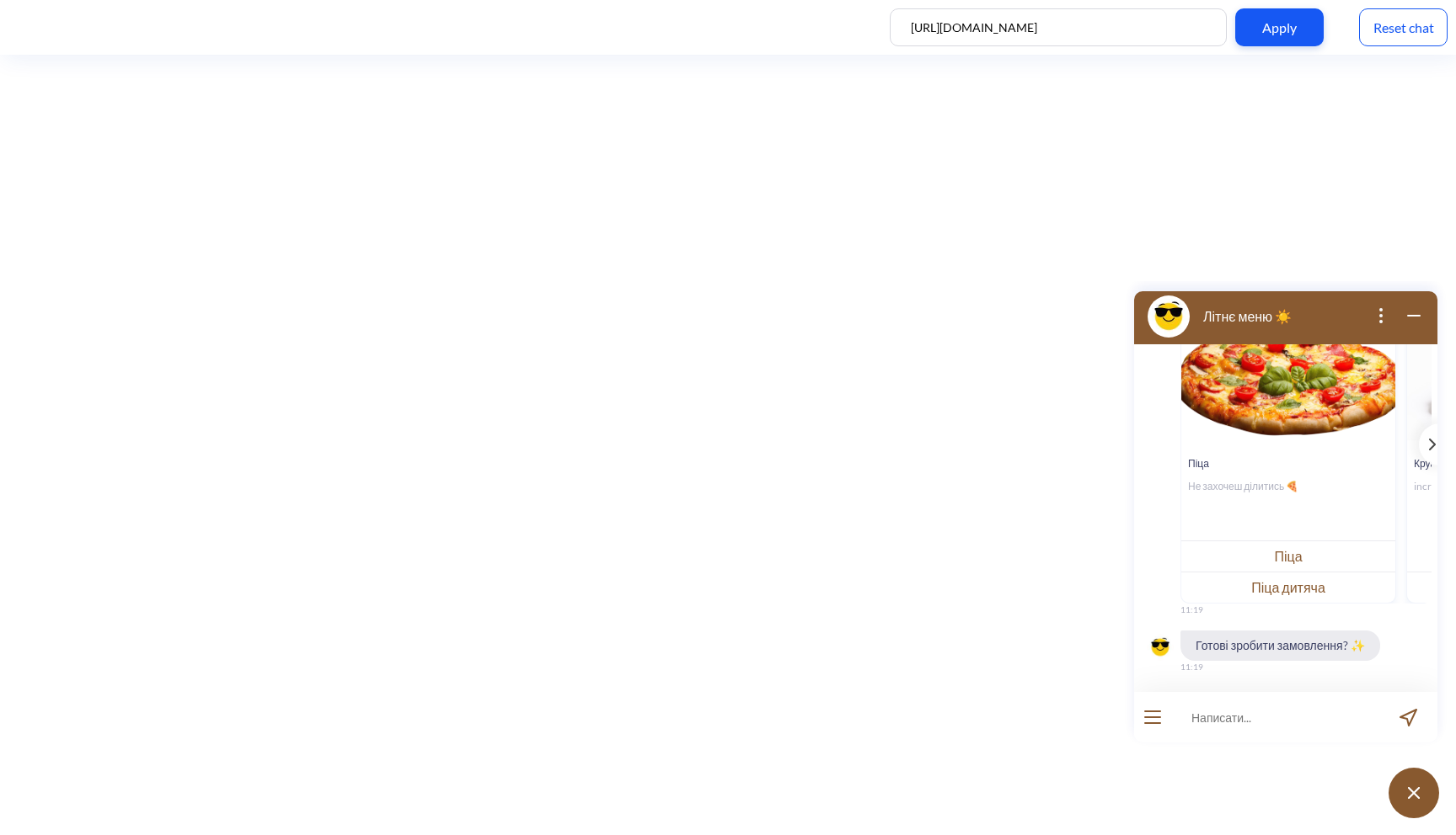
click at [1385, 19] on div "Reset chat" at bounding box center [1403, 28] width 88 height 38
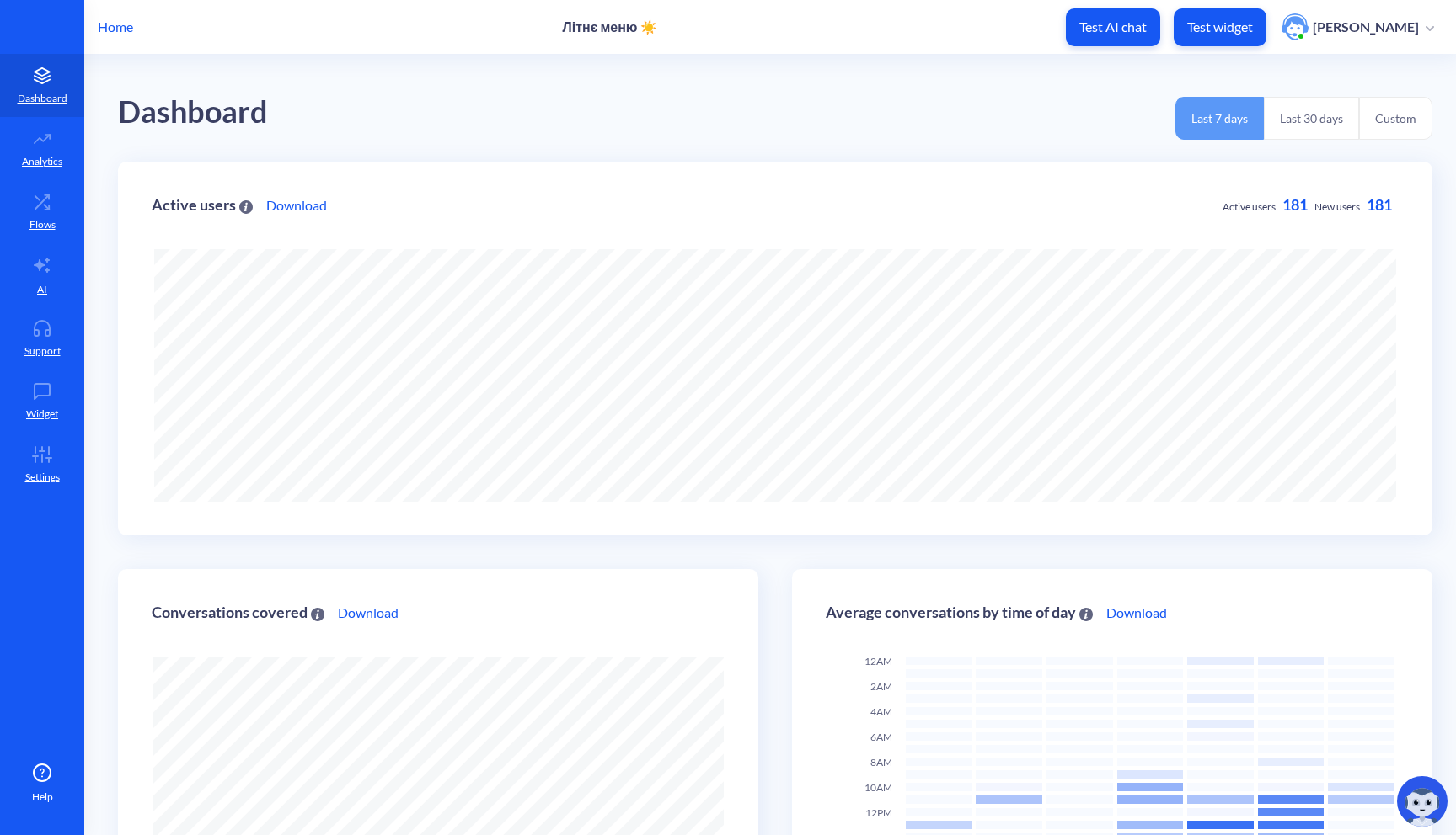
scroll to position [835, 1456]
click at [47, 458] on icon at bounding box center [48, 458] width 5 height 0
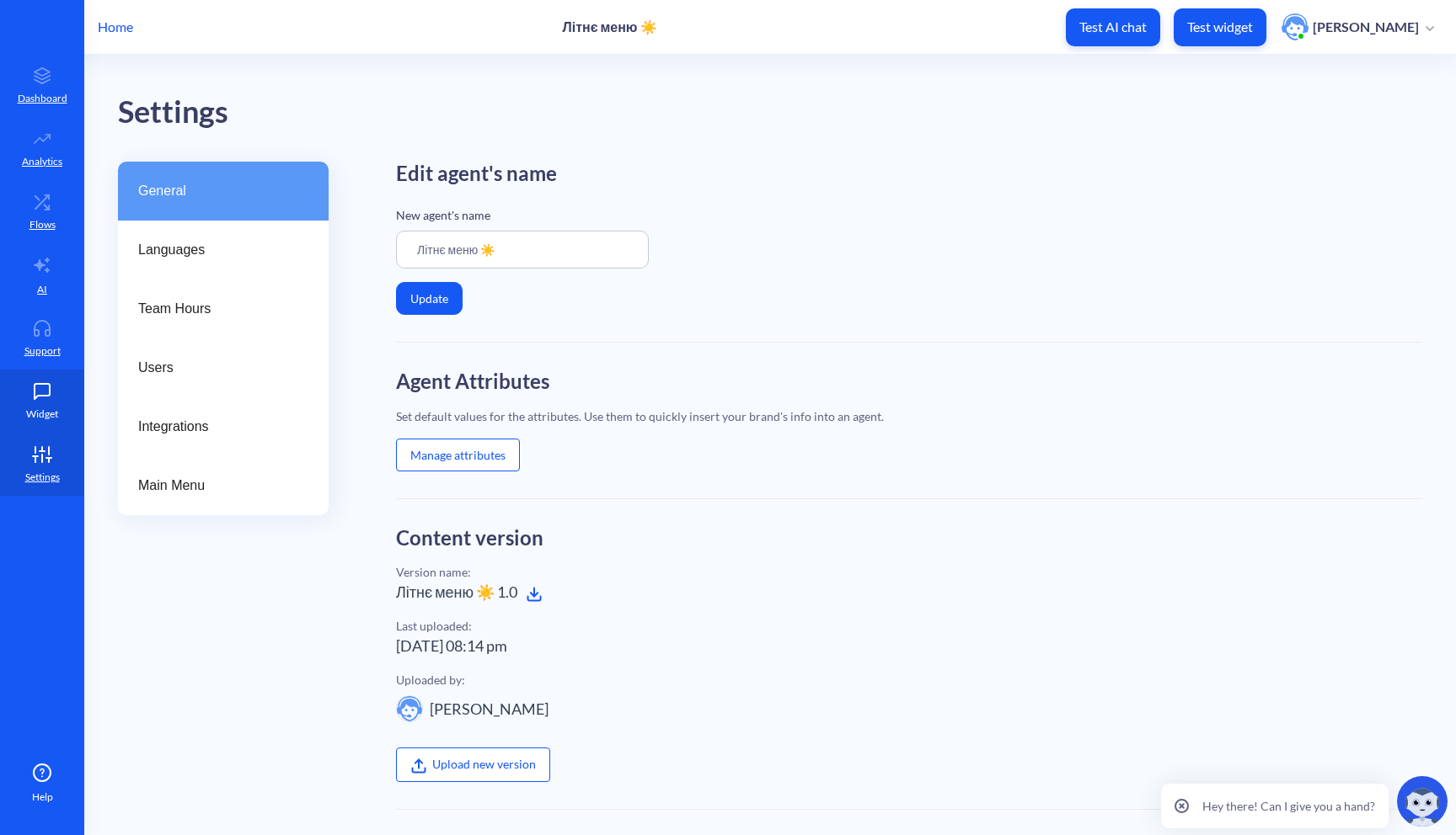
click at [75, 382] on link "Widget" at bounding box center [42, 401] width 85 height 63
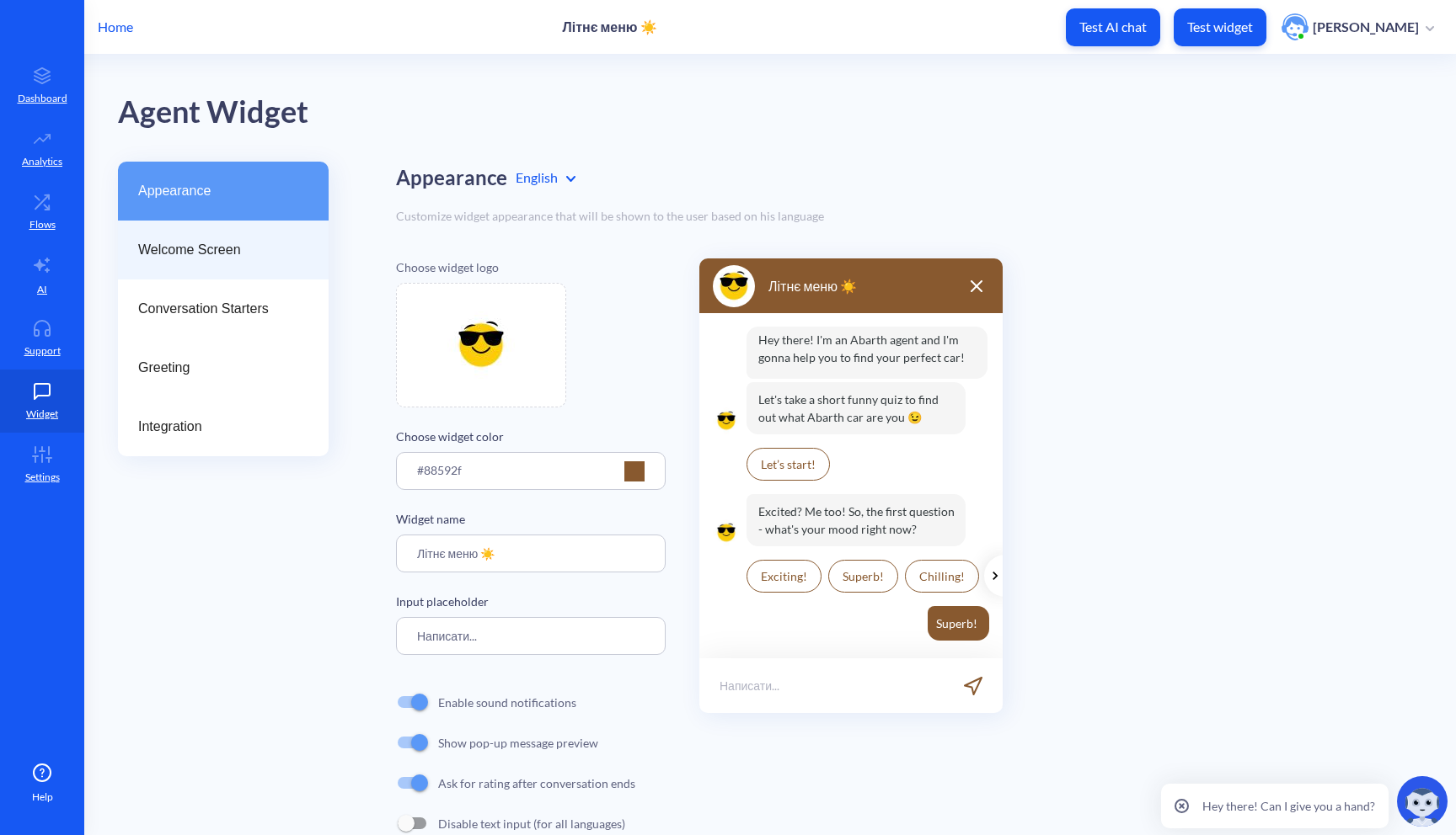
click at [219, 271] on div "Welcome Screen" at bounding box center [223, 250] width 211 height 59
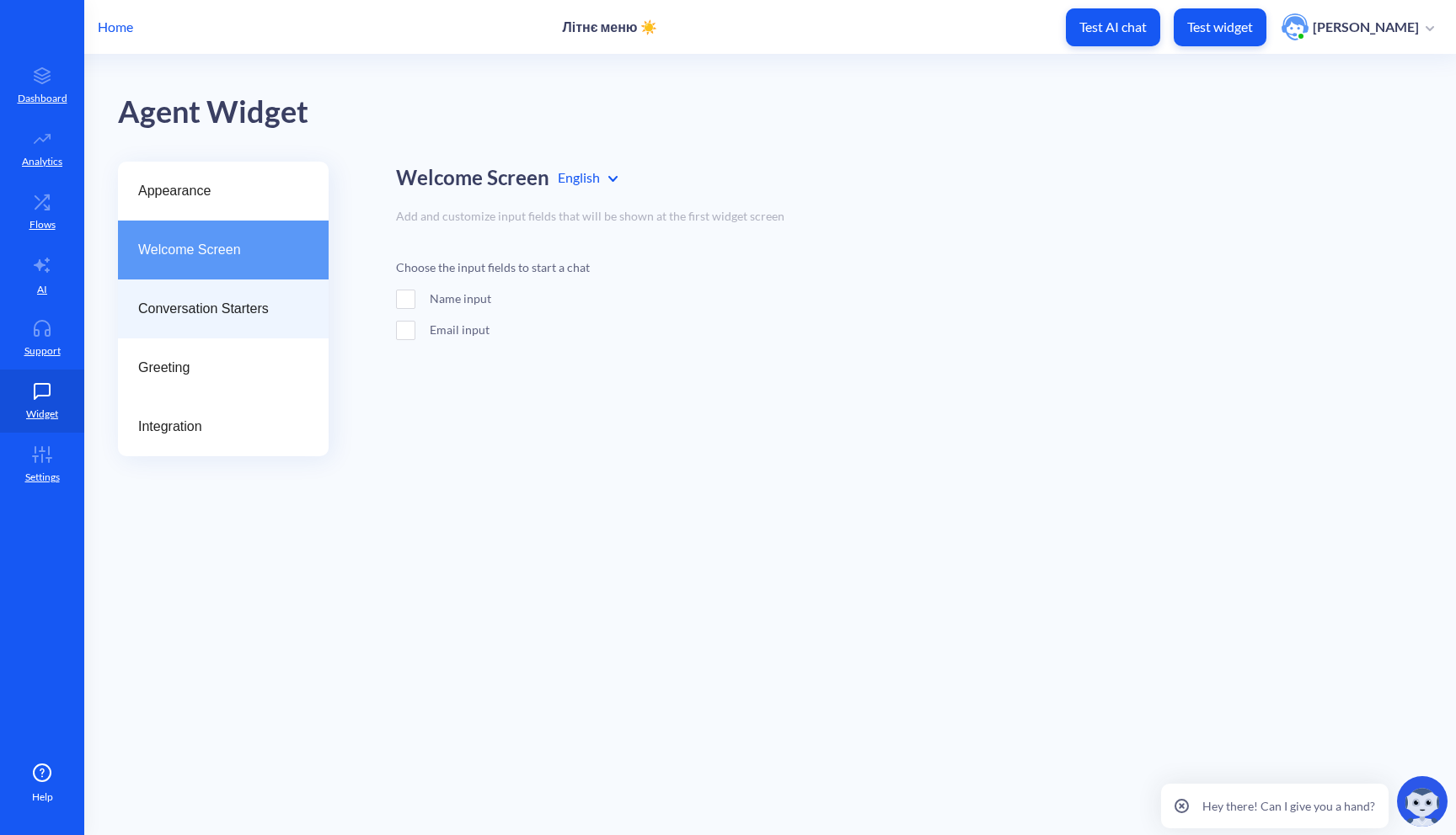
click at [213, 294] on div "Conversation Starters" at bounding box center [223, 309] width 211 height 59
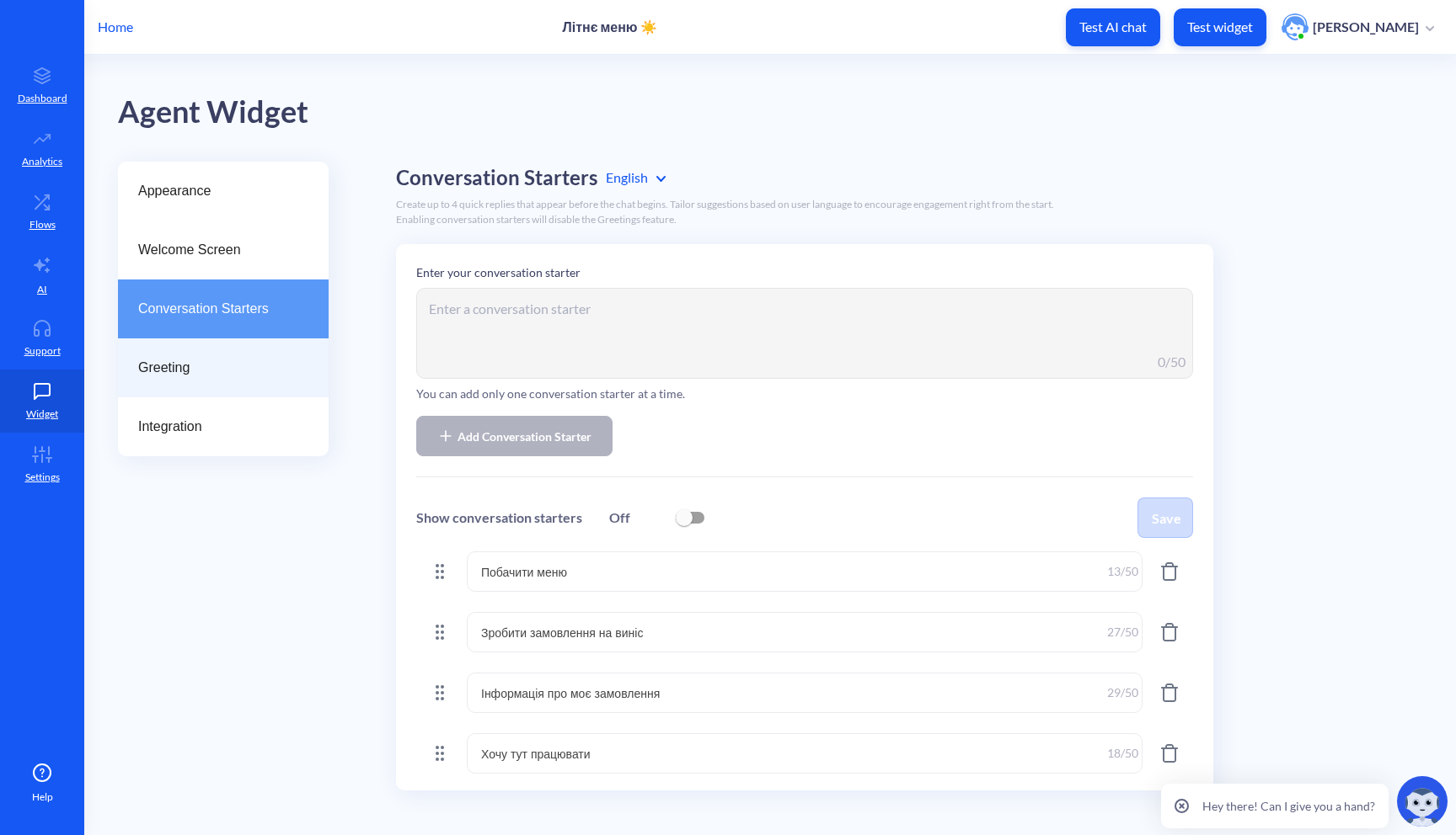
click at [215, 357] on div "Greeting" at bounding box center [223, 368] width 211 height 59
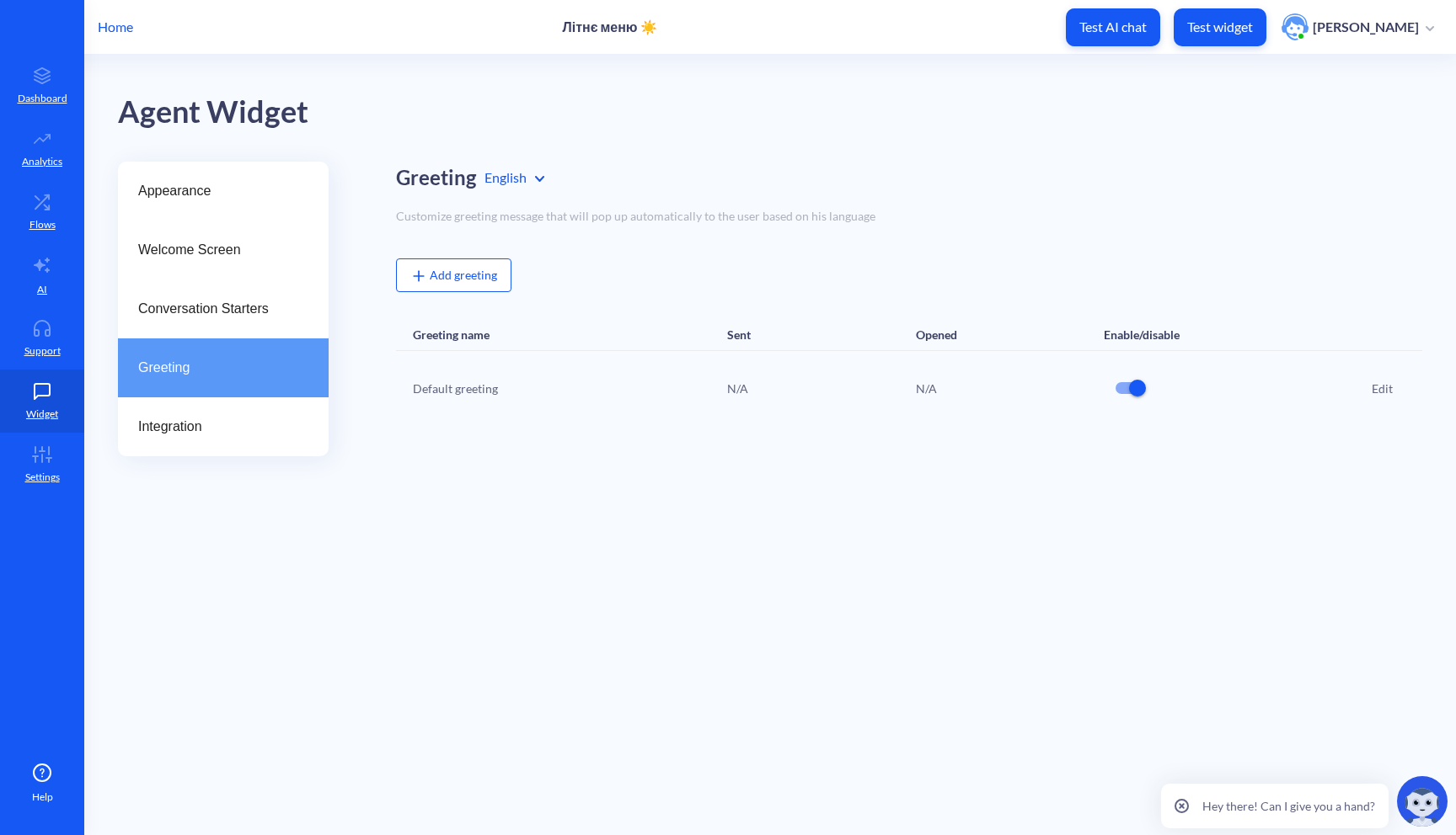
click at [1058, 377] on div "Default greeting N/A N/A Edit" at bounding box center [910, 389] width 1026 height 74
click at [1380, 386] on div "Edit" at bounding box center [1382, 389] width 21 height 18
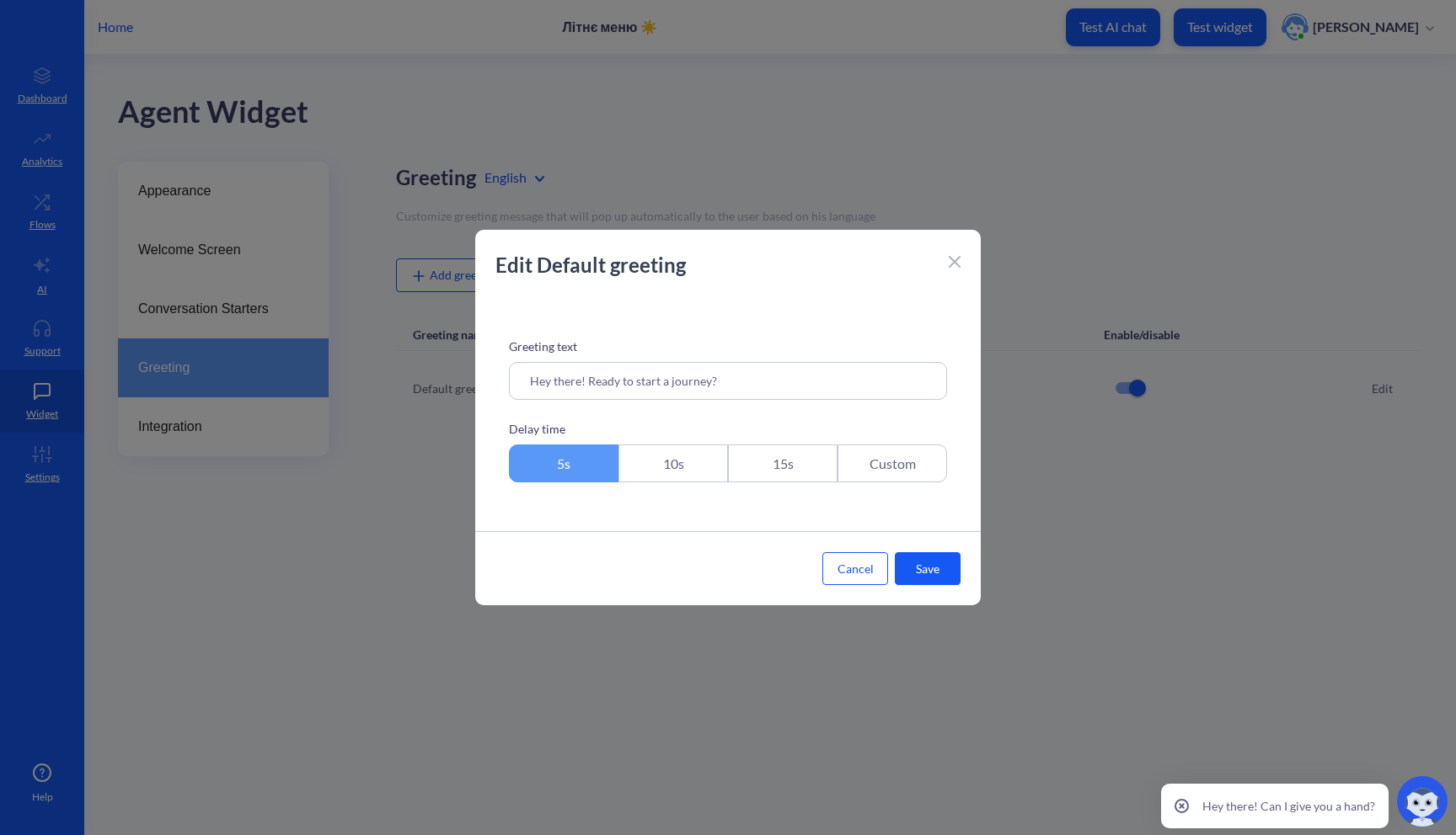
click at [786, 389] on input "Hey there! Ready to start a journey?" at bounding box center [727, 381] width 438 height 38
drag, startPoint x: 806, startPoint y: 382, endPoint x: 471, endPoint y: 382, distance: 335.0
click at [471, 382] on div "Edit Default greeting Greeting text Hey there! Ready to start a journey? Delay …" at bounding box center [728, 417] width 1456 height 835
type input "Зробіть замовлення тут ☺️"
click at [915, 572] on button "Save" at bounding box center [927, 569] width 66 height 33
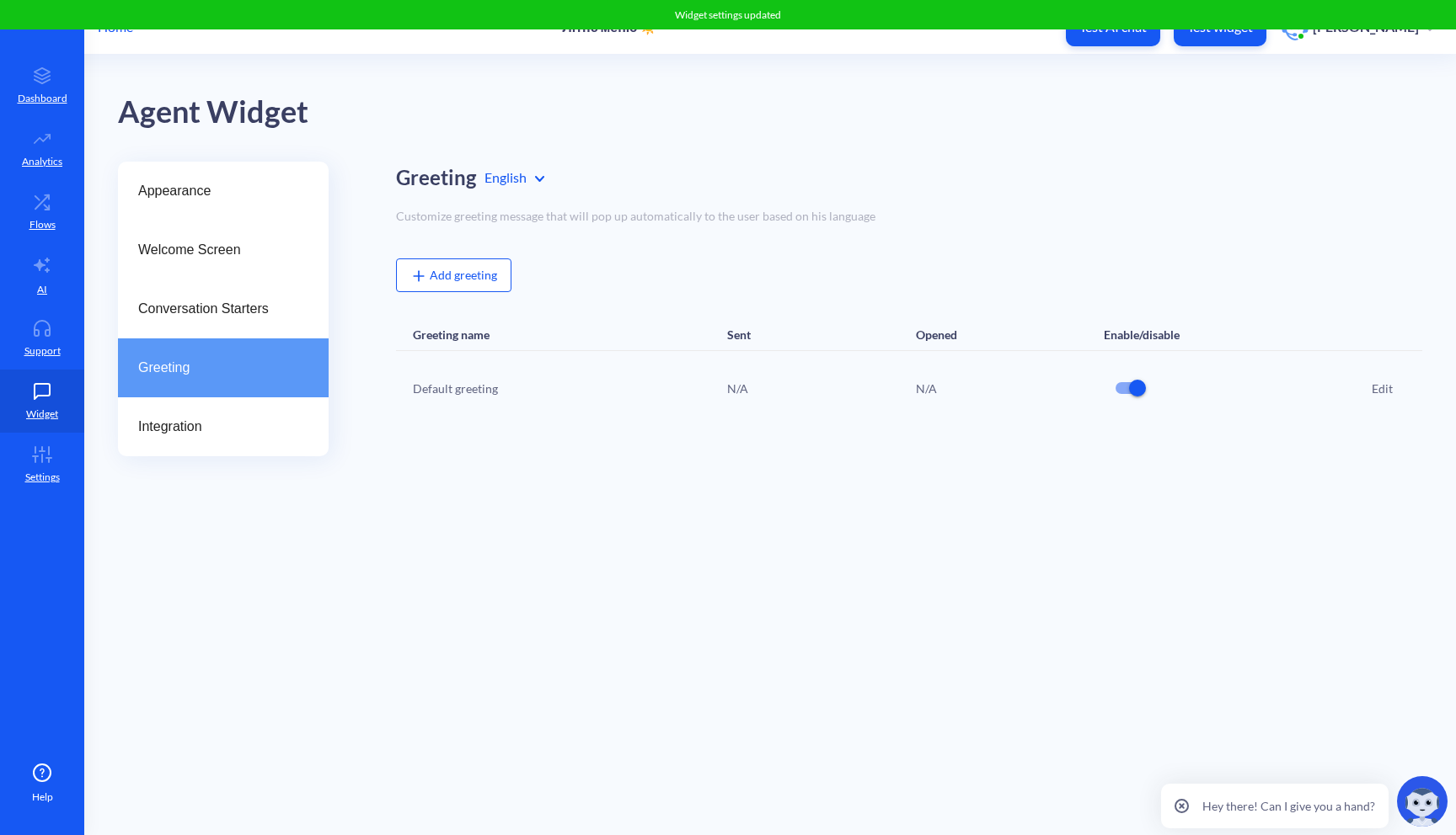
click at [1232, 35] on button "Test widget" at bounding box center [1220, 28] width 93 height 38
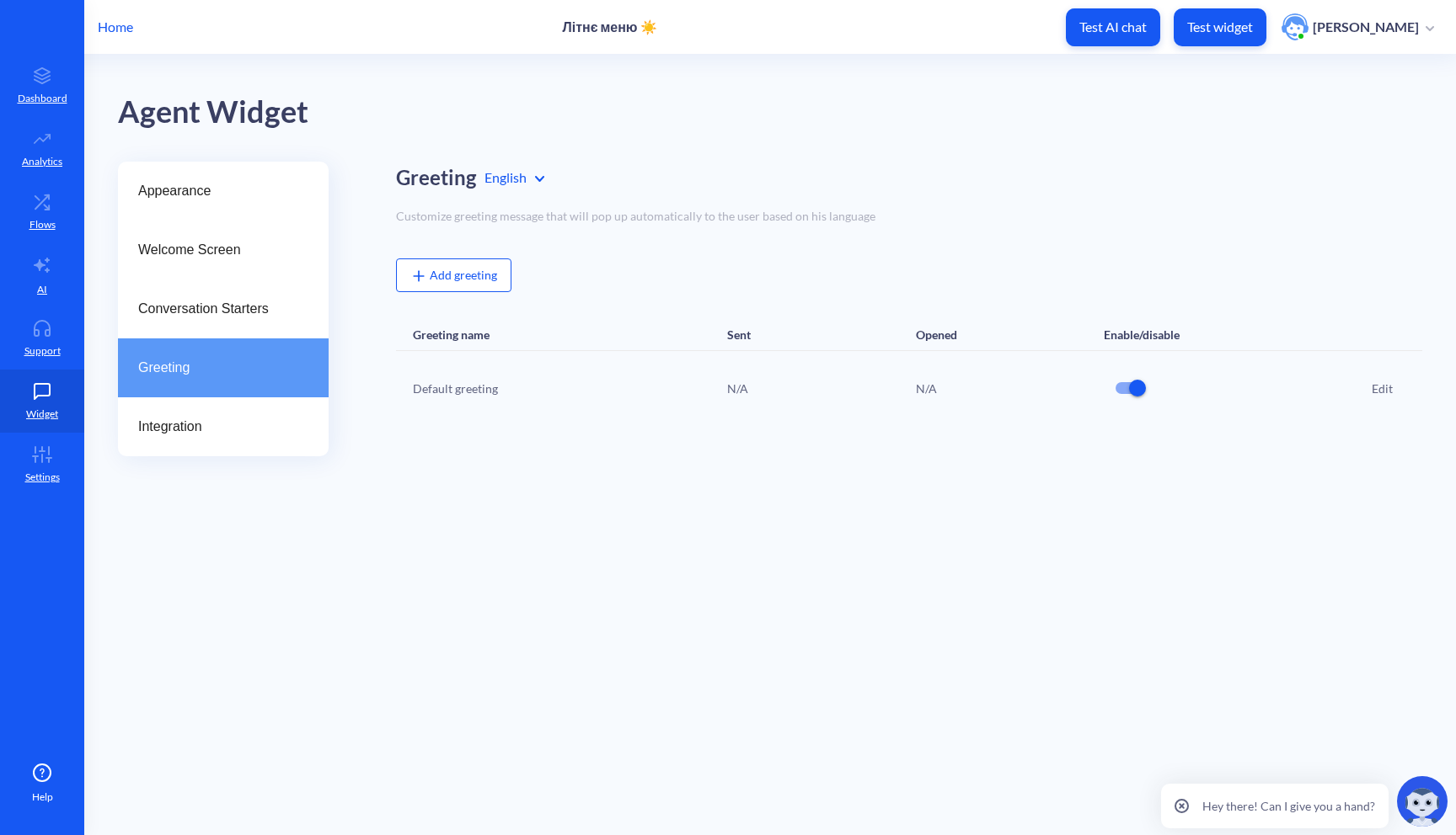
click at [1372, 382] on div "Edit" at bounding box center [1382, 389] width 21 height 18
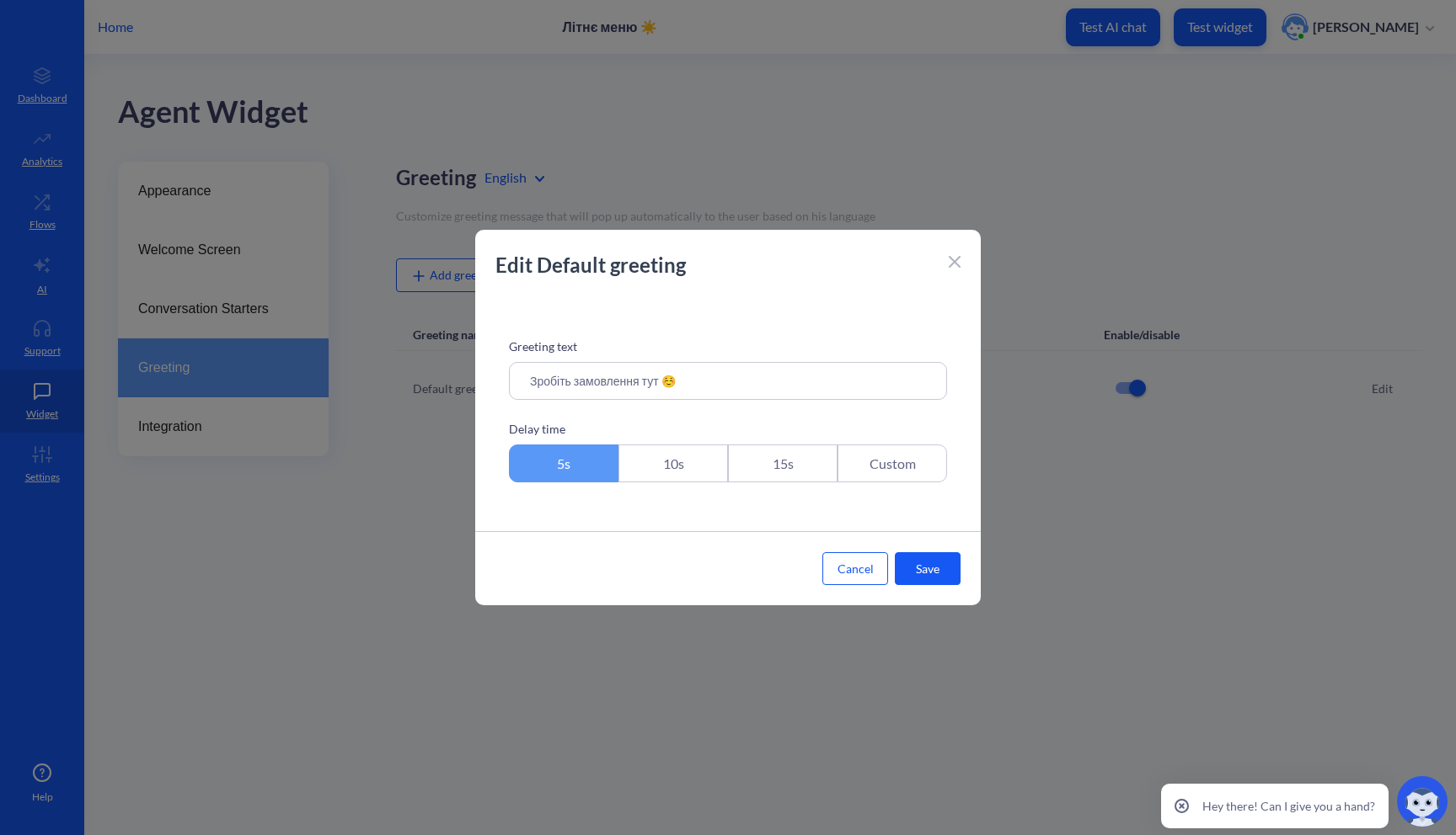
click at [917, 570] on button "Save" at bounding box center [927, 569] width 66 height 33
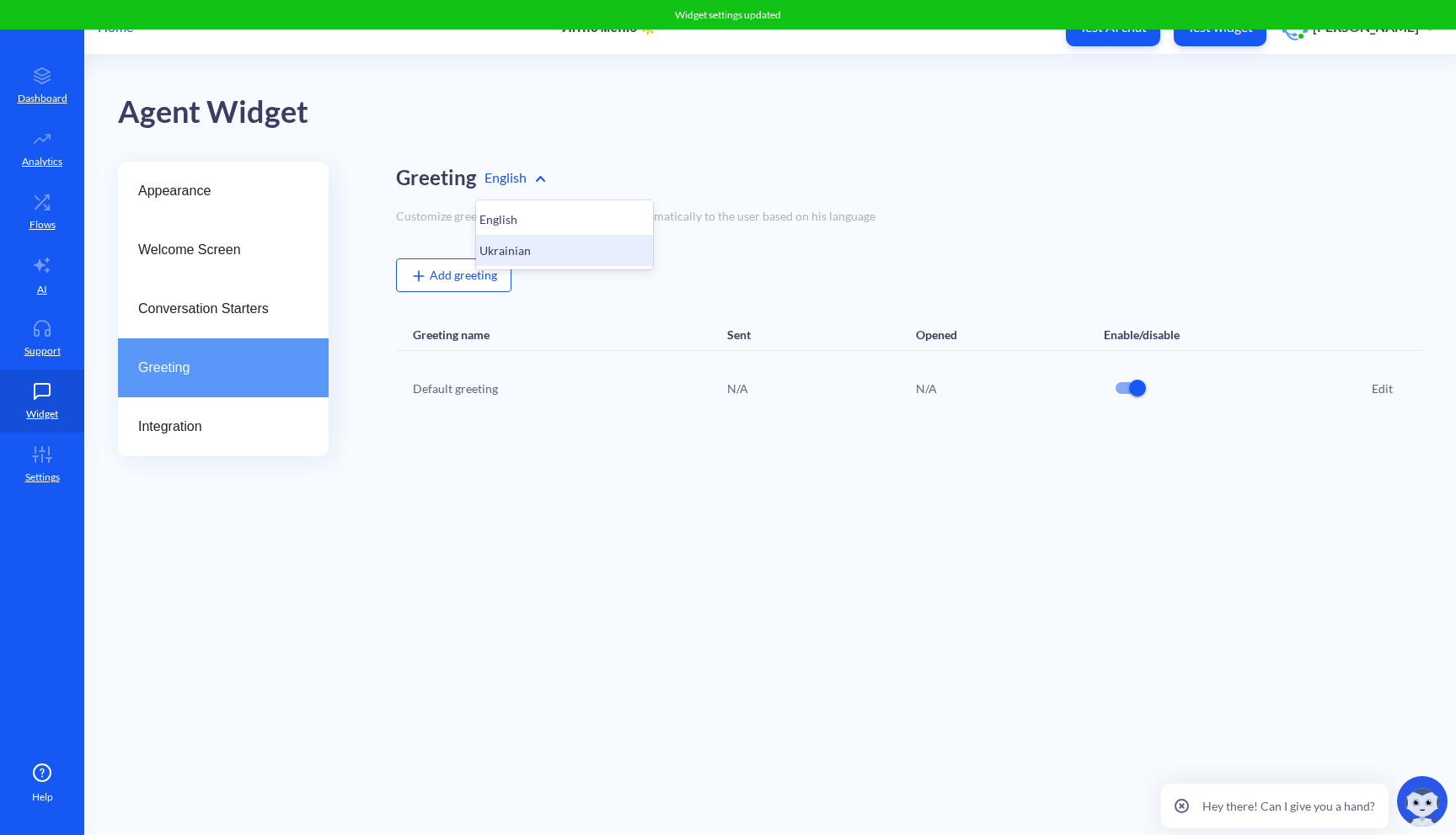
click at [505, 243] on div "Ukrainian" at bounding box center [565, 250] width 177 height 31
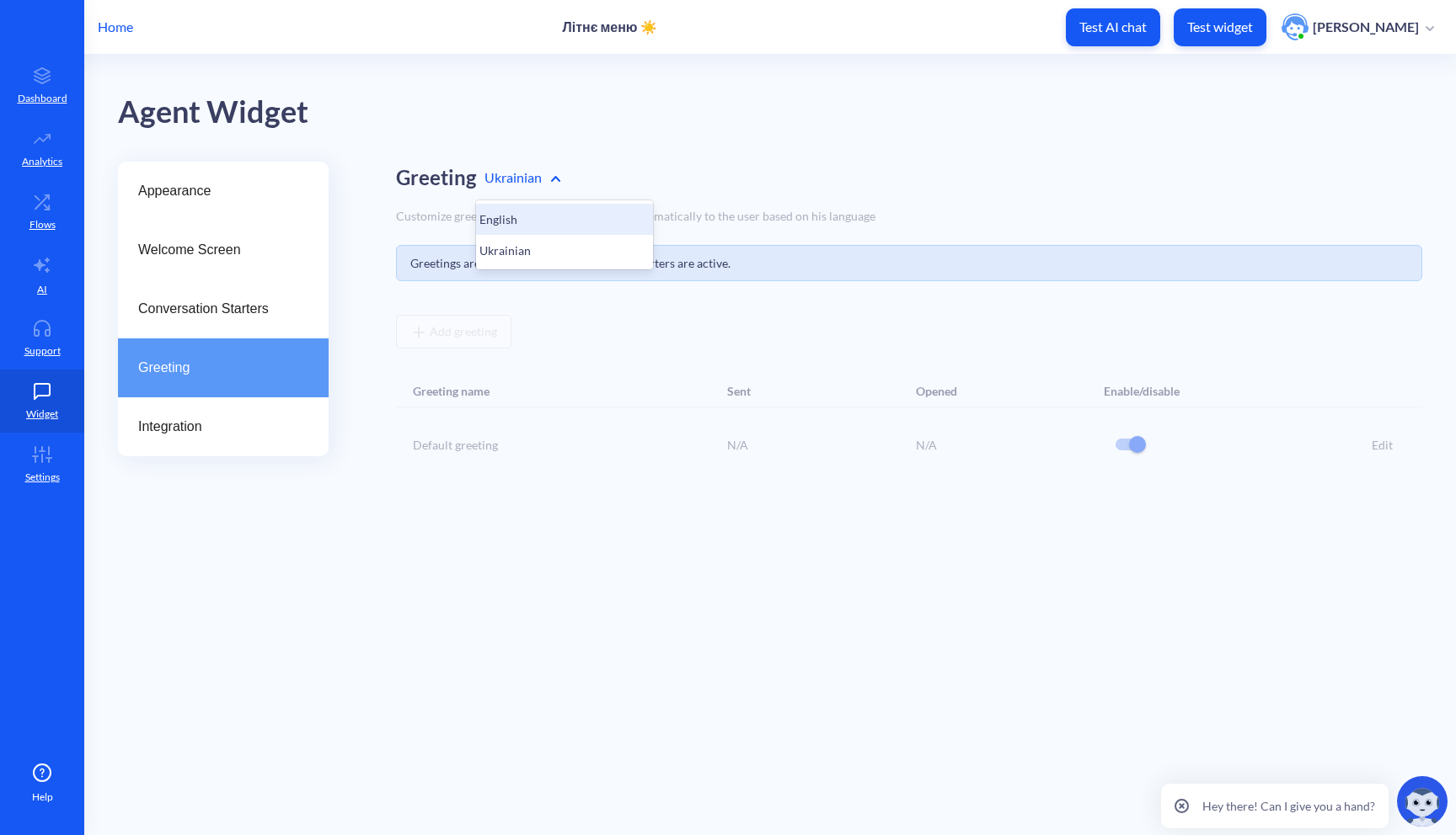
click at [517, 228] on div "English" at bounding box center [565, 219] width 177 height 31
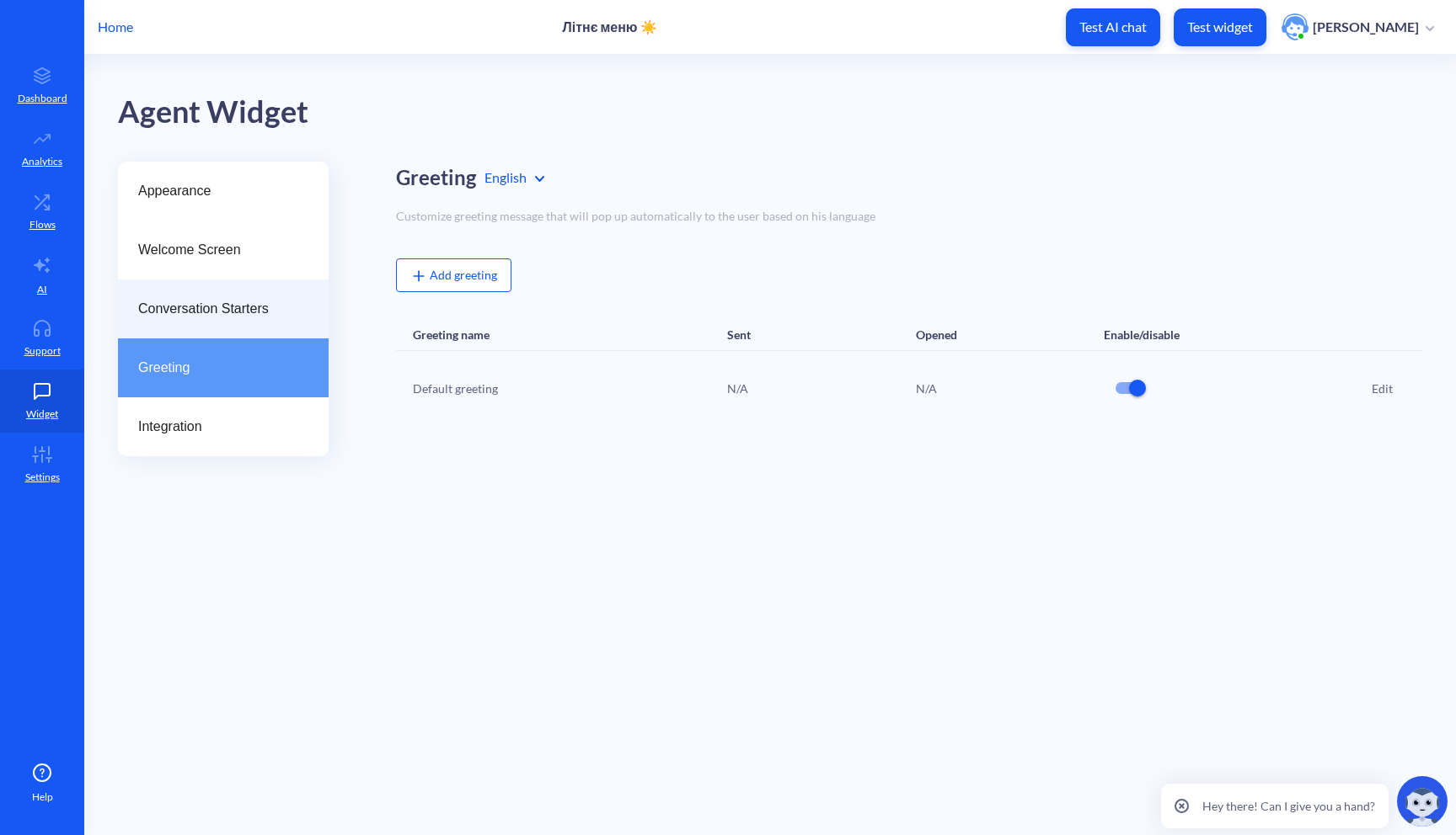
click at [245, 312] on span "Conversation Starters" at bounding box center [216, 309] width 157 height 20
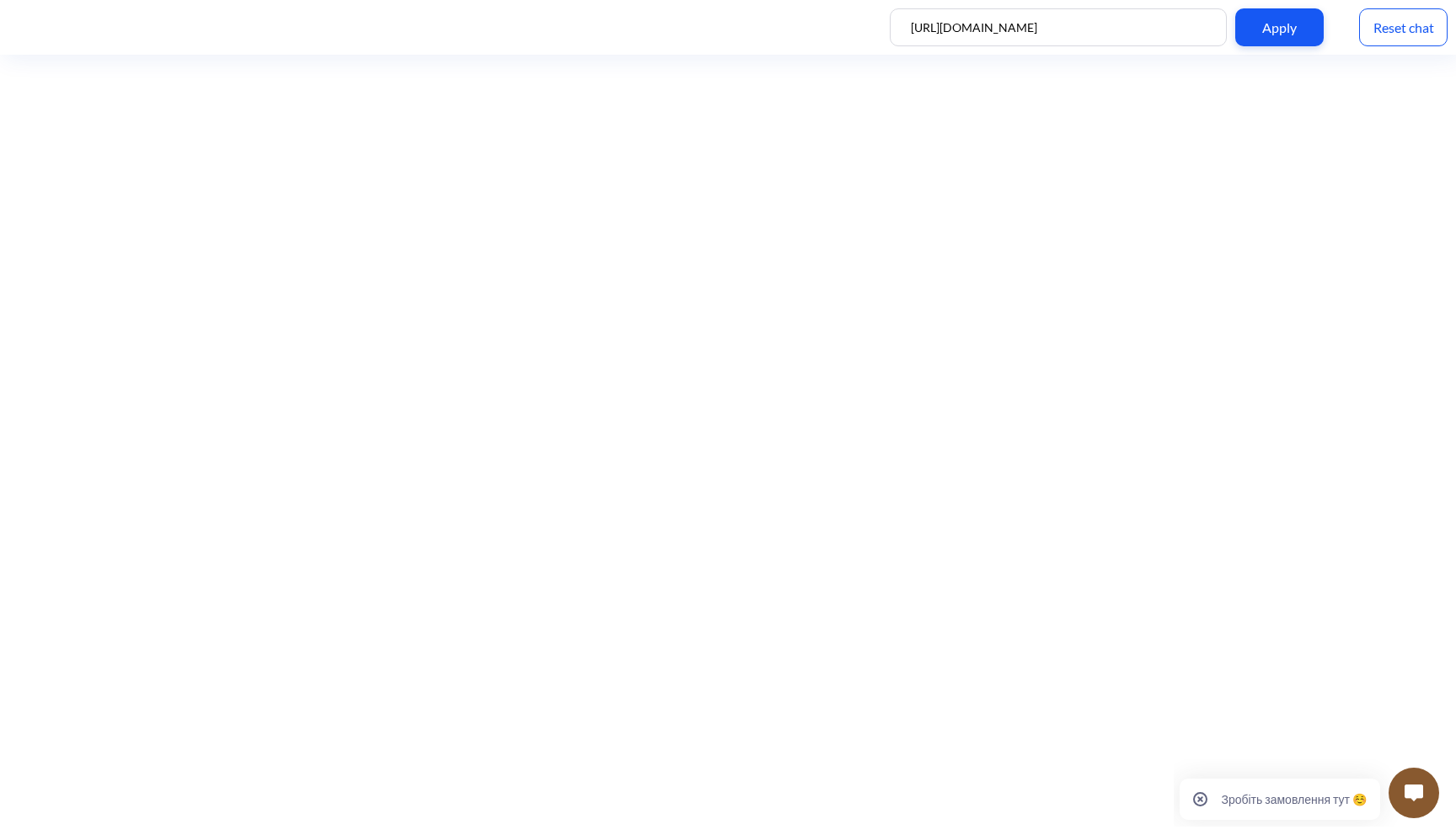
click at [1340, 798] on p "Зробіть замовлення тут ☺️" at bounding box center [1293, 799] width 145 height 14
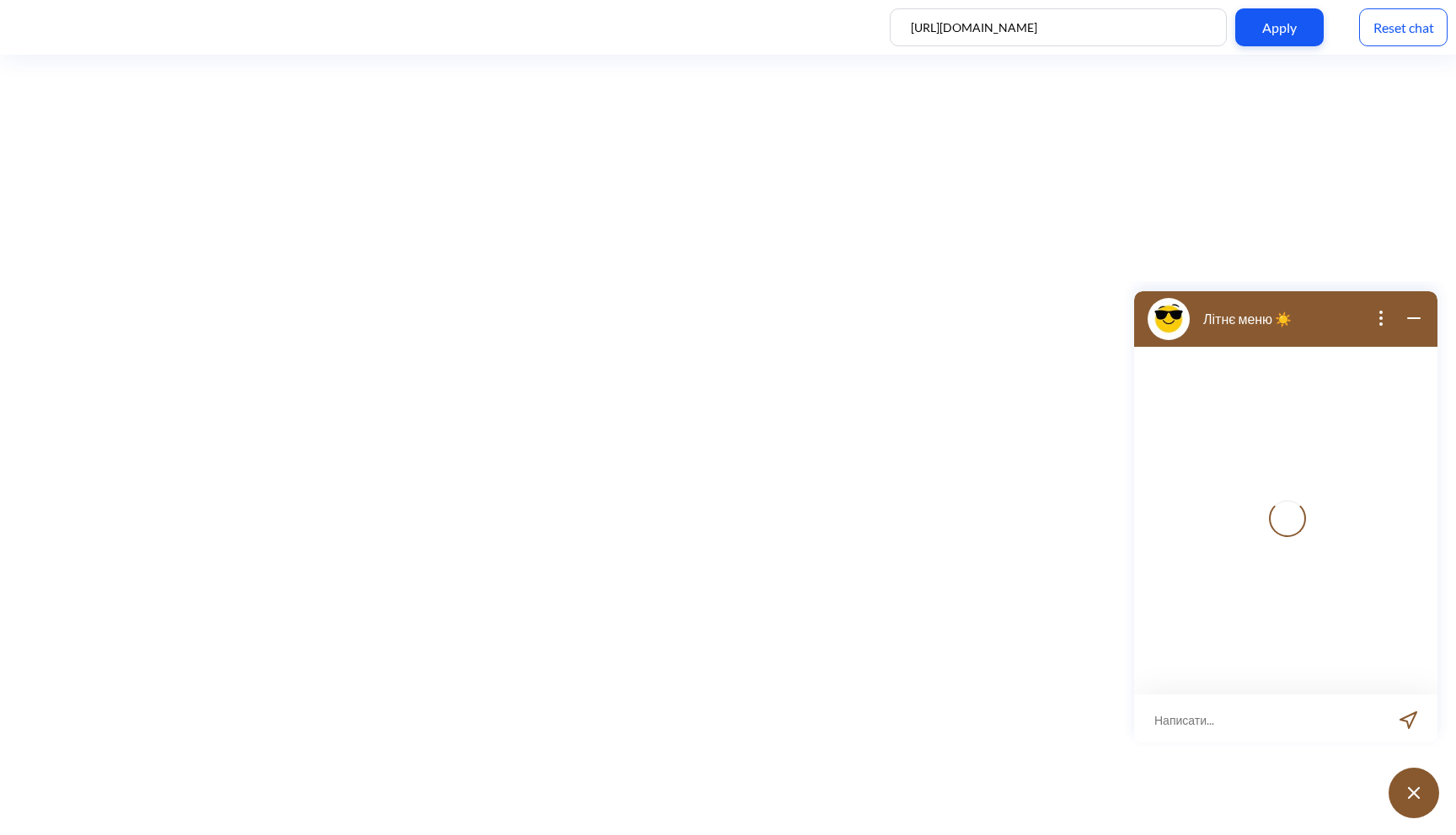
scroll to position [3, 0]
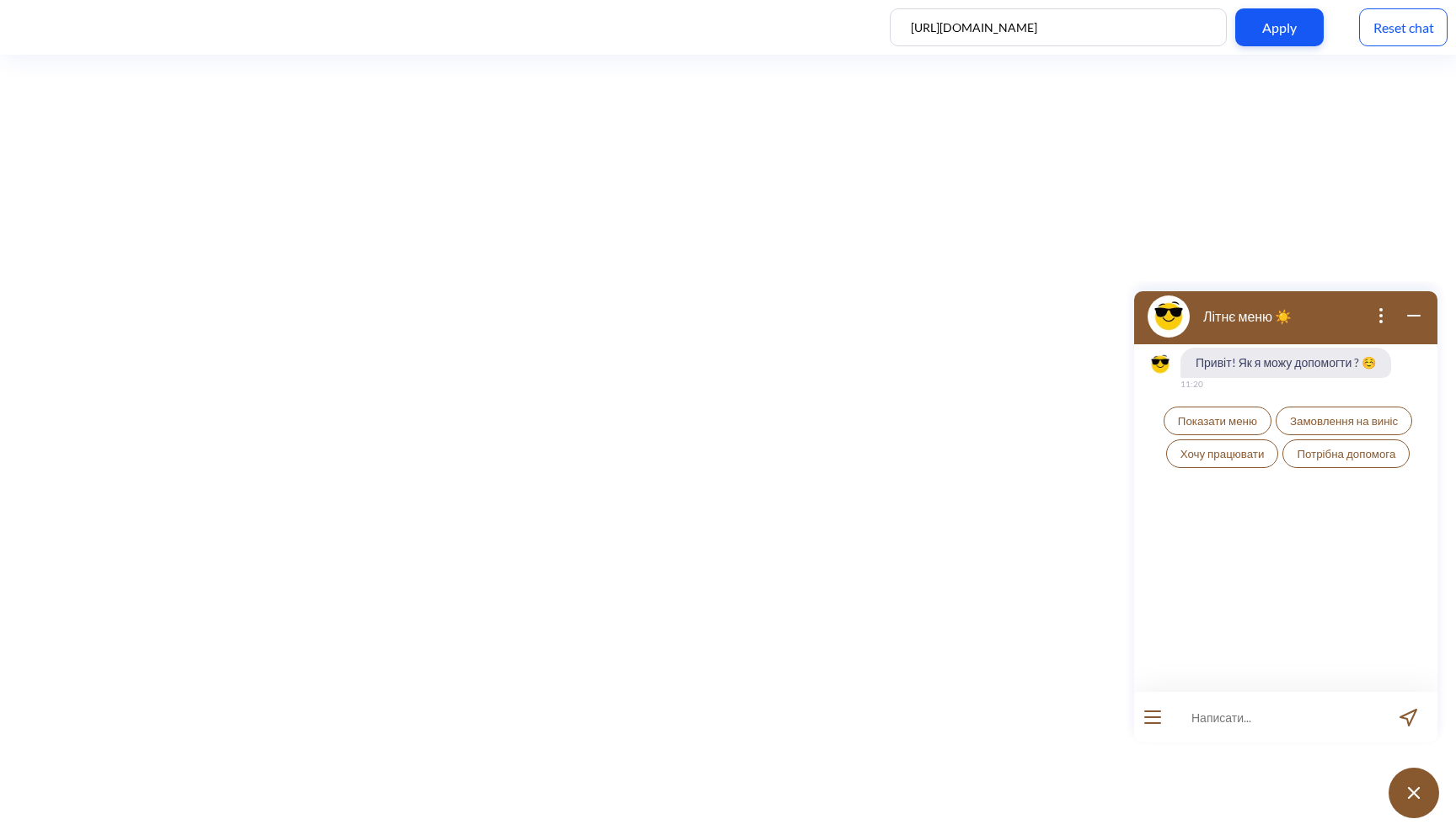
click at [1414, 322] on icon "wrap widget" at bounding box center [1413, 315] width 20 height 20
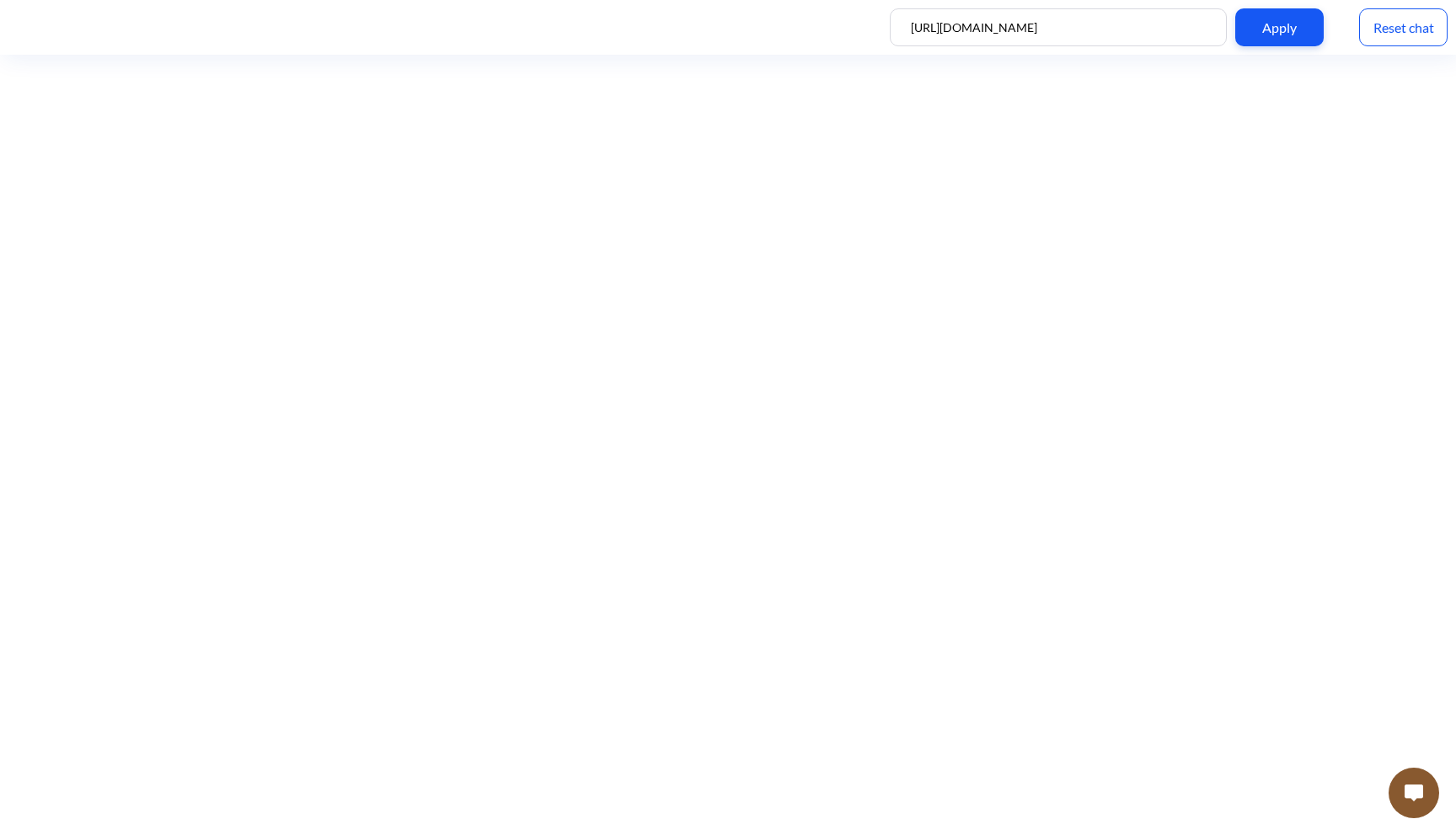
click at [1405, 791] on img at bounding box center [1414, 793] width 19 height 17
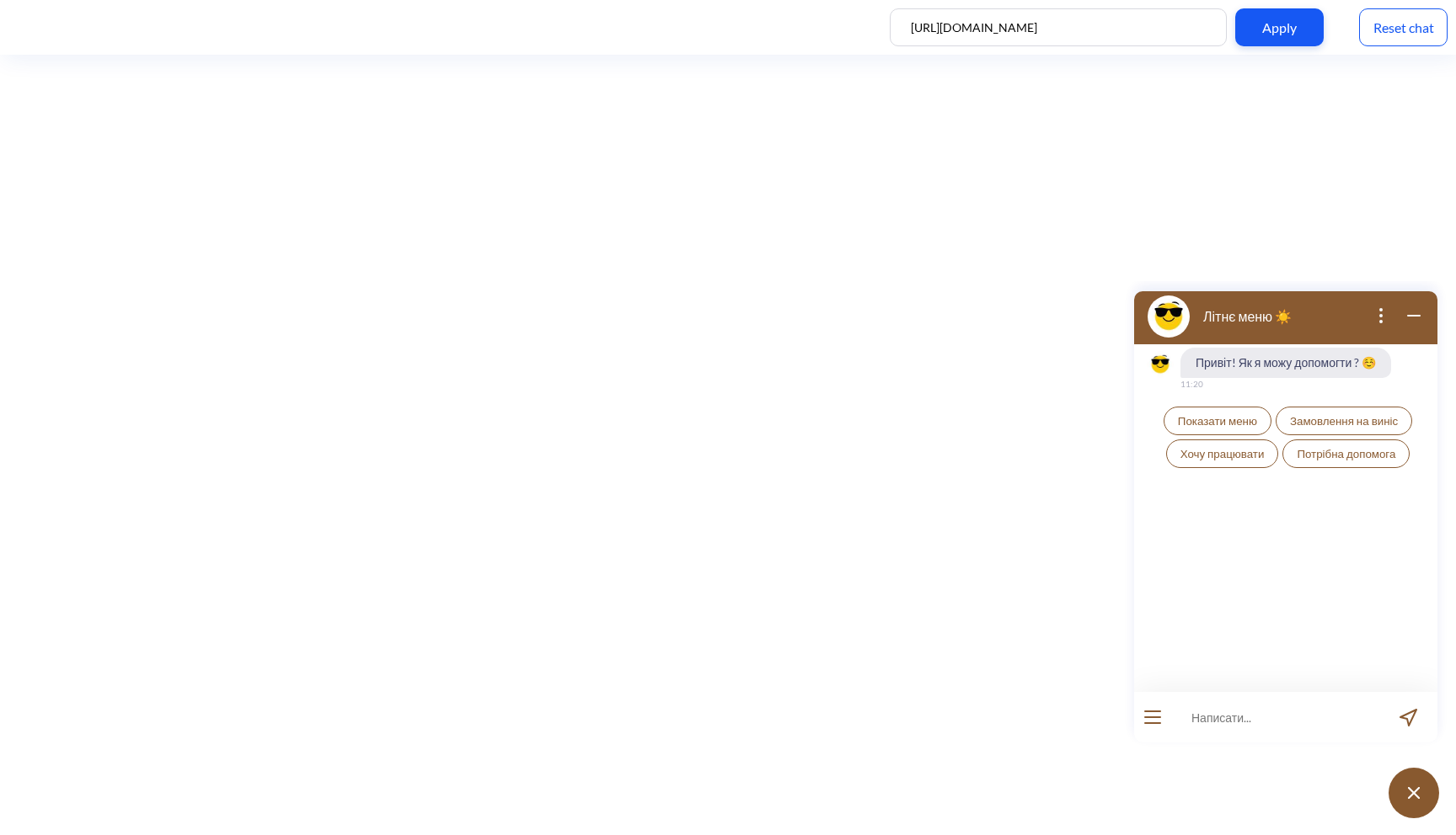
click at [1184, 713] on input at bounding box center [1274, 717] width 208 height 50
type input "j"
type input "хочу побачити меню"
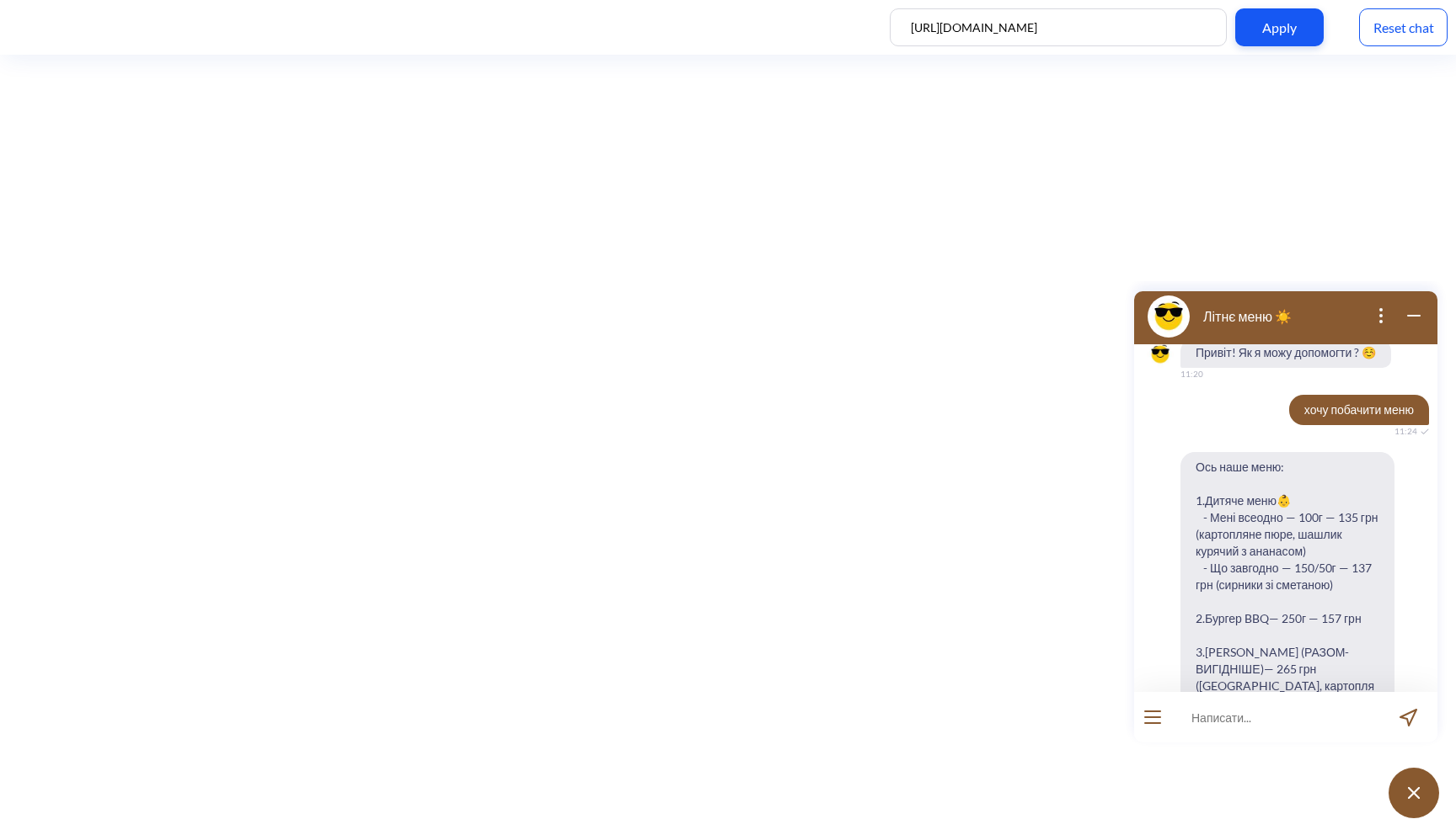
scroll to position [0, 0]
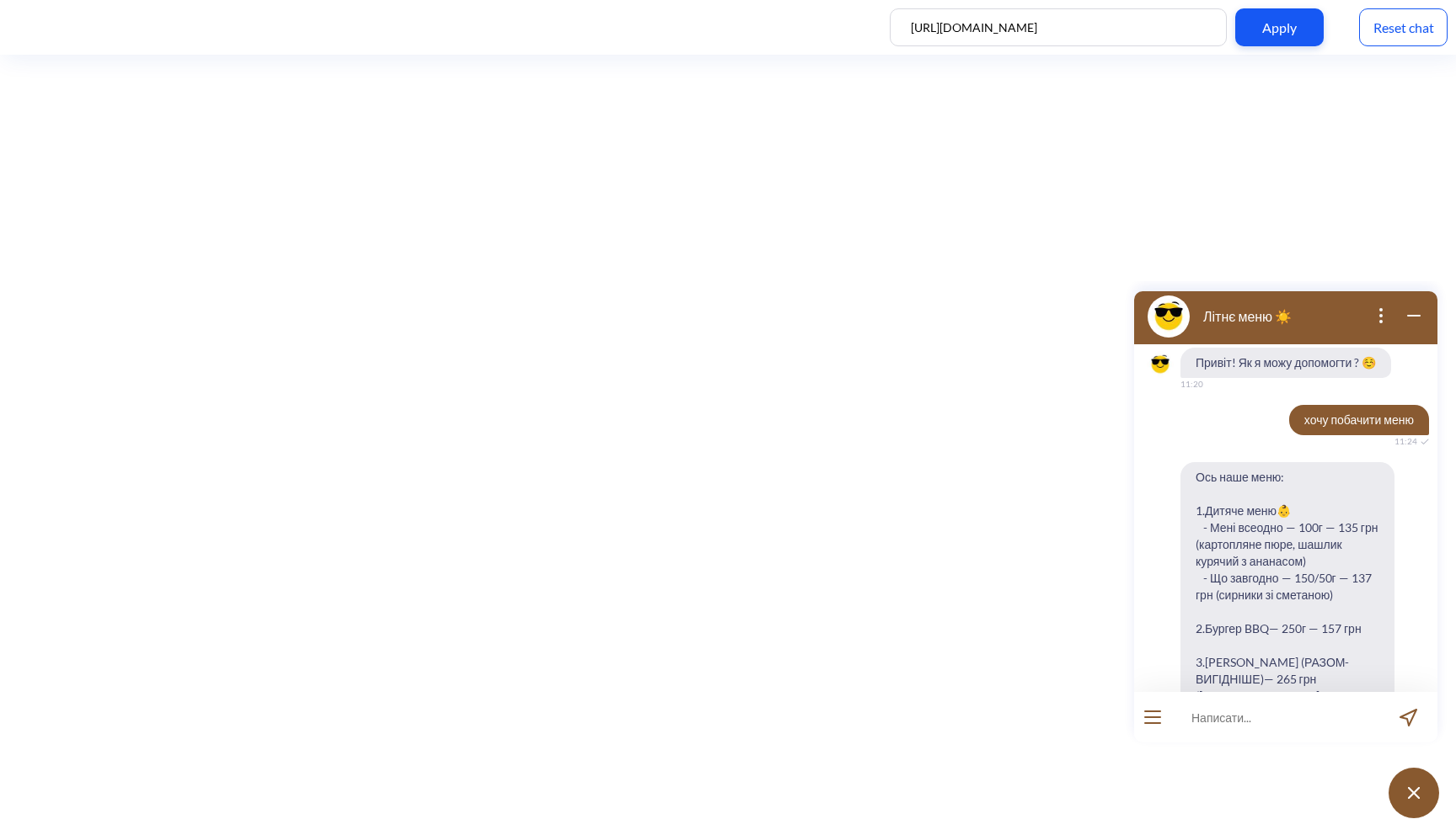
click at [1391, 36] on div "Reset chat" at bounding box center [1403, 28] width 88 height 38
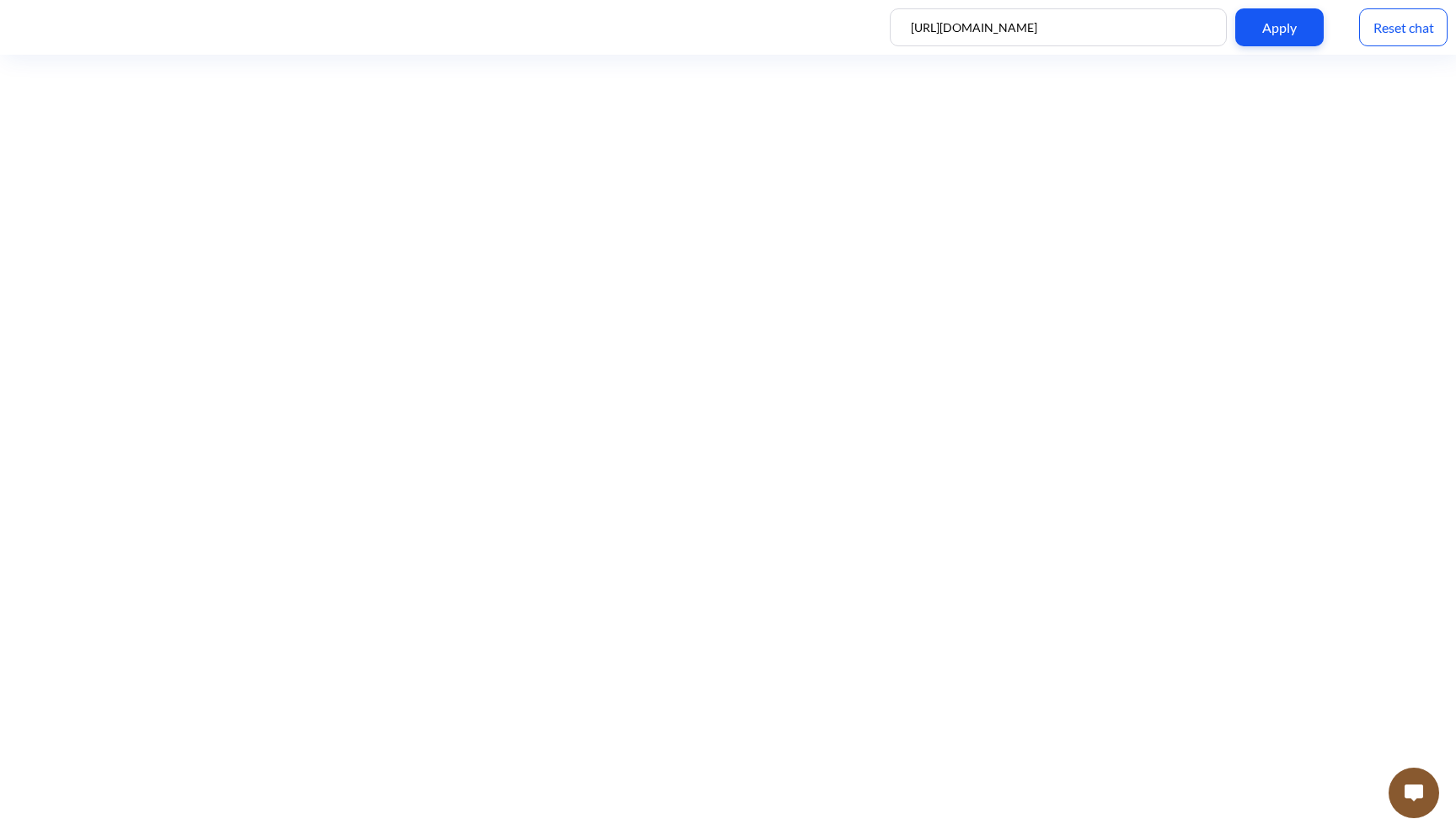
click at [1421, 797] on img at bounding box center [1414, 793] width 19 height 17
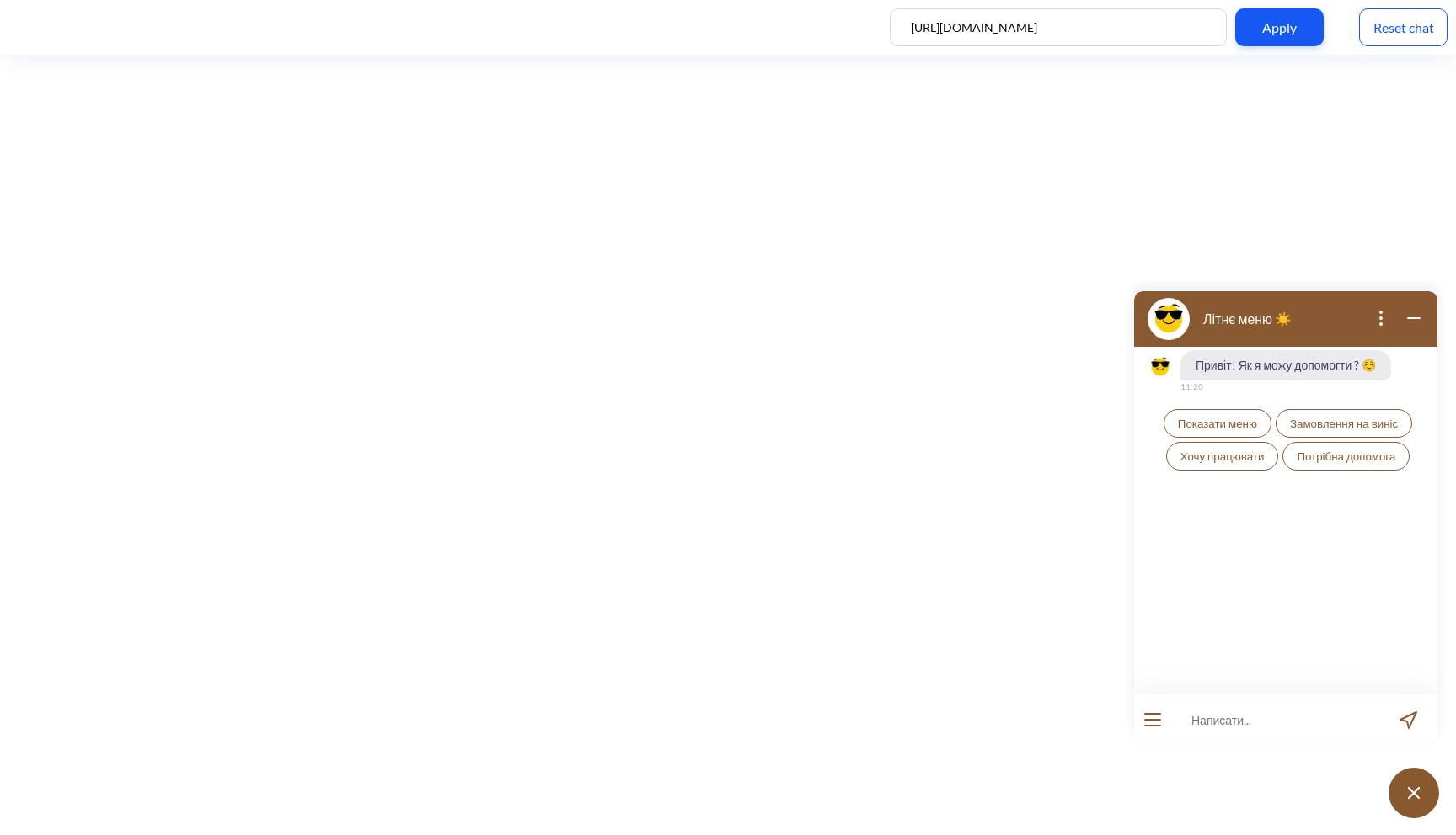
scroll to position [3, 0]
click at [1421, 797] on button at bounding box center [1413, 792] width 50 height 50
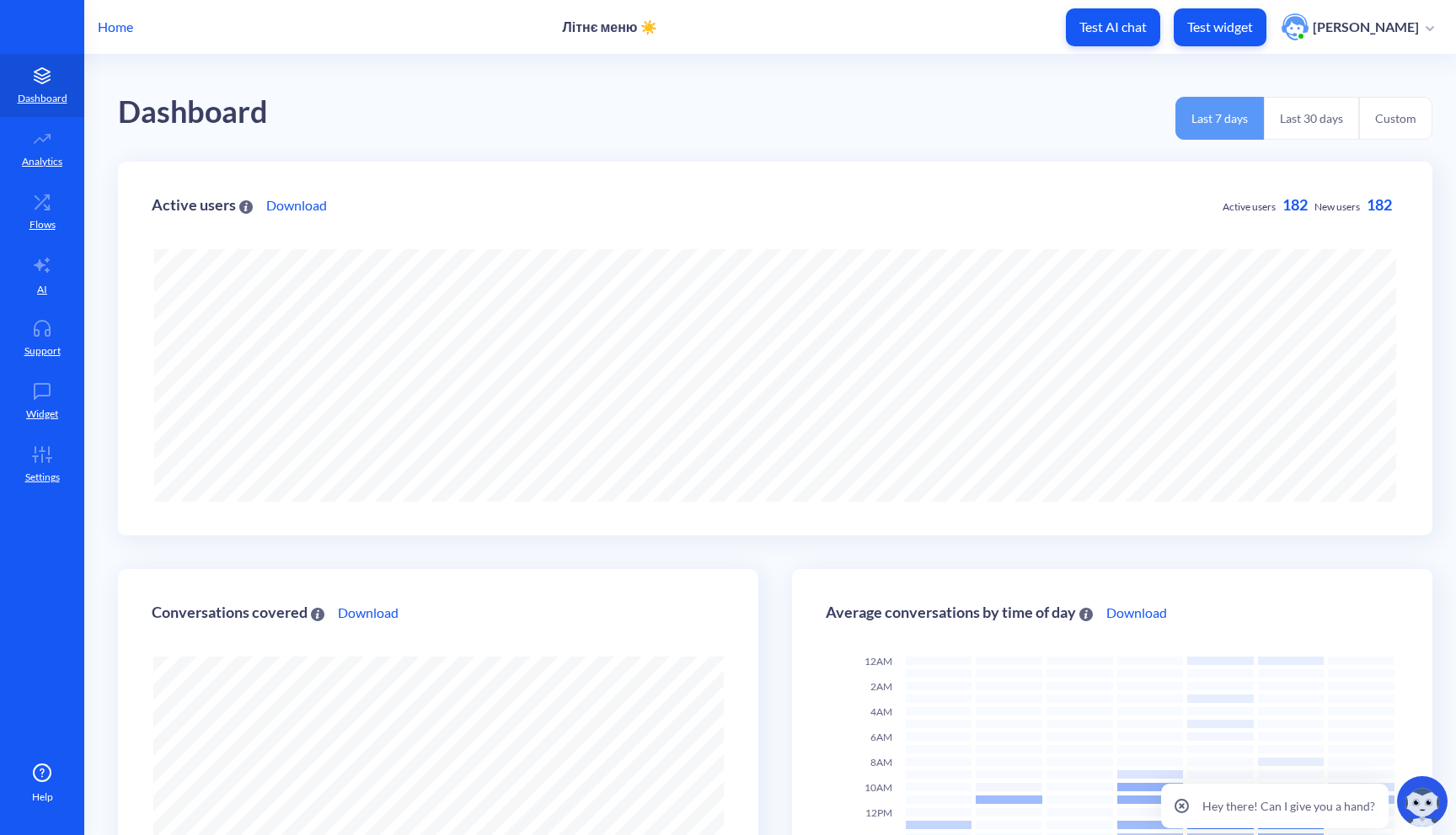
scroll to position [835, 1456]
click at [48, 228] on p "Flows" at bounding box center [42, 225] width 26 height 15
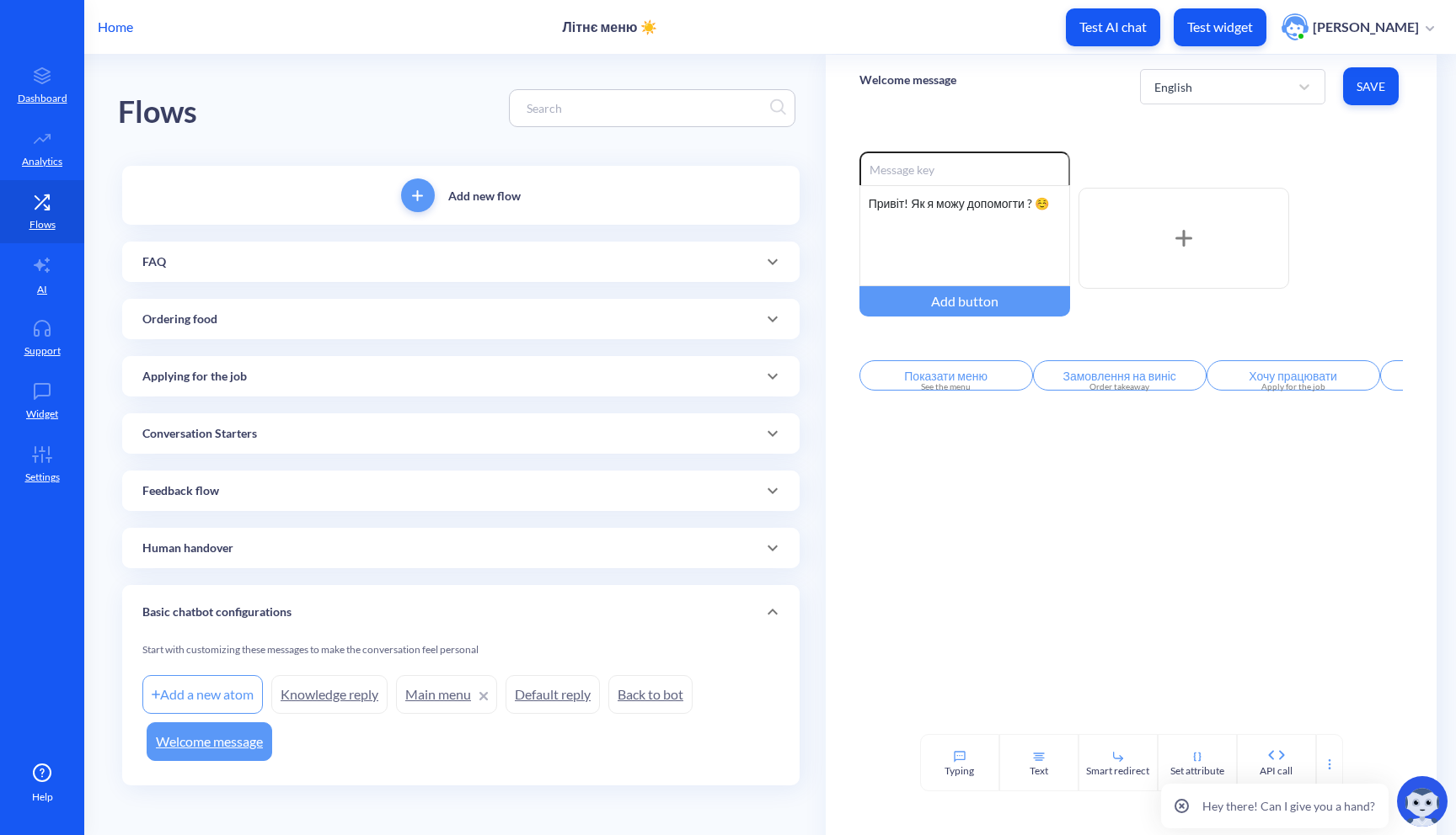
click at [188, 270] on div "FAQ" at bounding box center [461, 262] width 637 height 18
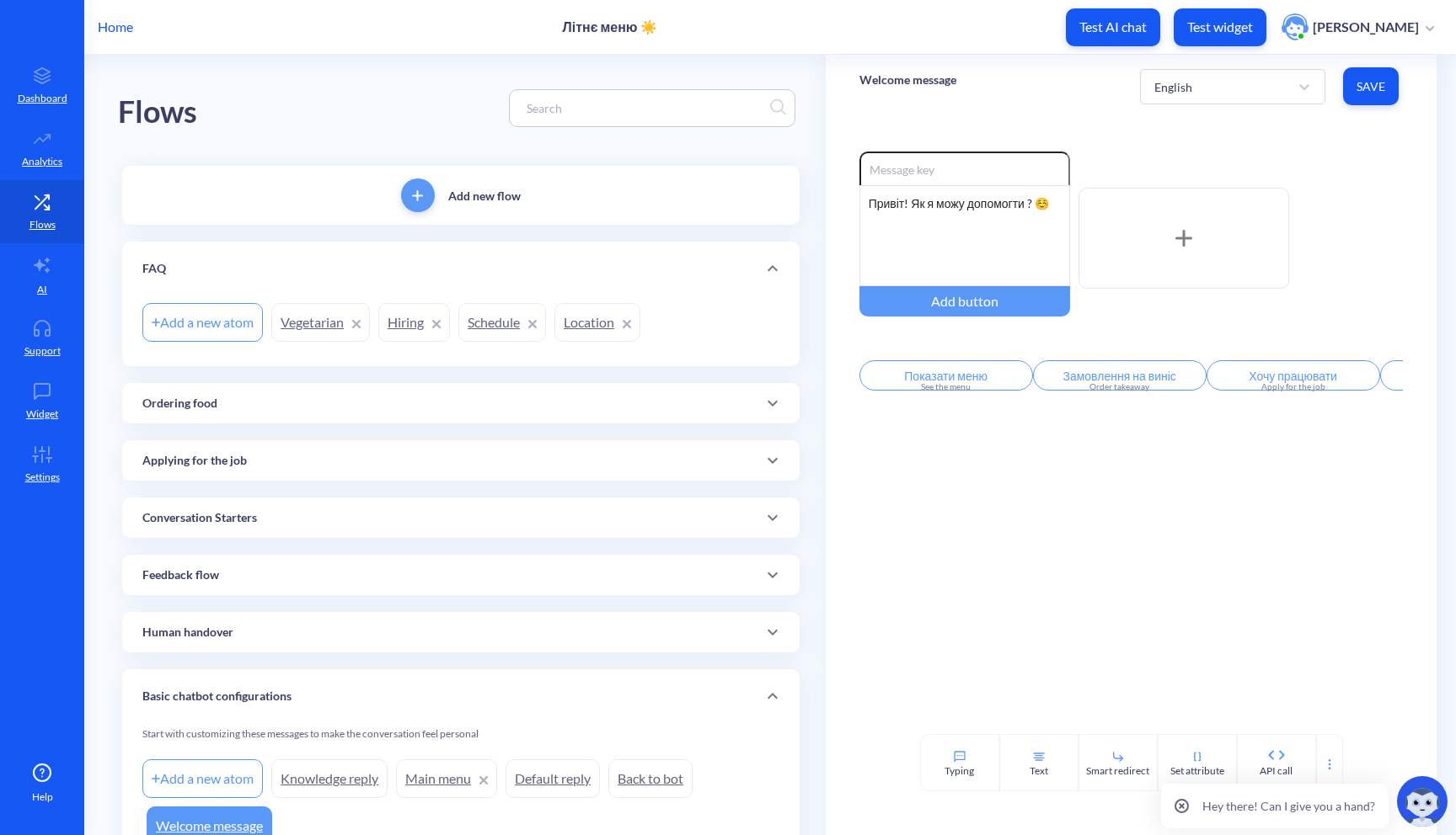
click at [294, 329] on link "Vegetarian" at bounding box center [320, 322] width 99 height 39
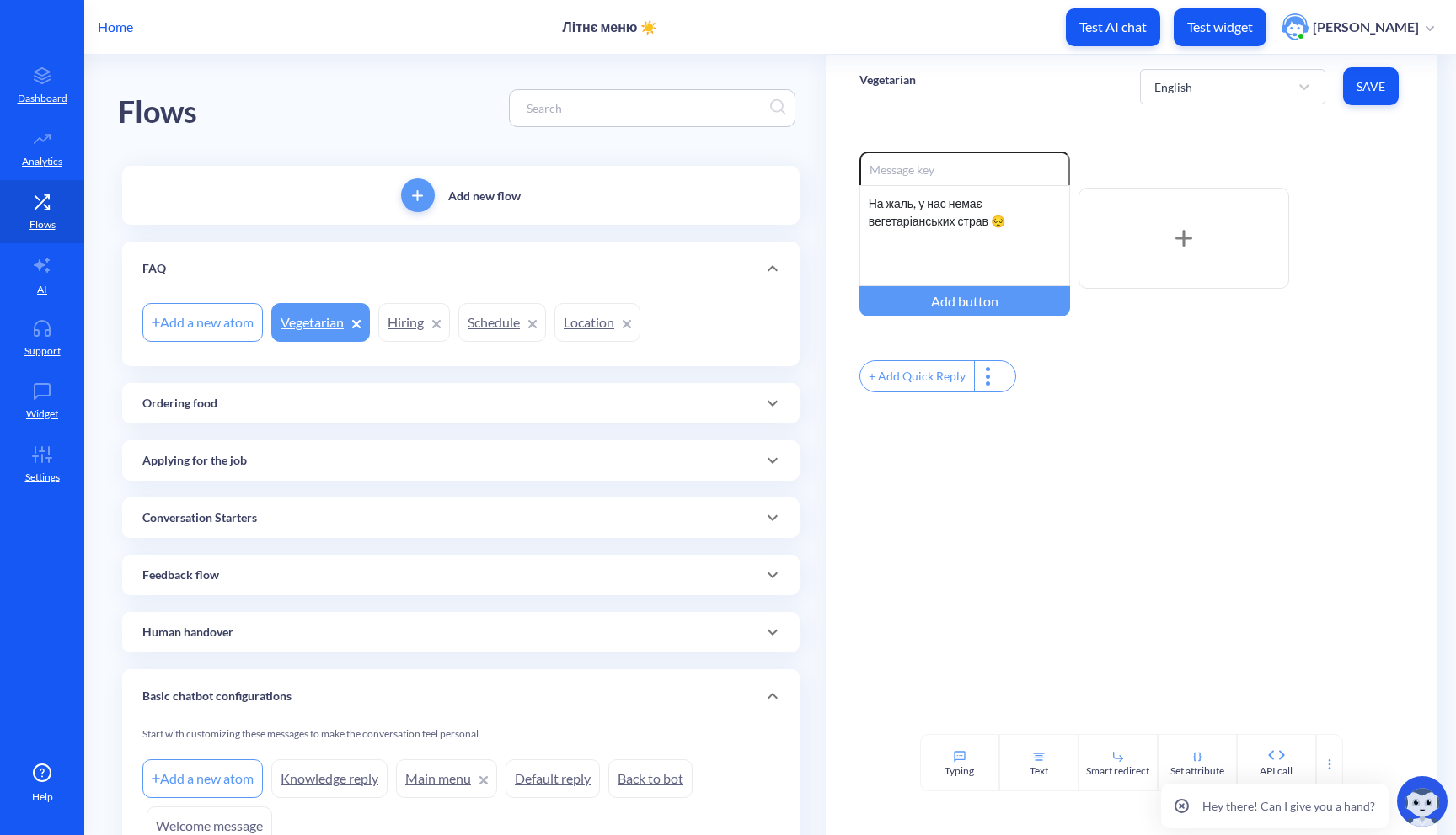
click at [405, 323] on link "Hiring" at bounding box center [413, 322] width 71 height 39
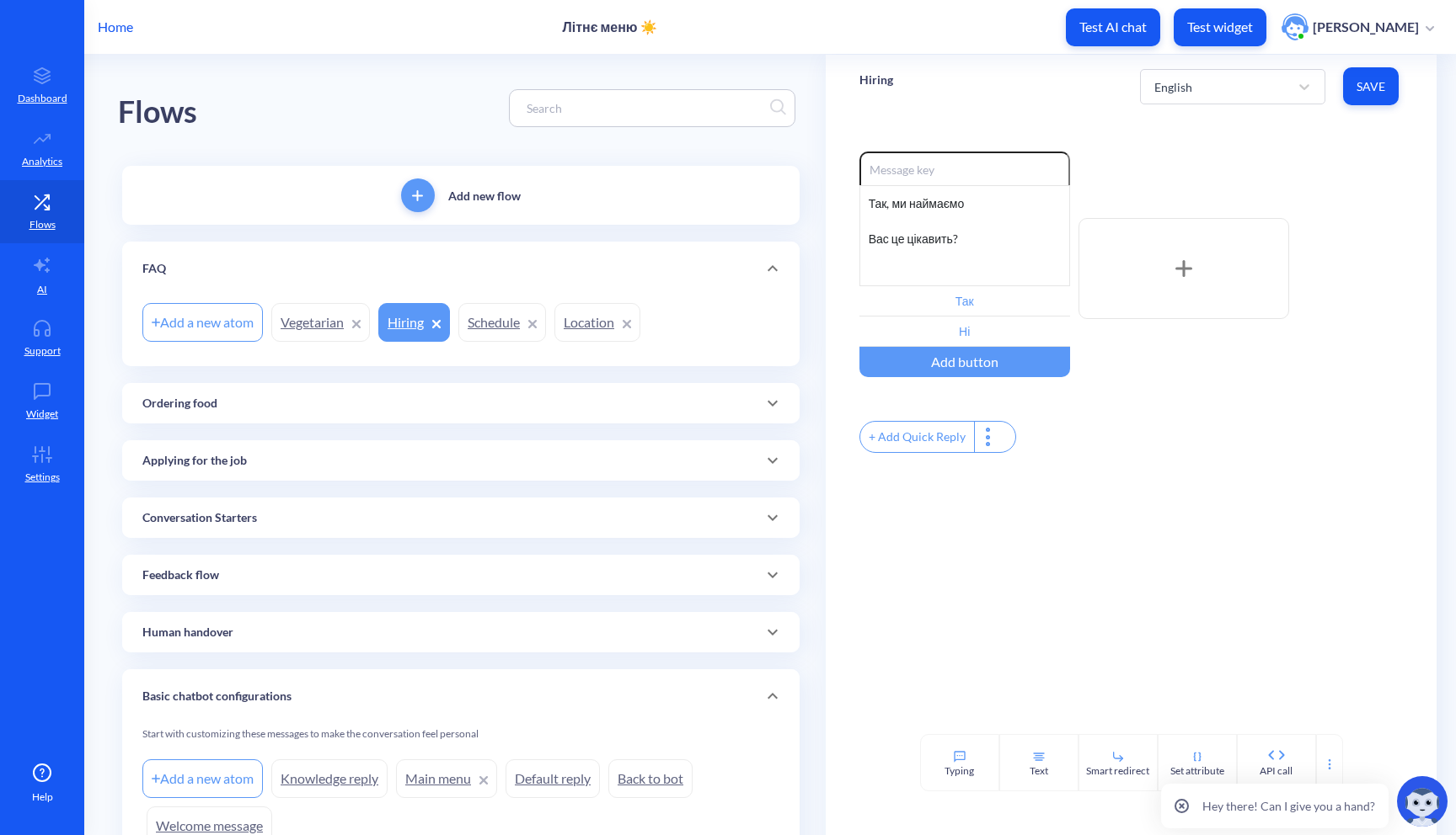
click at [503, 335] on link "Schedule" at bounding box center [502, 322] width 87 height 39
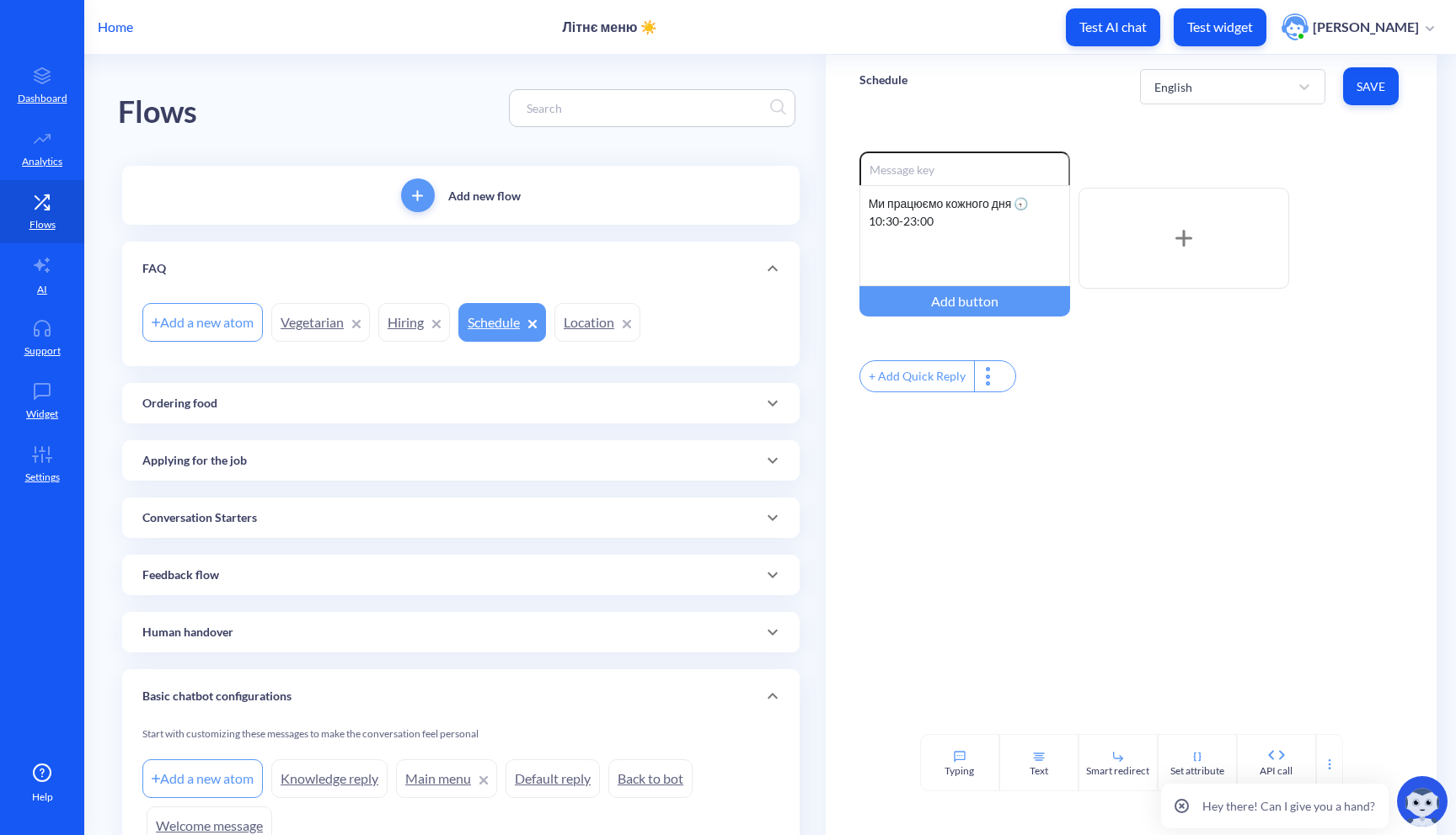
click at [577, 328] on link "Location" at bounding box center [597, 322] width 86 height 39
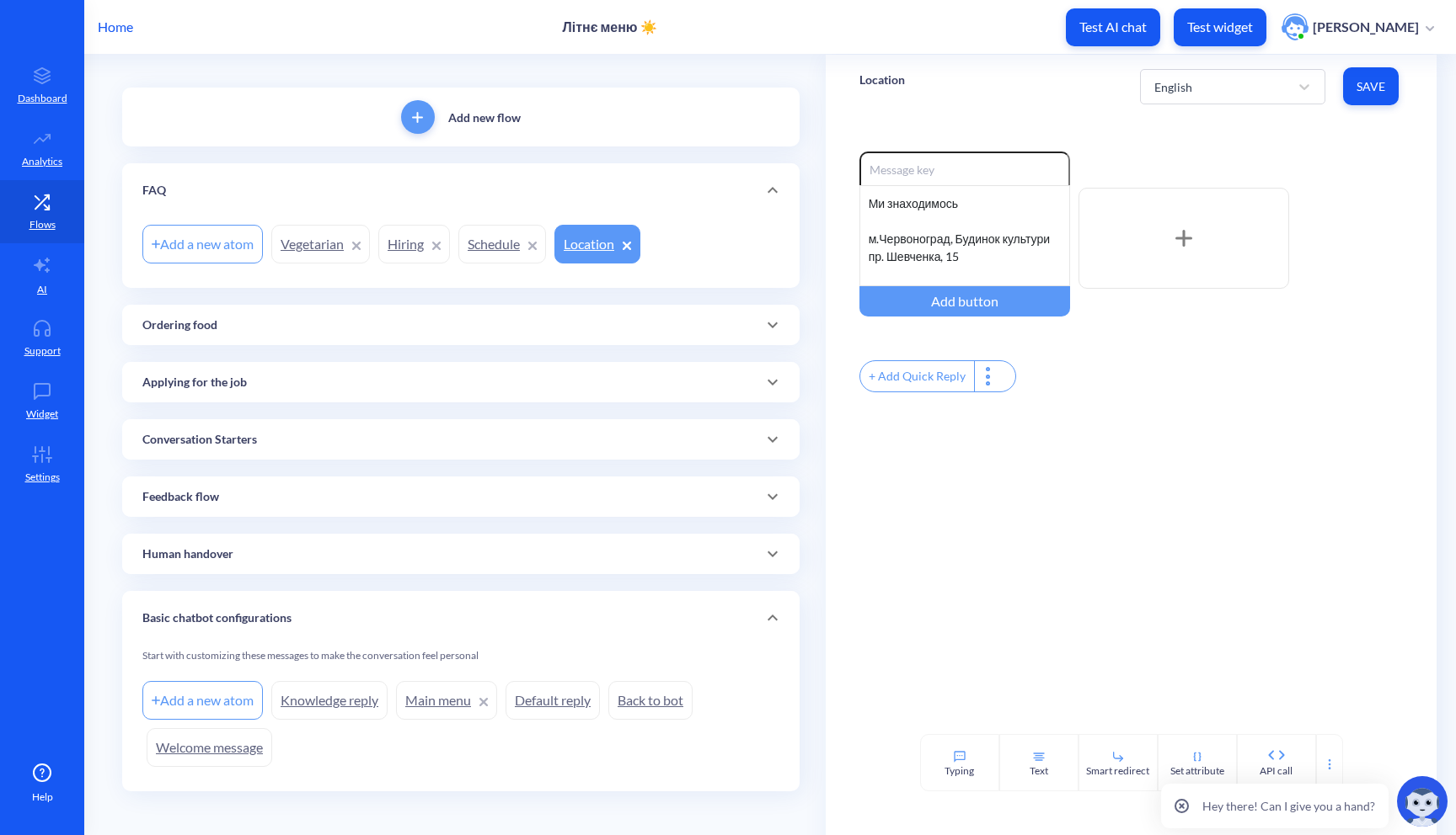
scroll to position [89, 0]
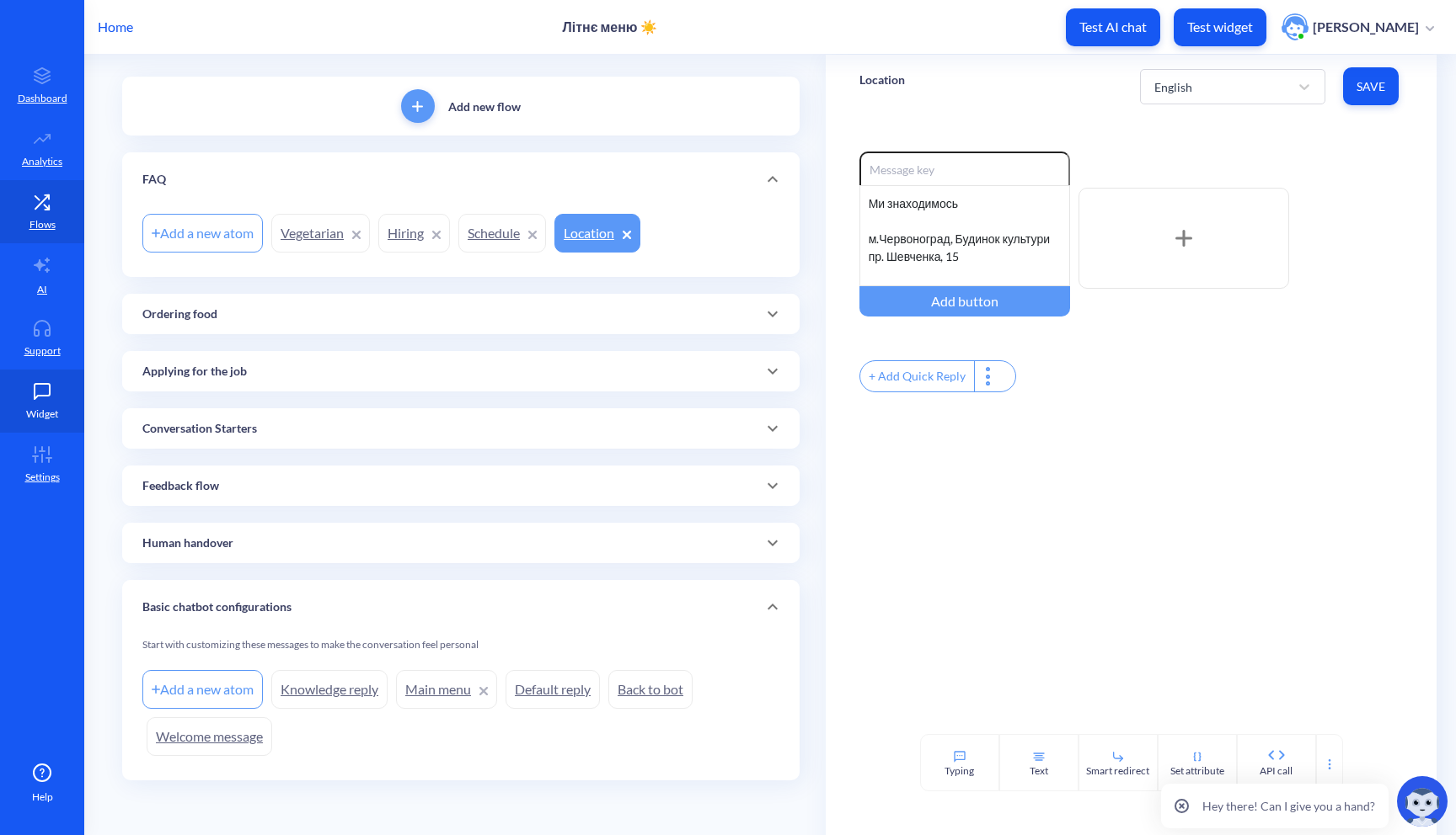
click at [29, 413] on p "Widget" at bounding box center [42, 414] width 32 height 15
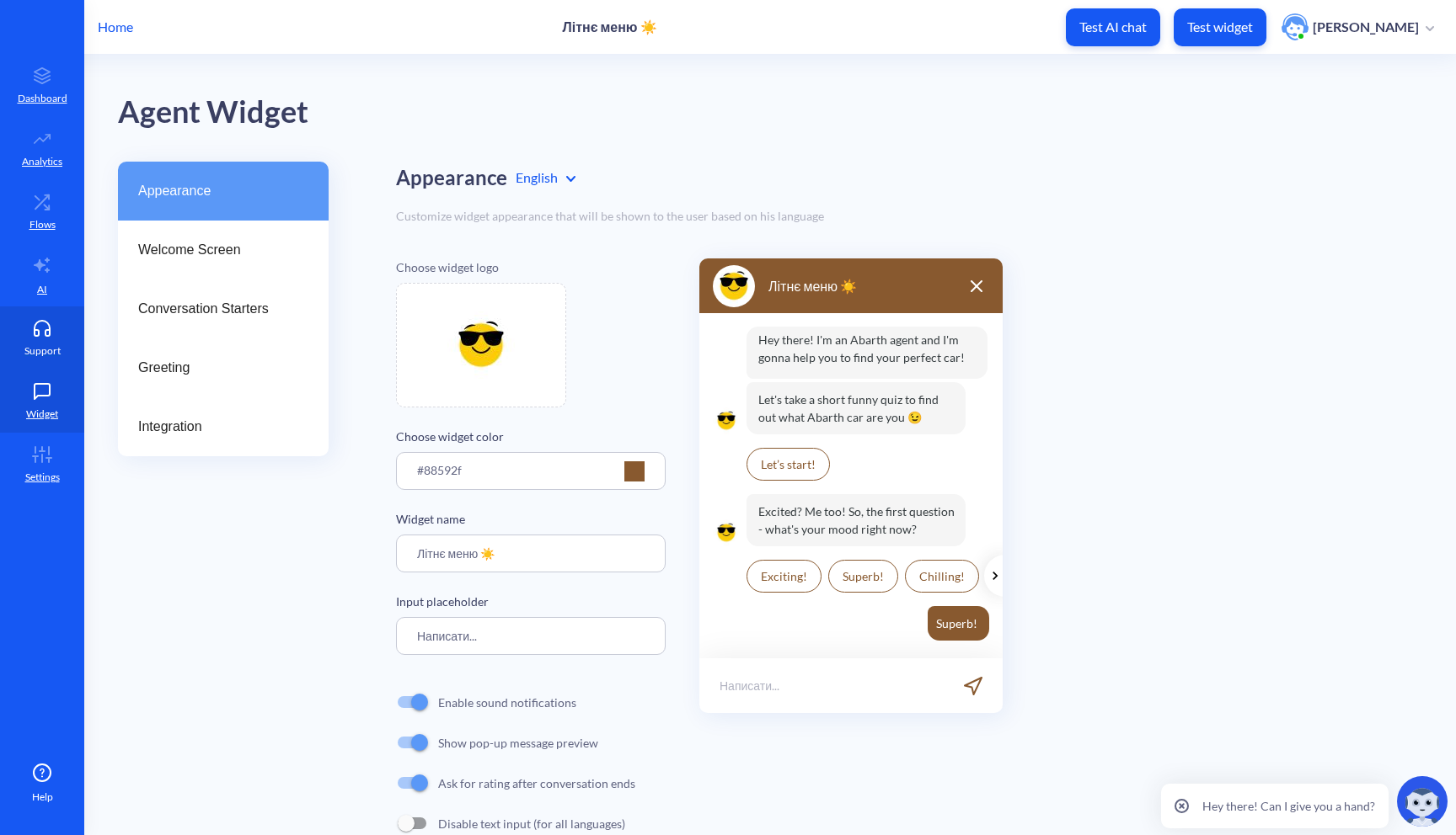
click at [34, 358] on link "Support" at bounding box center [42, 338] width 85 height 63
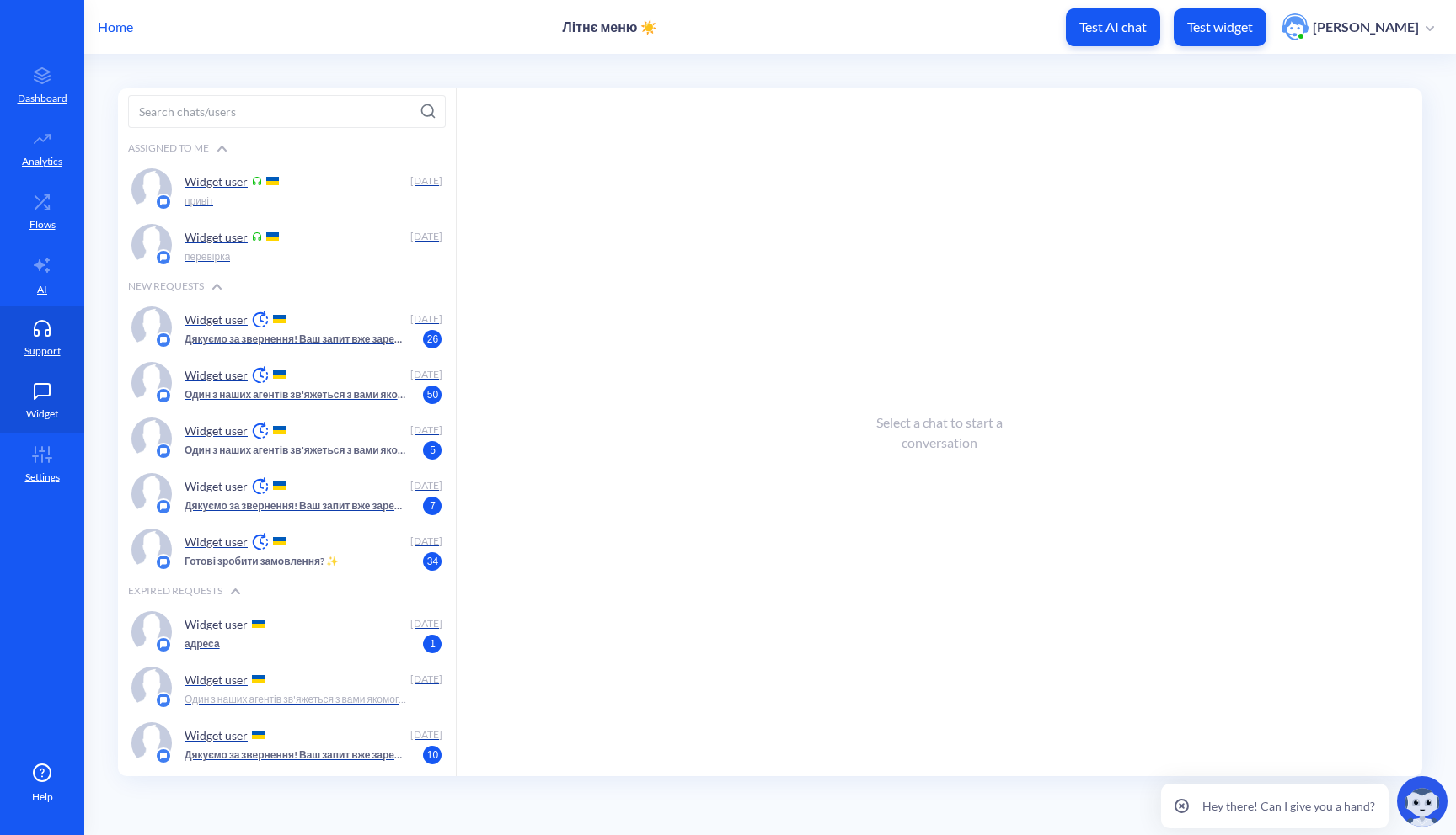
click at [34, 408] on p "Widget" at bounding box center [42, 414] width 32 height 15
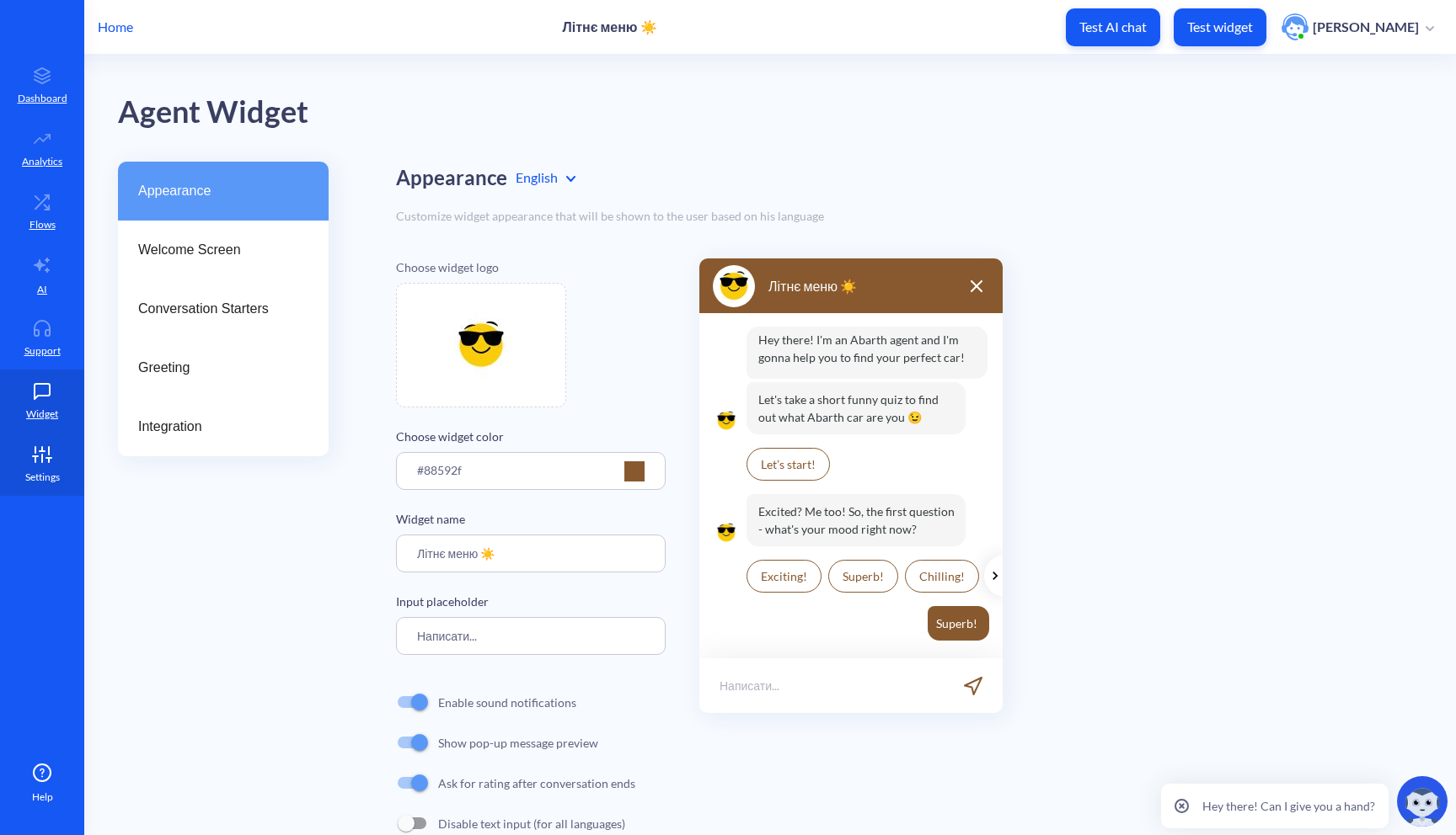
click at [35, 449] on icon at bounding box center [35, 450] width 0 height 6
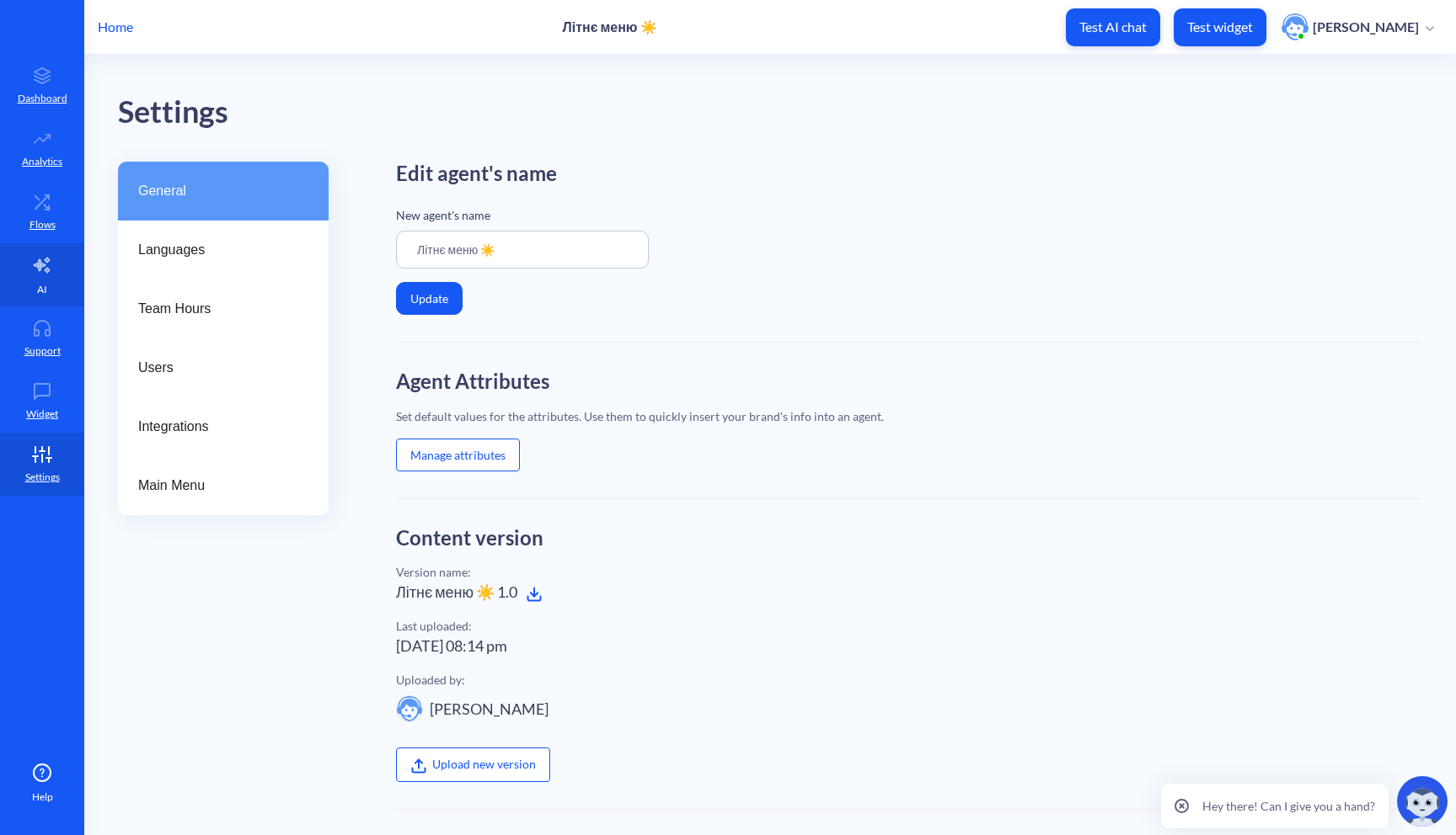
click at [53, 271] on link "AI" at bounding box center [42, 275] width 85 height 63
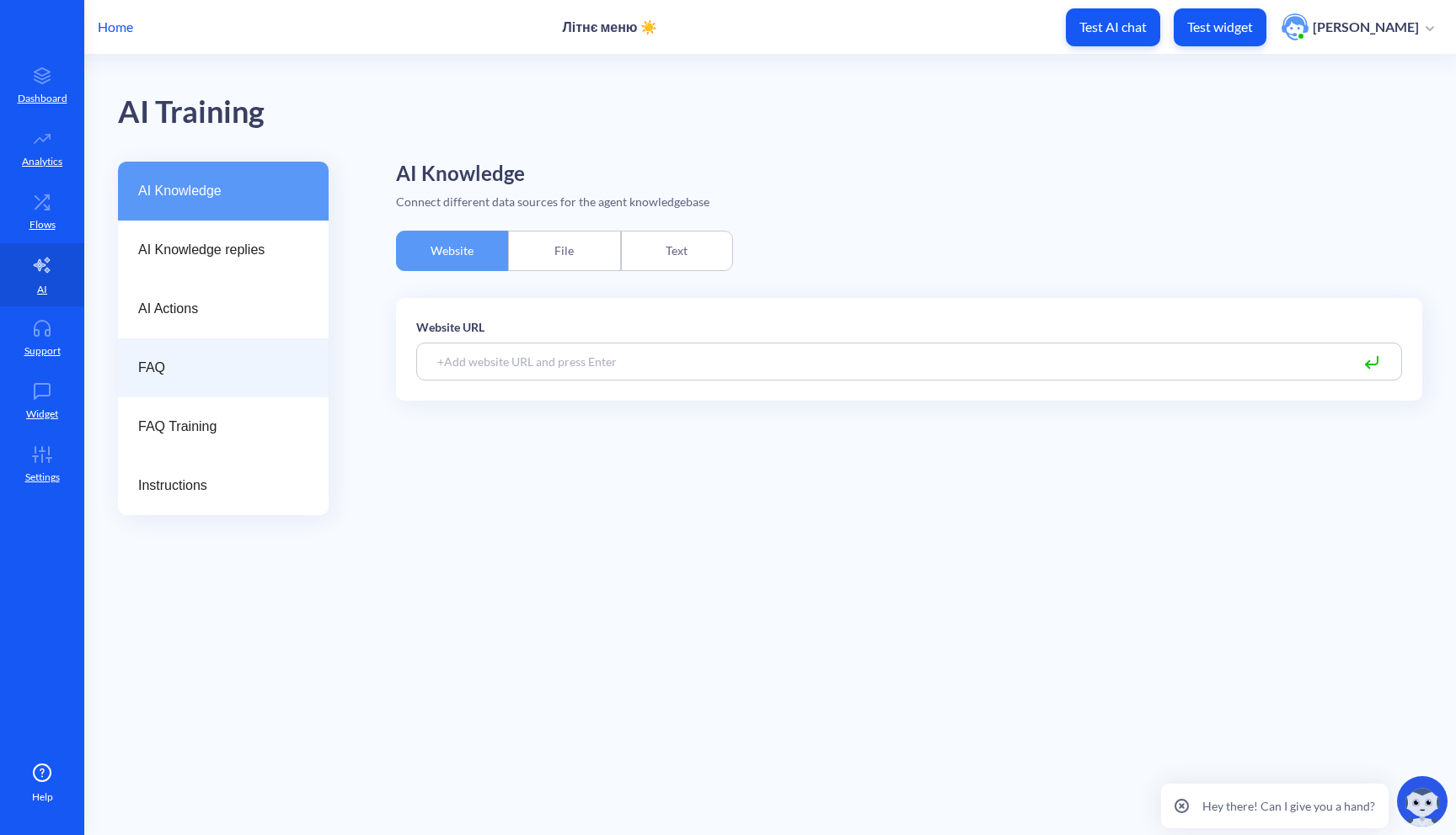
click at [169, 346] on div "FAQ" at bounding box center [223, 368] width 211 height 59
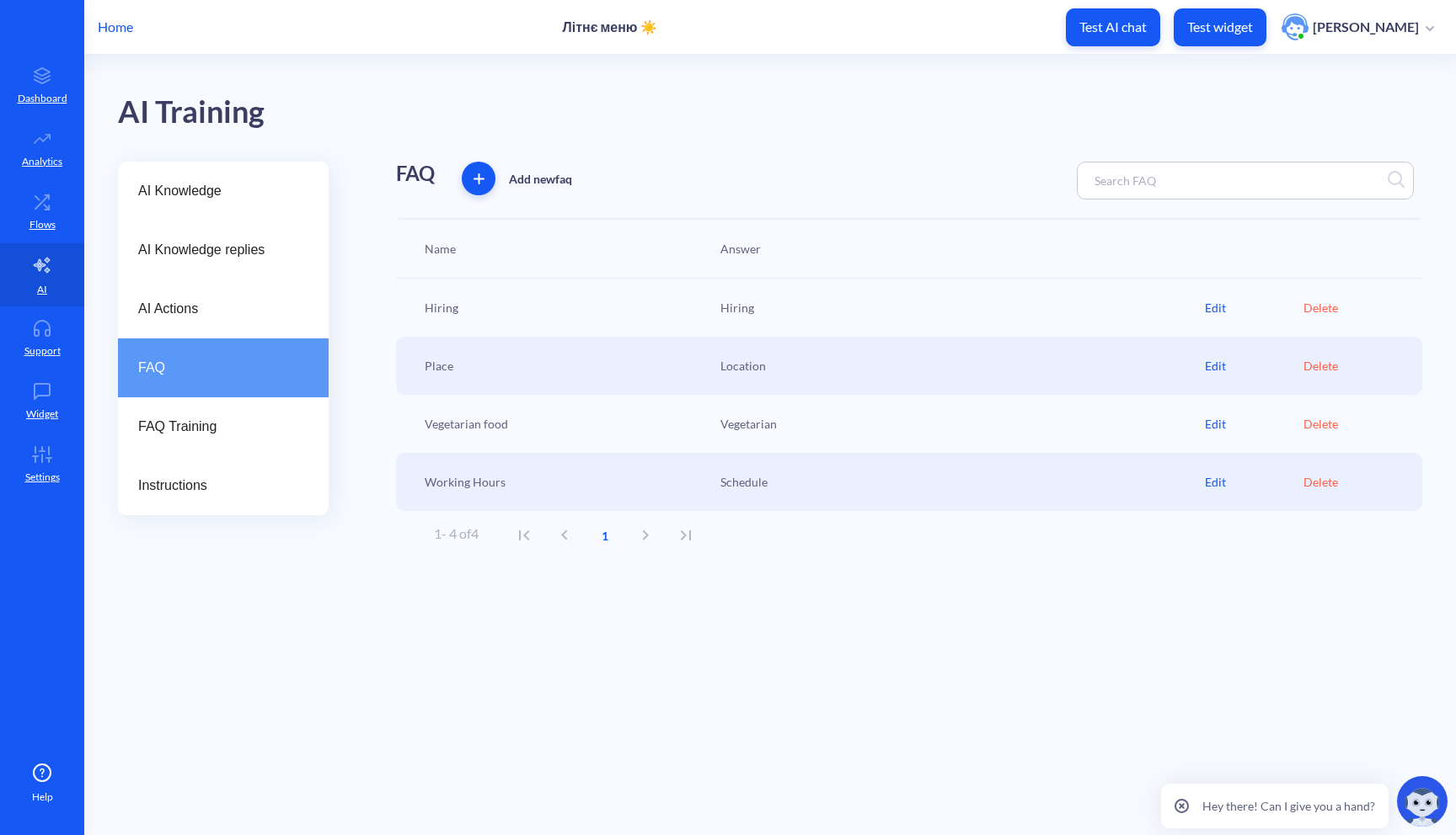
click at [487, 178] on span "button" at bounding box center [478, 180] width 33 height 11
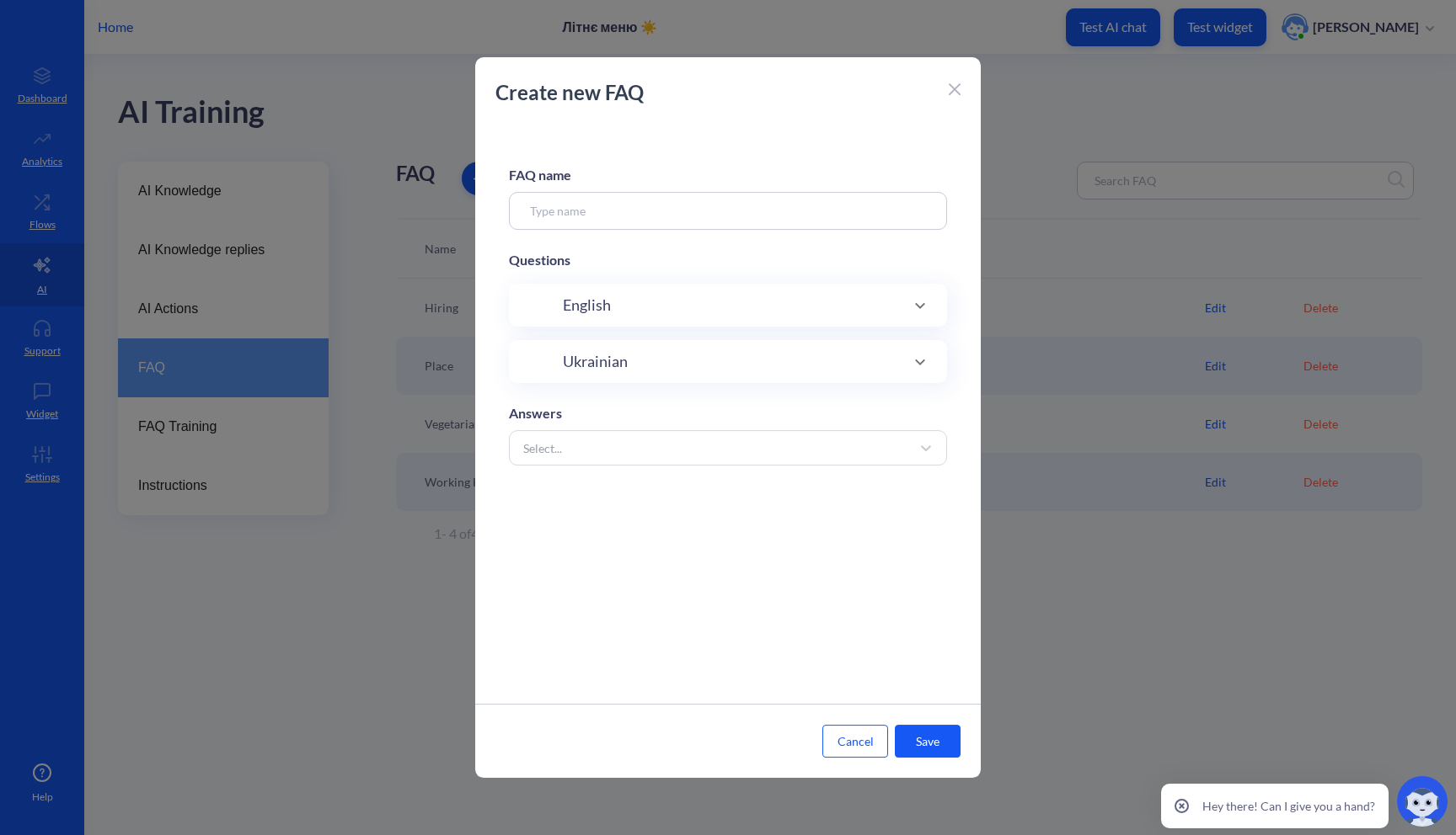
click at [598, 222] on input at bounding box center [727, 211] width 438 height 38
type input "Ь"
type input "m"
type input "Menu"
click at [665, 309] on div "English" at bounding box center [728, 305] width 371 height 23
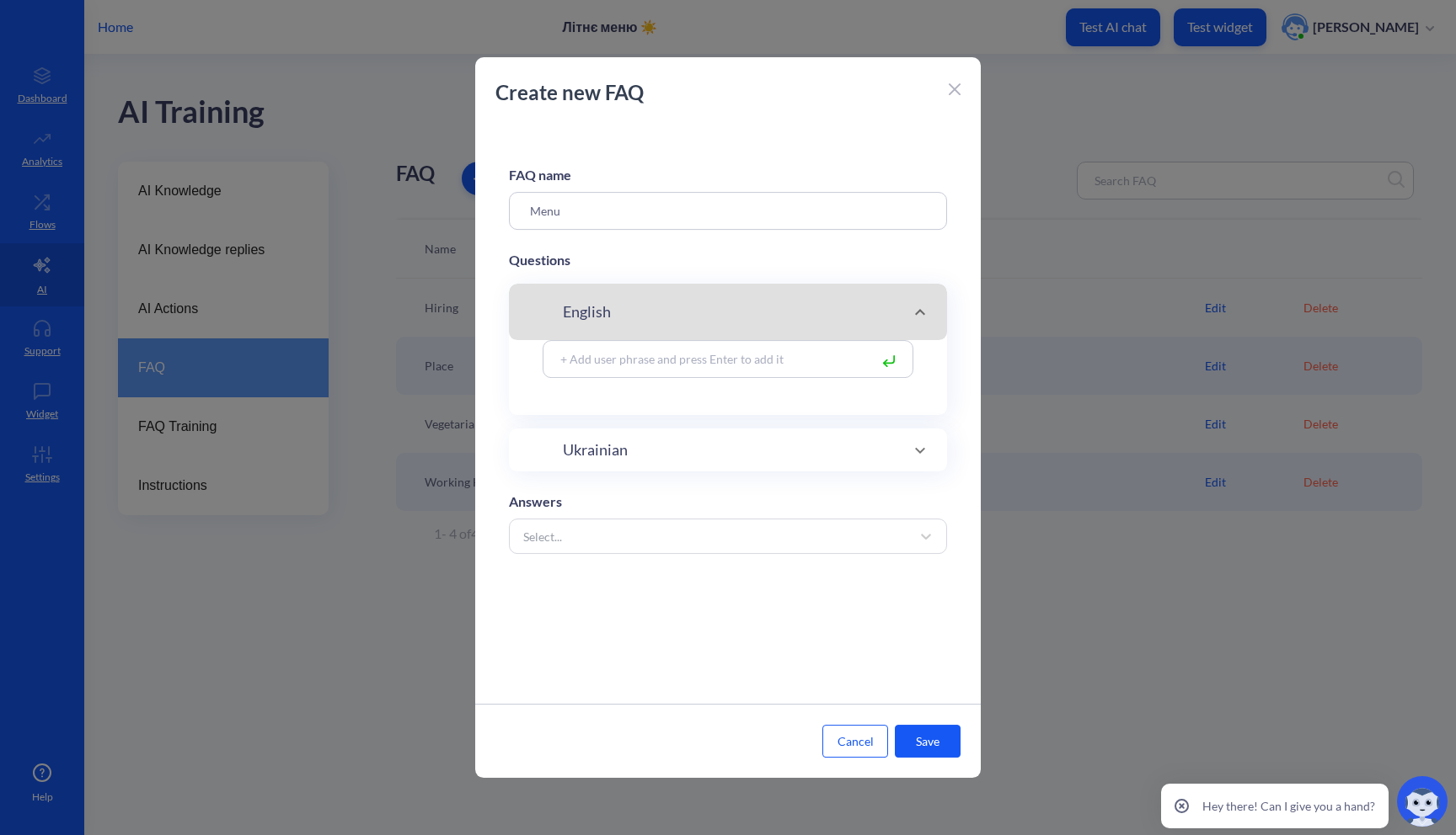
click at [630, 368] on input at bounding box center [710, 359] width 316 height 19
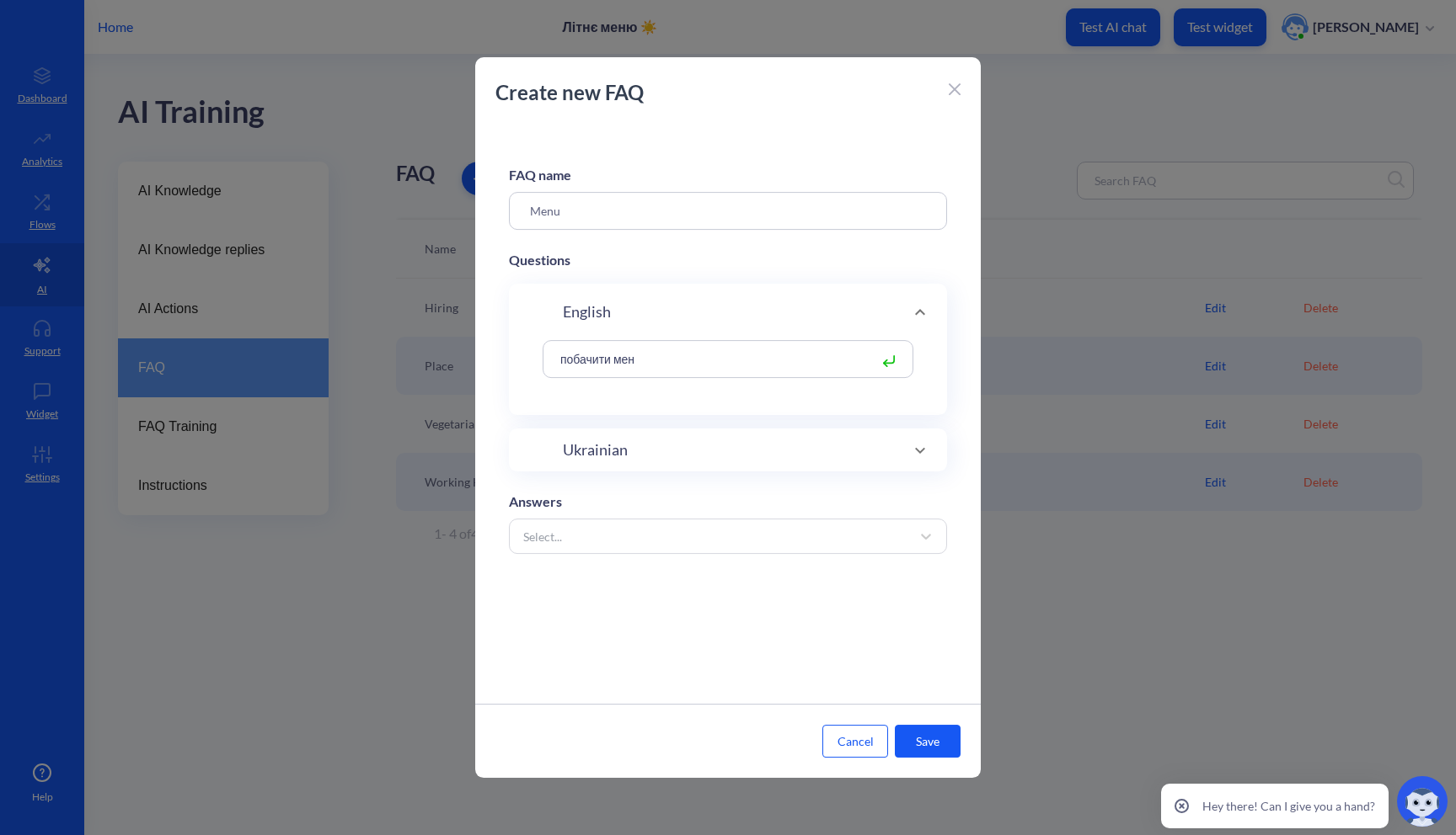
type input "побачити меню"
type input "меню"
type input "меню."
click at [632, 534] on div "Ukrainian" at bounding box center [728, 543] width 371 height 23
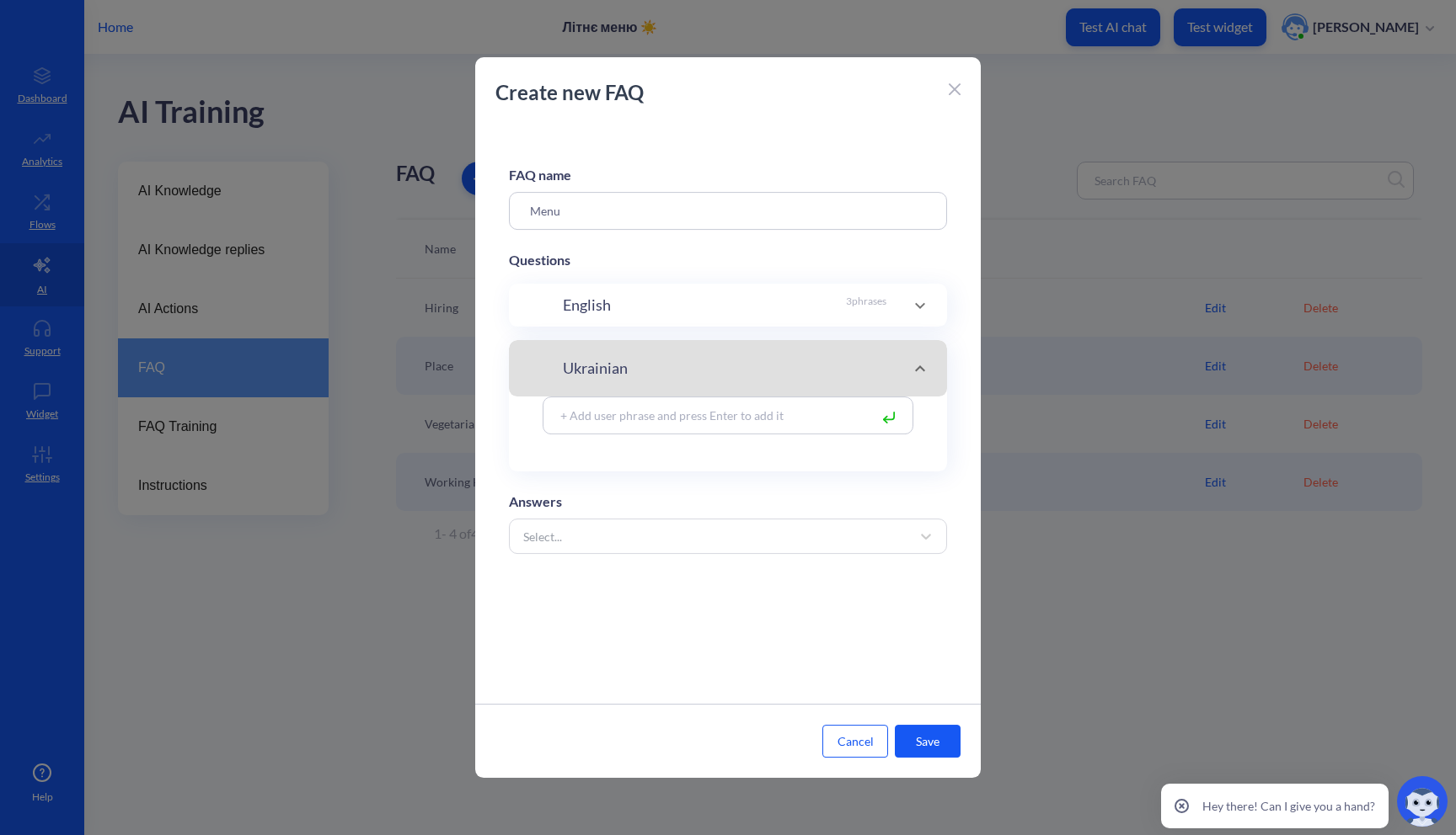
click at [649, 408] on input at bounding box center [710, 415] width 316 height 19
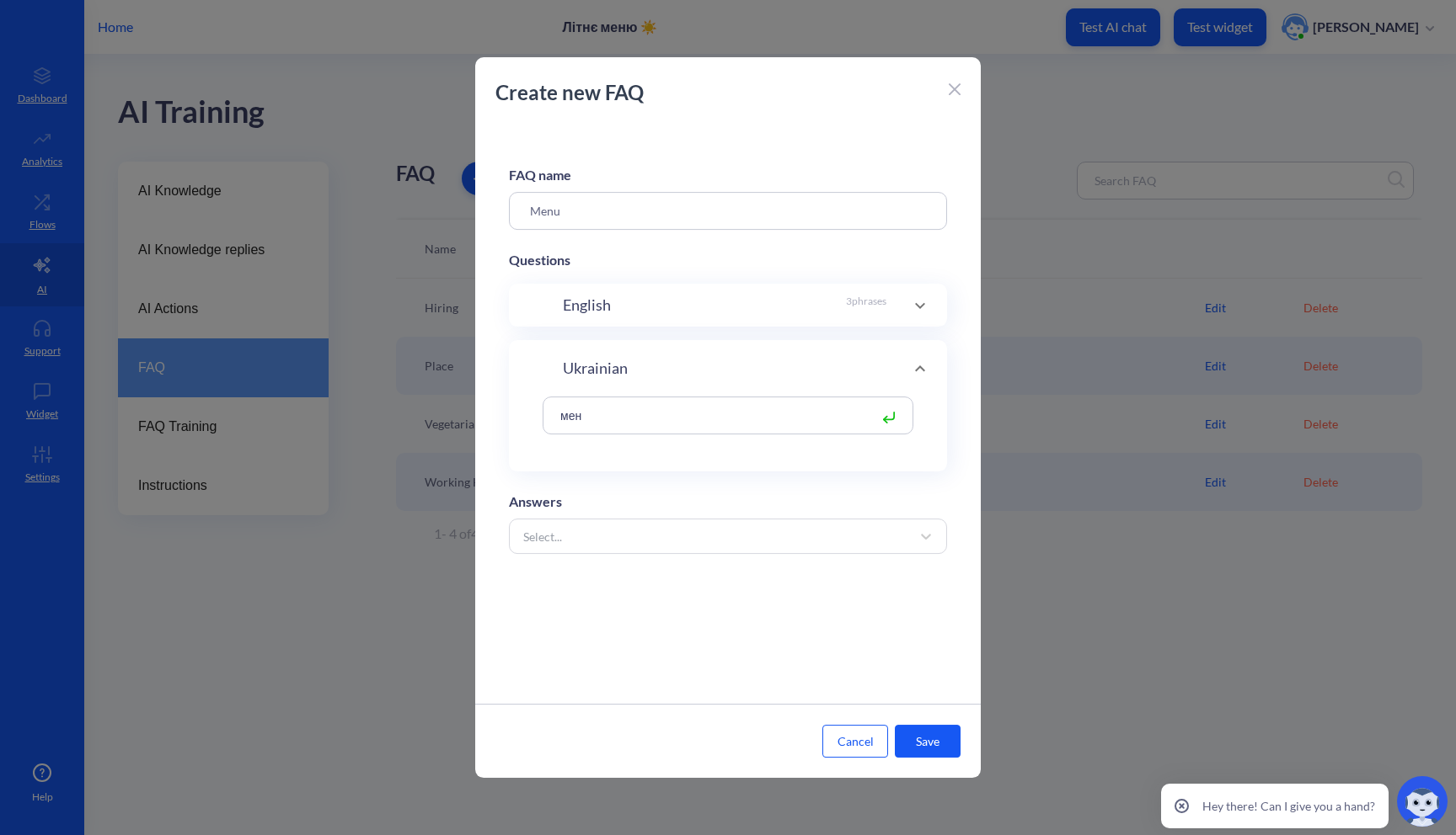
type input "меню"
type input "побачити меню"
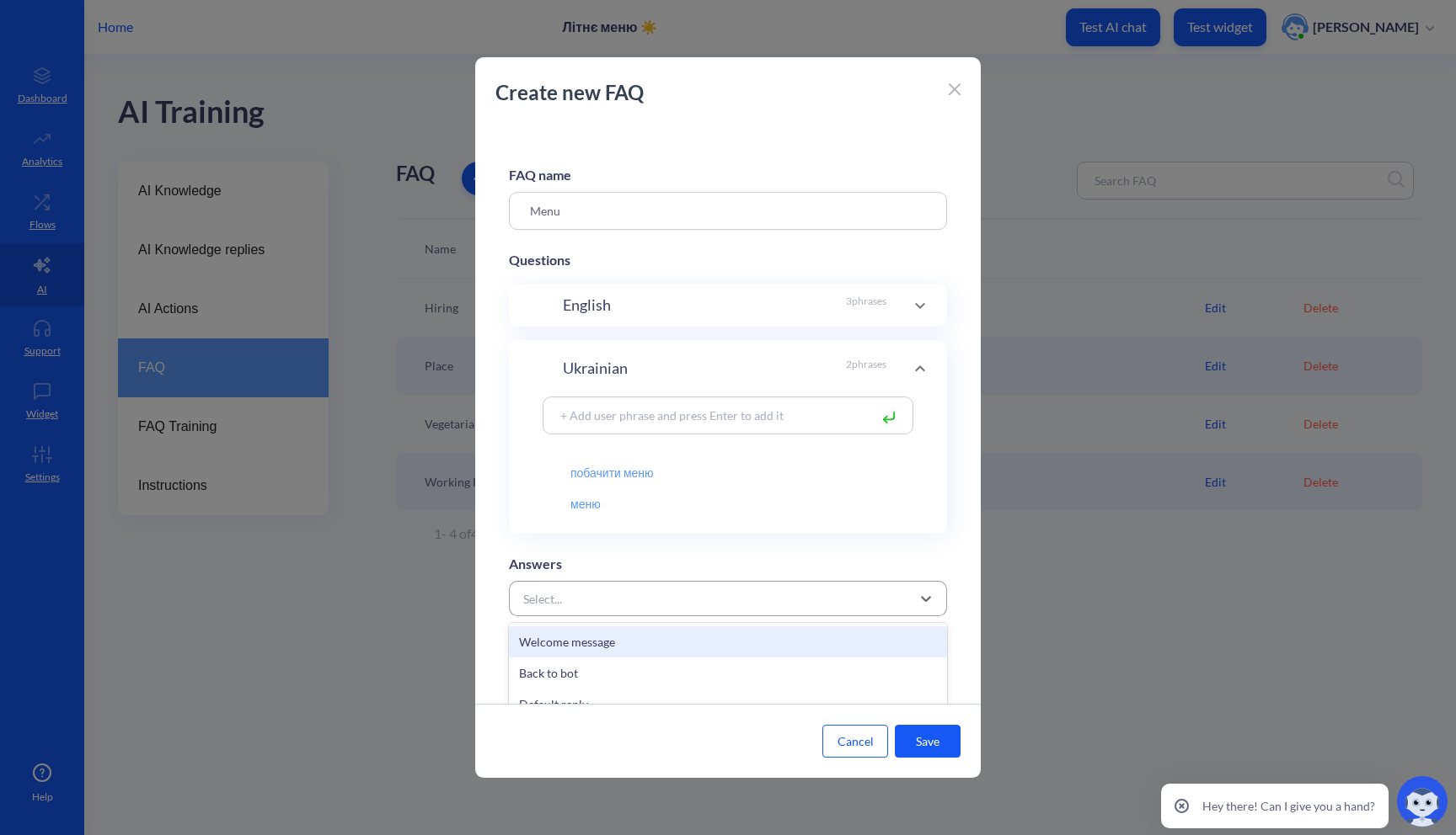
click at [550, 598] on div "Select..." at bounding box center [543, 598] width 39 height 18
click at [575, 646] on div "See the menu" at bounding box center [727, 642] width 438 height 31
click at [937, 745] on button "Save" at bounding box center [927, 741] width 66 height 33
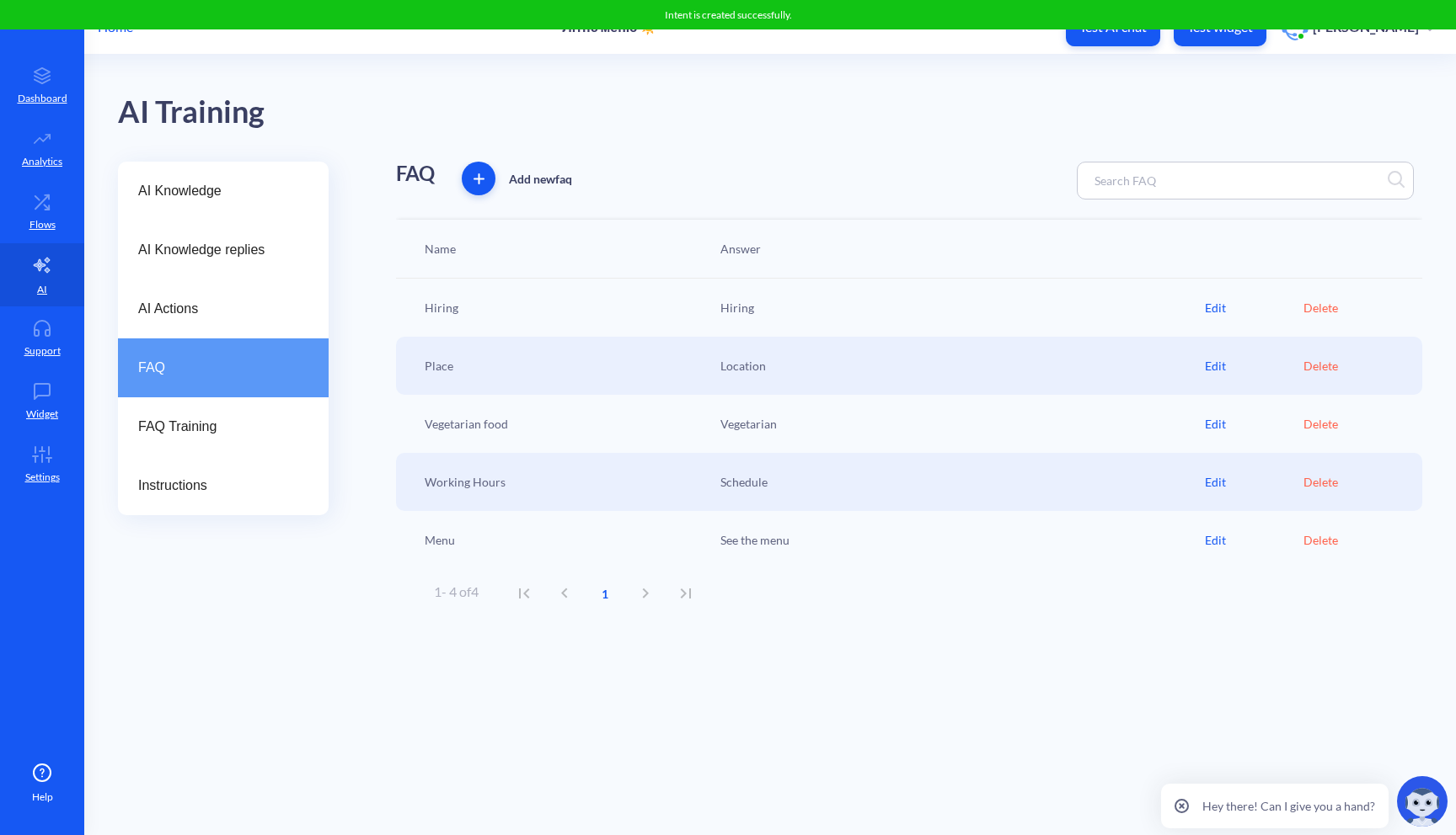
click at [1218, 38] on button "Test widget" at bounding box center [1220, 28] width 93 height 38
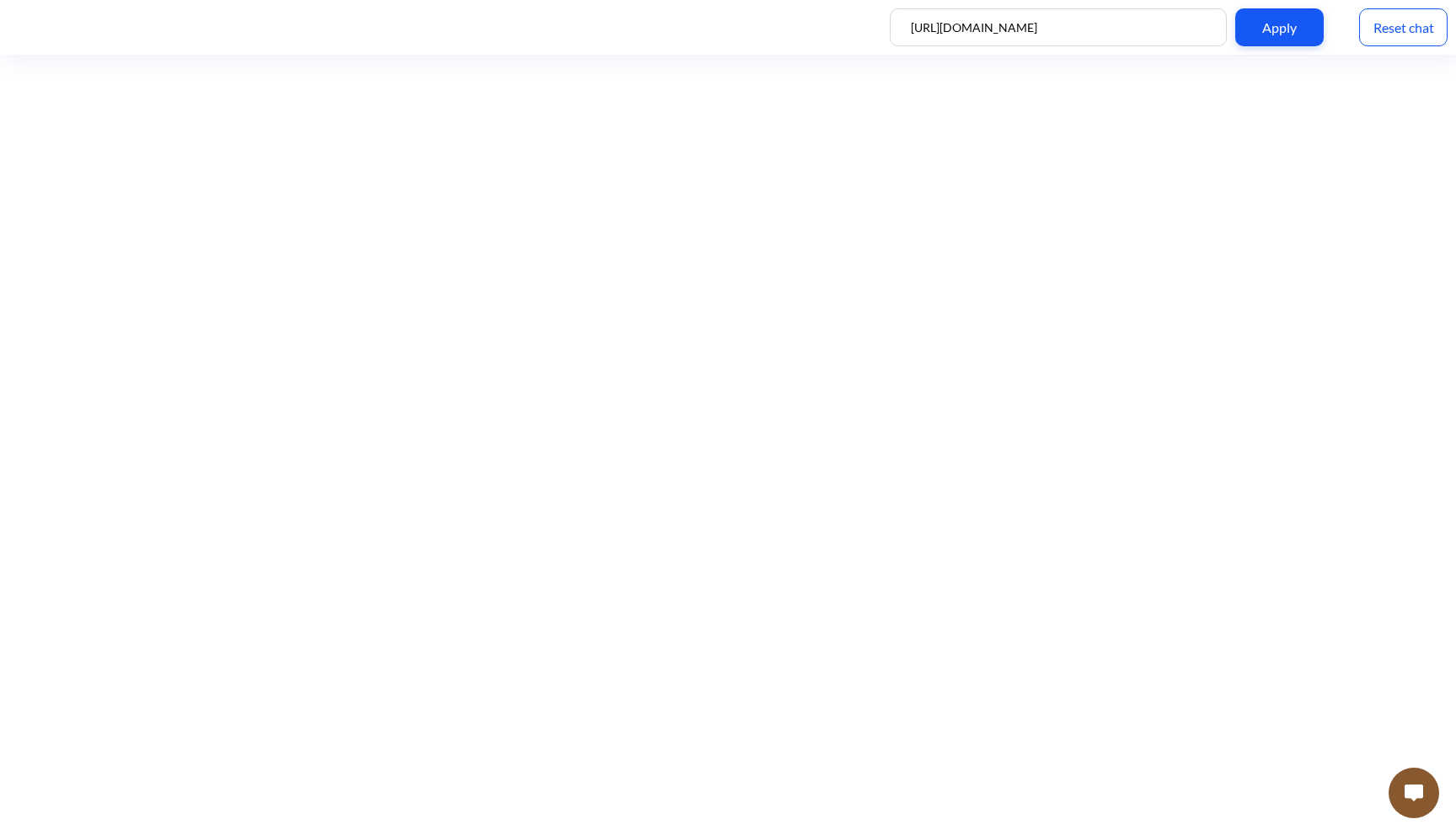
click at [1420, 797] on img at bounding box center [1414, 793] width 19 height 17
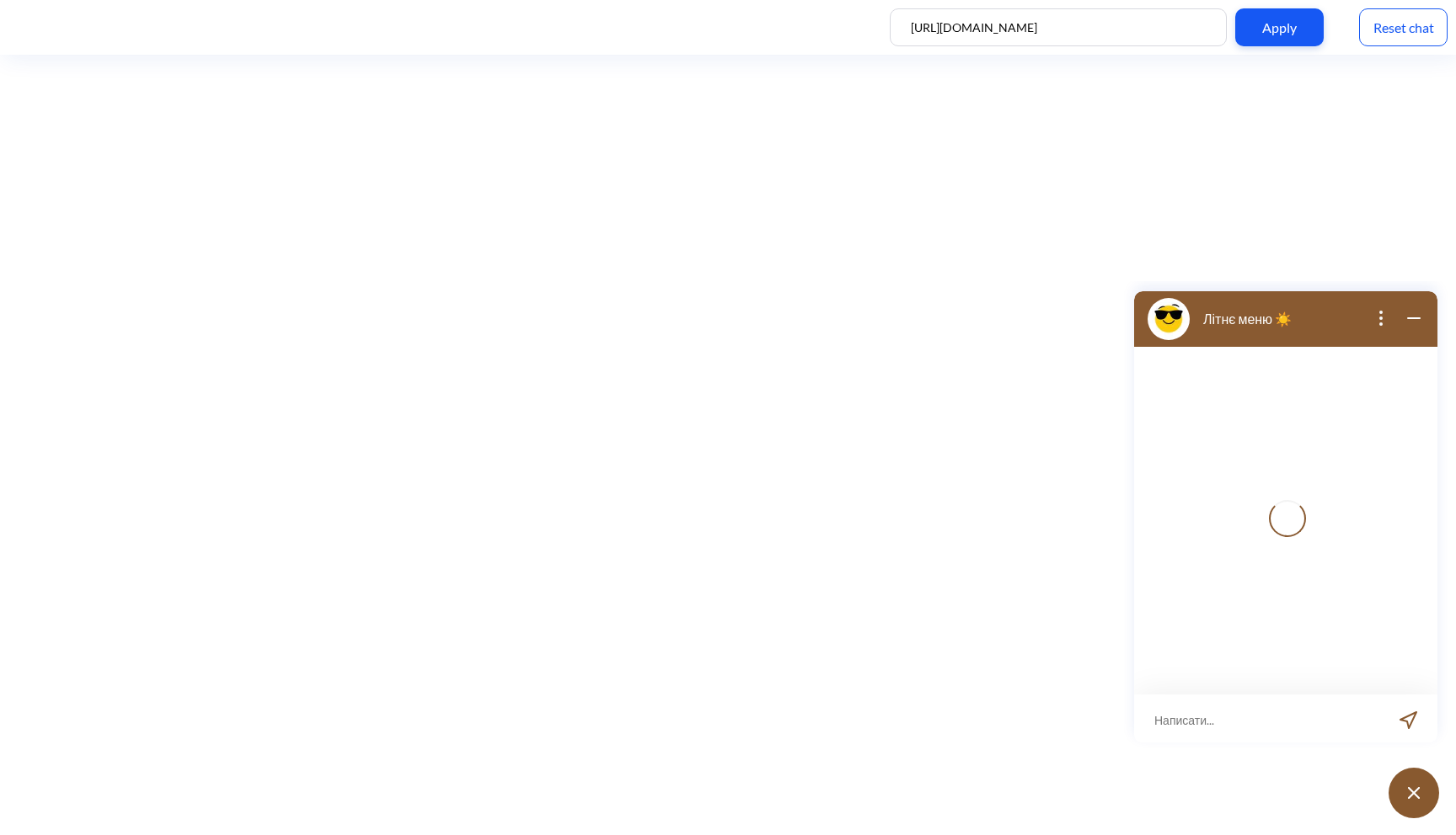
scroll to position [3, 0]
click at [1233, 709] on input at bounding box center [1274, 717] width 208 height 50
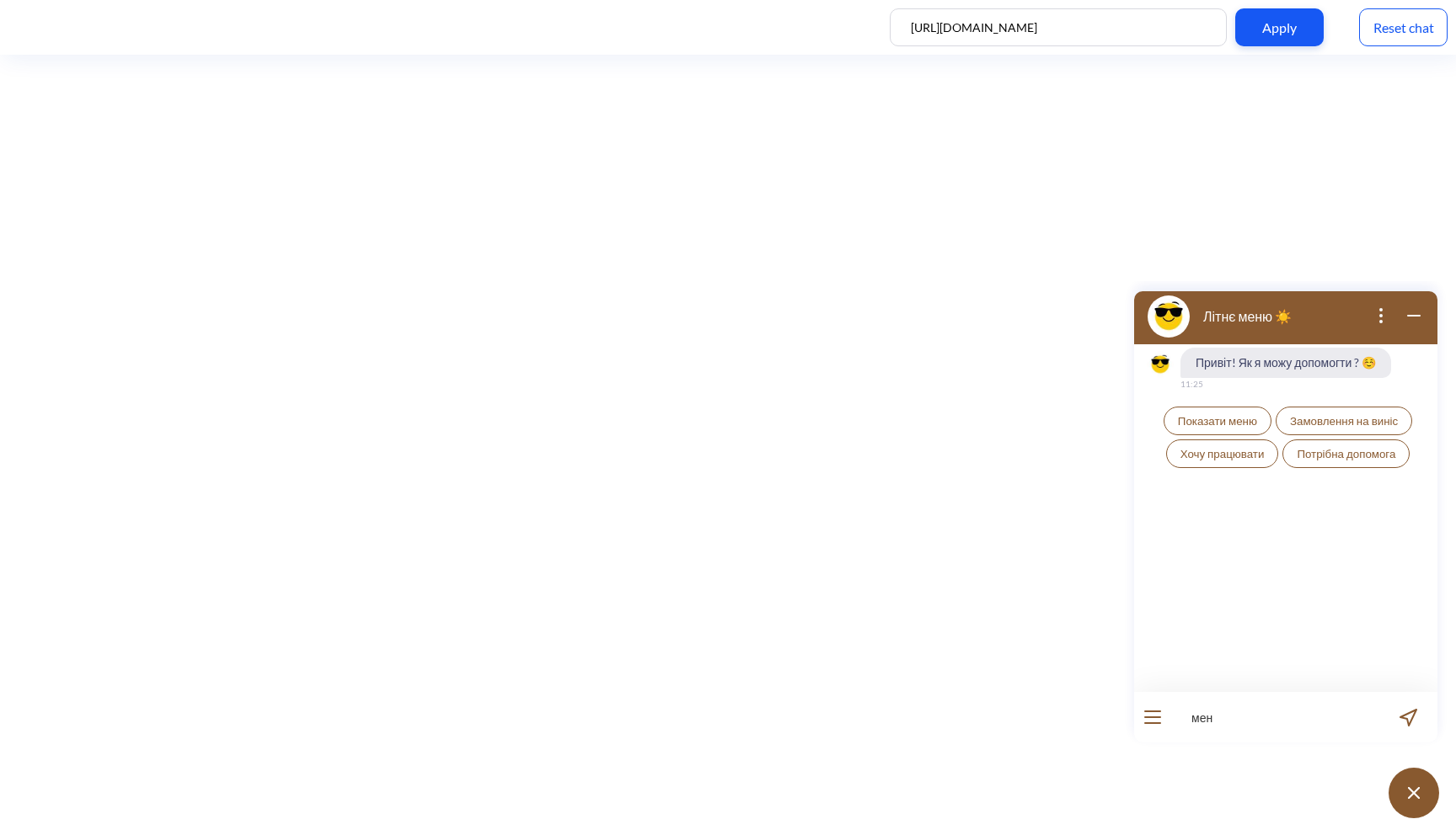
type input "меню"
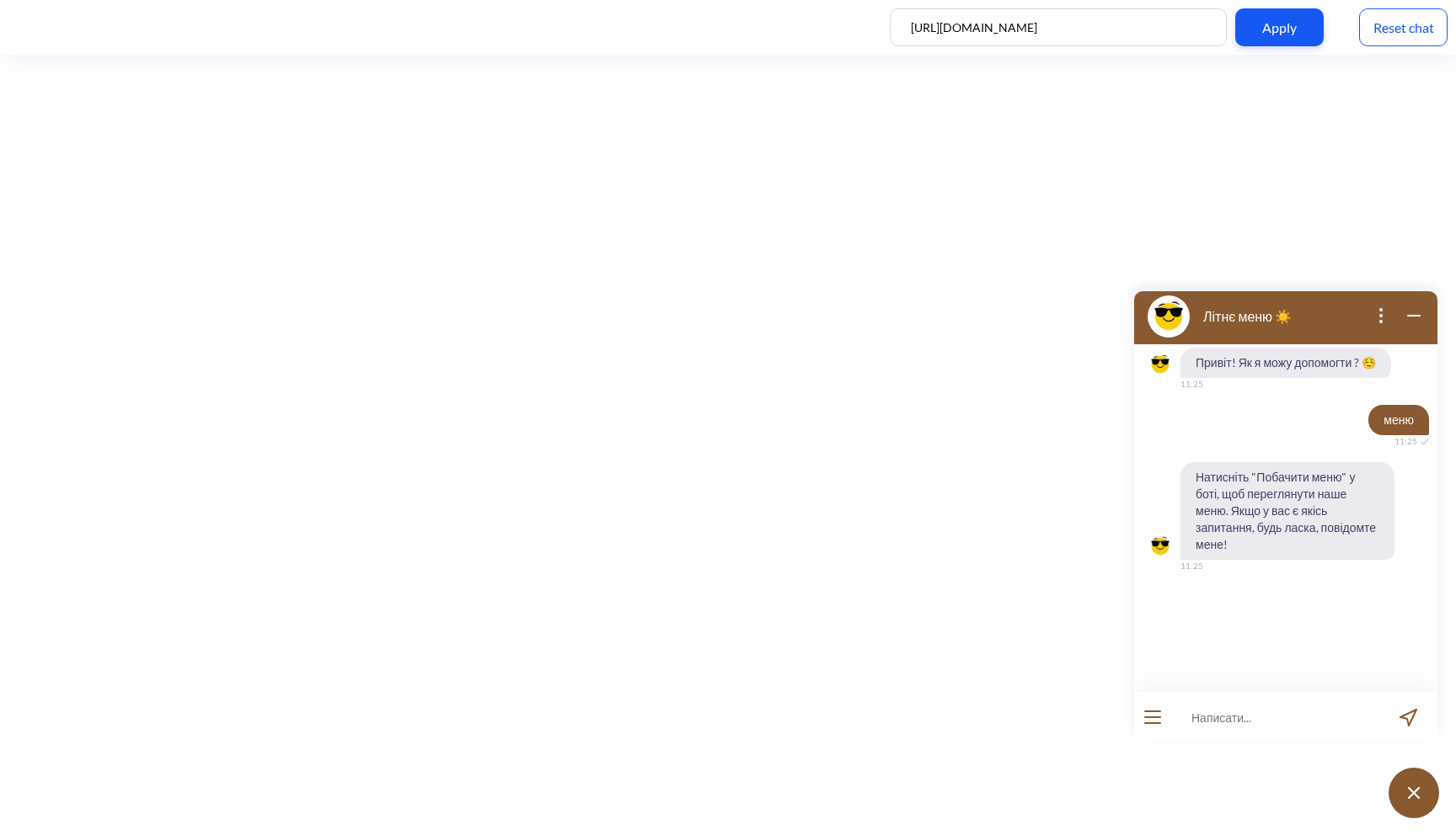
click at [1236, 716] on input at bounding box center [1274, 717] width 208 height 50
type input "побачити меню"
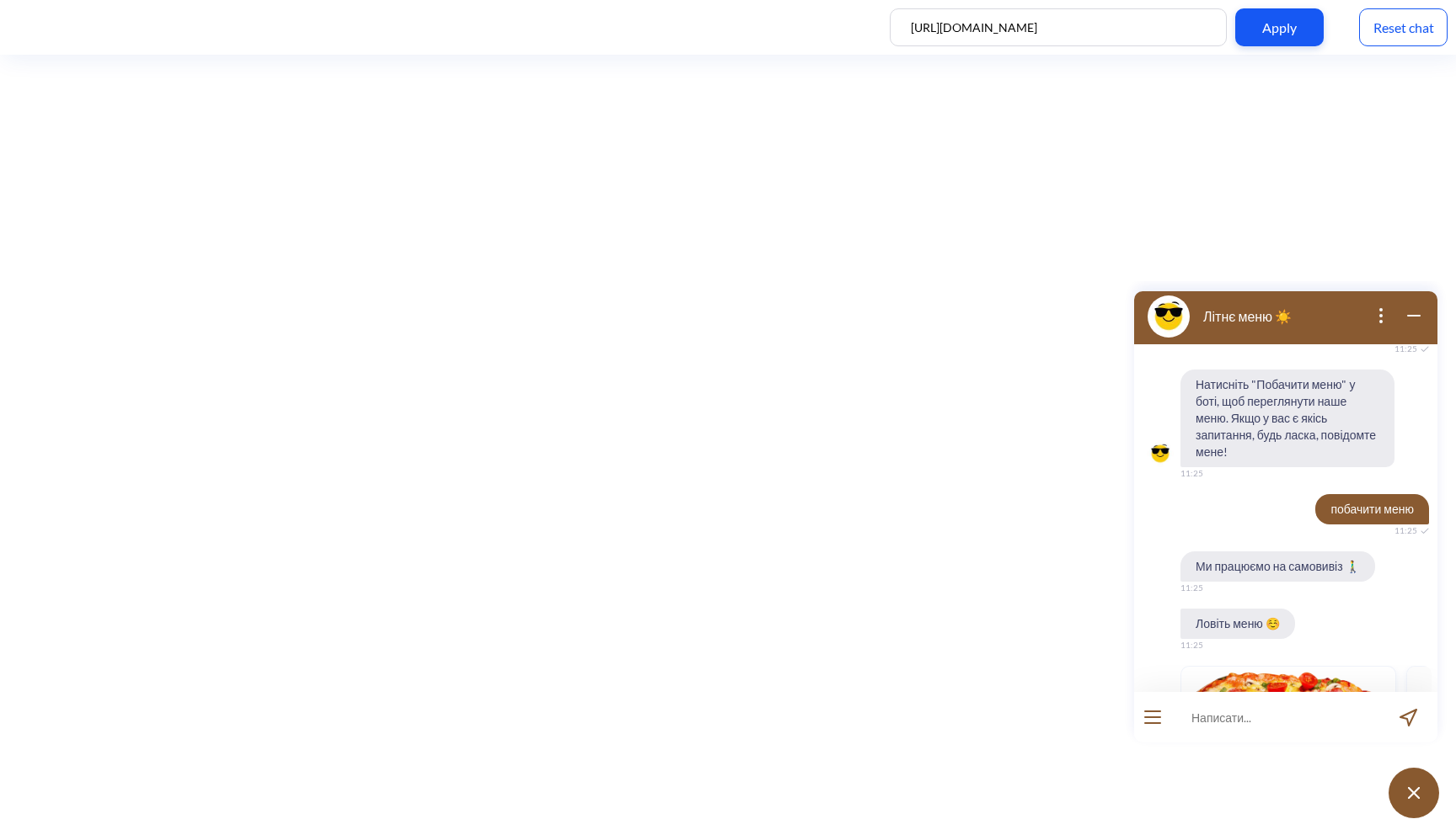
scroll to position [0, 0]
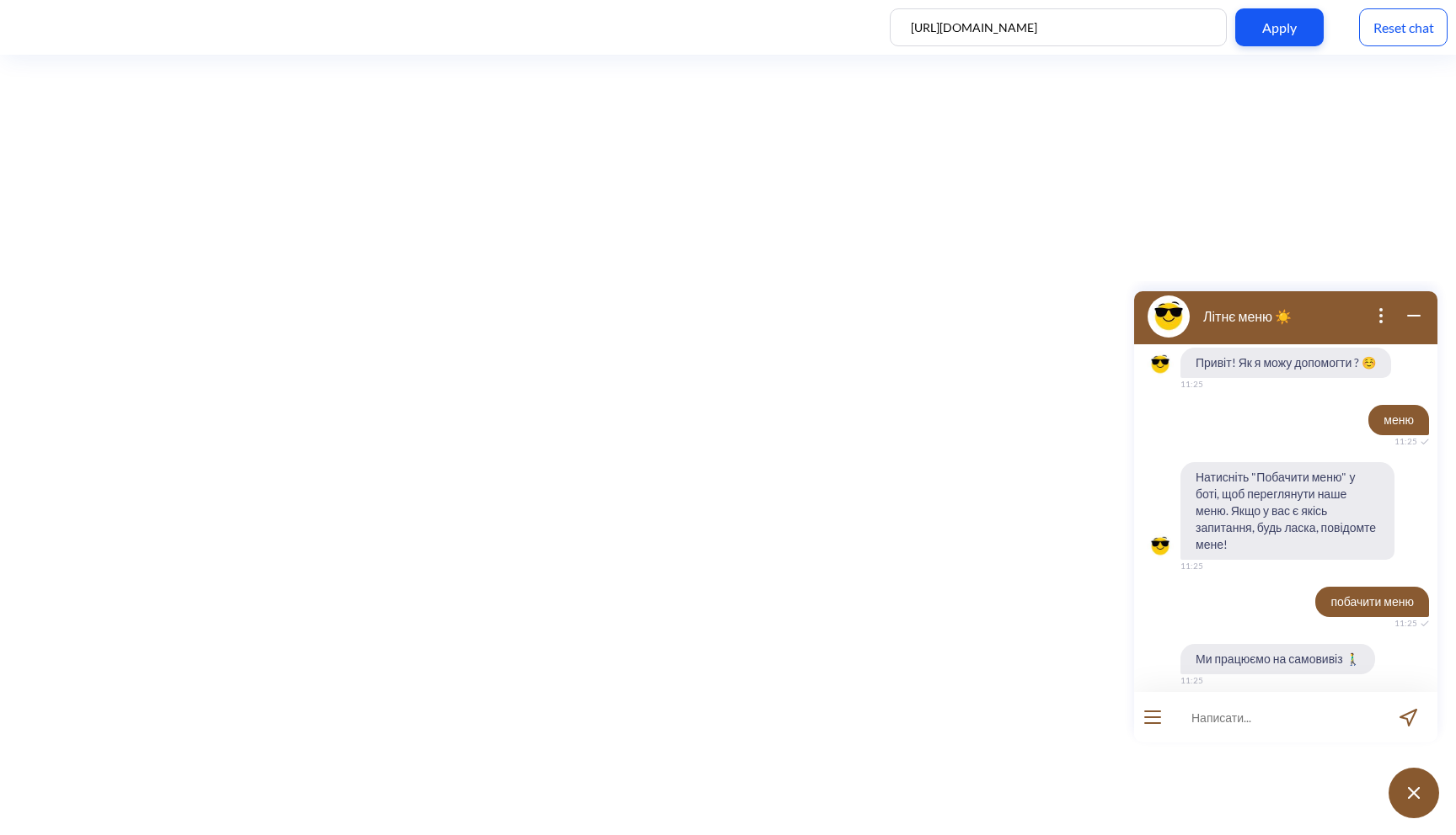
click at [1200, 714] on input at bounding box center [1274, 717] width 208 height 50
type input "н"
click at [1408, 315] on icon "wrap widget" at bounding box center [1413, 315] width 11 height 0
